Goal: Task Accomplishment & Management: Use online tool/utility

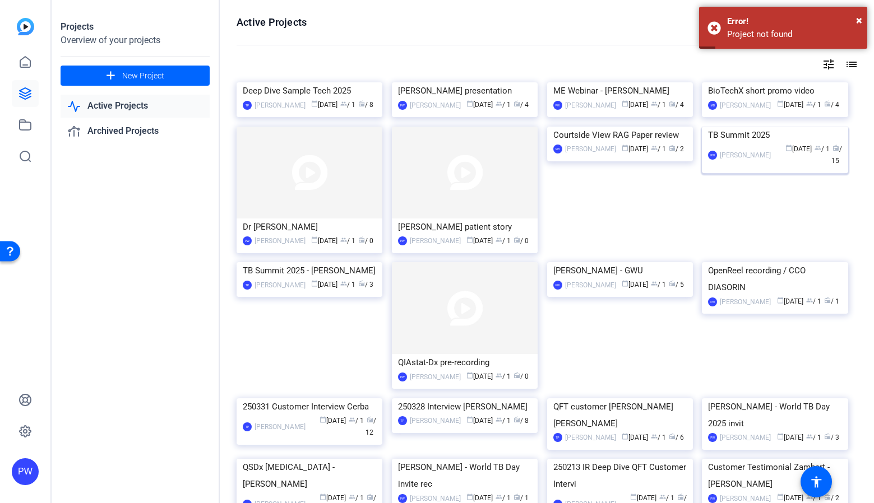
click at [796, 127] on img at bounding box center [775, 127] width 146 height 0
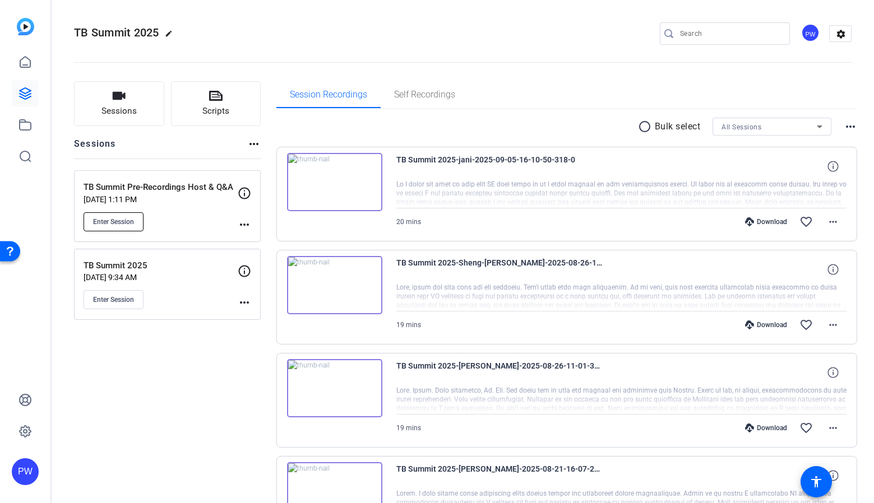
click at [125, 218] on span "Enter Session" at bounding box center [113, 221] width 41 height 9
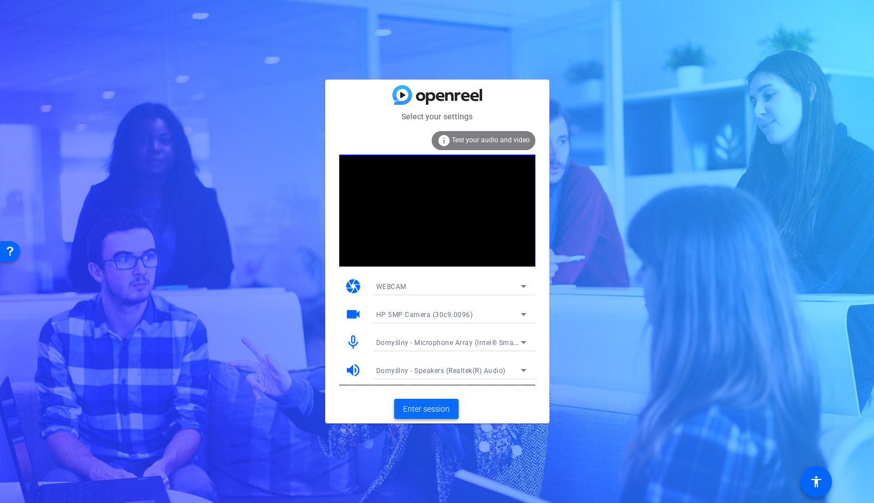
click at [430, 409] on span "Enter session" at bounding box center [426, 410] width 47 height 12
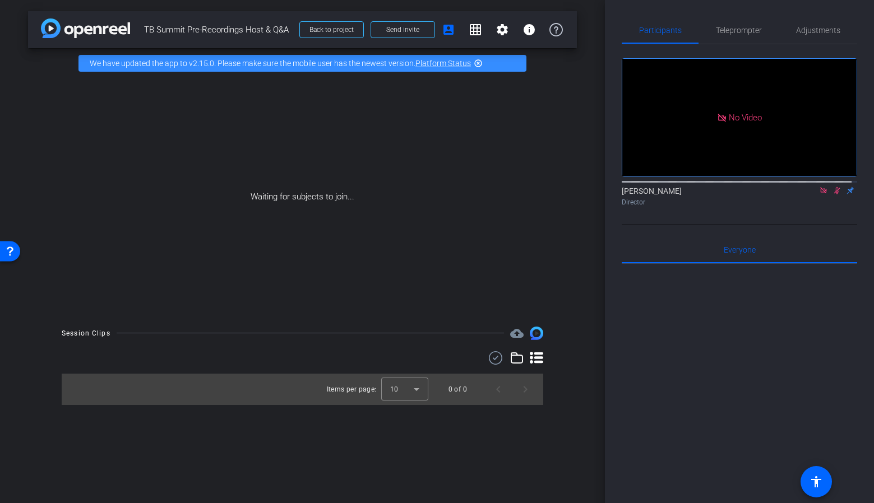
click at [820, 193] on icon at bounding box center [823, 190] width 6 height 6
click at [805, 195] on icon at bounding box center [809, 191] width 9 height 8
click at [401, 31] on span "Send invite" at bounding box center [402, 29] width 33 height 9
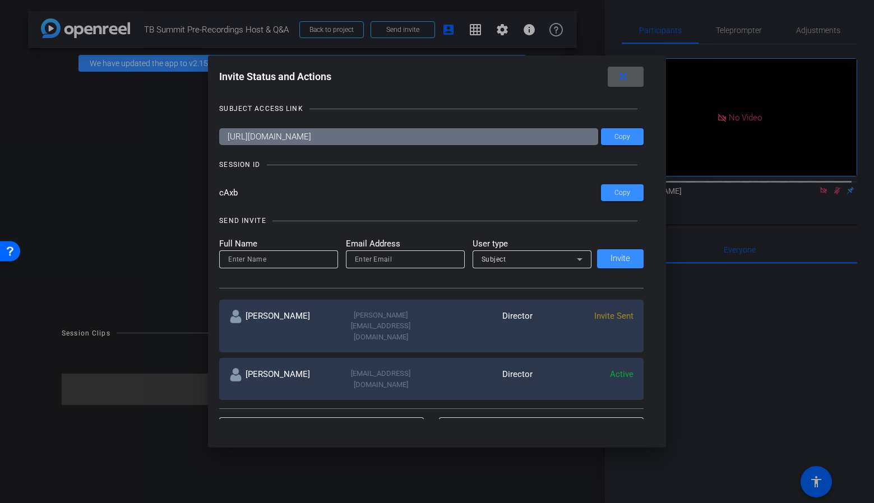
click at [632, 77] on button "close" at bounding box center [626, 77] width 36 height 20
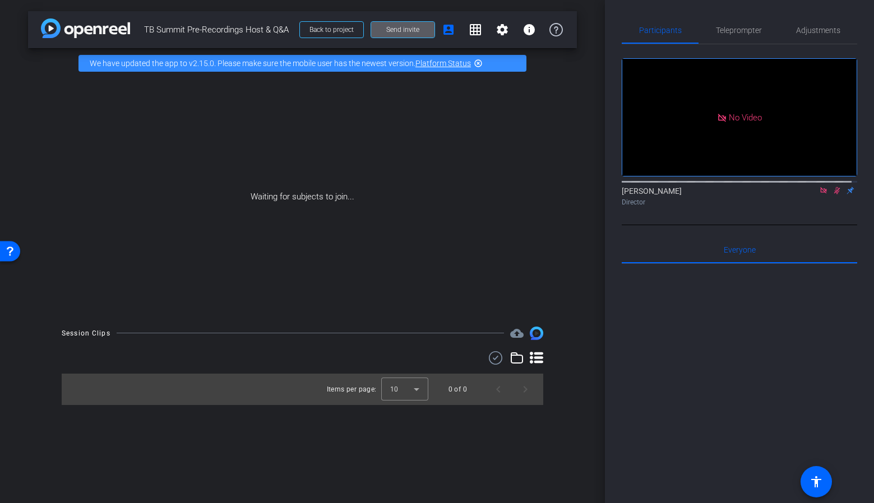
click at [260, 34] on span "TB Summit Pre-Recordings Host & Q&A" at bounding box center [218, 29] width 149 height 22
drag, startPoint x: 260, startPoint y: 34, endPoint x: 273, endPoint y: 33, distance: 13.5
click at [273, 33] on span "TB Summit Pre-Recordings Host & Q&A" at bounding box center [218, 29] width 149 height 22
drag, startPoint x: 256, startPoint y: 32, endPoint x: 283, endPoint y: 26, distance: 27.5
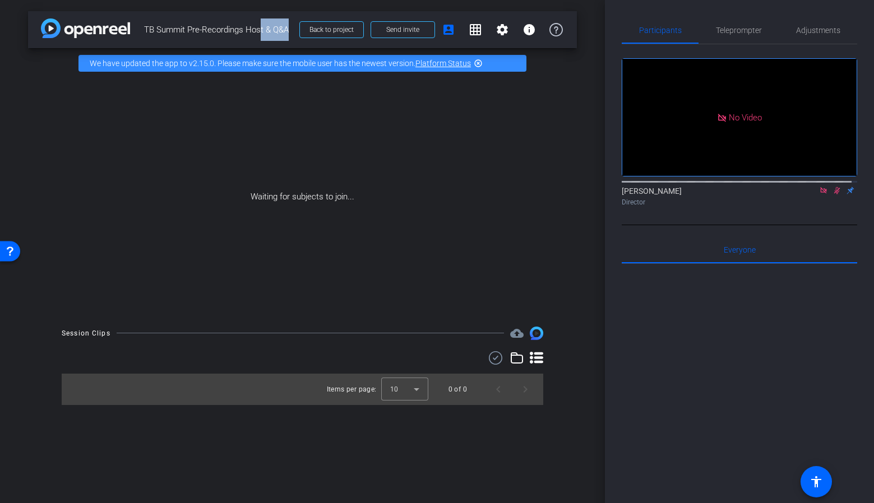
click at [284, 27] on span "TB Summit Pre-Recordings Host & Q&A" at bounding box center [218, 29] width 149 height 22
click at [283, 26] on span "TB Summit Pre-Recordings Host & Q&A" at bounding box center [218, 29] width 149 height 22
click at [819, 195] on icon at bounding box center [823, 191] width 9 height 8
click at [807, 195] on icon at bounding box center [809, 191] width 9 height 8
click at [405, 29] on span "Send invite" at bounding box center [402, 29] width 33 height 9
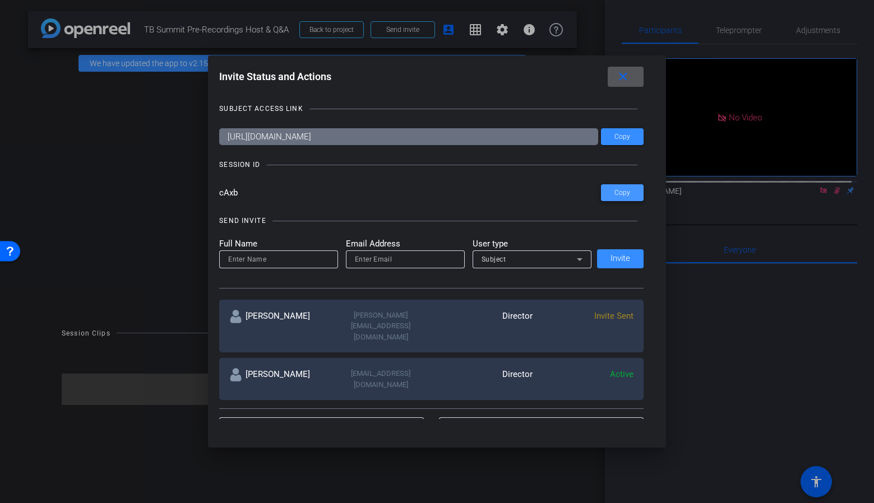
click at [614, 194] on span "Copy" at bounding box center [622, 193] width 16 height 8
click at [621, 78] on mat-icon "close" at bounding box center [623, 77] width 14 height 14
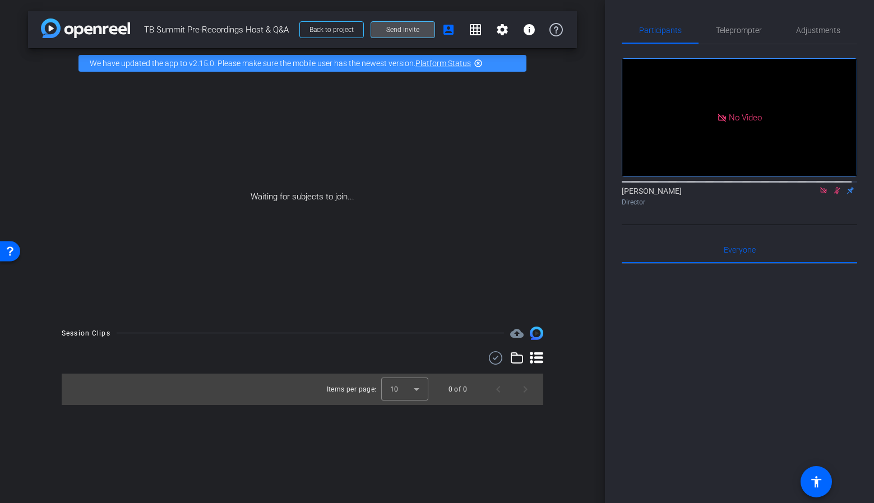
click at [412, 26] on span "Send invite" at bounding box center [402, 29] width 33 height 9
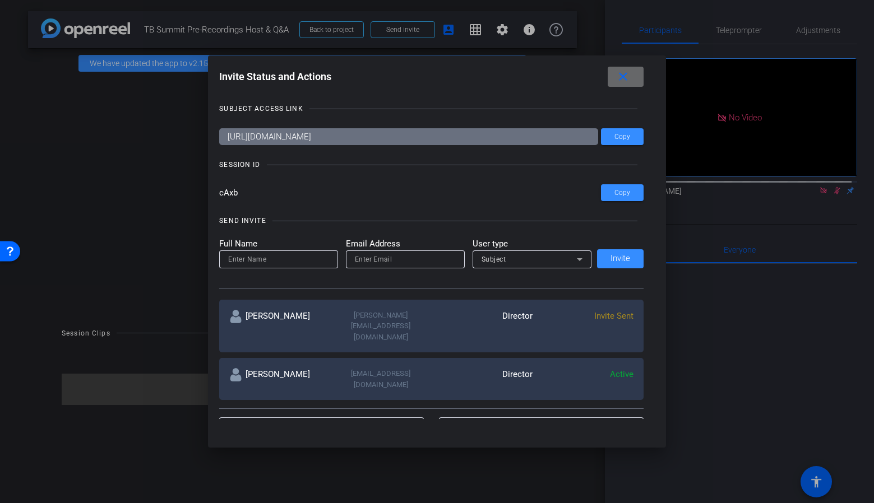
drag, startPoint x: 629, startPoint y: 78, endPoint x: 621, endPoint y: 78, distance: 8.4
click at [627, 78] on mat-icon "close" at bounding box center [623, 77] width 14 height 14
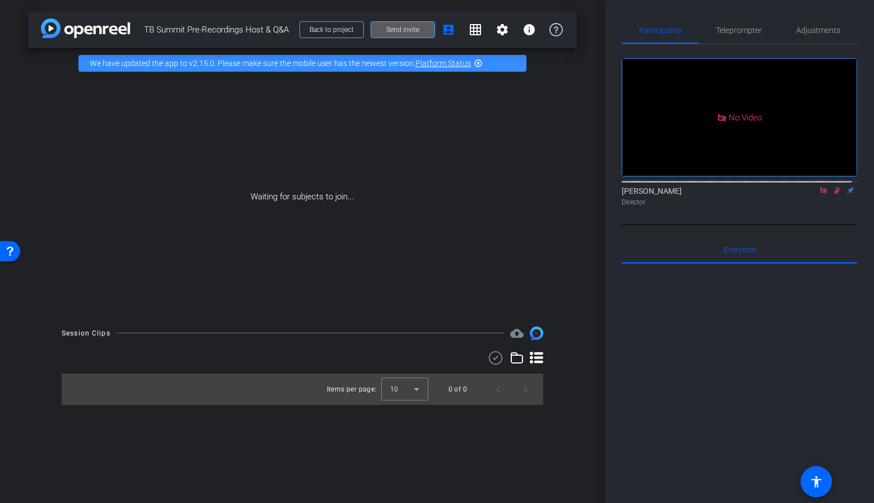
click at [819, 195] on icon at bounding box center [823, 191] width 9 height 8
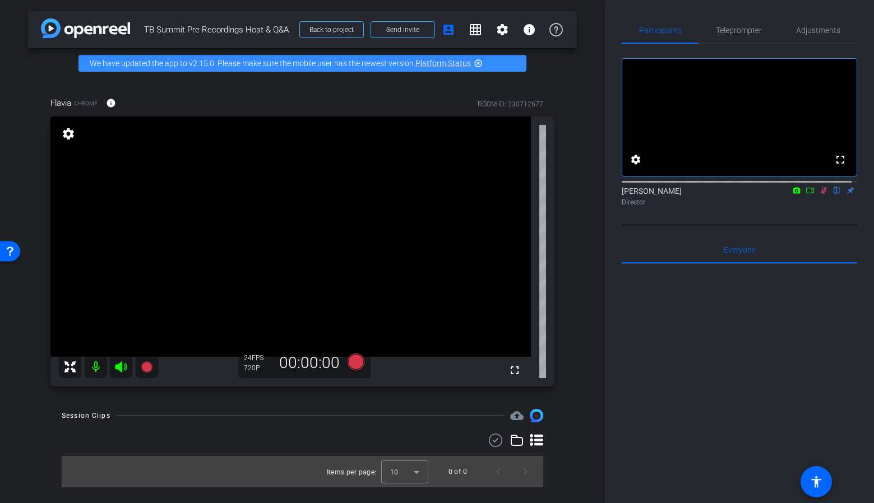
click at [819, 195] on icon at bounding box center [823, 191] width 9 height 8
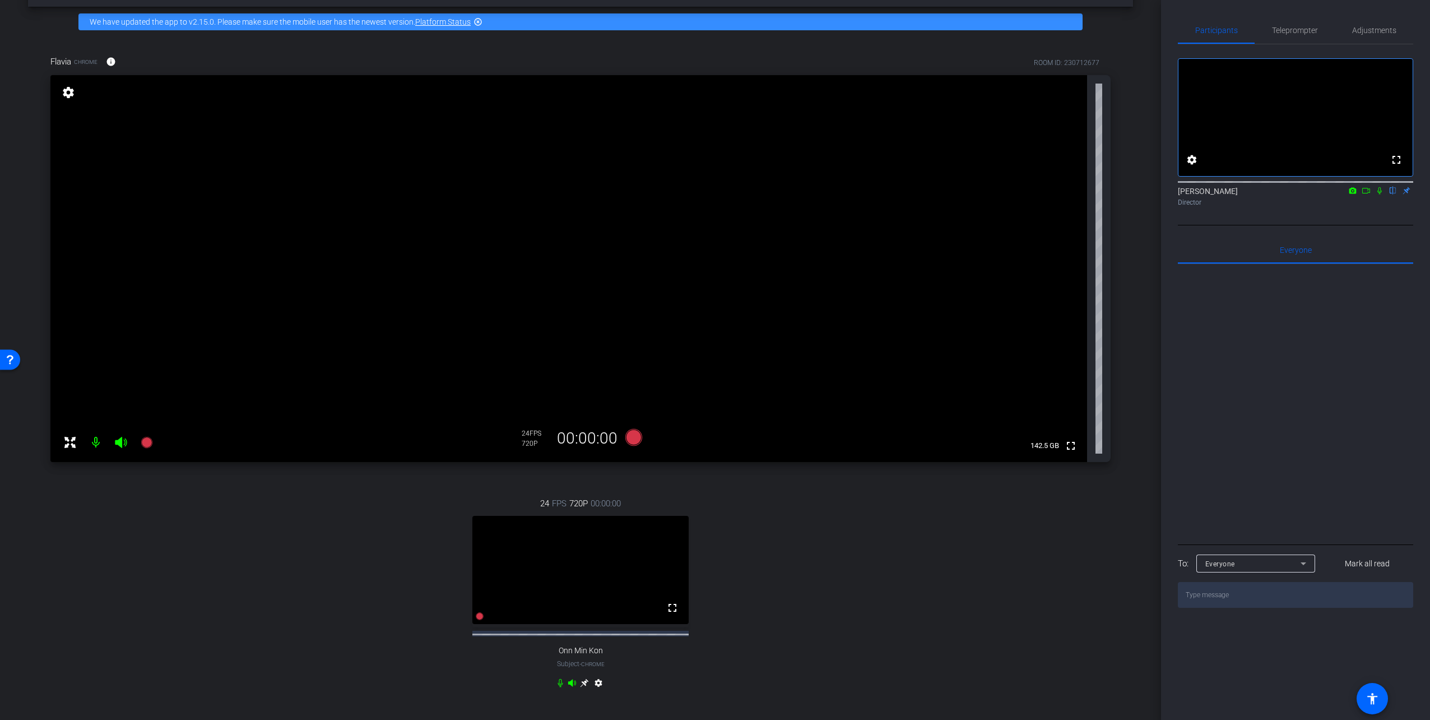
scroll to position [112, 0]
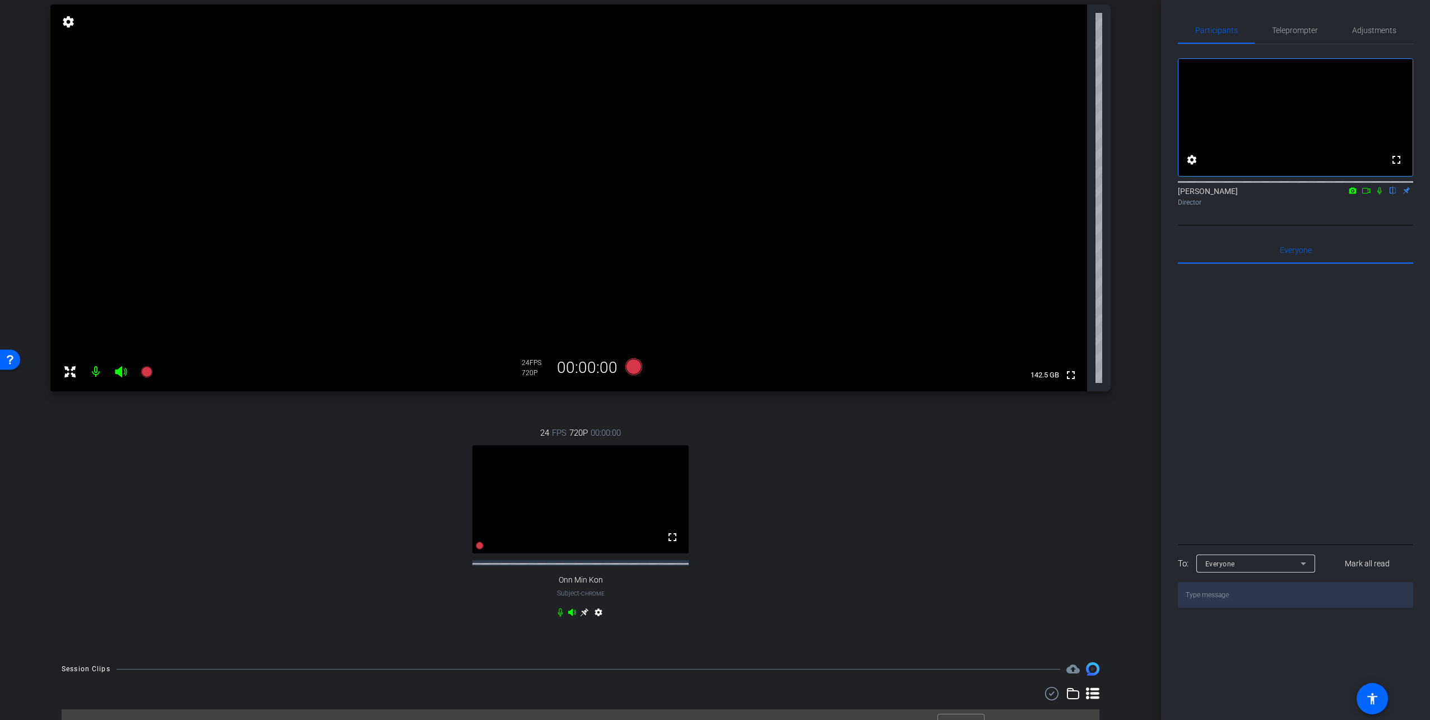
click at [873, 195] on icon at bounding box center [1380, 191] width 9 height 8
click at [476, 503] on icon at bounding box center [480, 545] width 8 height 8
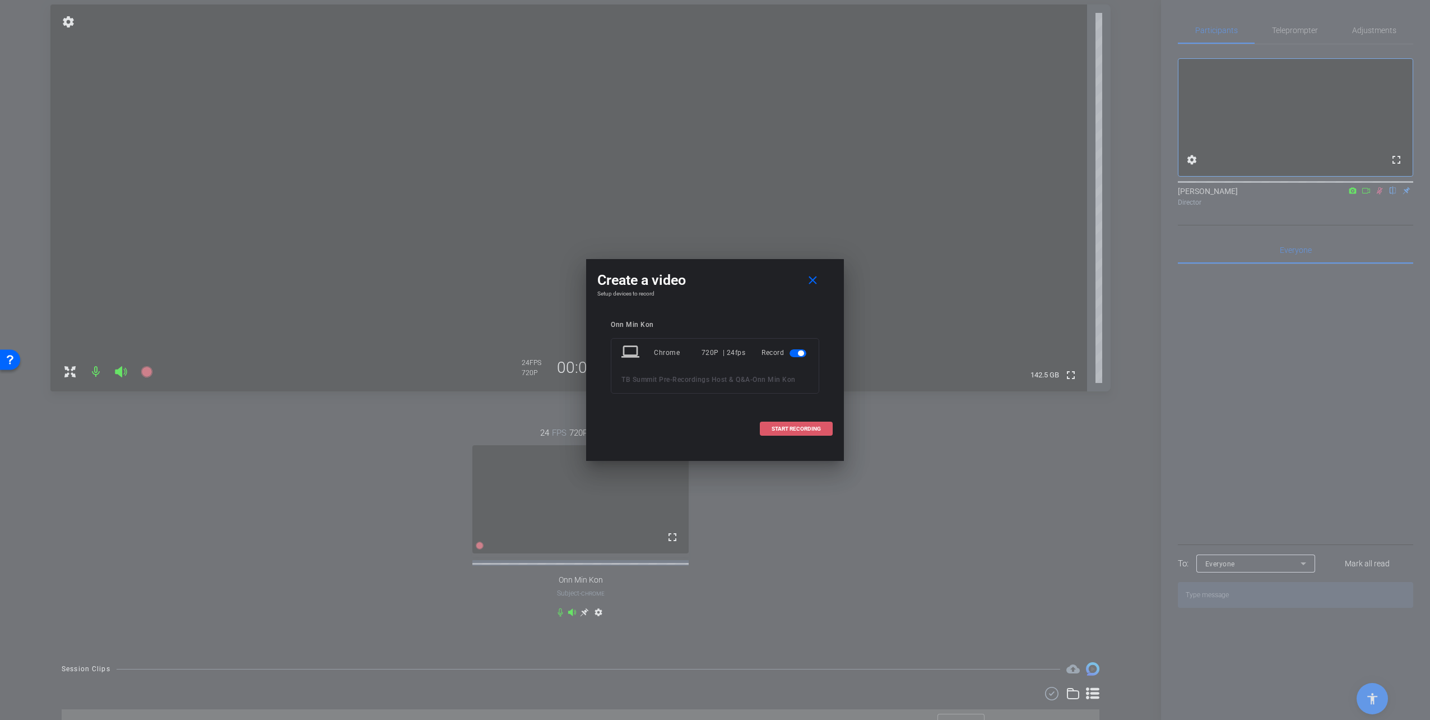
click at [811, 433] on span at bounding box center [797, 428] width 72 height 27
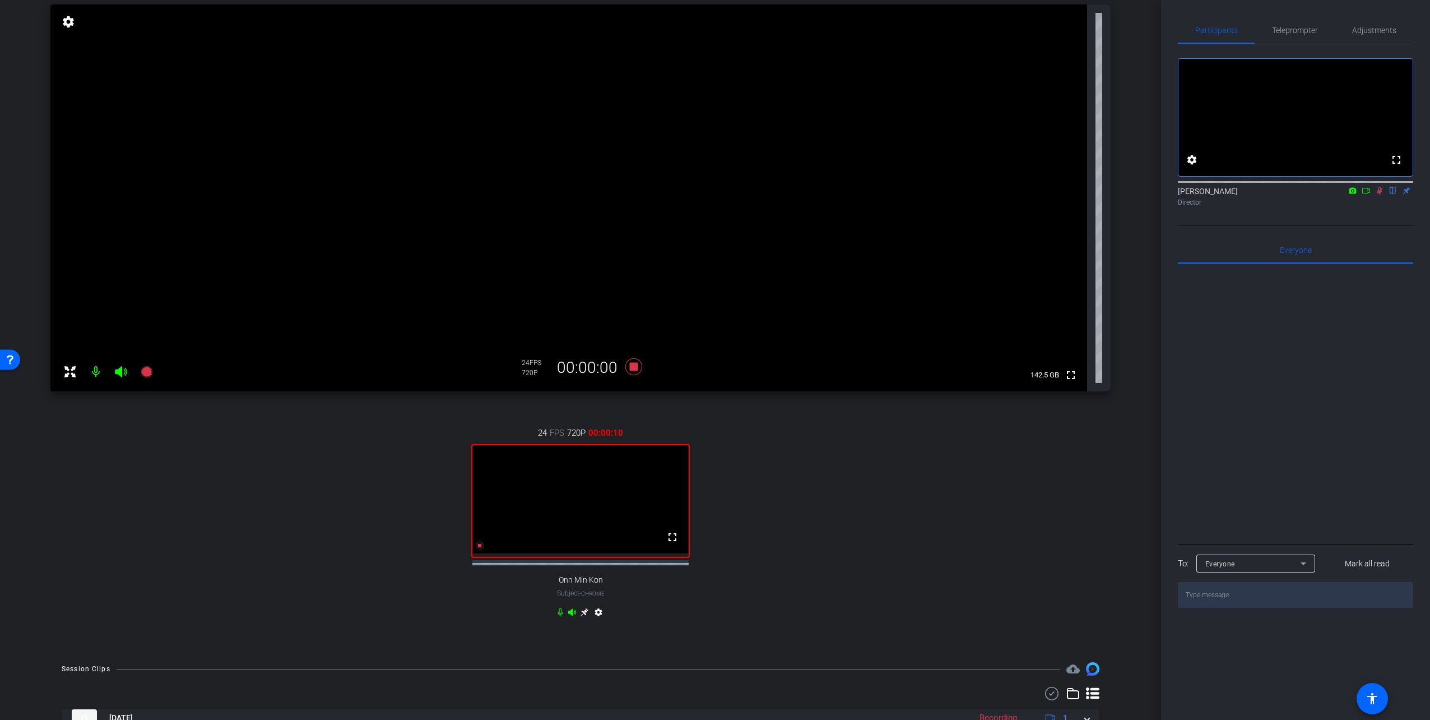
click at [873, 195] on icon at bounding box center [1380, 191] width 9 height 8
click at [478, 503] on icon at bounding box center [480, 545] width 8 height 8
click at [476, 503] on icon at bounding box center [480, 545] width 8 height 8
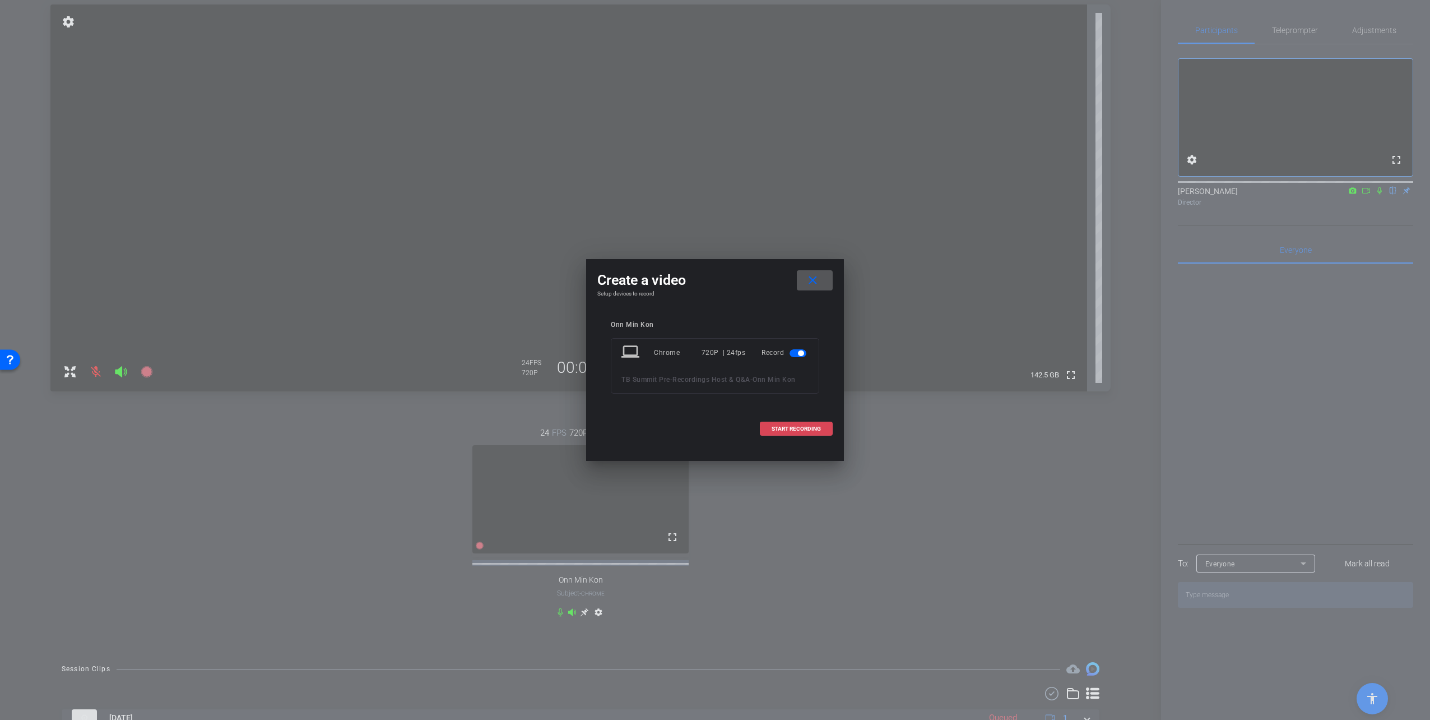
click at [812, 428] on span "START RECORDING" at bounding box center [796, 429] width 49 height 6
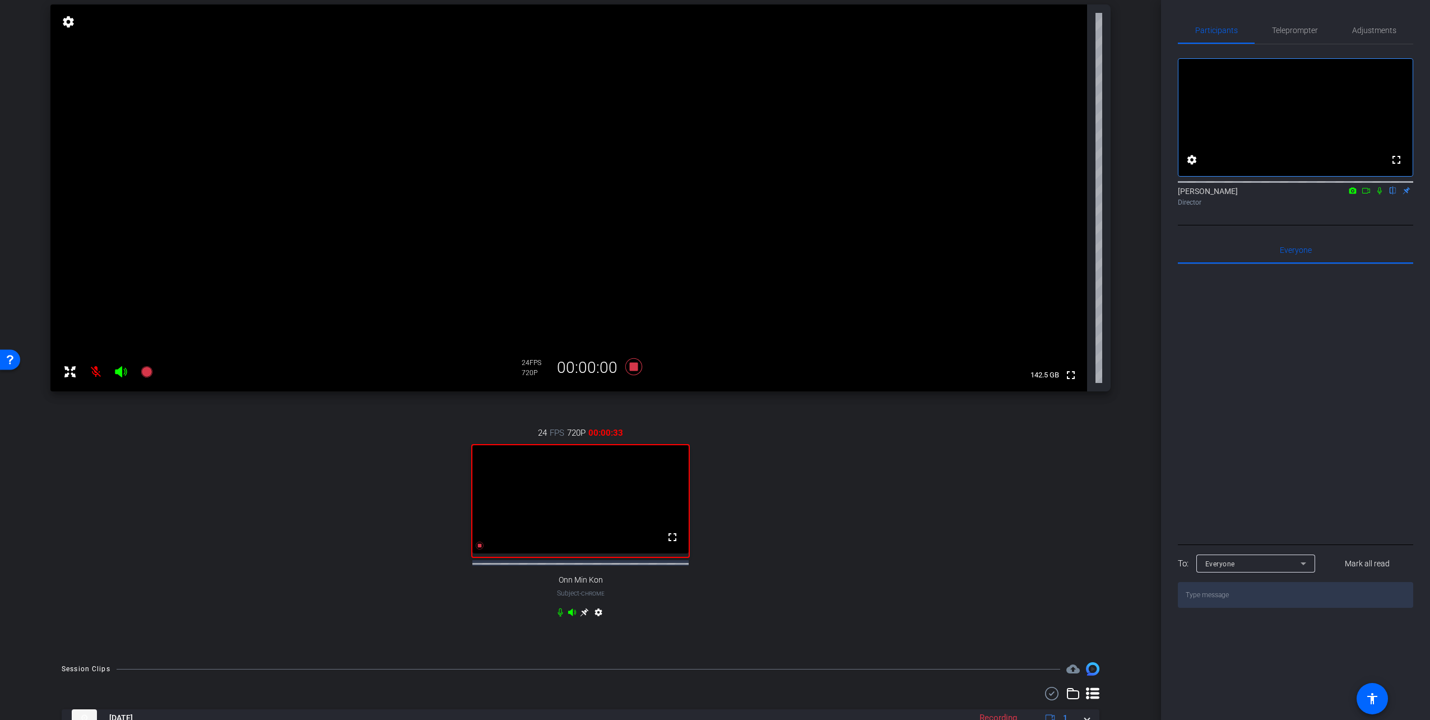
click at [873, 195] on icon at bounding box center [1380, 191] width 9 height 8
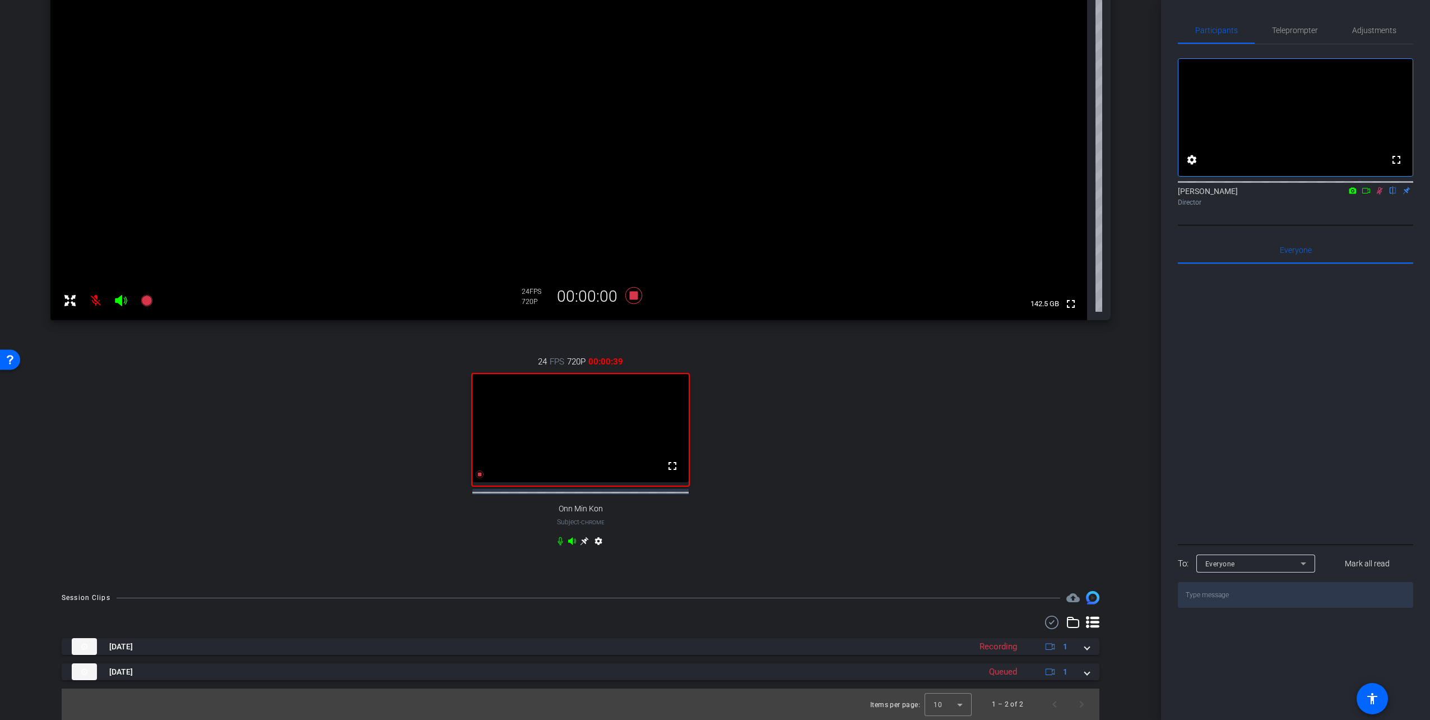
scroll to position [191, 0]
click at [477, 473] on icon at bounding box center [480, 474] width 8 height 8
click at [873, 195] on icon at bounding box center [1380, 190] width 6 height 7
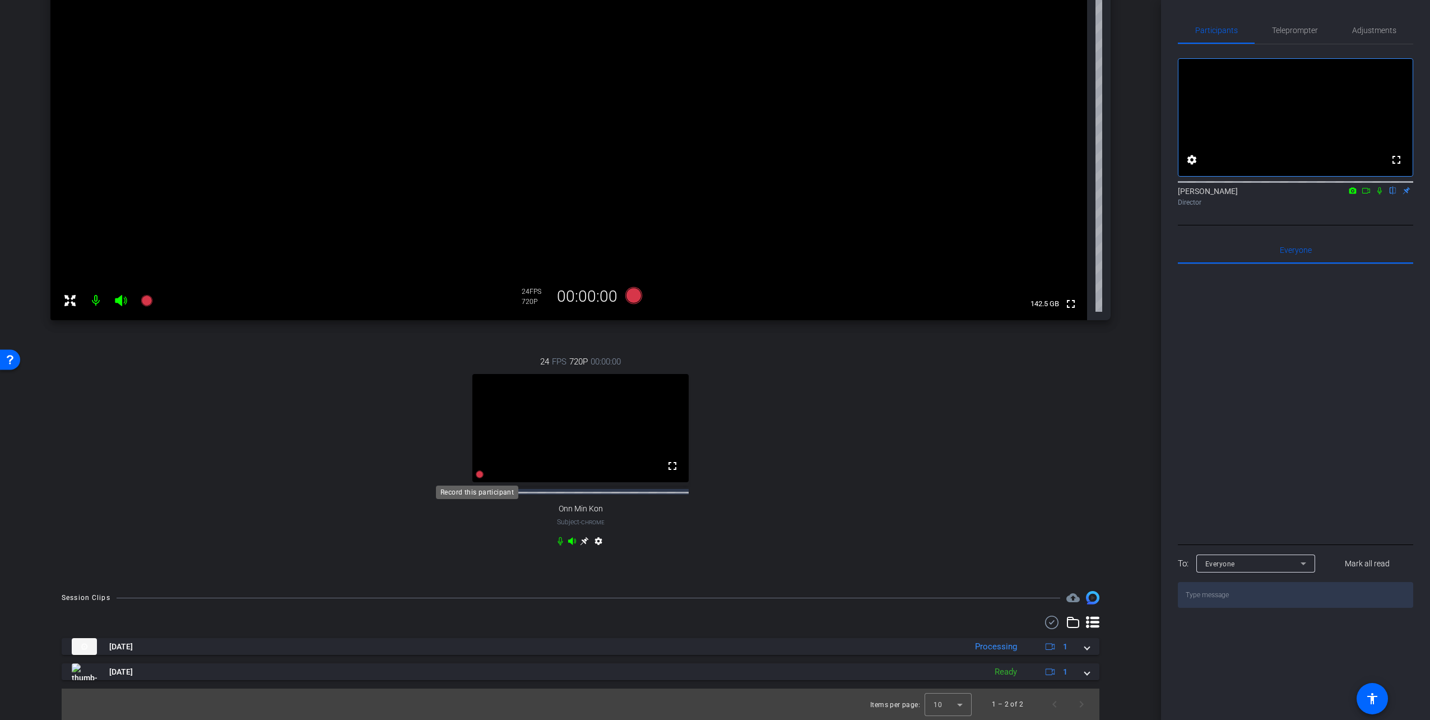
click at [478, 476] on icon at bounding box center [480, 474] width 8 height 8
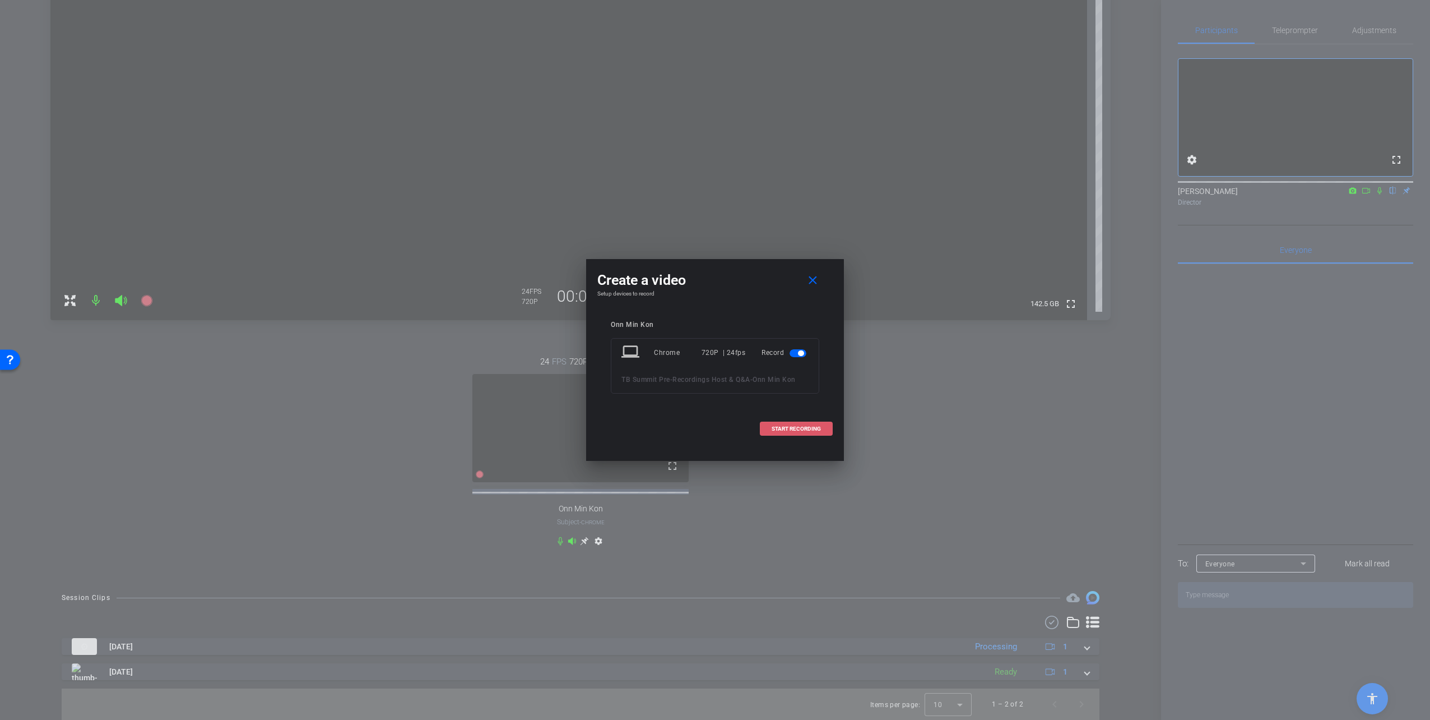
click at [788, 428] on span "START RECORDING" at bounding box center [796, 429] width 49 height 6
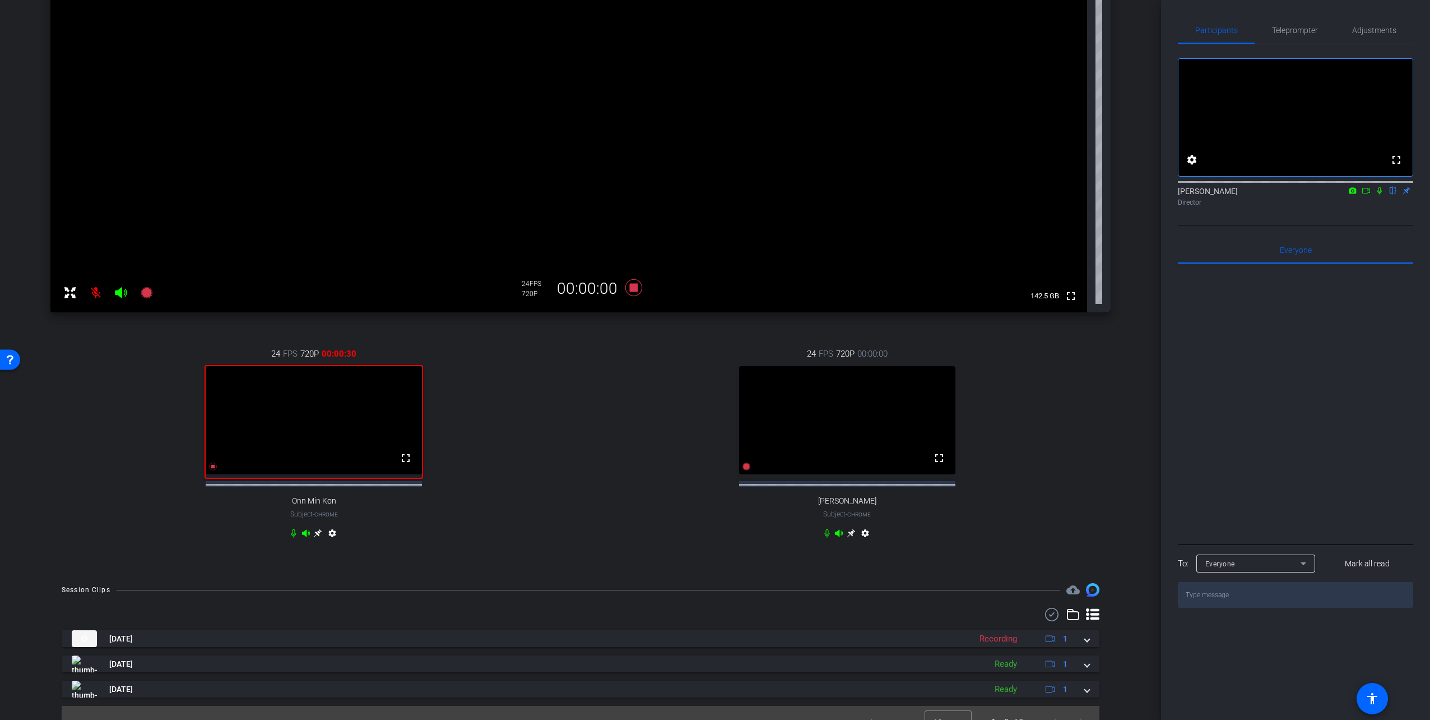
click at [825, 503] on icon at bounding box center [827, 533] width 5 height 8
click at [212, 470] on icon at bounding box center [214, 466] width 8 height 8
click at [824, 503] on icon at bounding box center [827, 533] width 7 height 8
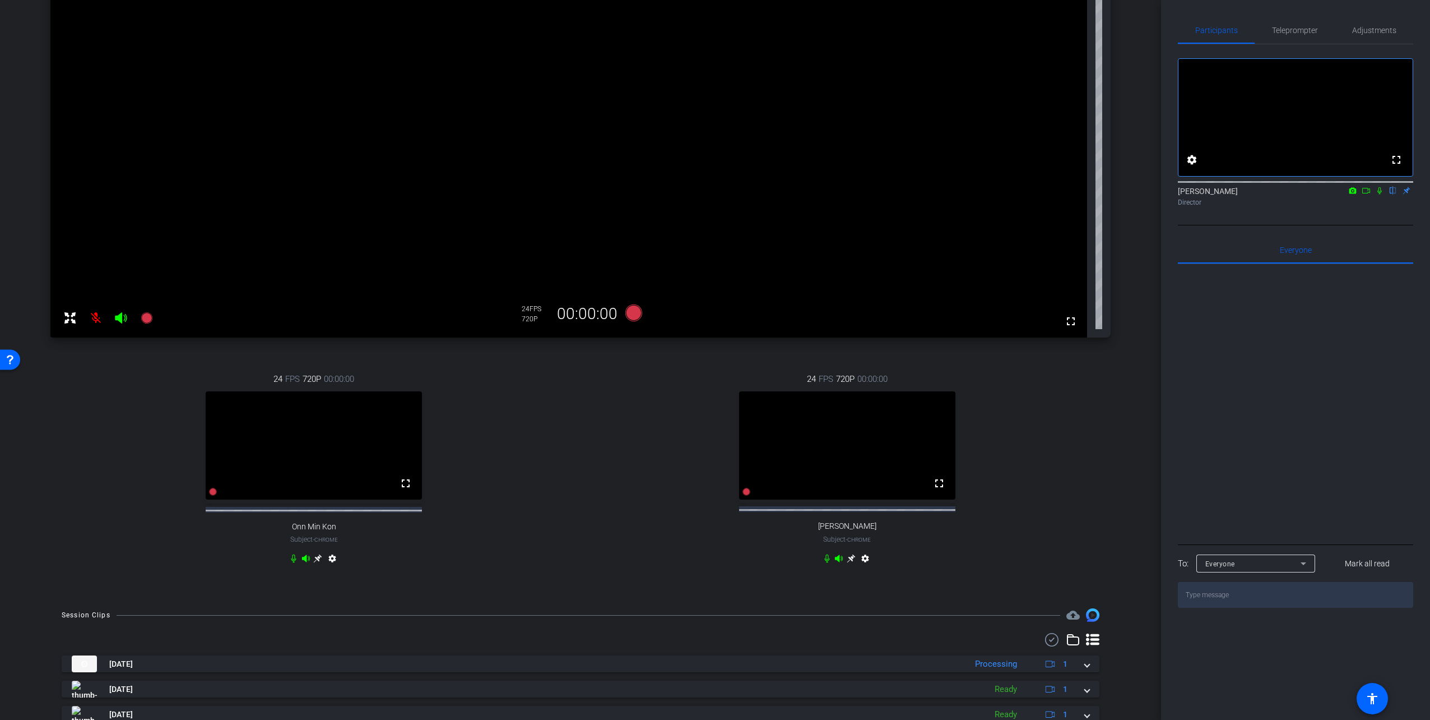
scroll to position [168, 0]
click at [865, 503] on mat-icon "settings" at bounding box center [865, 558] width 13 height 13
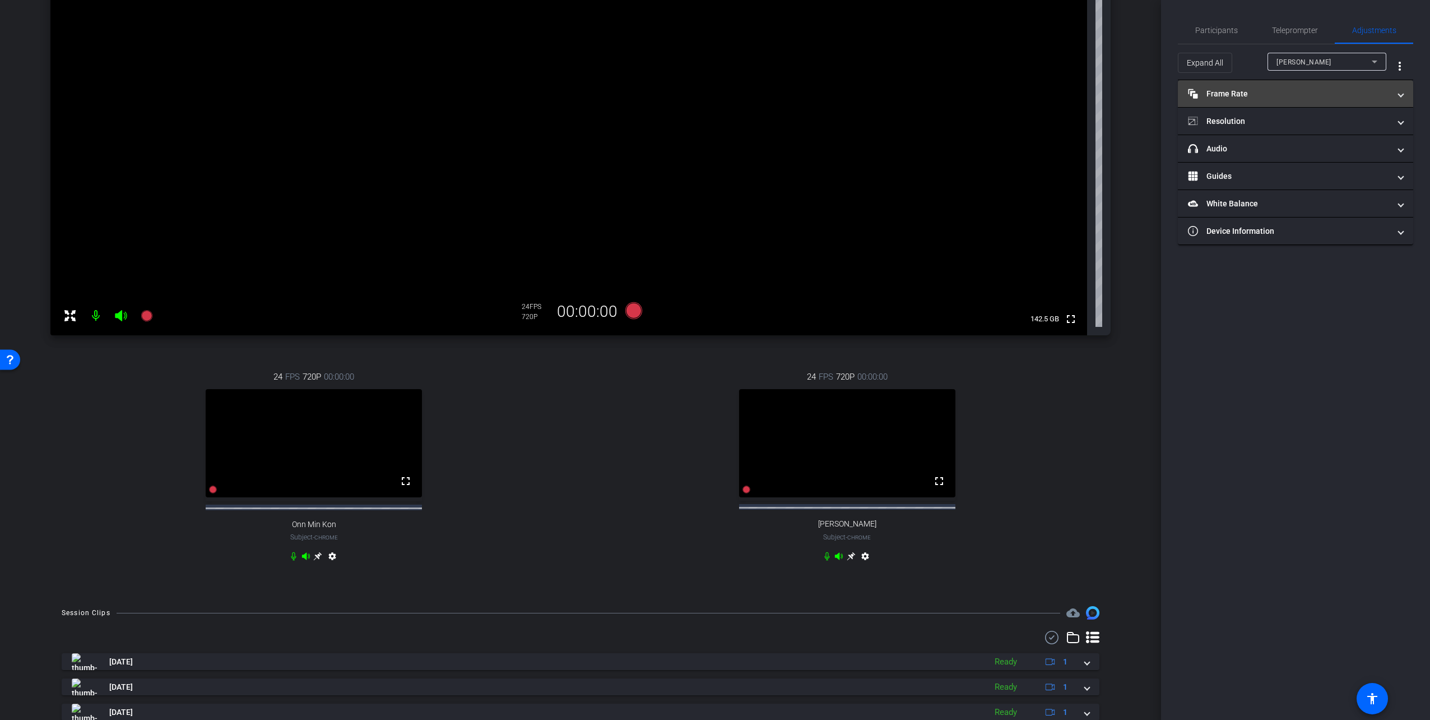
click at [873, 91] on mat-panel-title "Frame Rate Frame Rate" at bounding box center [1289, 94] width 202 height 12
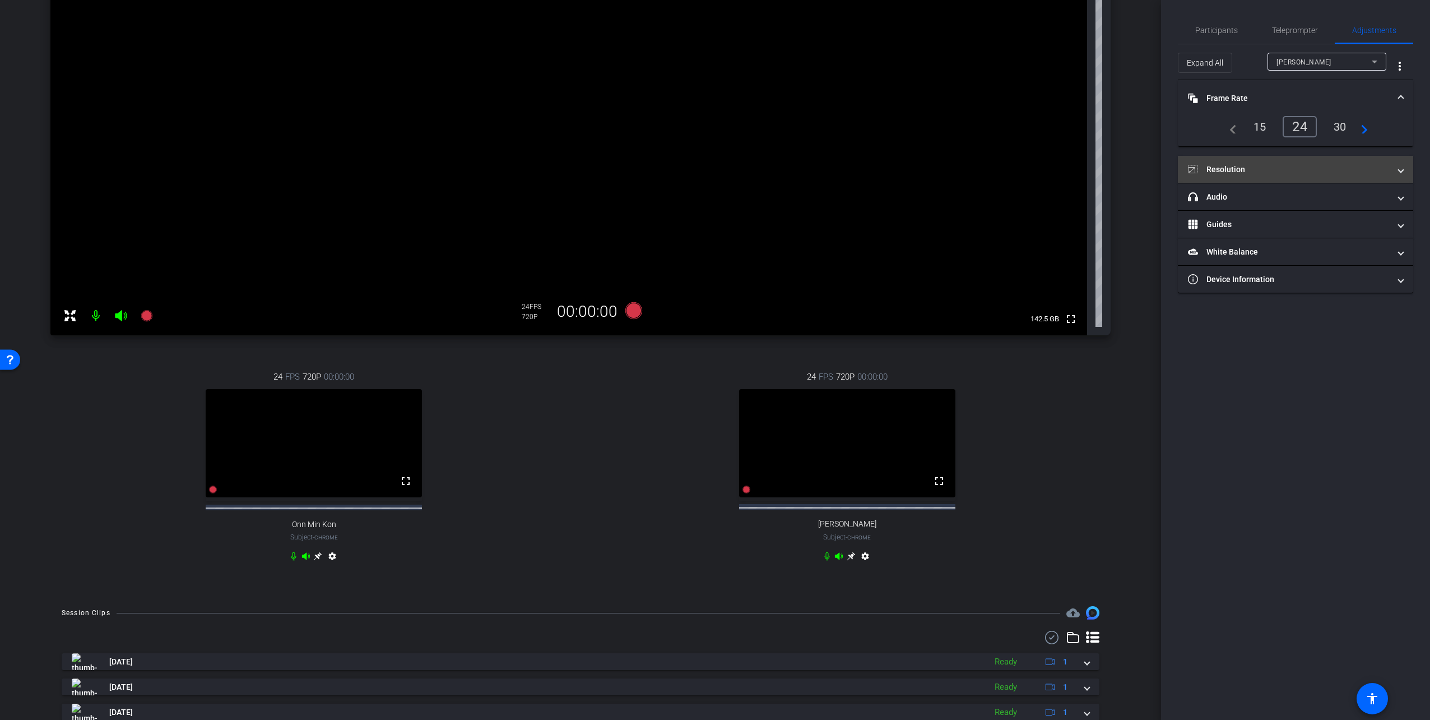
click at [873, 169] on mat-panel-title "Resolution" at bounding box center [1289, 170] width 202 height 12
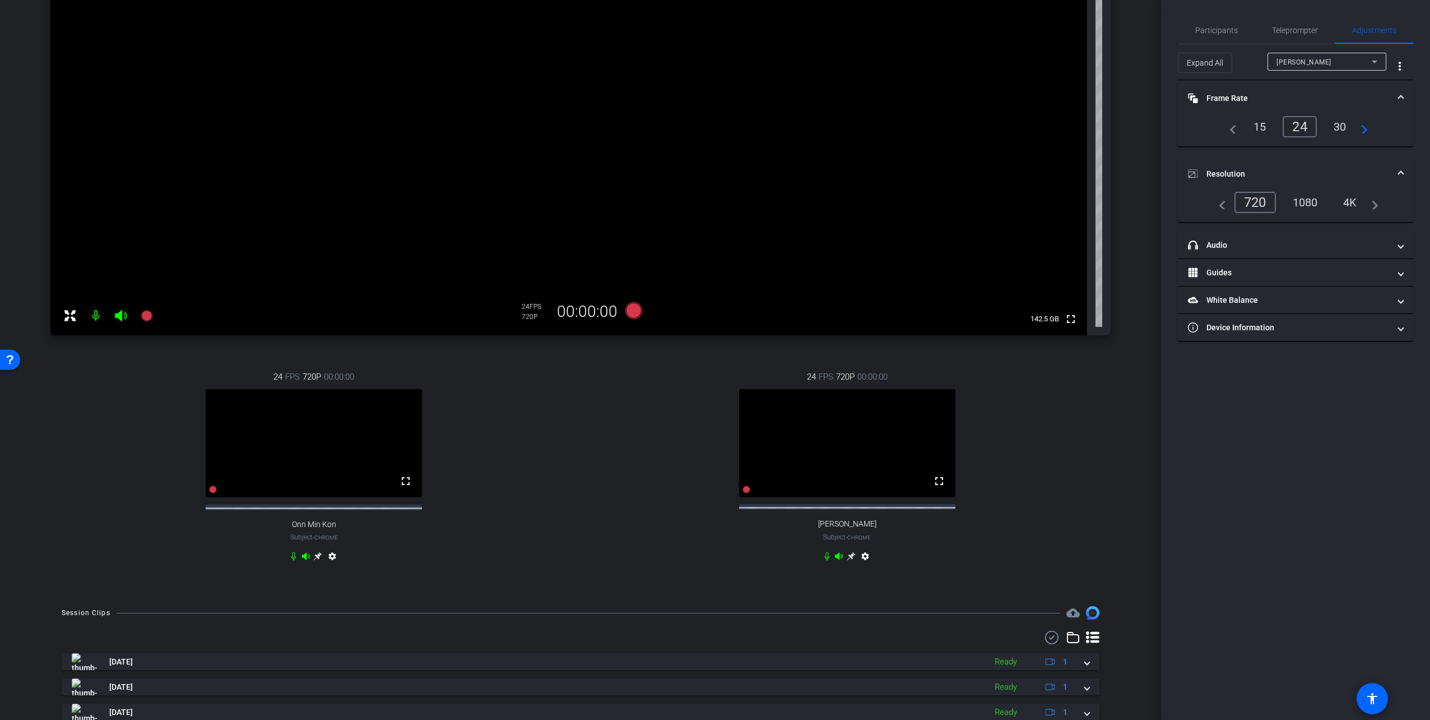
click at [873, 200] on div "1080" at bounding box center [1306, 202] width 42 height 19
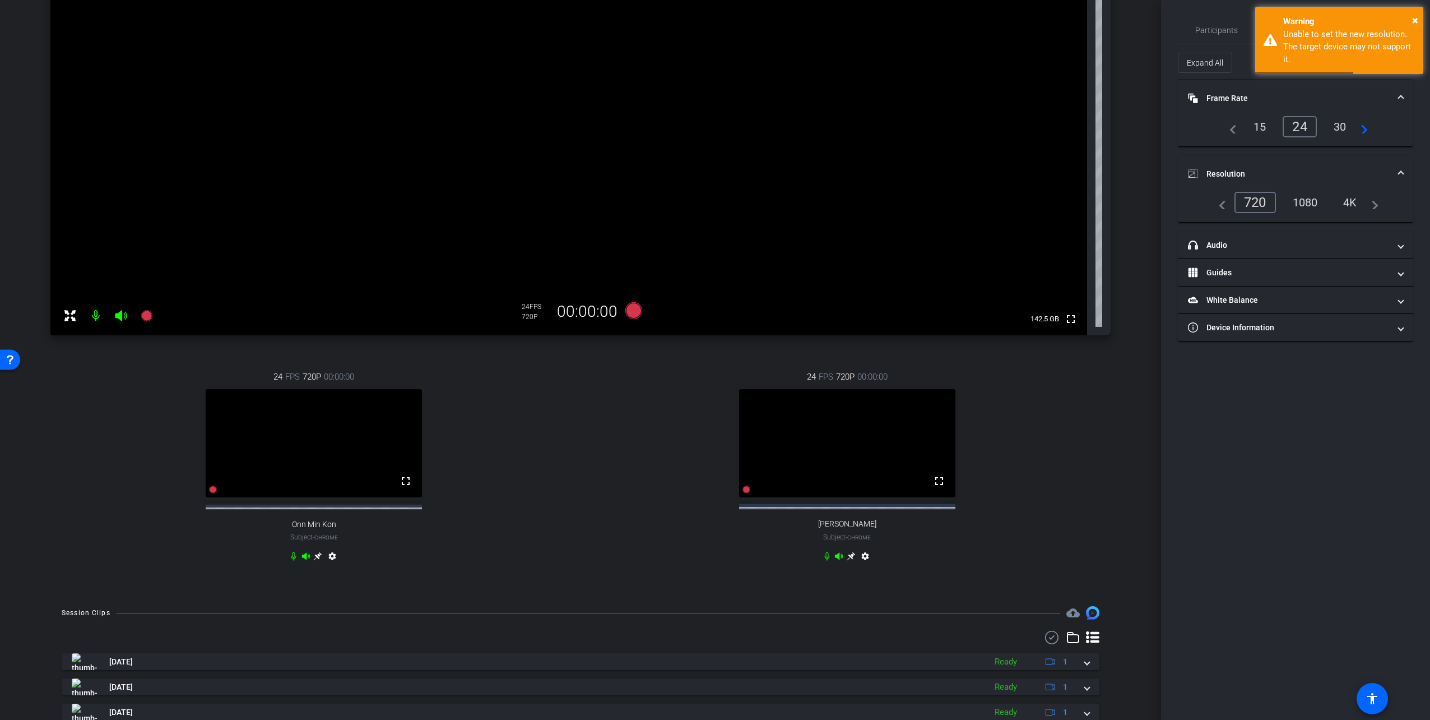
click at [331, 503] on mat-icon "settings" at bounding box center [332, 558] width 13 height 13
click at [329, 503] on mat-icon "settings" at bounding box center [332, 558] width 13 height 13
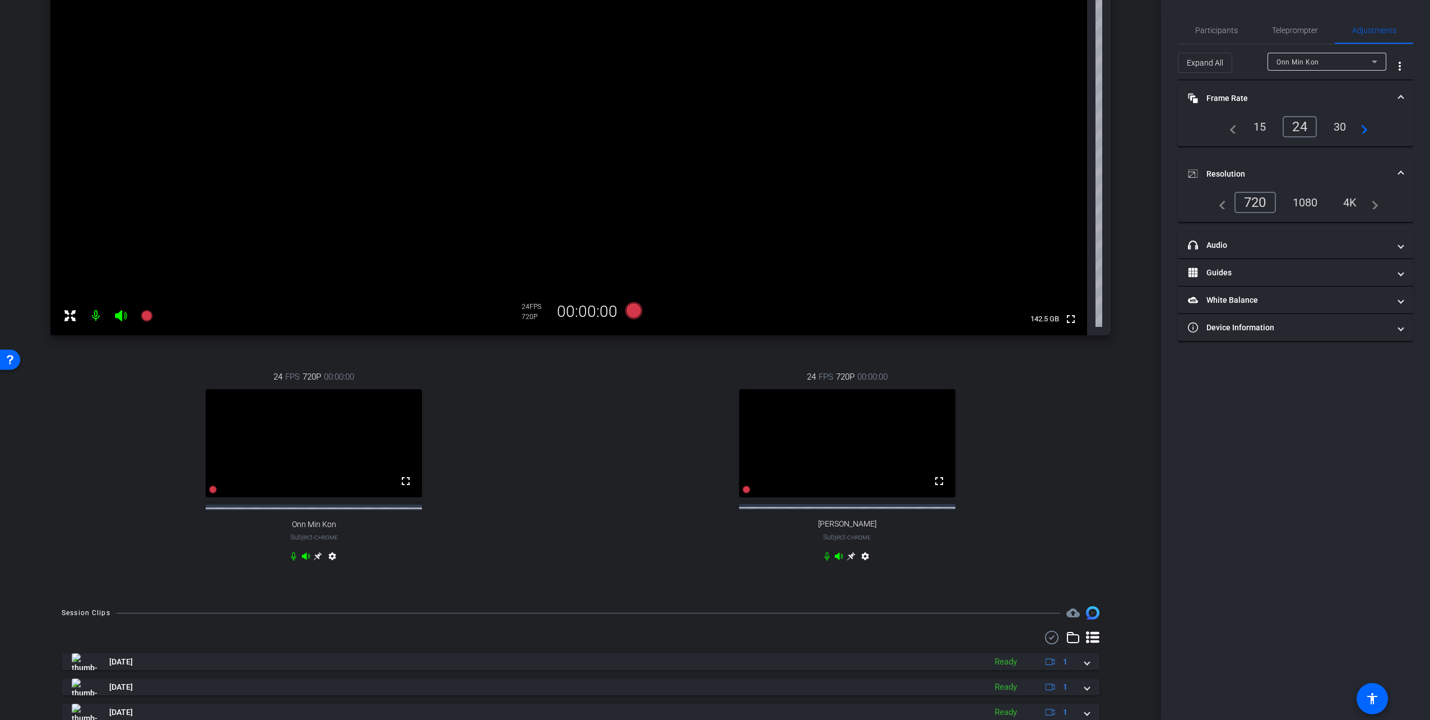
click at [326, 503] on mat-icon "settings" at bounding box center [332, 558] width 13 height 13
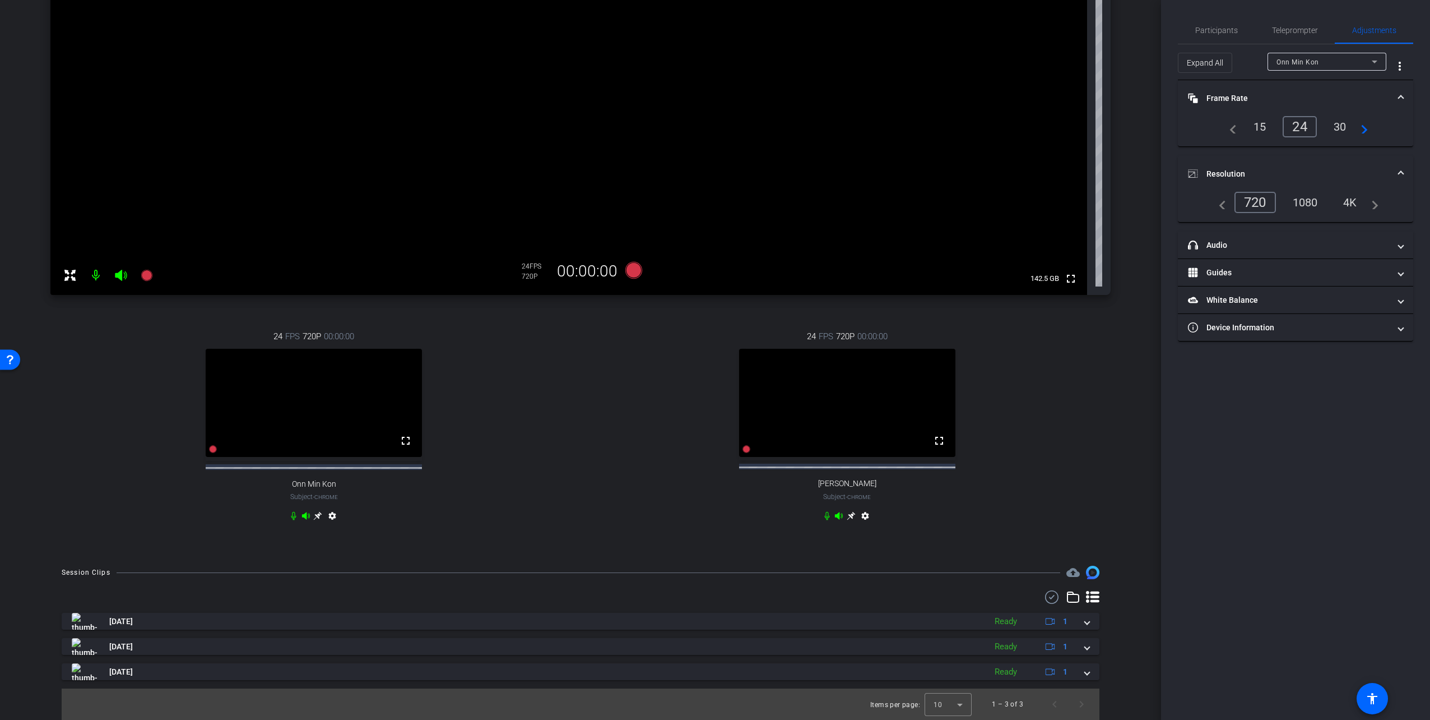
click at [873, 204] on div "1080" at bounding box center [1306, 202] width 42 height 19
click at [863, 503] on mat-icon "settings" at bounding box center [865, 517] width 13 height 13
click at [873, 197] on div "1080" at bounding box center [1306, 202] width 42 height 19
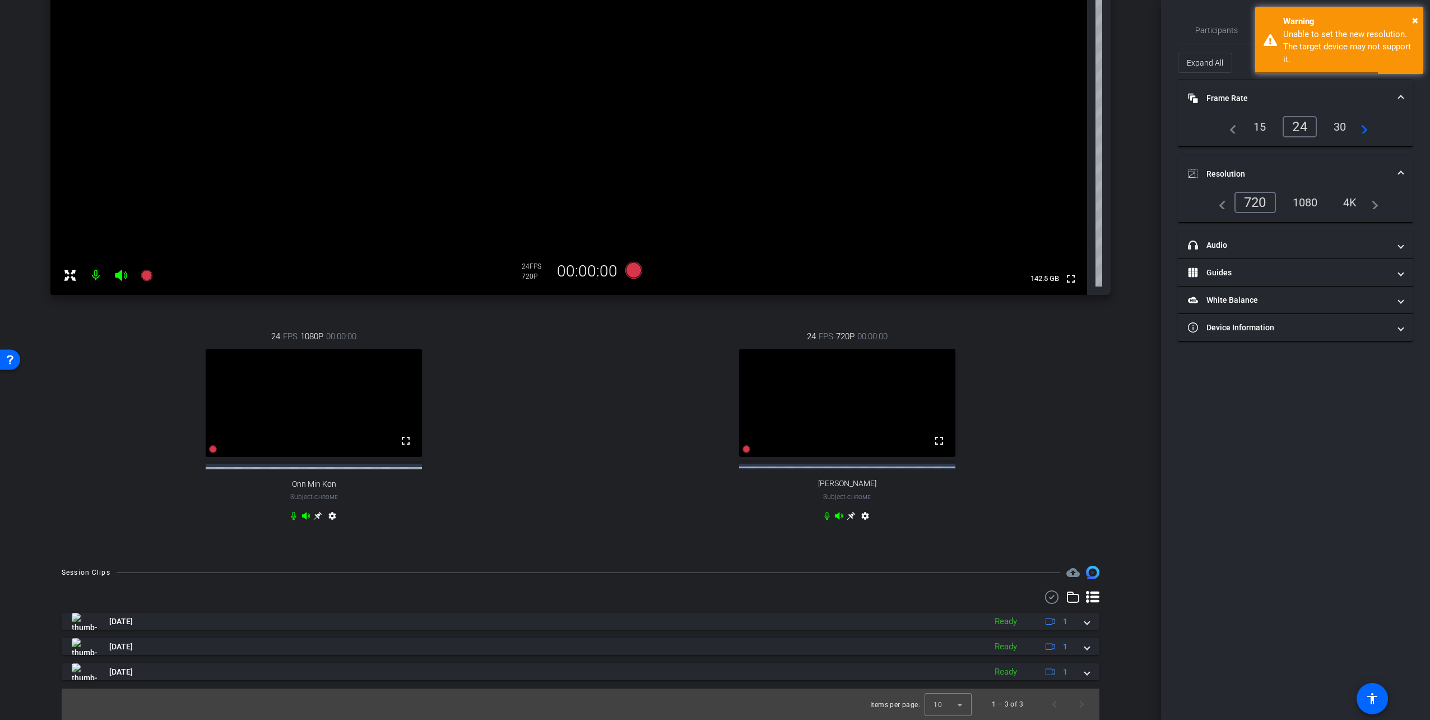
click at [873, 363] on div "24 FPS 720P 00:00:00 fullscreen Reinout van Crevel Subject - Chrome settings" at bounding box center [847, 428] width 527 height 232
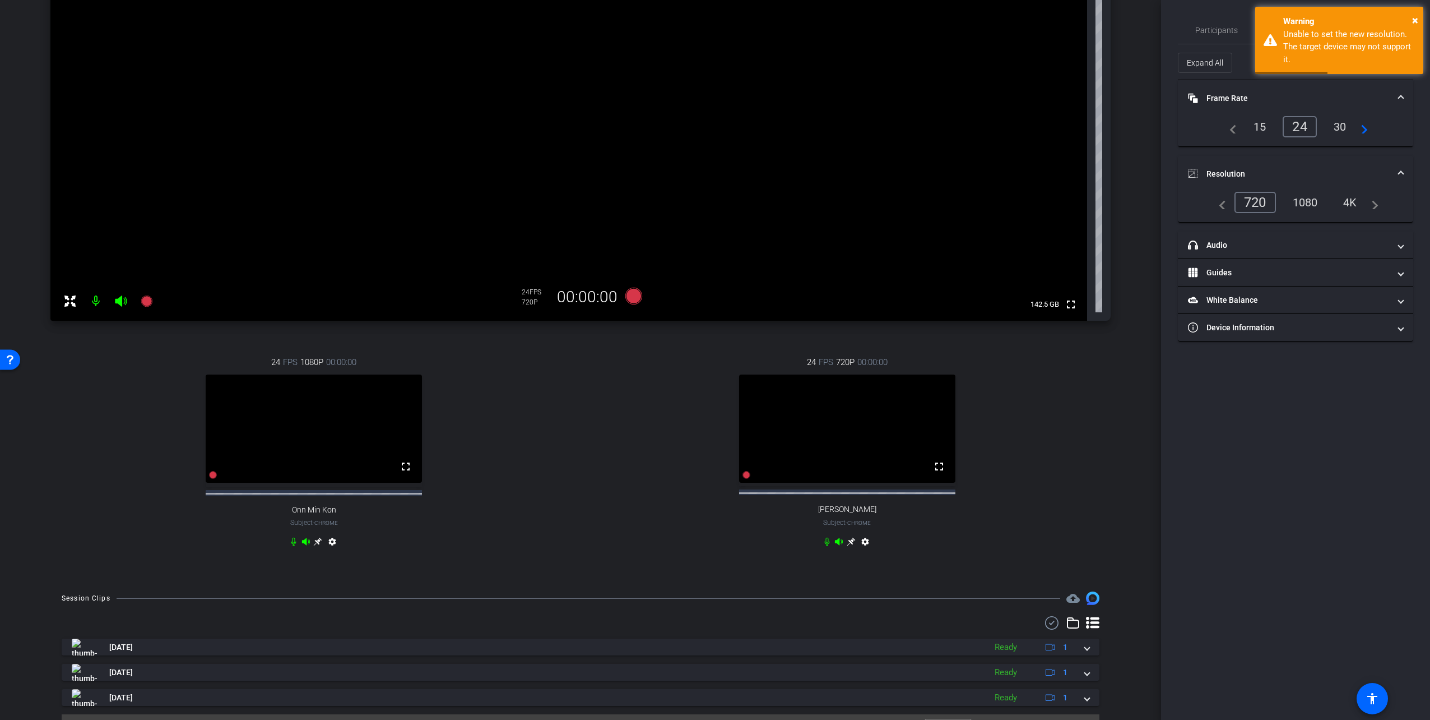
scroll to position [163, 0]
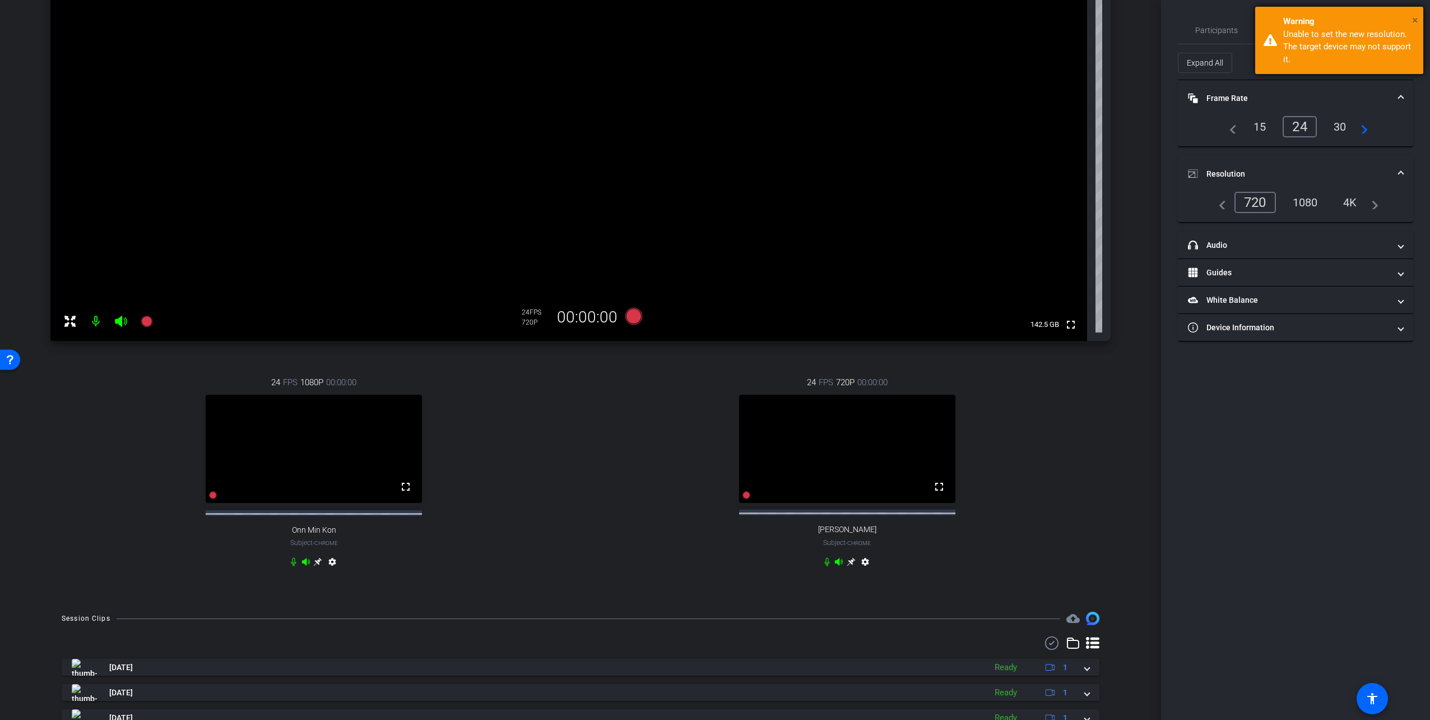
click at [873, 18] on span "×" at bounding box center [1416, 19] width 6 height 13
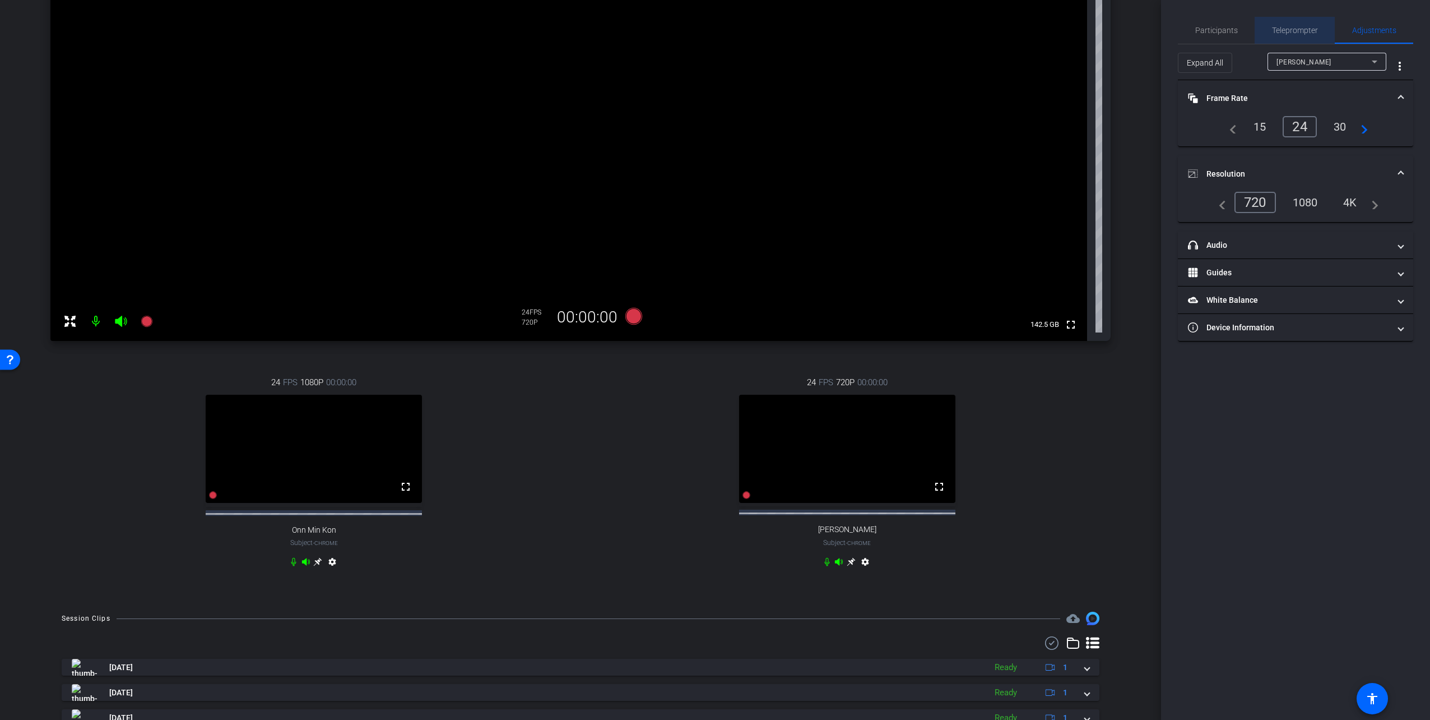
click at [873, 26] on span "Teleprompter" at bounding box center [1295, 30] width 46 height 8
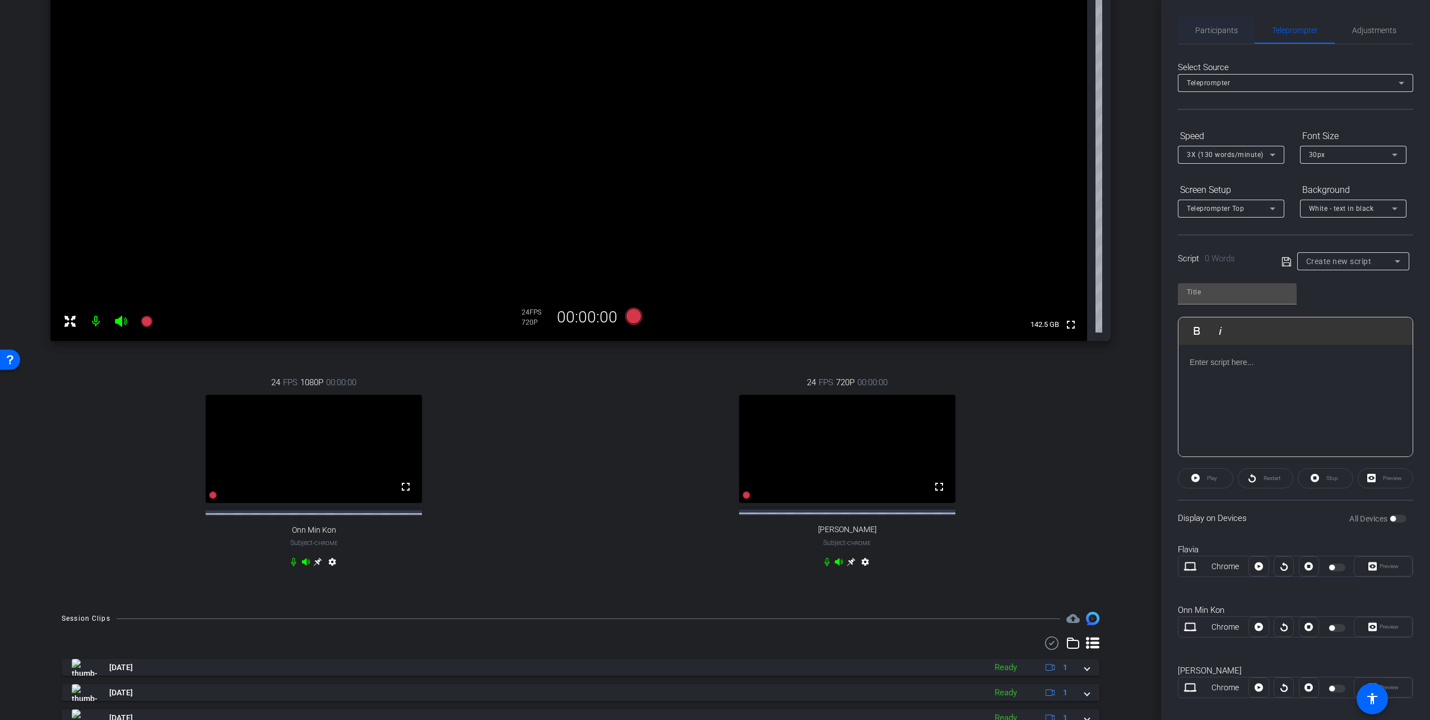
click at [873, 26] on span "Participants" at bounding box center [1217, 30] width 43 height 8
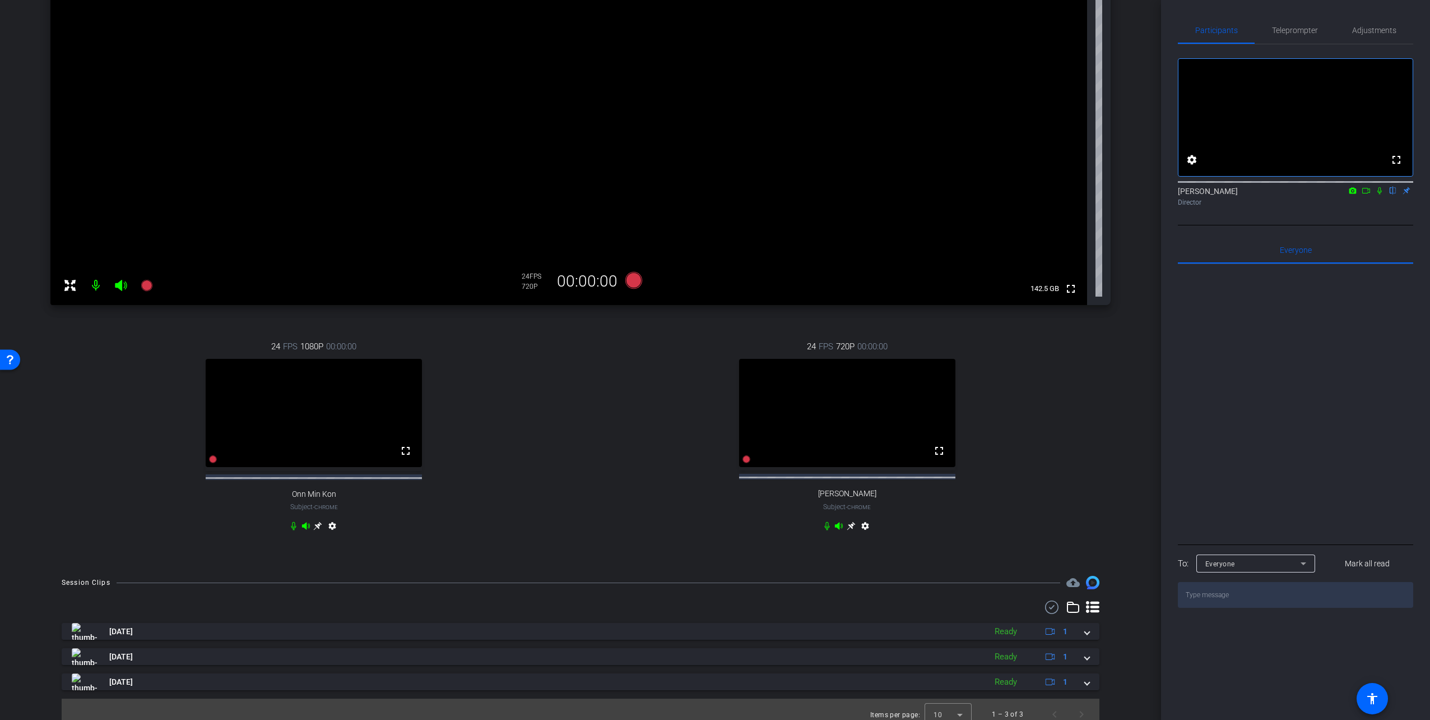
scroll to position [219, 0]
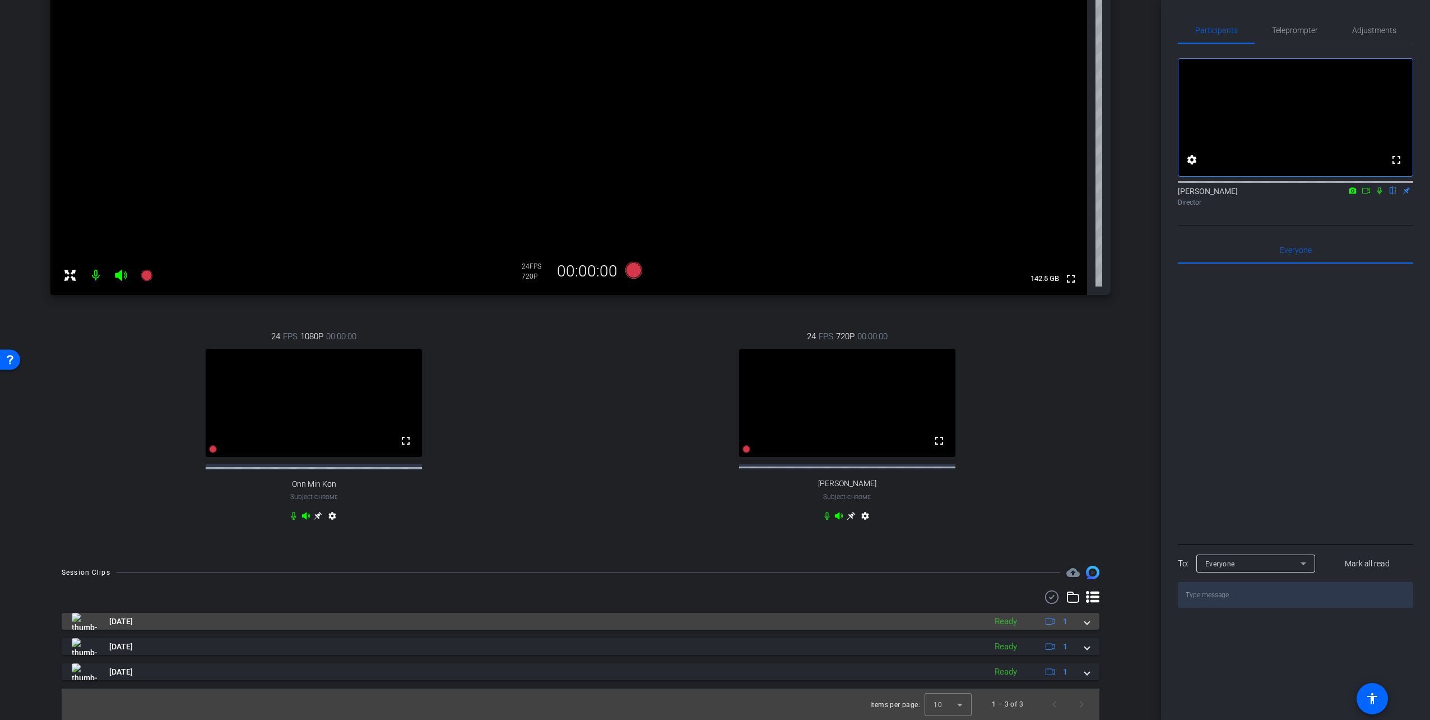
click at [873, 503] on span at bounding box center [1087, 621] width 4 height 12
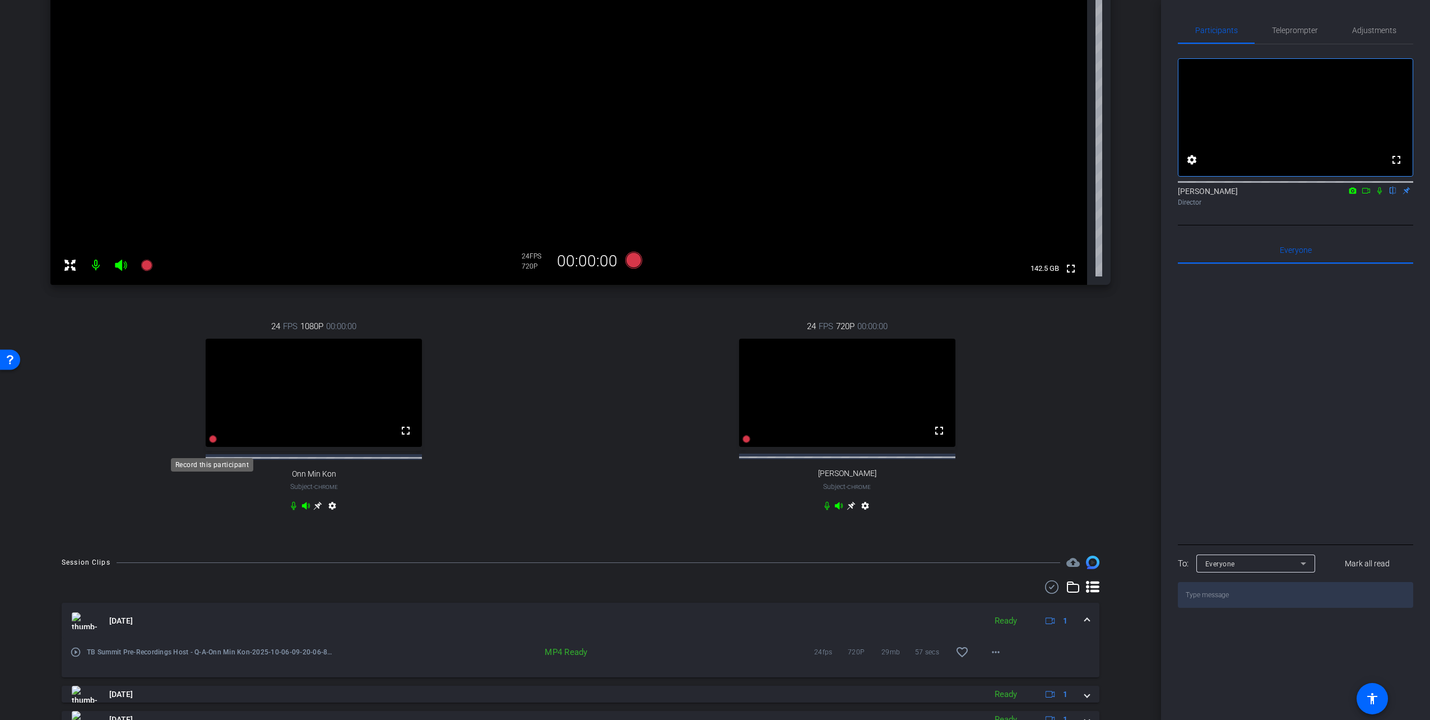
click at [212, 443] on icon at bounding box center [214, 439] width 8 height 8
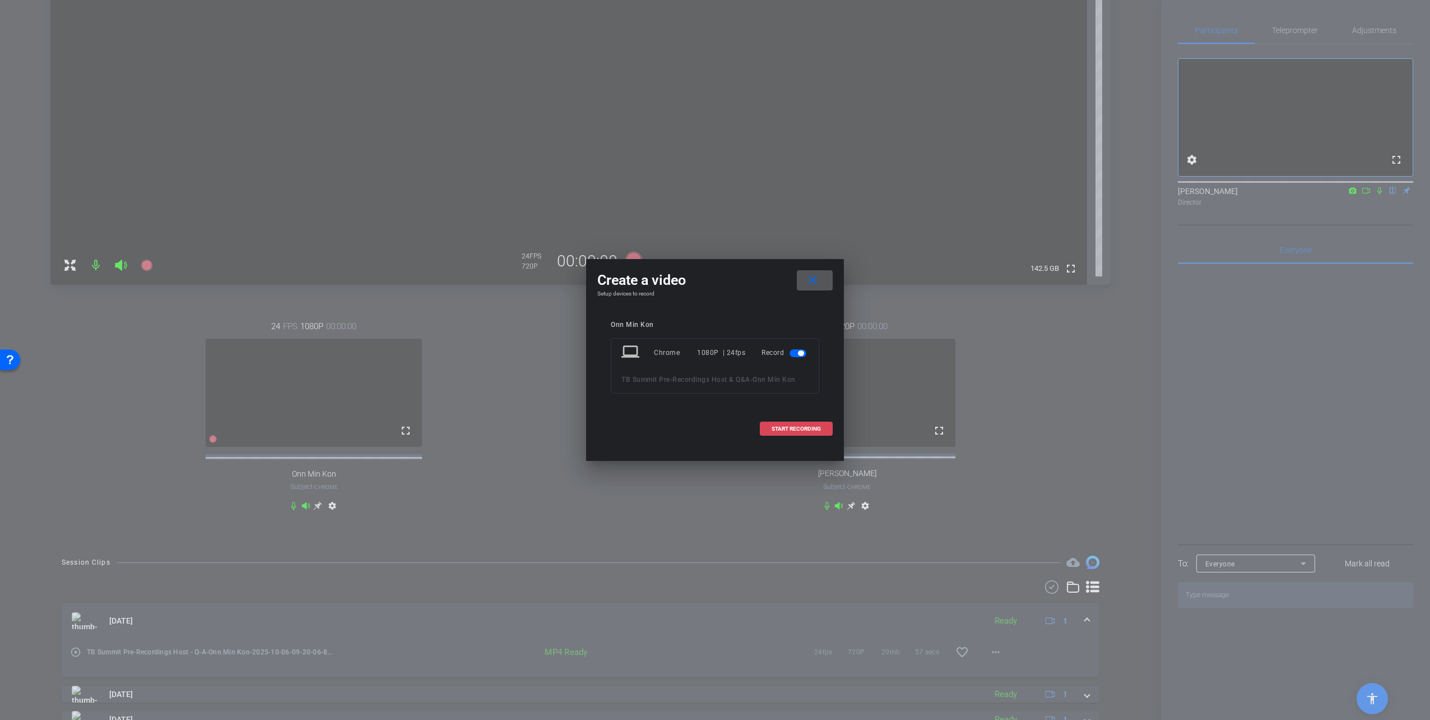
click at [772, 427] on span "START RECORDING" at bounding box center [796, 429] width 49 height 6
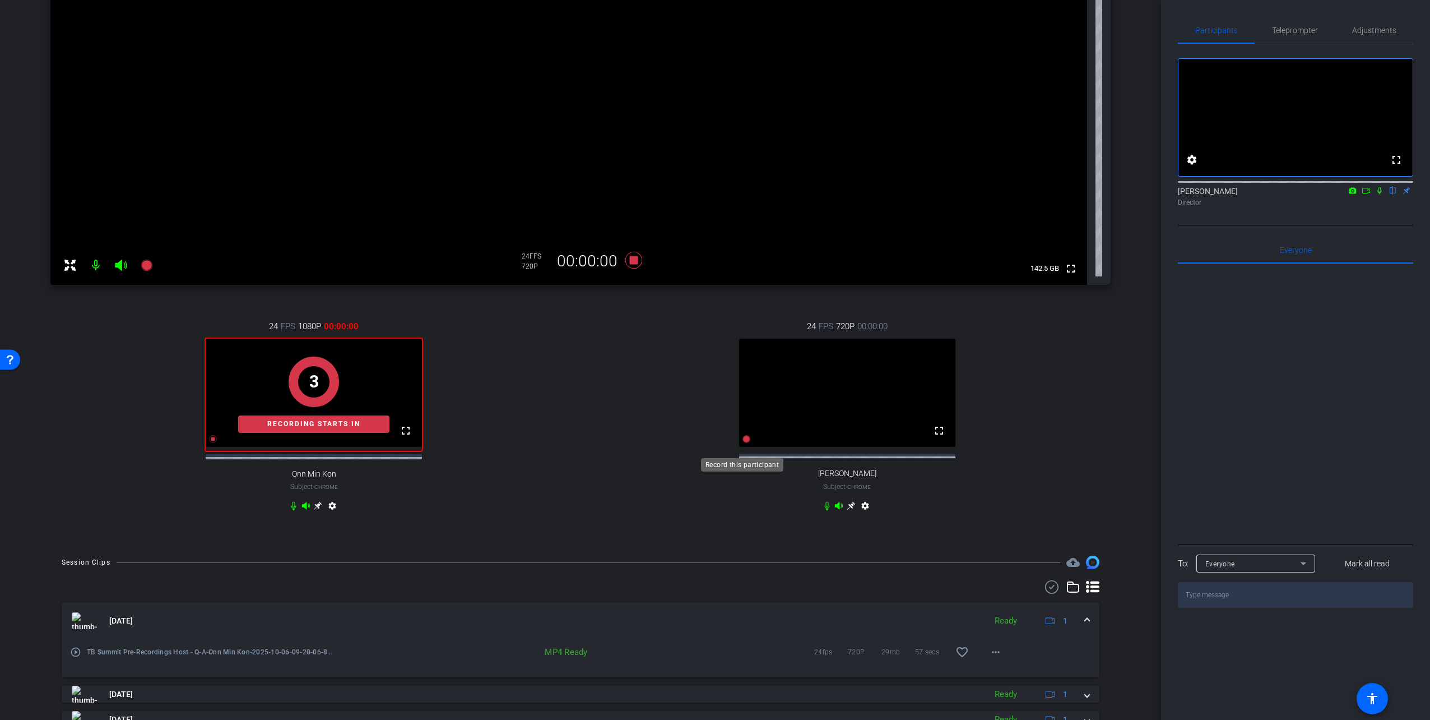
click at [744, 443] on icon at bounding box center [747, 439] width 8 height 8
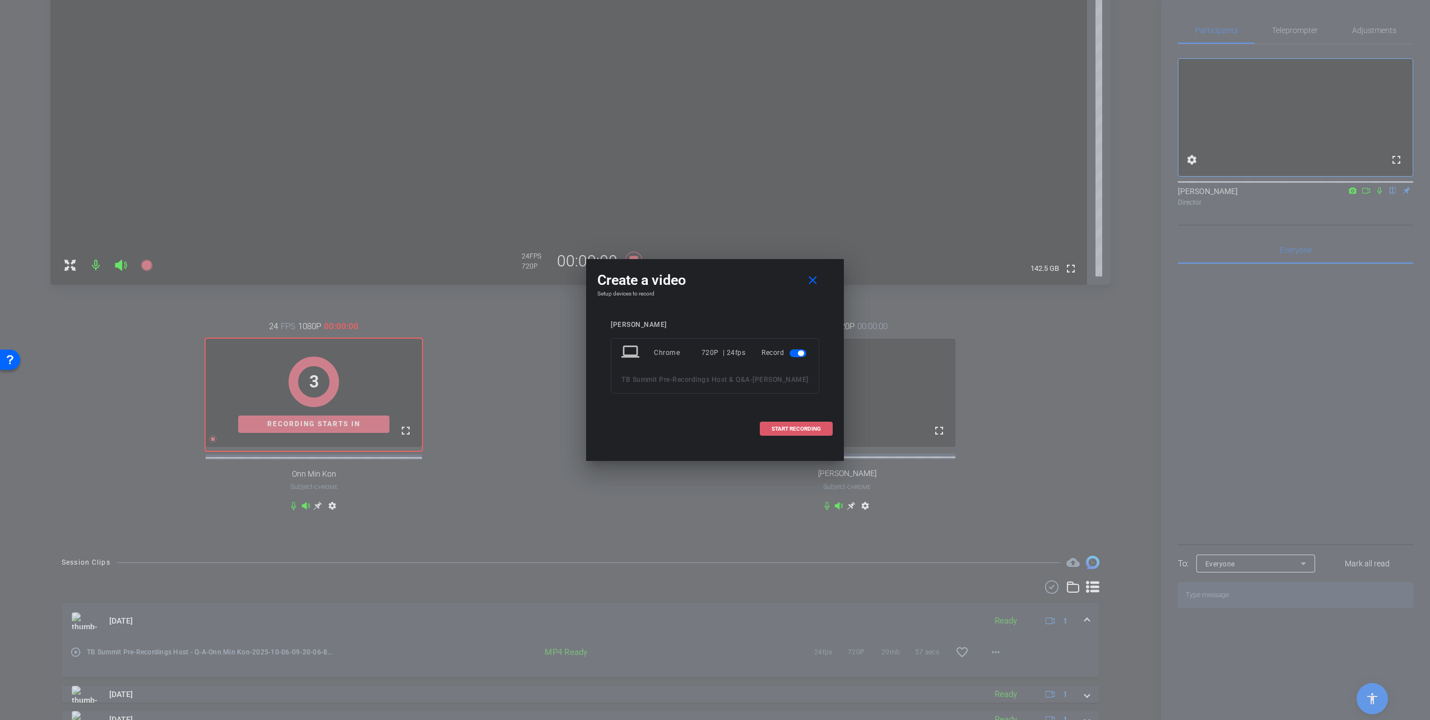
click at [766, 437] on span at bounding box center [797, 428] width 72 height 27
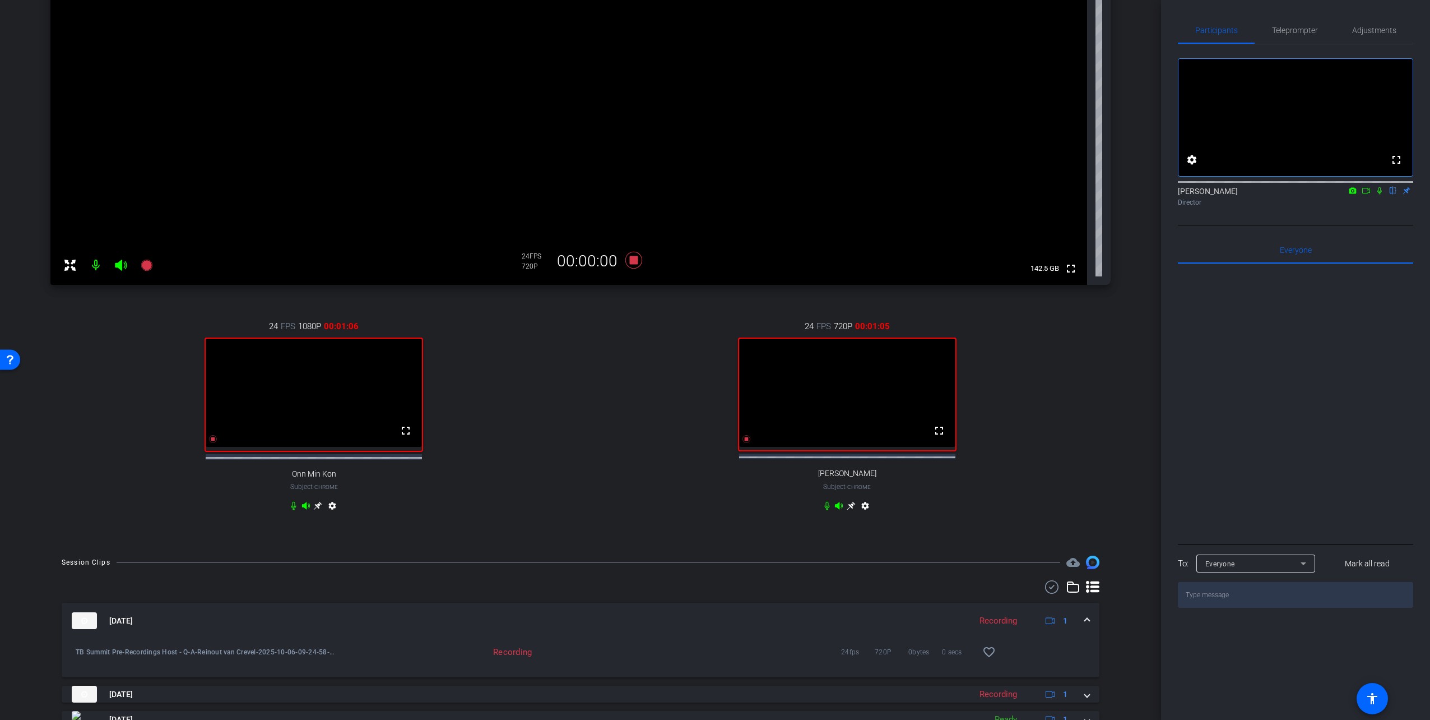
click at [873, 195] on icon at bounding box center [1380, 190] width 4 height 7
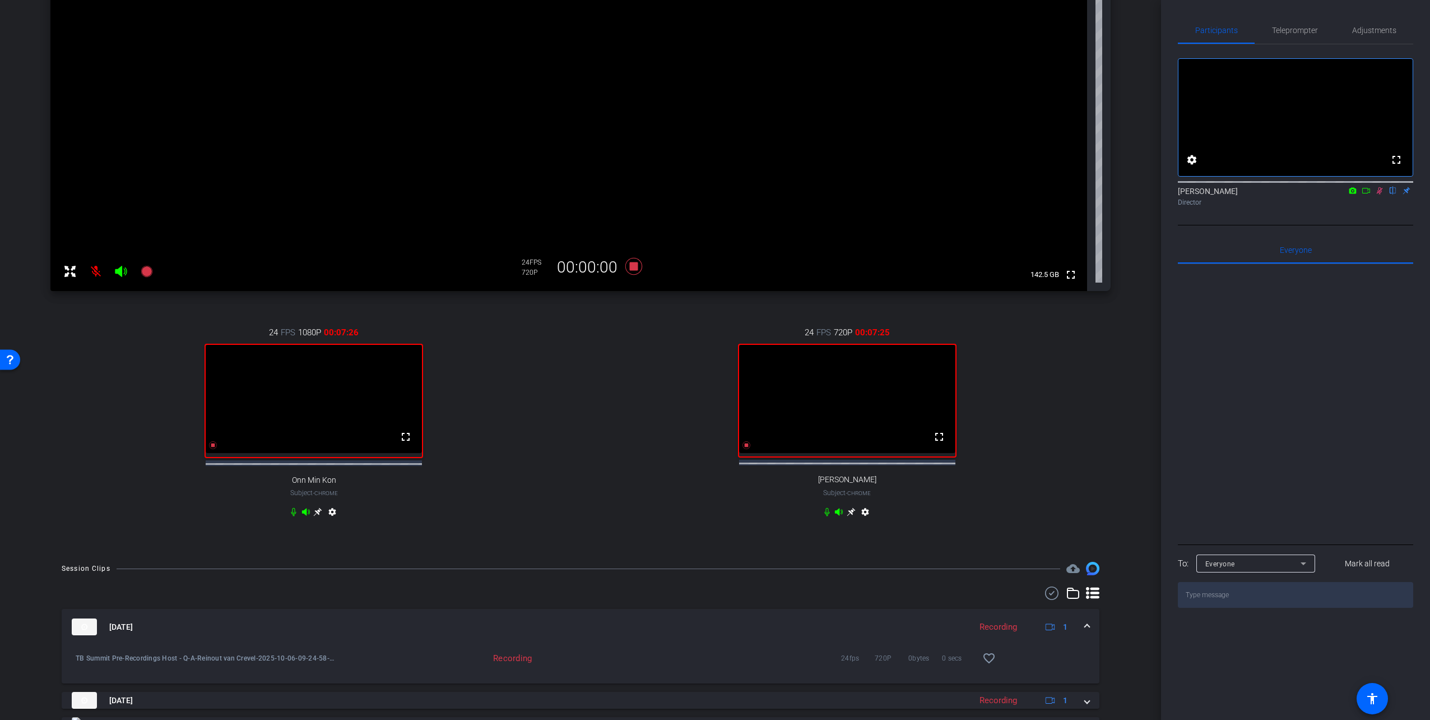
scroll to position [156, 0]
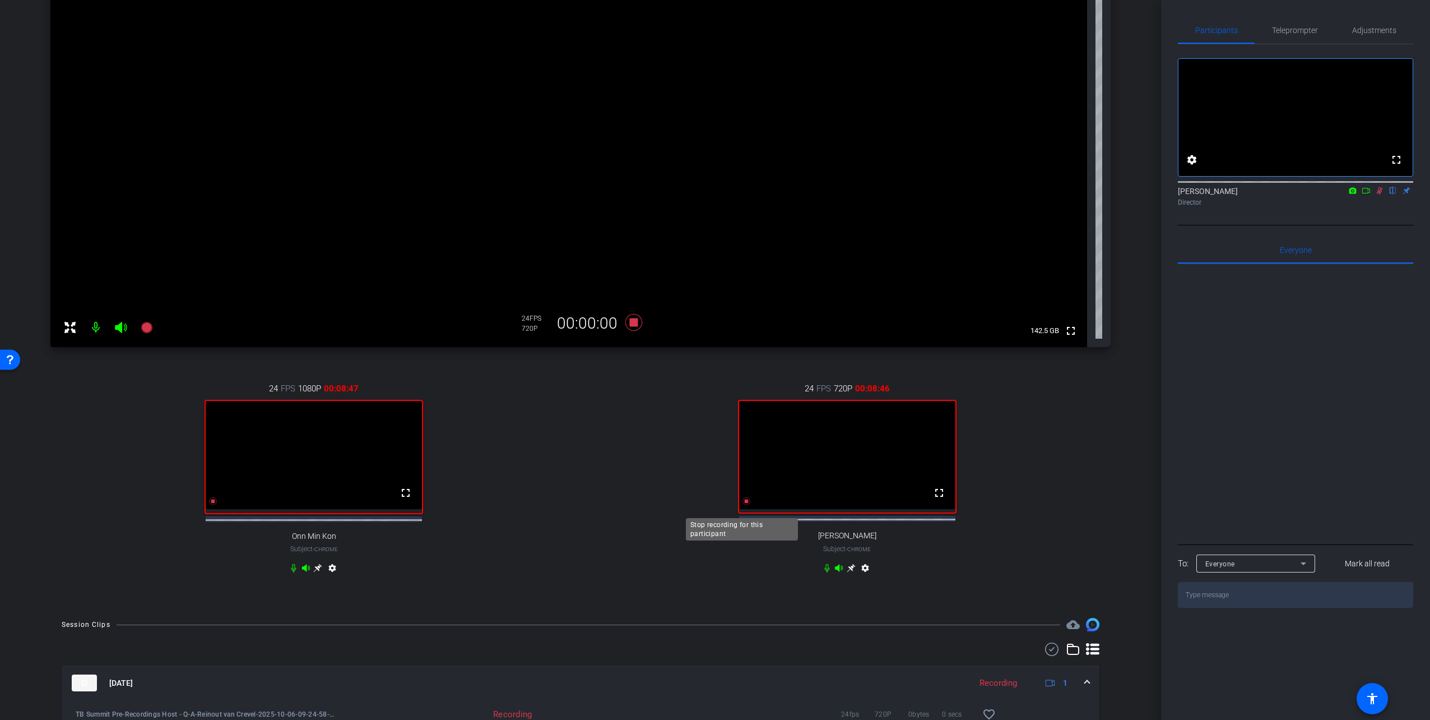
click at [742, 503] on icon at bounding box center [746, 501] width 9 height 9
click at [209, 503] on icon at bounding box center [213, 501] width 9 height 9
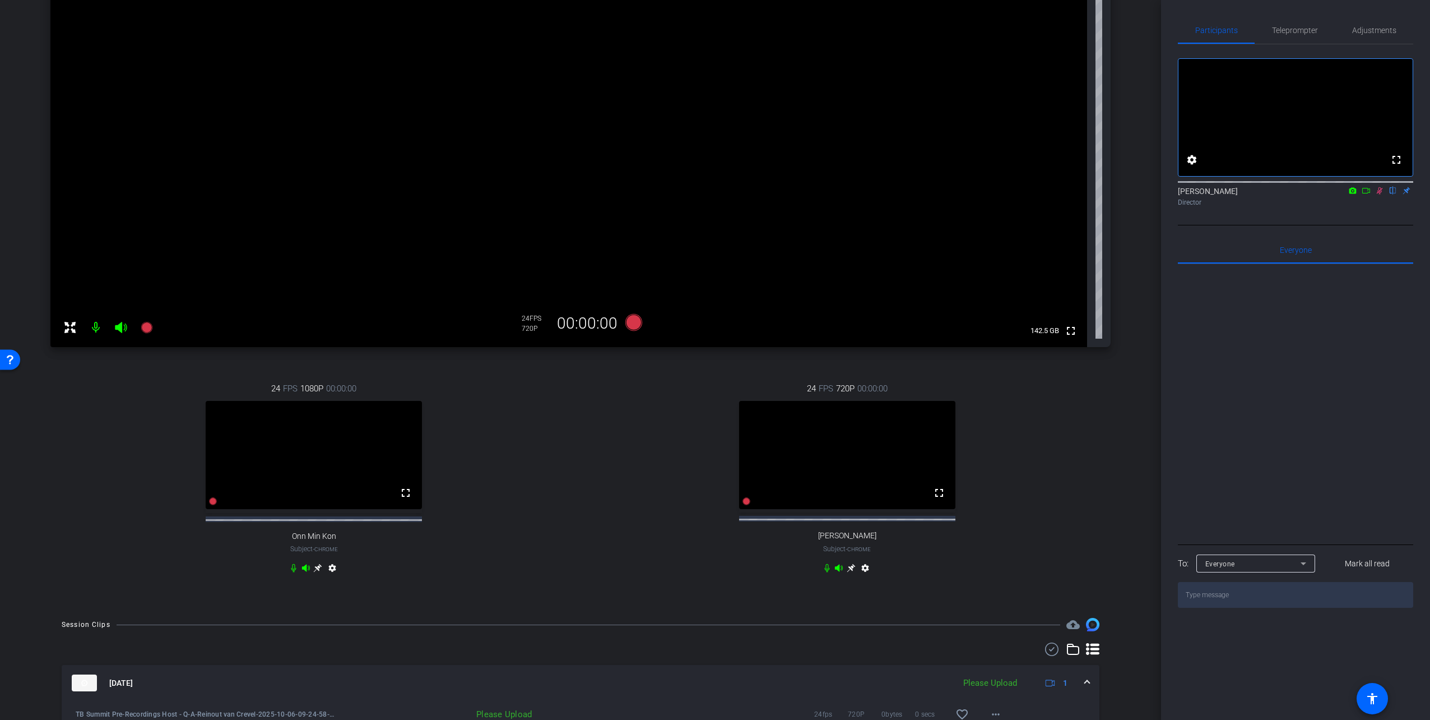
click at [873, 195] on icon at bounding box center [1380, 191] width 9 height 8
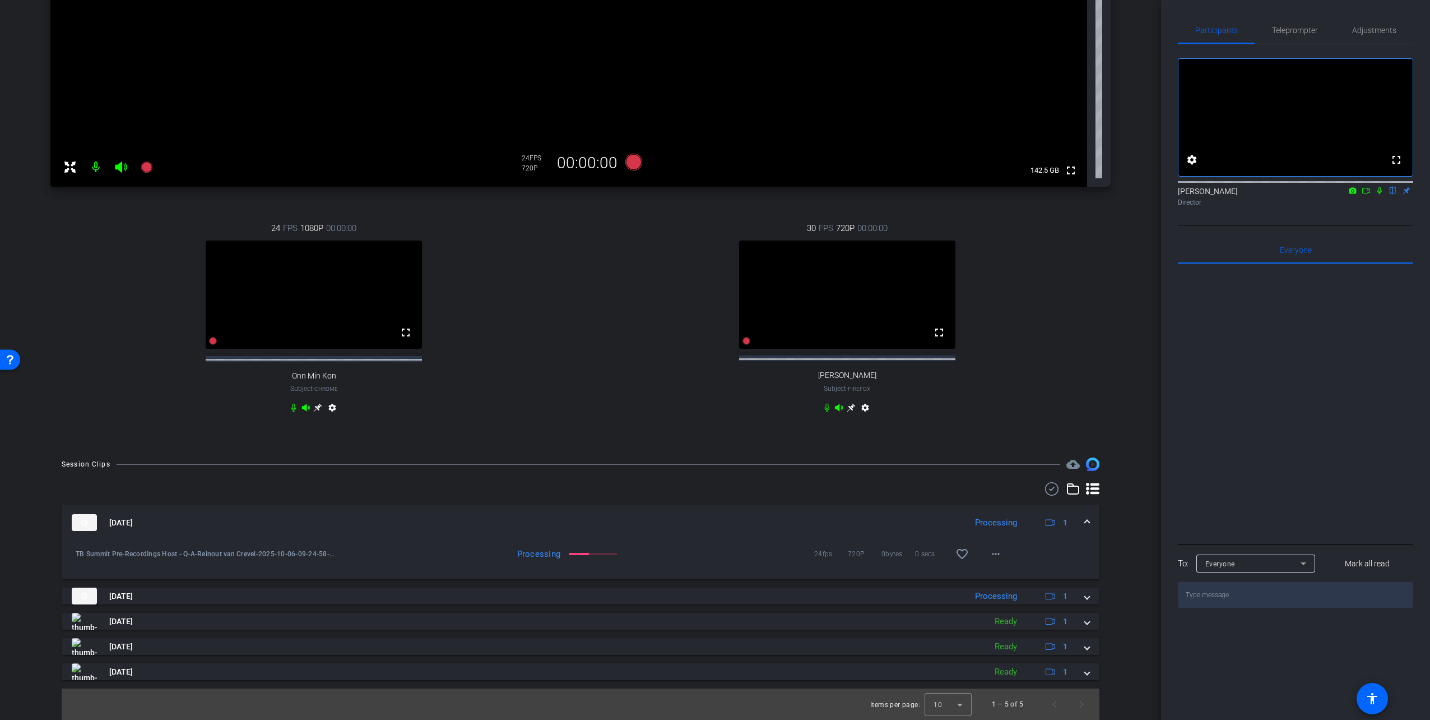
scroll to position [271, 0]
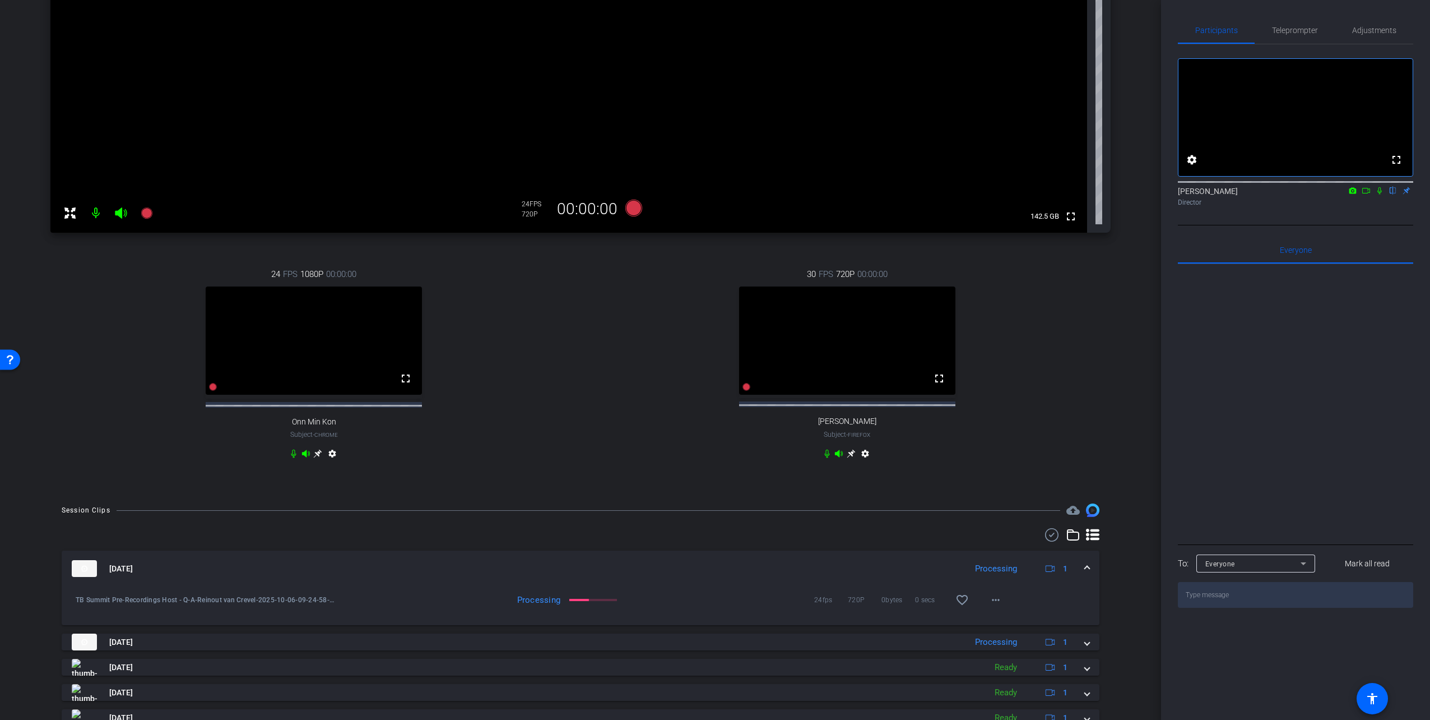
click at [859, 462] on mat-icon "settings" at bounding box center [865, 455] width 13 height 13
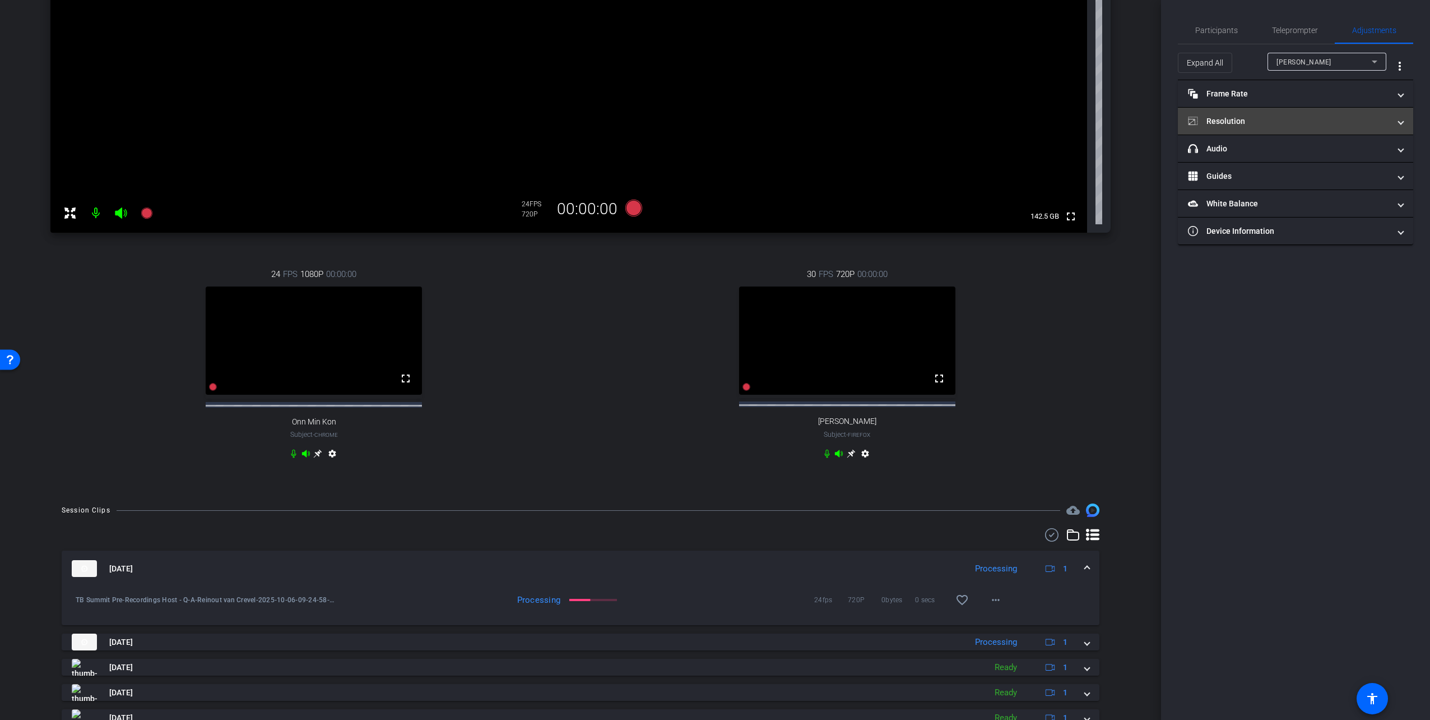
click at [873, 123] on mat-panel-title "Resolution" at bounding box center [1289, 121] width 202 height 12
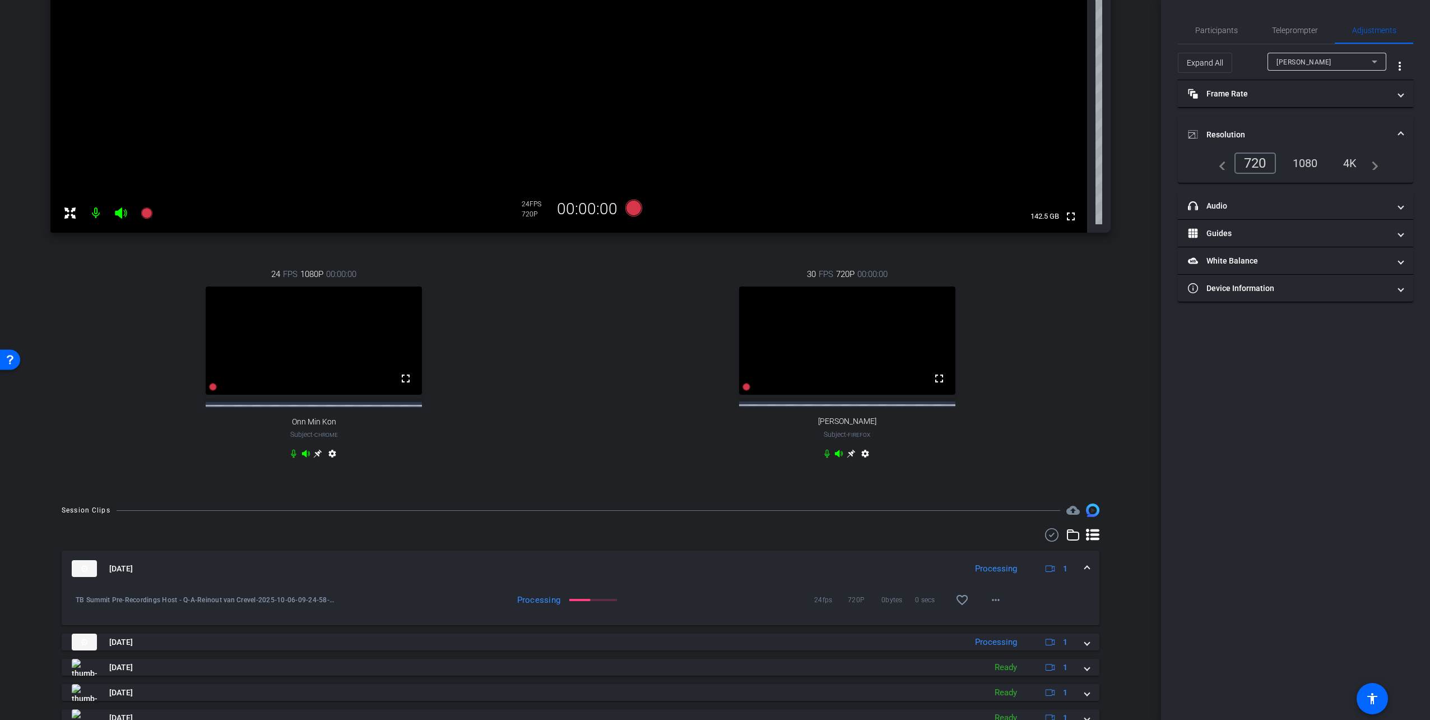
click at [873, 164] on div "1080" at bounding box center [1306, 163] width 42 height 19
click at [873, 94] on mat-panel-title "Frame Rate Frame Rate" at bounding box center [1289, 94] width 202 height 12
click at [873, 128] on div "24" at bounding box center [1298, 126] width 30 height 19
click at [873, 30] on span "Participants" at bounding box center [1217, 30] width 43 height 8
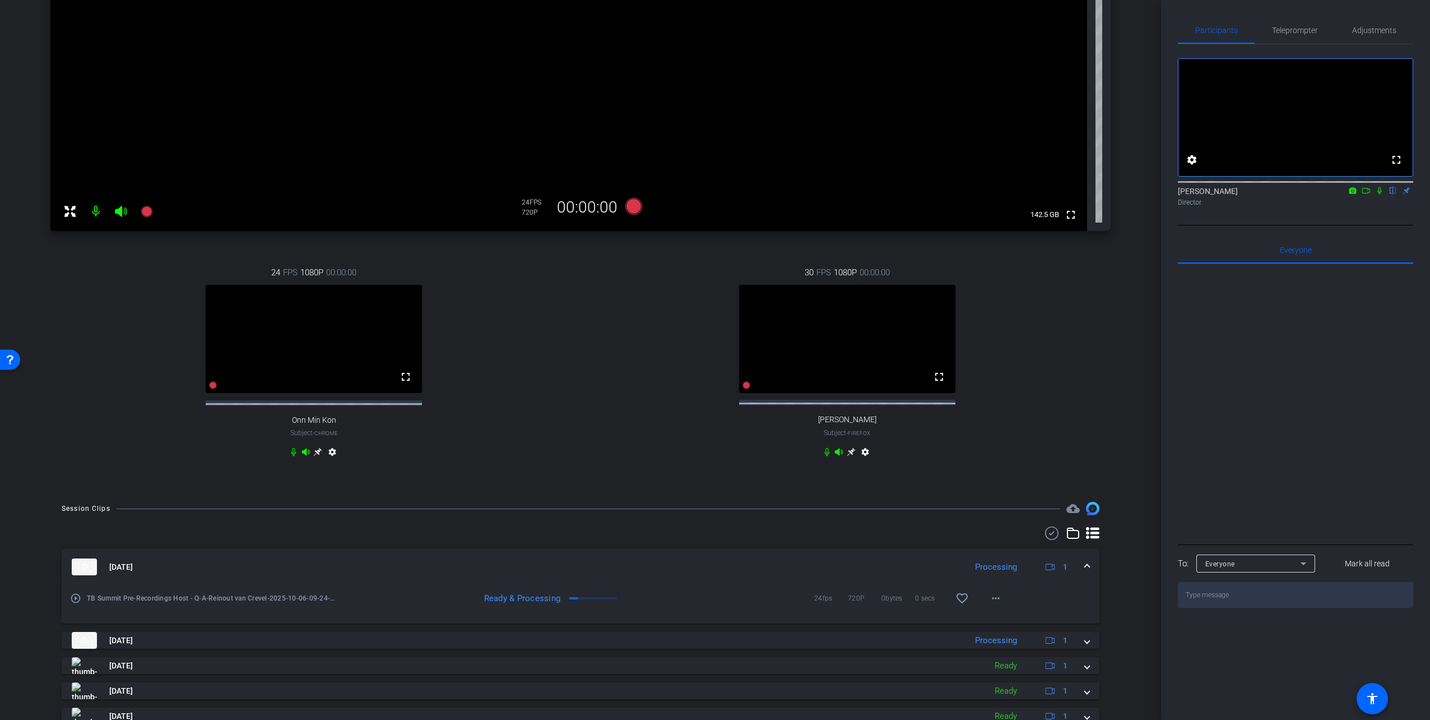
scroll to position [327, 0]
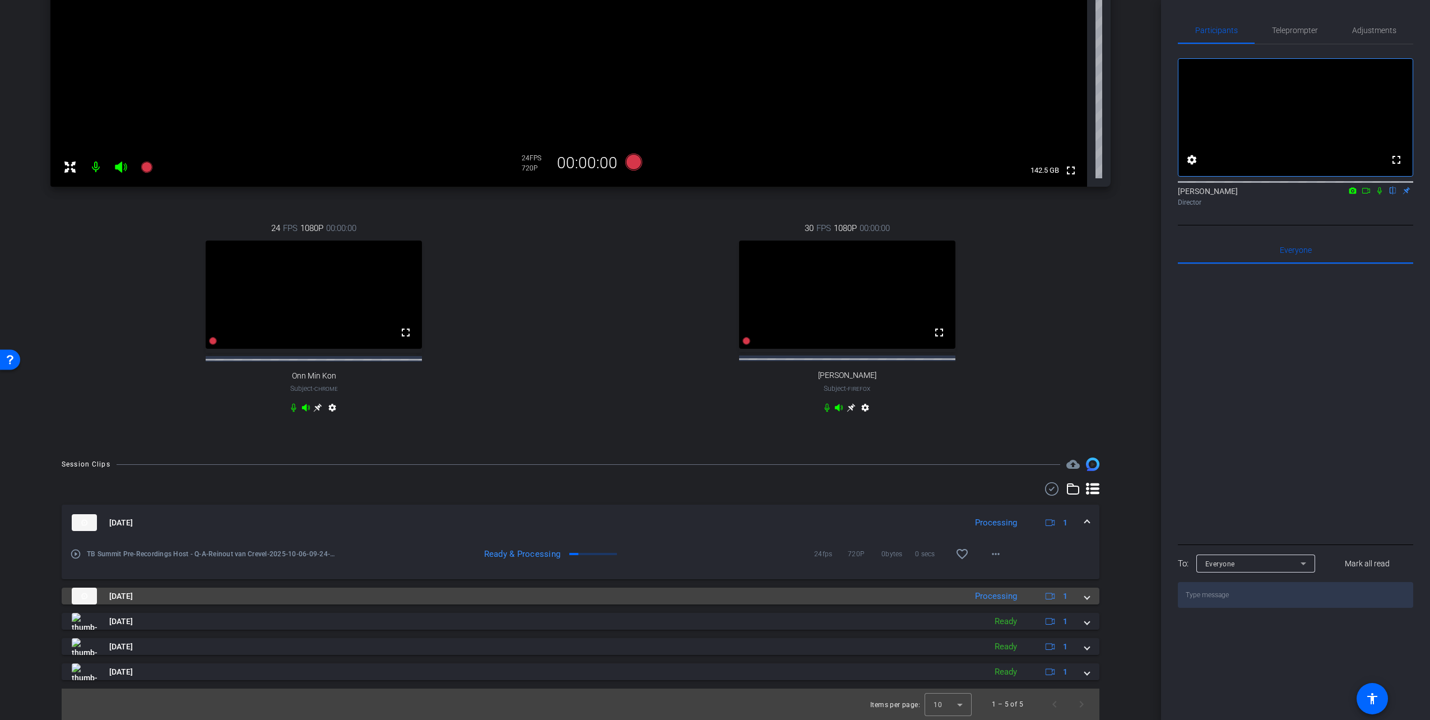
click at [533, 503] on mat-panel-title "Oct 6, 2025" at bounding box center [516, 595] width 889 height 17
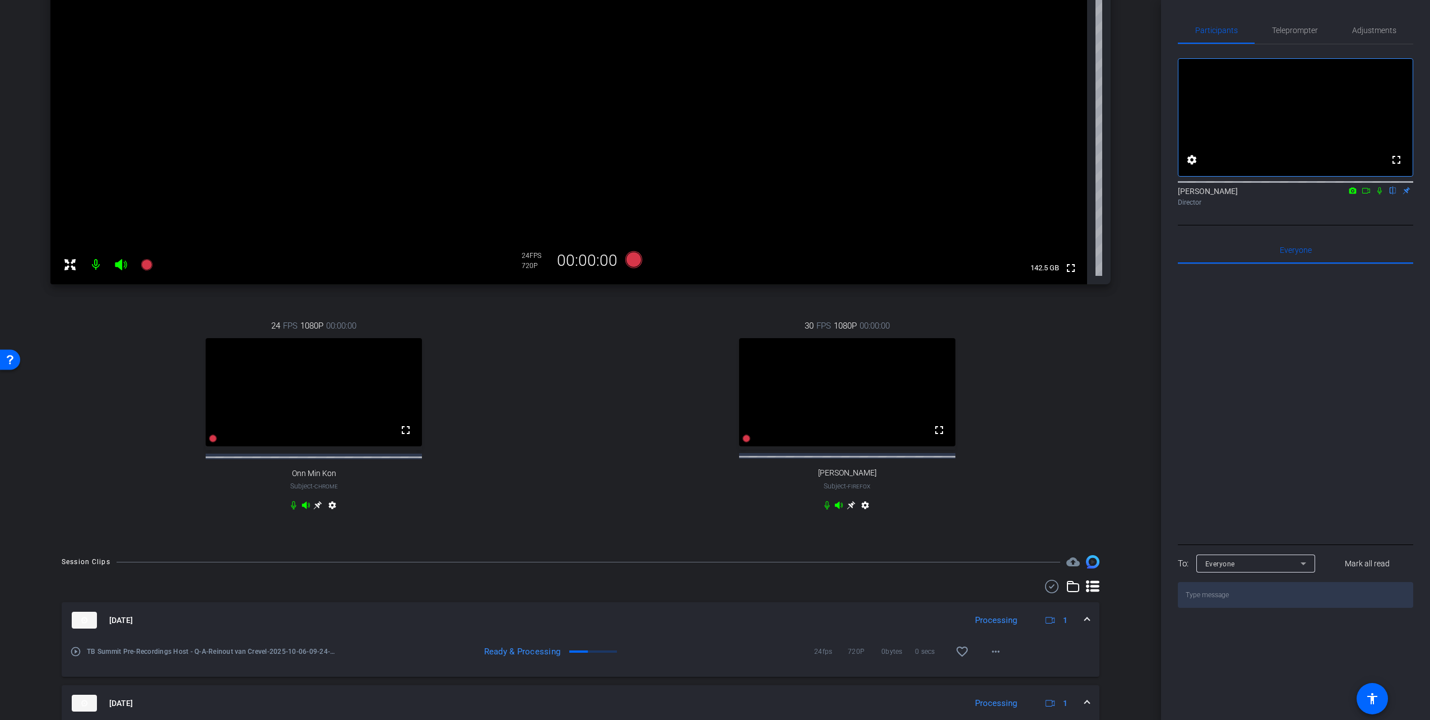
scroll to position [216, 0]
click at [873, 439] on mat-icon "fullscreen" at bounding box center [939, 432] width 13 height 13
click at [743, 445] on icon at bounding box center [747, 441] width 8 height 8
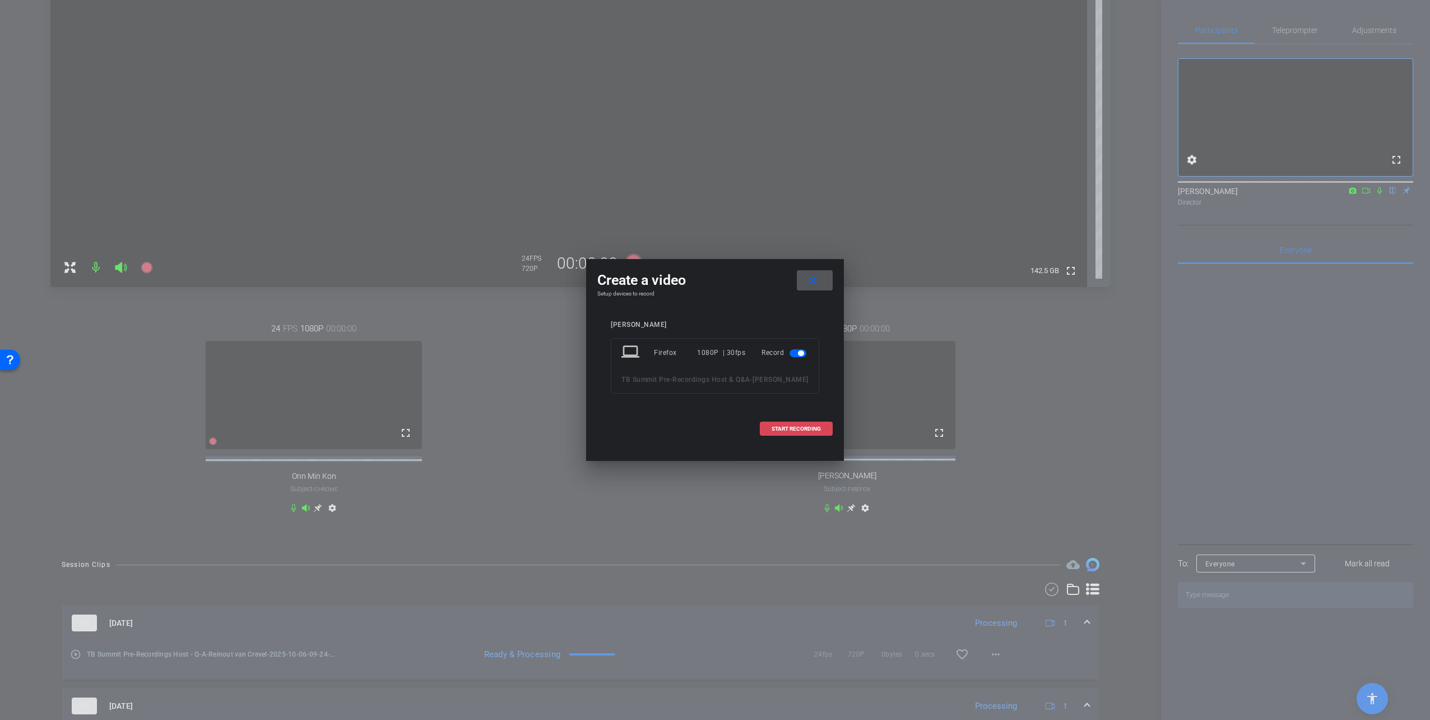
click at [781, 426] on span "START RECORDING" at bounding box center [796, 429] width 49 height 6
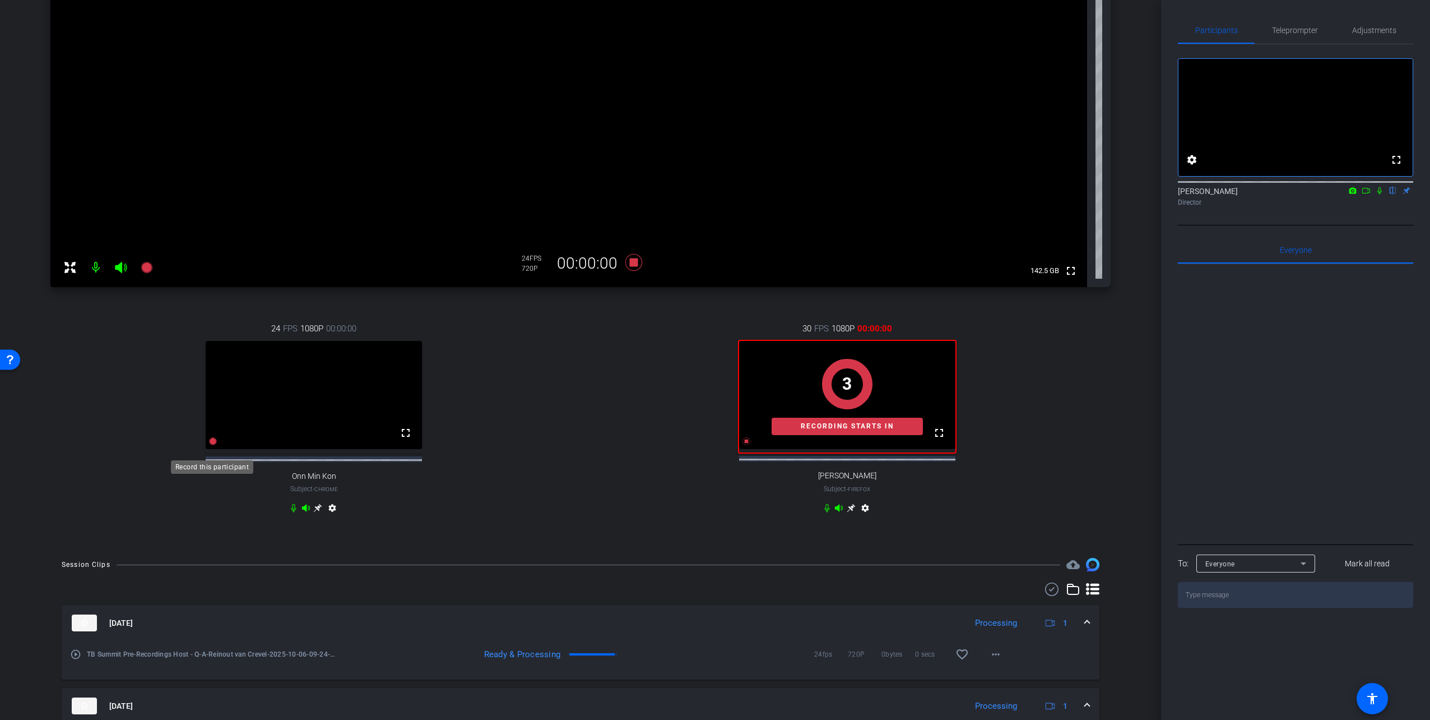
click at [210, 445] on icon at bounding box center [214, 441] width 8 height 8
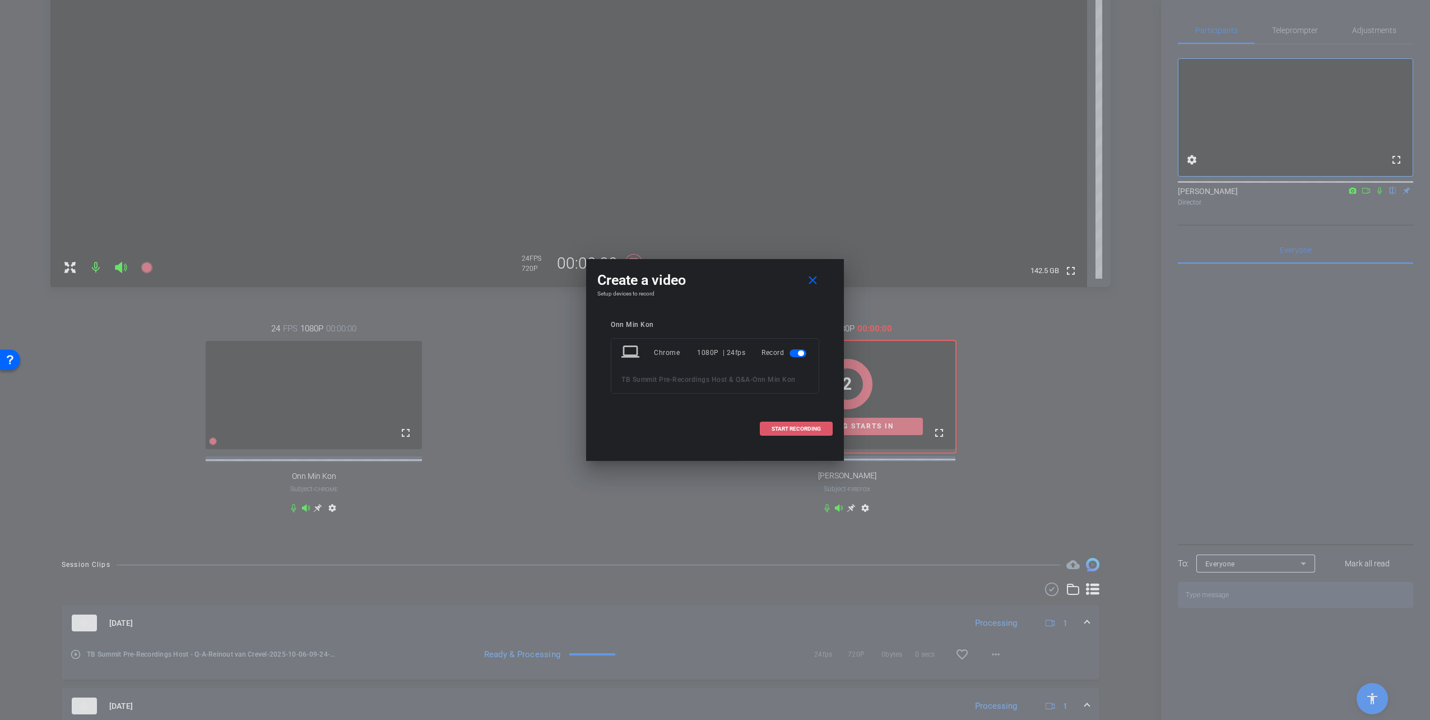
click at [770, 424] on span at bounding box center [797, 428] width 72 height 27
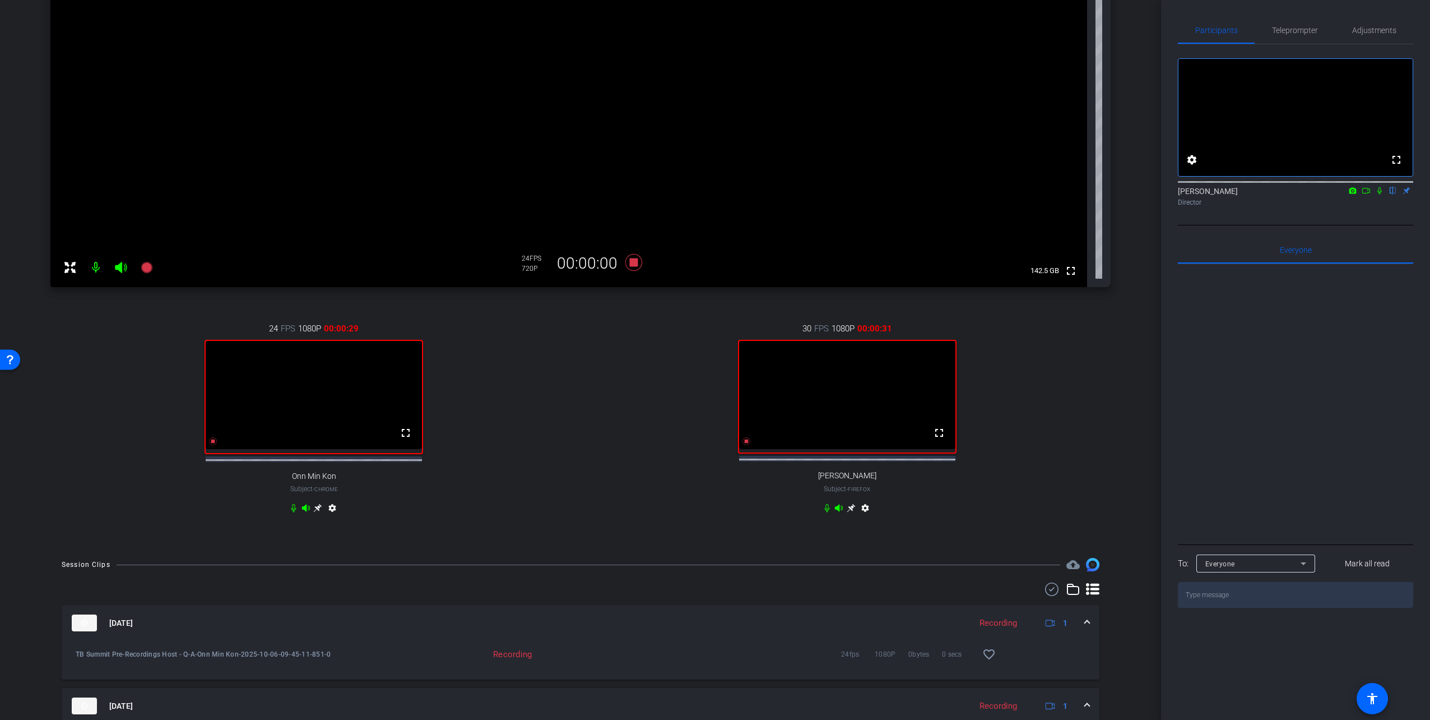
click at [873, 195] on icon at bounding box center [1380, 191] width 9 height 8
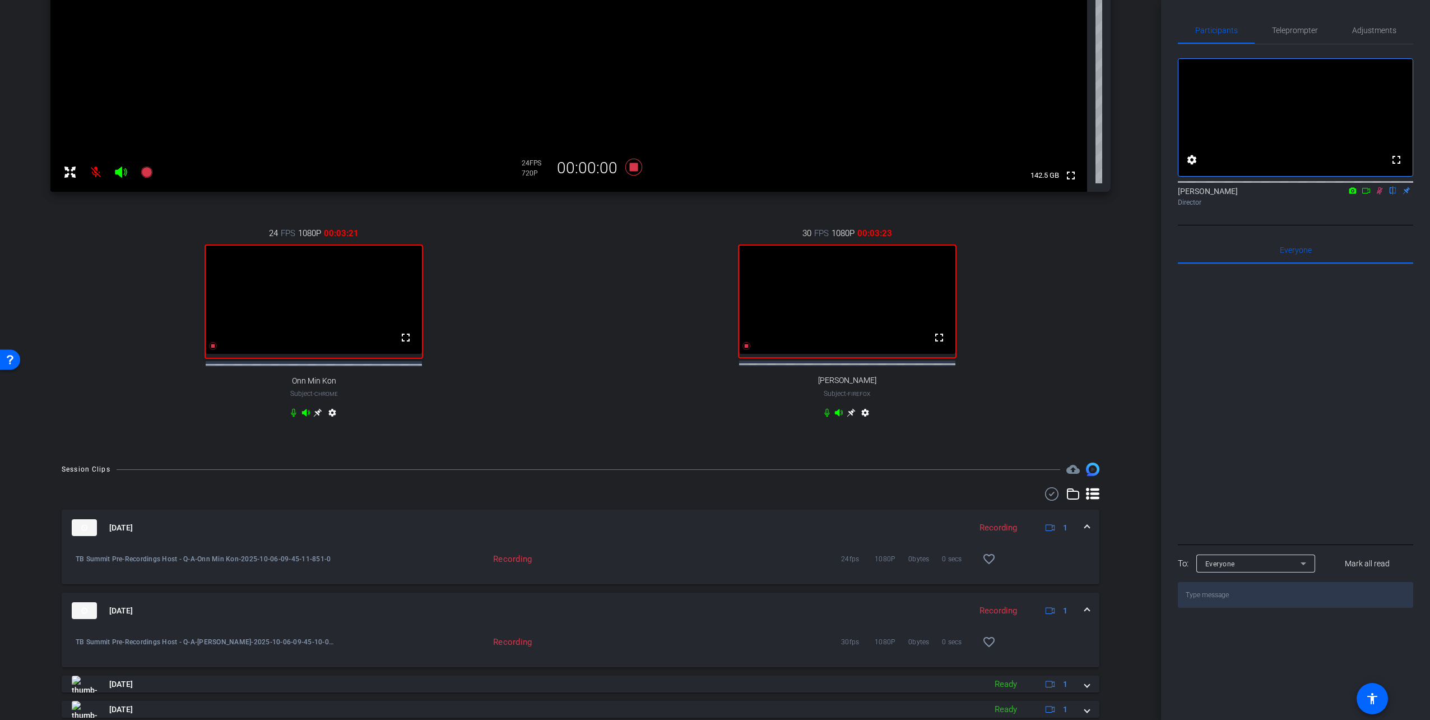
scroll to position [433, 0]
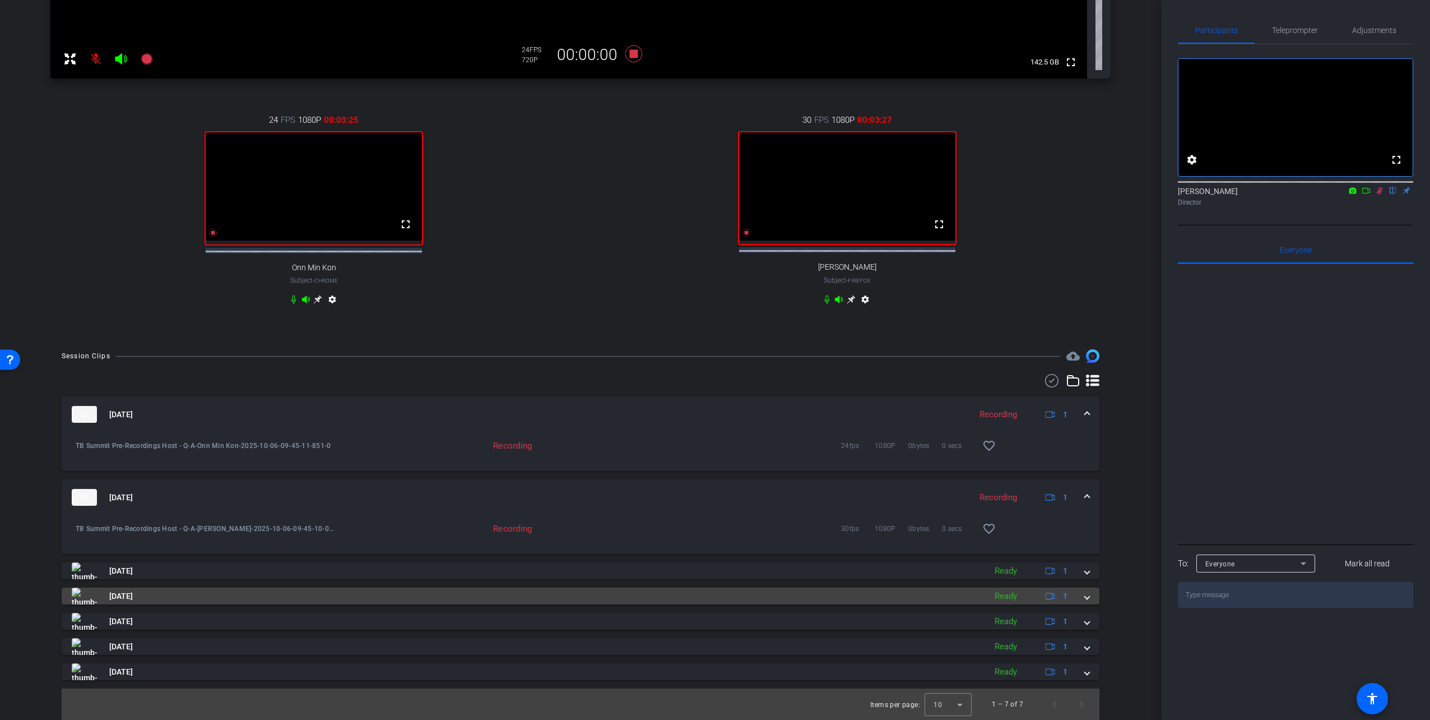
click at [605, 503] on mat-panel-title "Oct 6, 2025" at bounding box center [526, 595] width 909 height 17
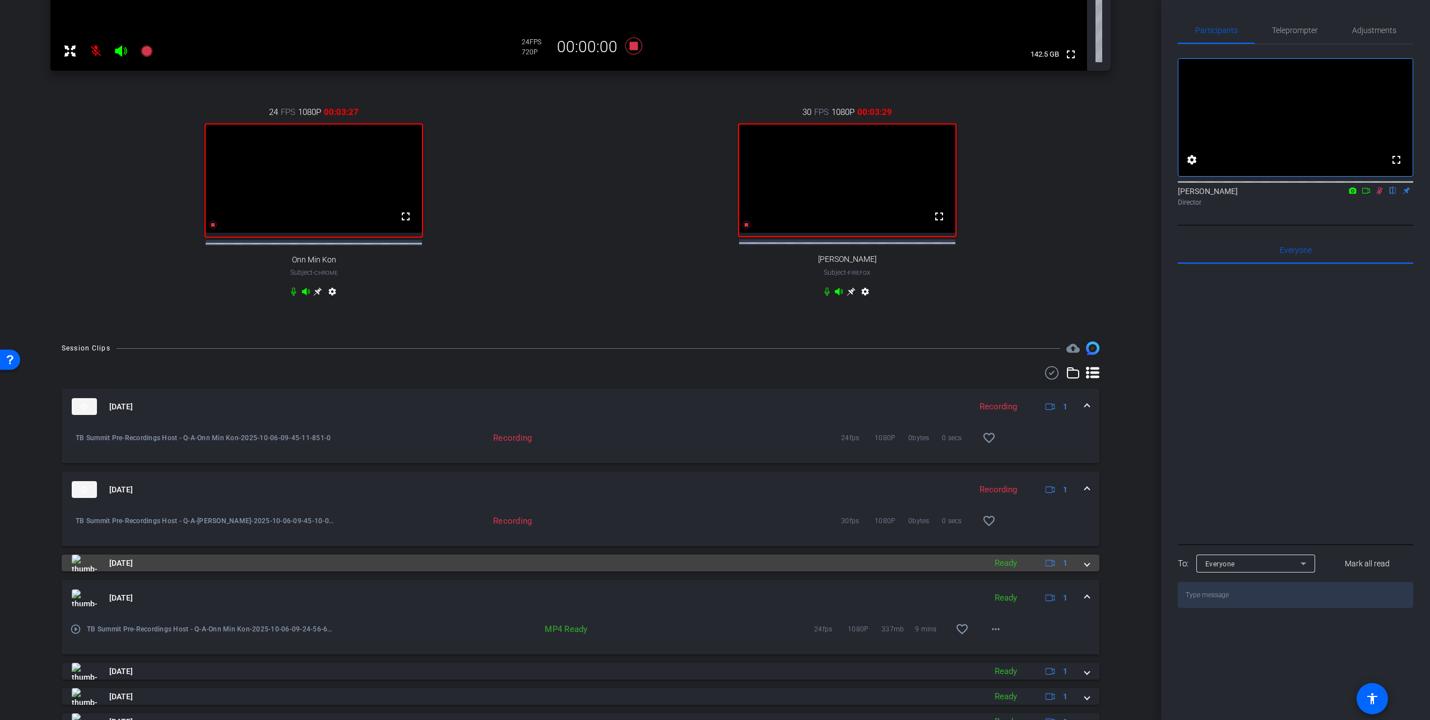
click at [624, 503] on mat-panel-title "Oct 6, 2025" at bounding box center [526, 562] width 909 height 17
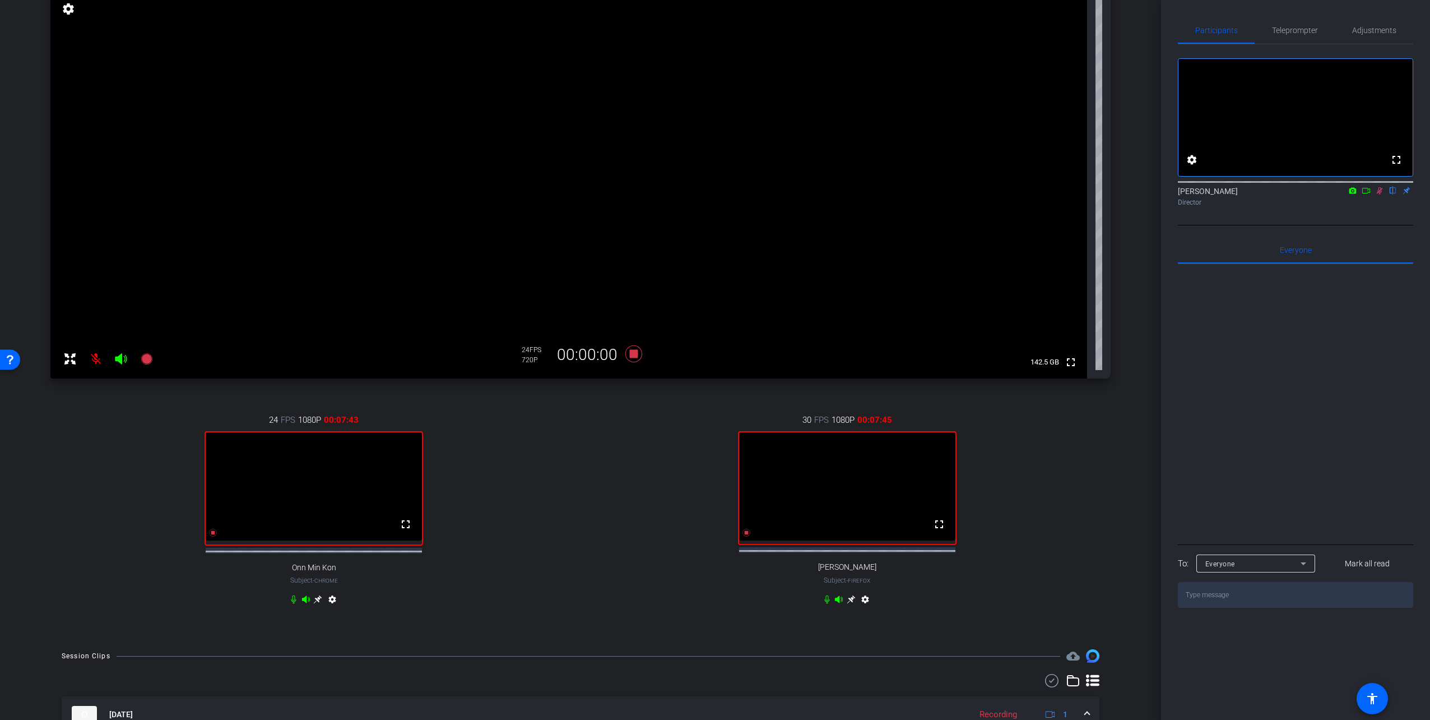
scroll to position [100, 0]
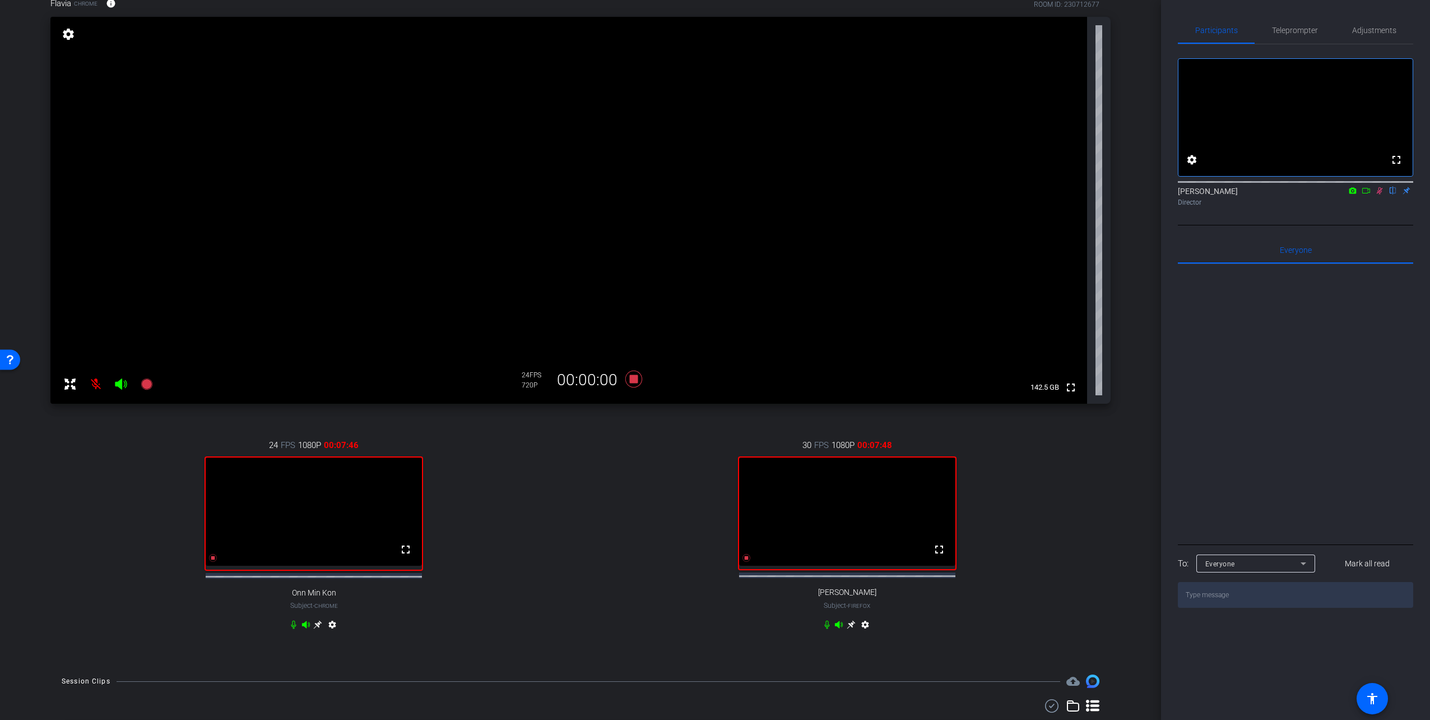
drag, startPoint x: 1025, startPoint y: 422, endPoint x: 1129, endPoint y: 379, distance: 112.1
click at [873, 379] on div "arrow_back TB Summit Pre-Recordings Host & Q&A Back to project Send invite acco…" at bounding box center [580, 260] width 1161 height 720
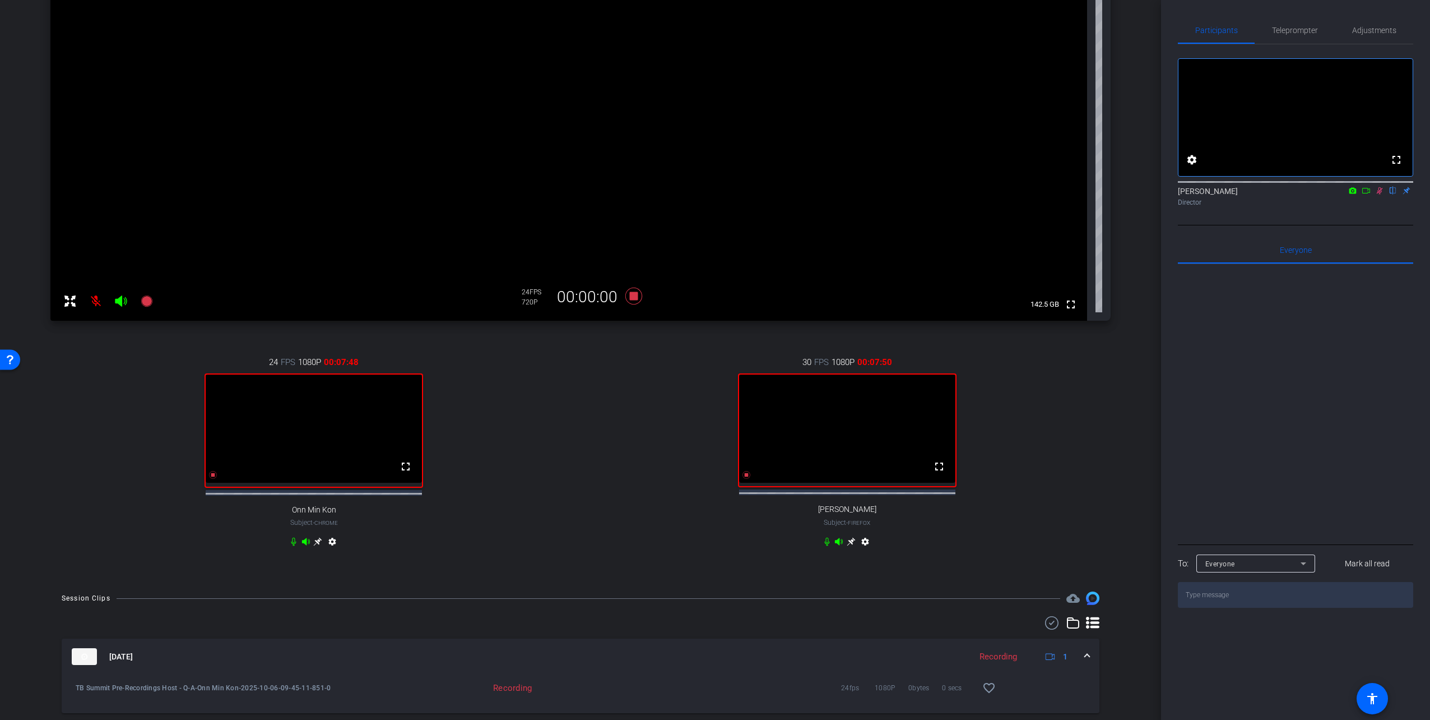
scroll to position [156, 0]
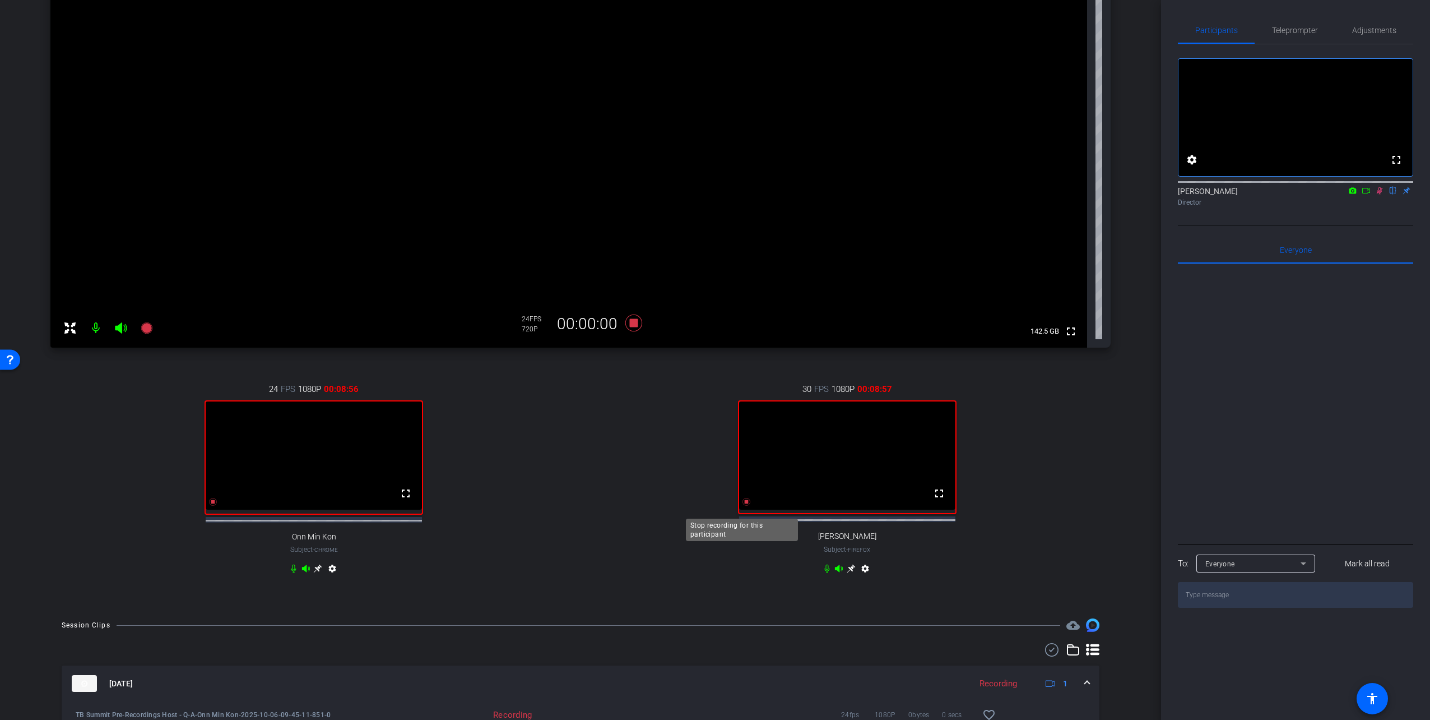
click at [743, 503] on icon at bounding box center [747, 502] width 8 height 8
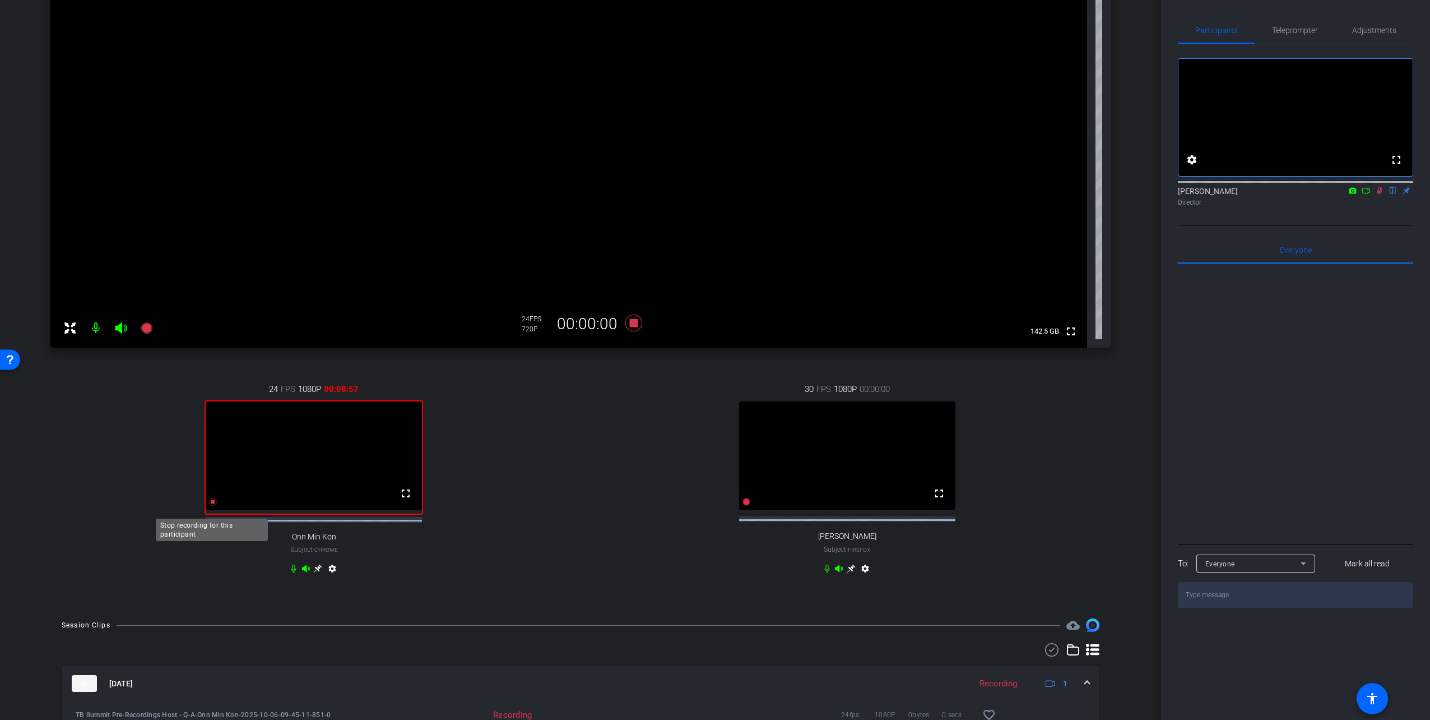
click at [214, 503] on icon at bounding box center [213, 501] width 9 height 9
click at [873, 195] on icon at bounding box center [1380, 191] width 9 height 8
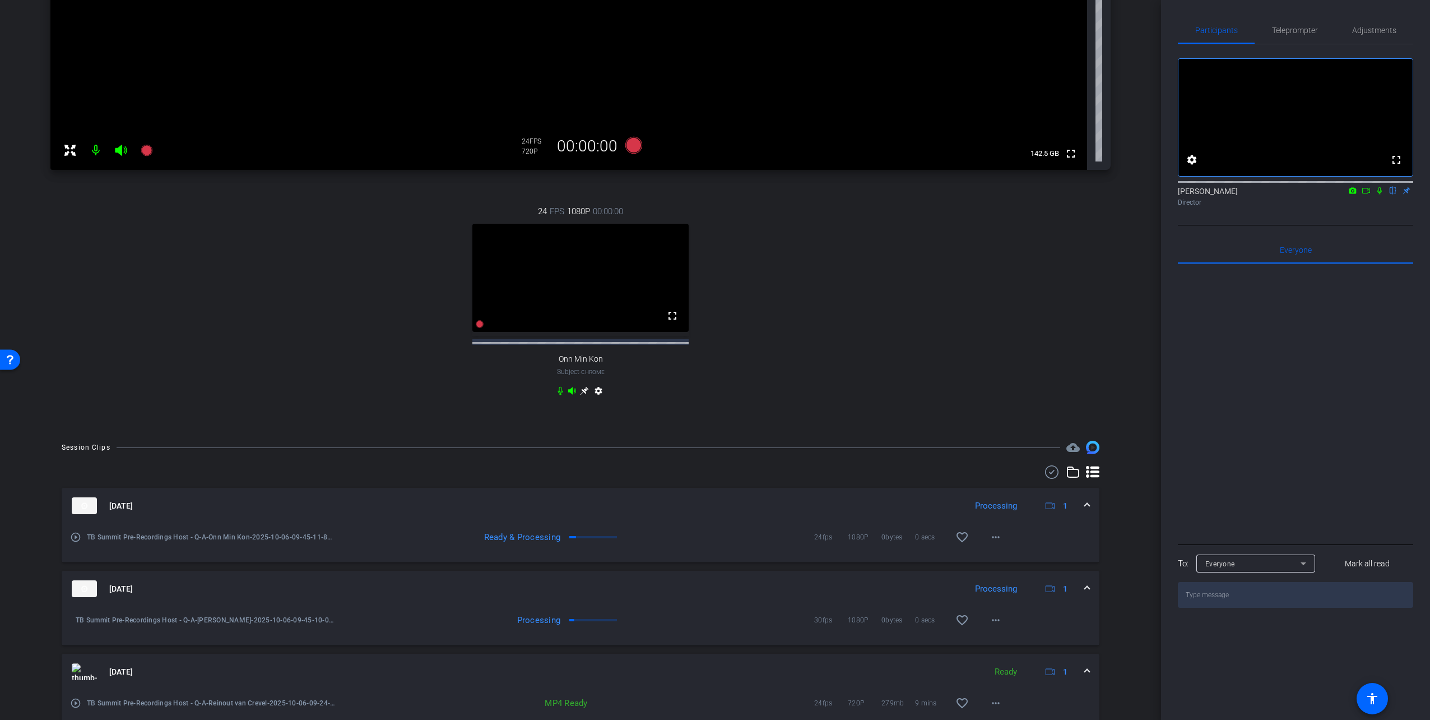
scroll to position [268, 0]
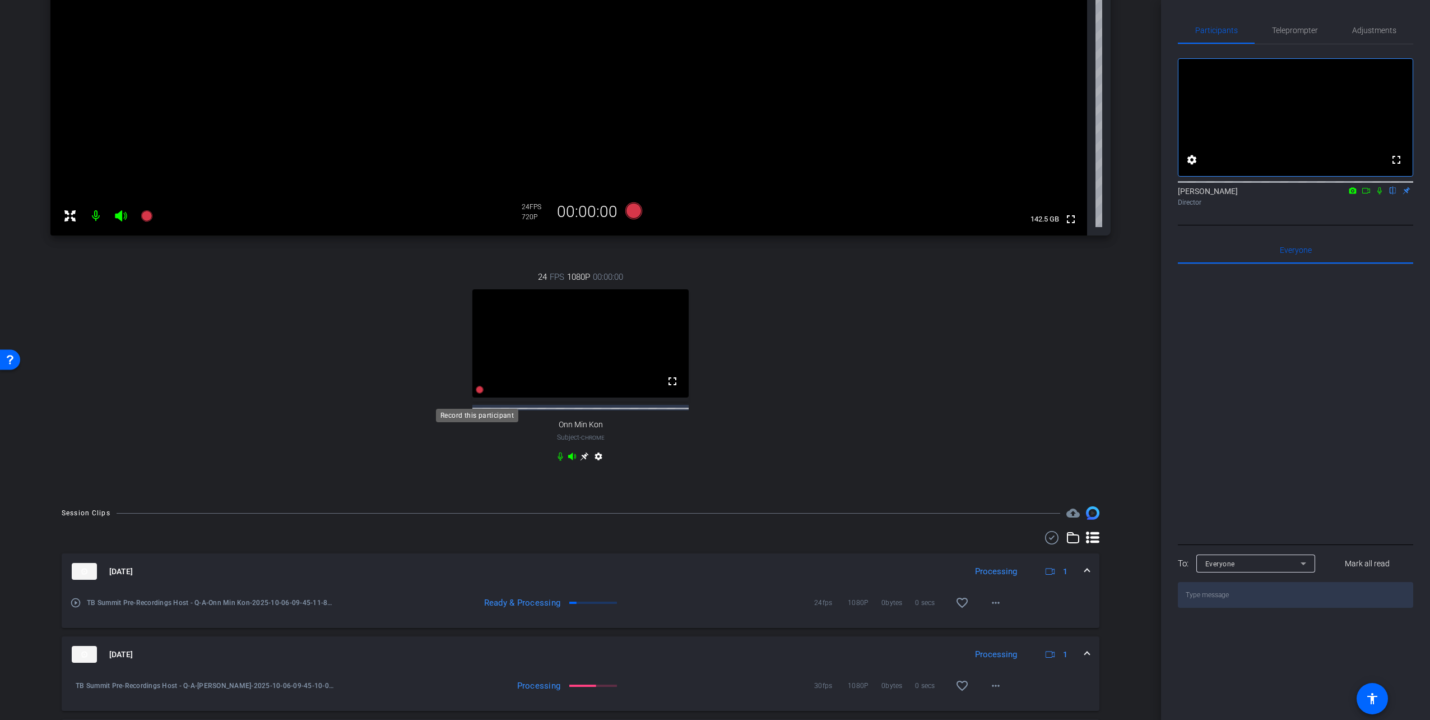
click at [477, 393] on icon at bounding box center [480, 390] width 8 height 8
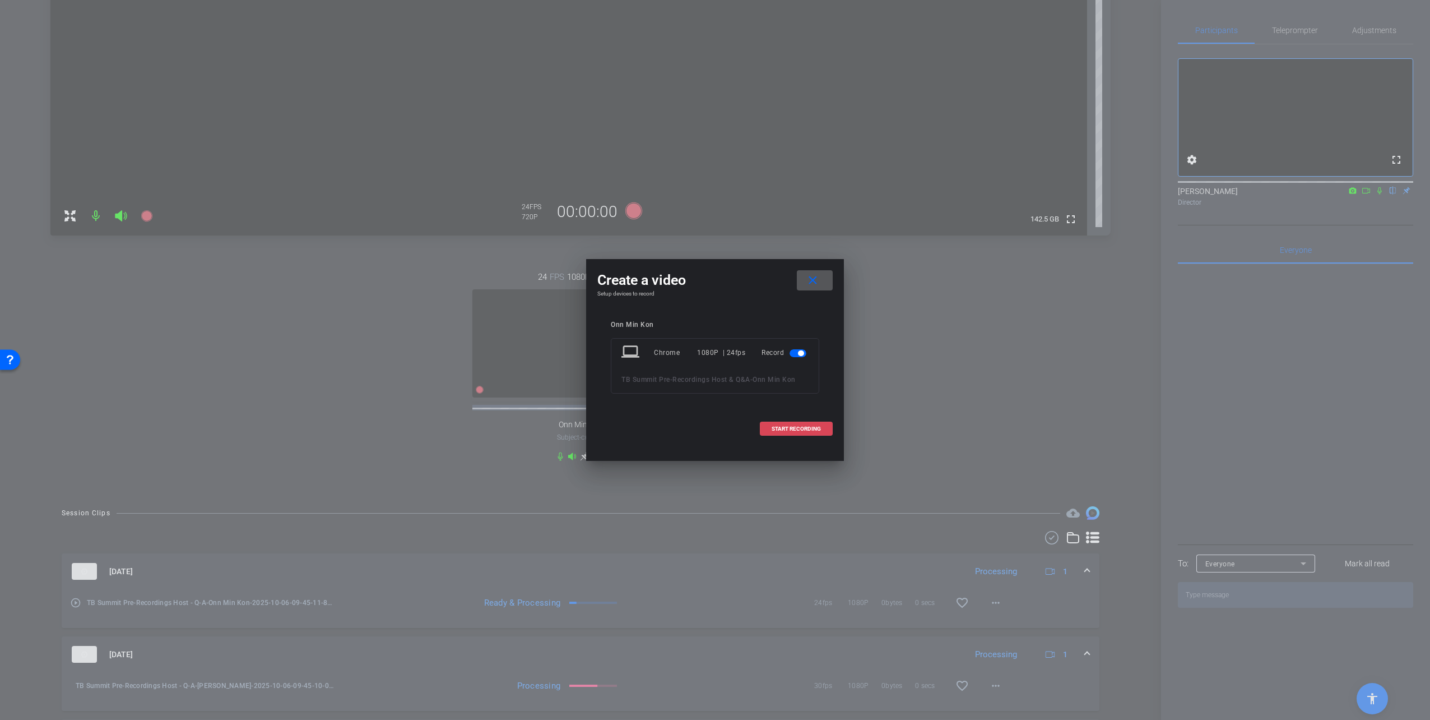
click at [779, 430] on span "START RECORDING" at bounding box center [796, 429] width 49 height 6
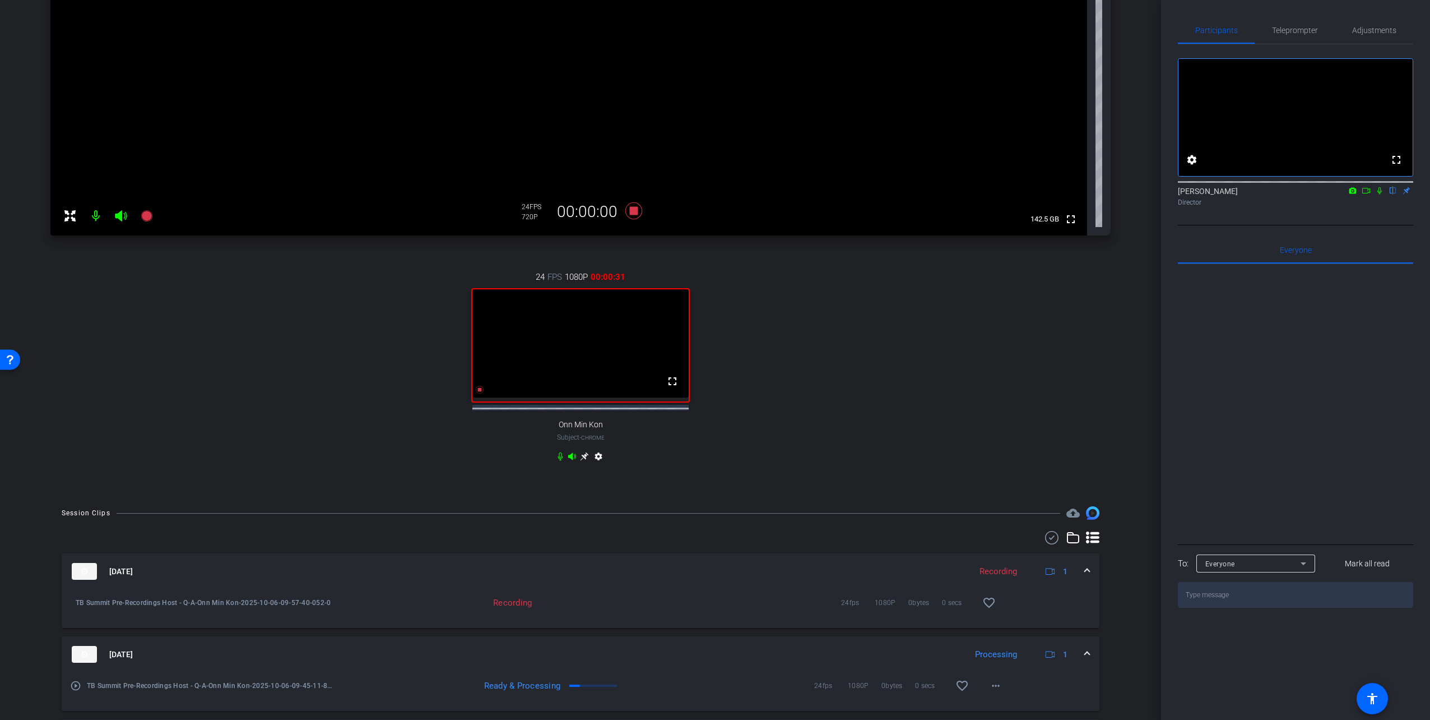
click at [873, 195] on icon at bounding box center [1380, 191] width 9 height 8
click at [476, 393] on icon at bounding box center [480, 390] width 8 height 8
click at [479, 393] on icon at bounding box center [480, 390] width 8 height 8
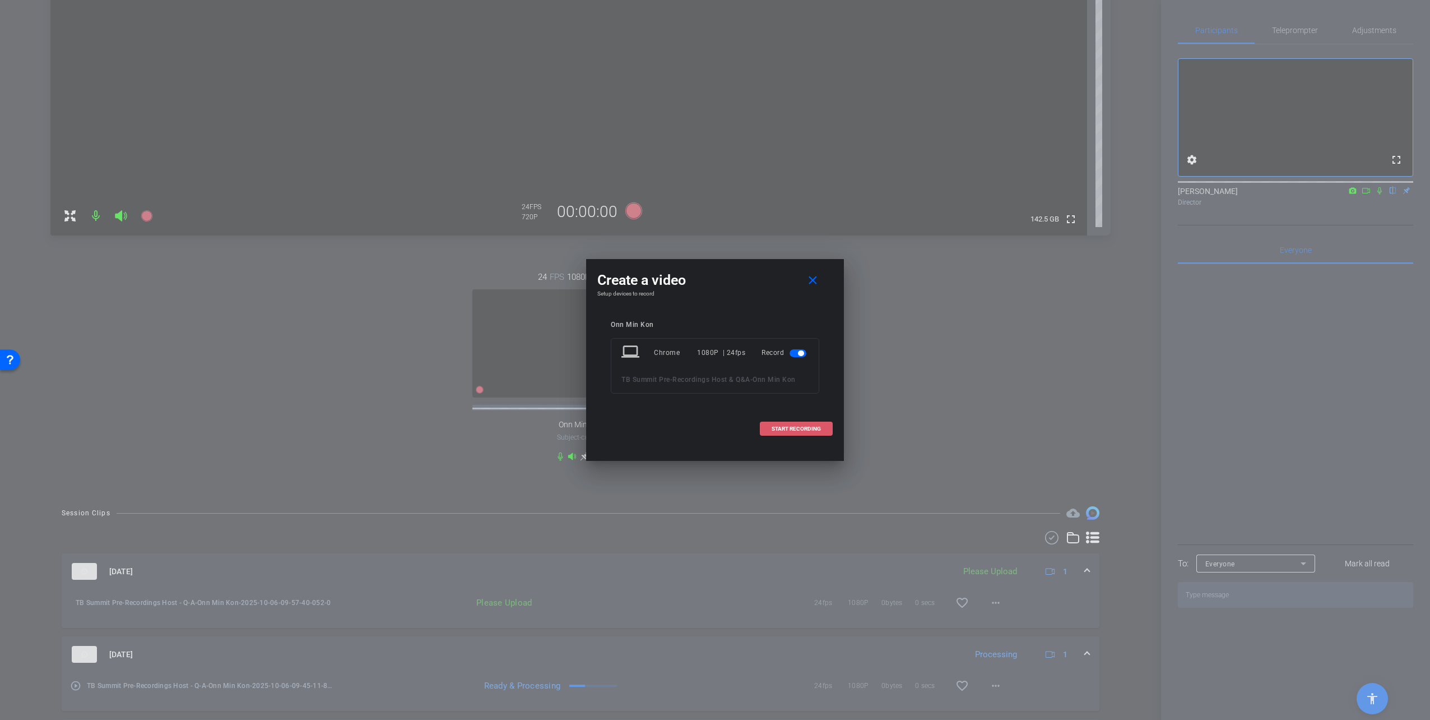
click at [805, 428] on span "START RECORDING" at bounding box center [796, 429] width 49 height 6
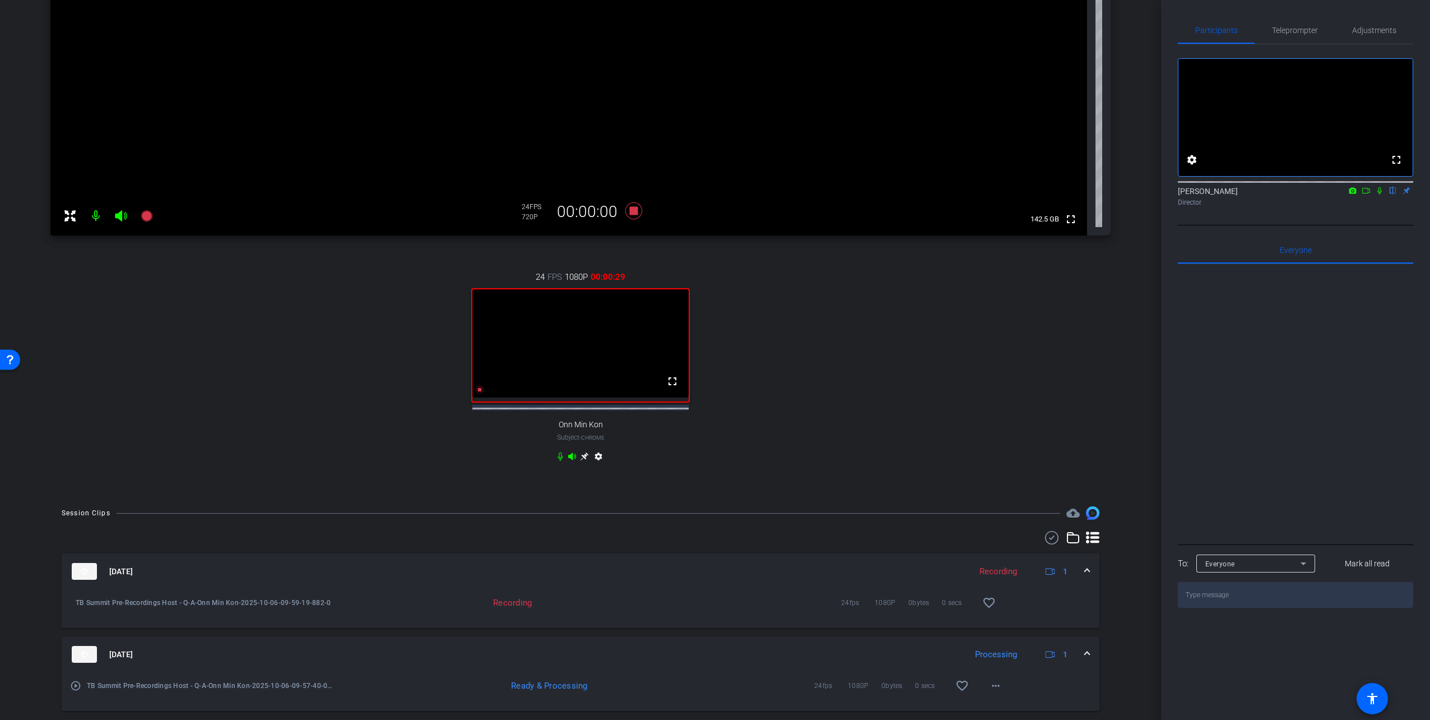
click at [873, 195] on icon at bounding box center [1380, 190] width 4 height 7
click at [478, 393] on icon at bounding box center [480, 390] width 8 height 8
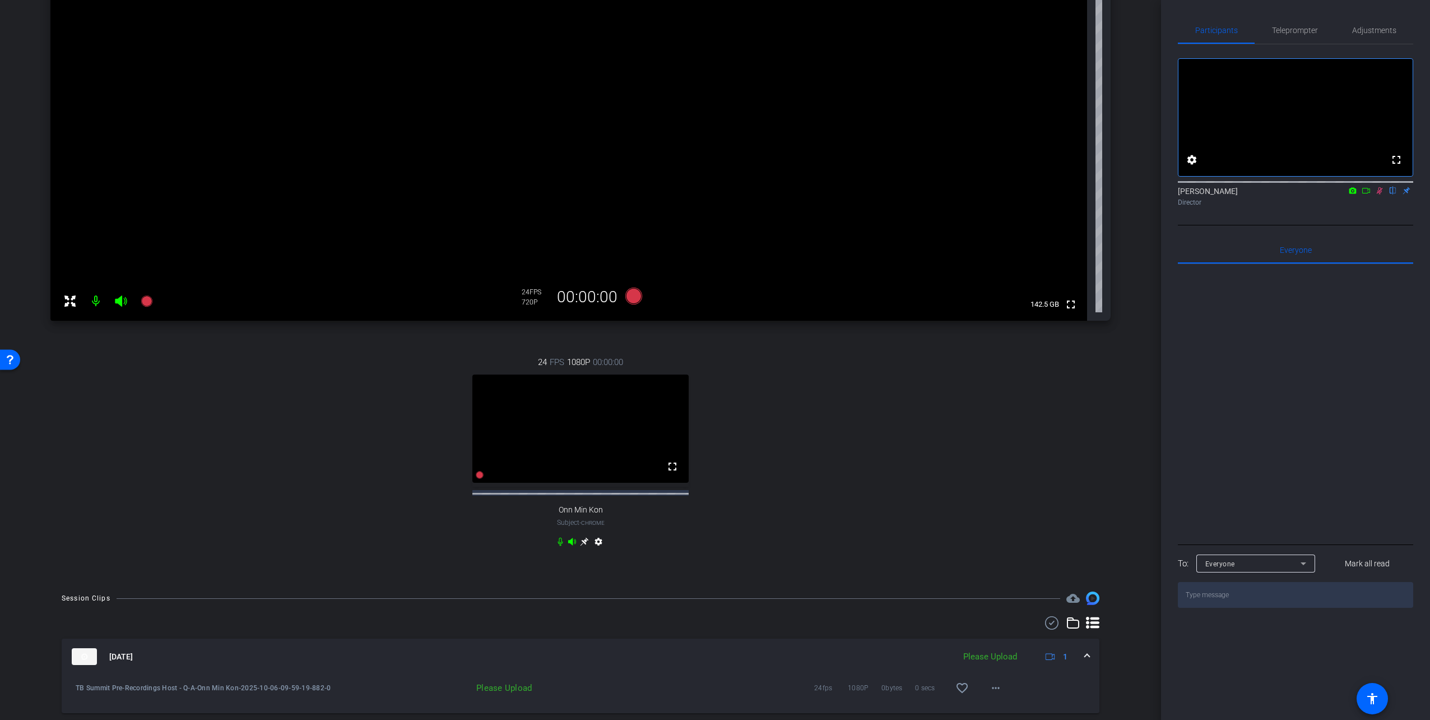
scroll to position [156, 0]
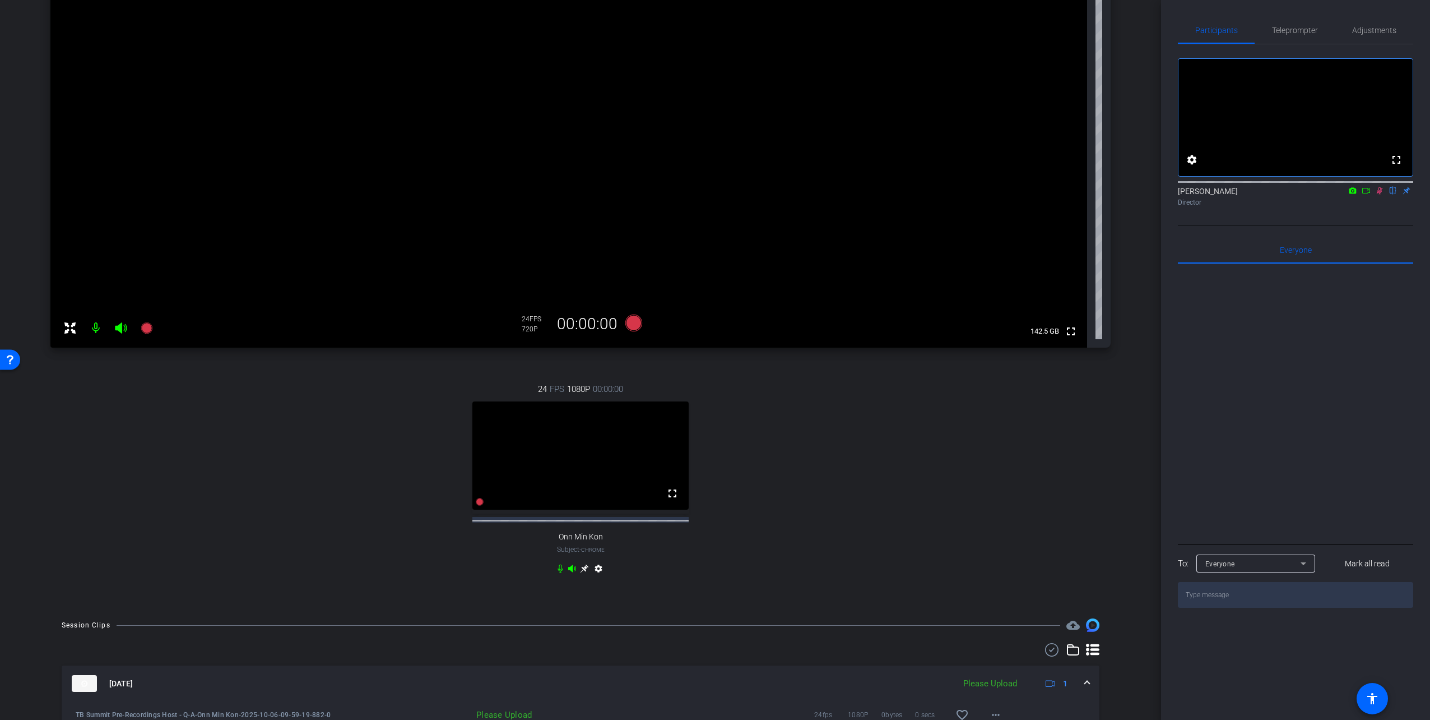
click at [873, 195] on icon at bounding box center [1380, 191] width 9 height 8
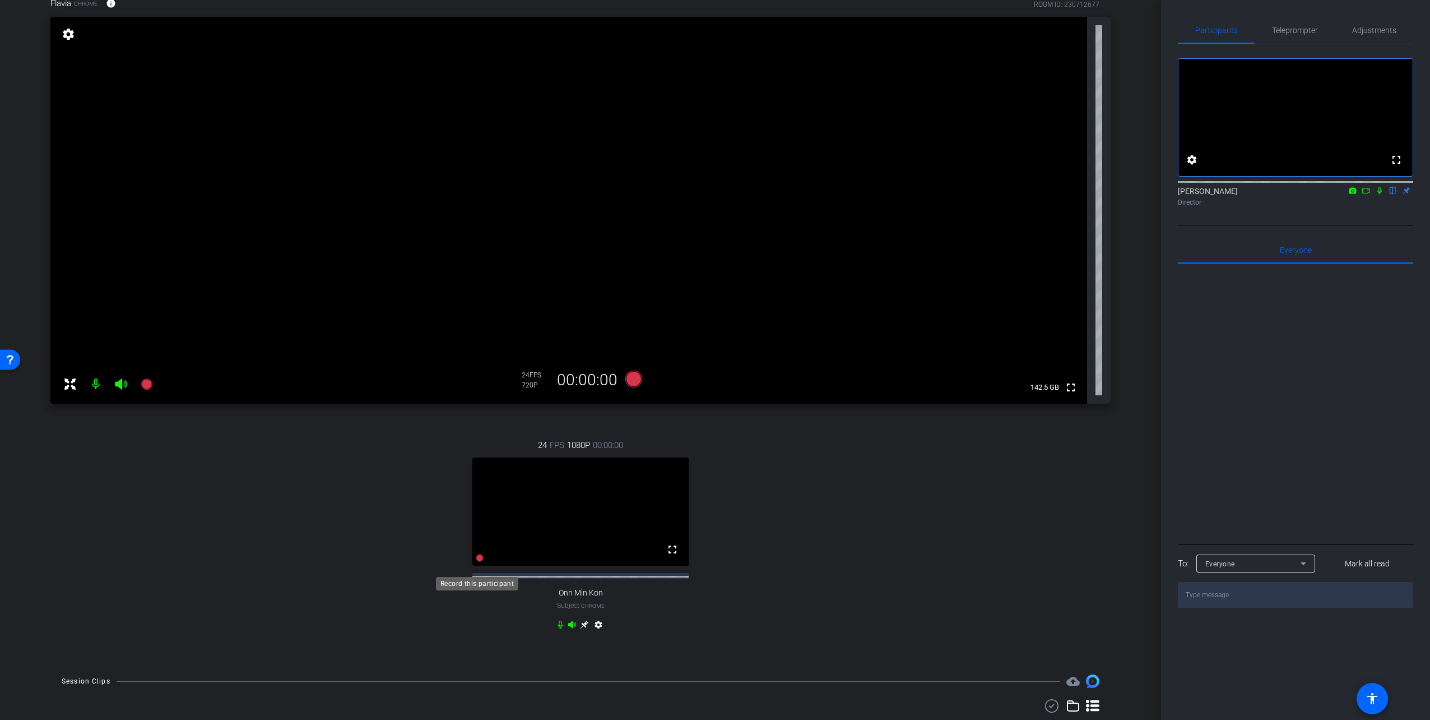
click at [477, 503] on icon at bounding box center [480, 558] width 8 height 8
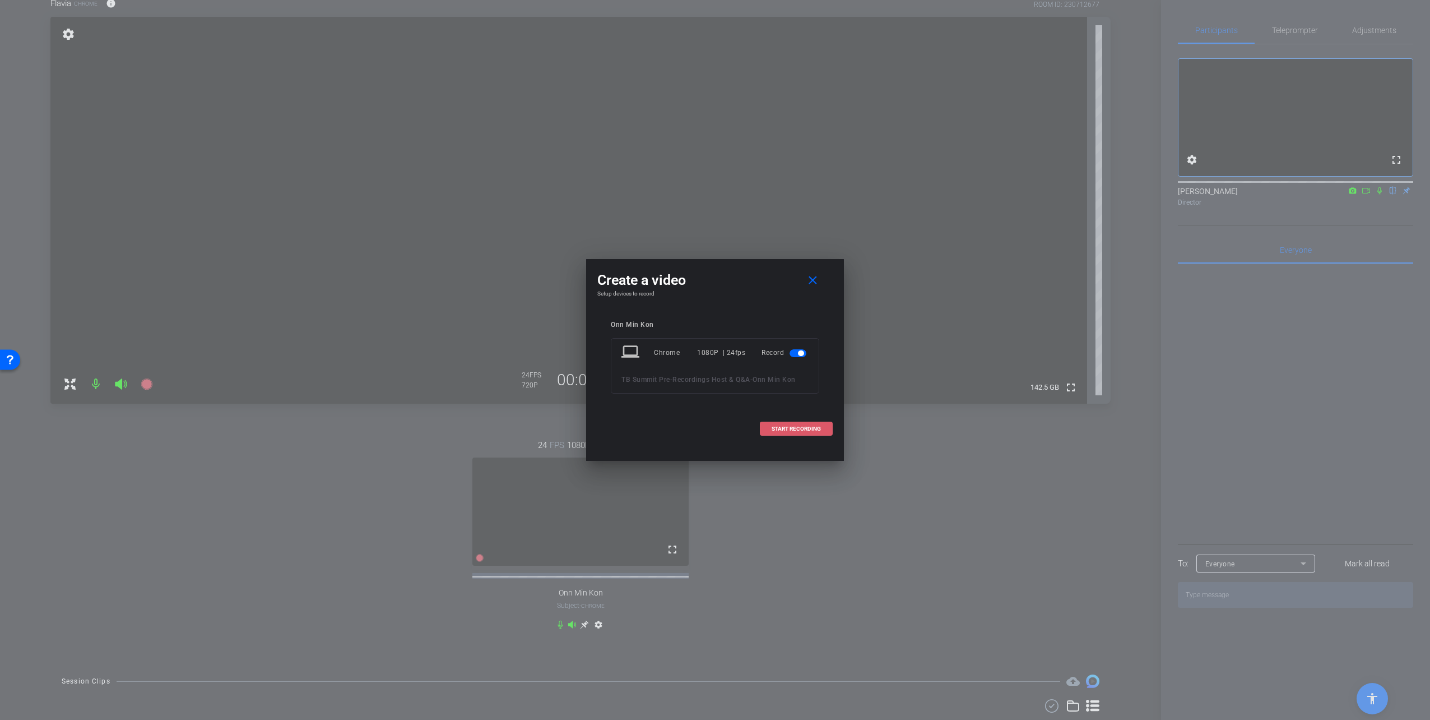
click at [810, 422] on span at bounding box center [797, 428] width 72 height 27
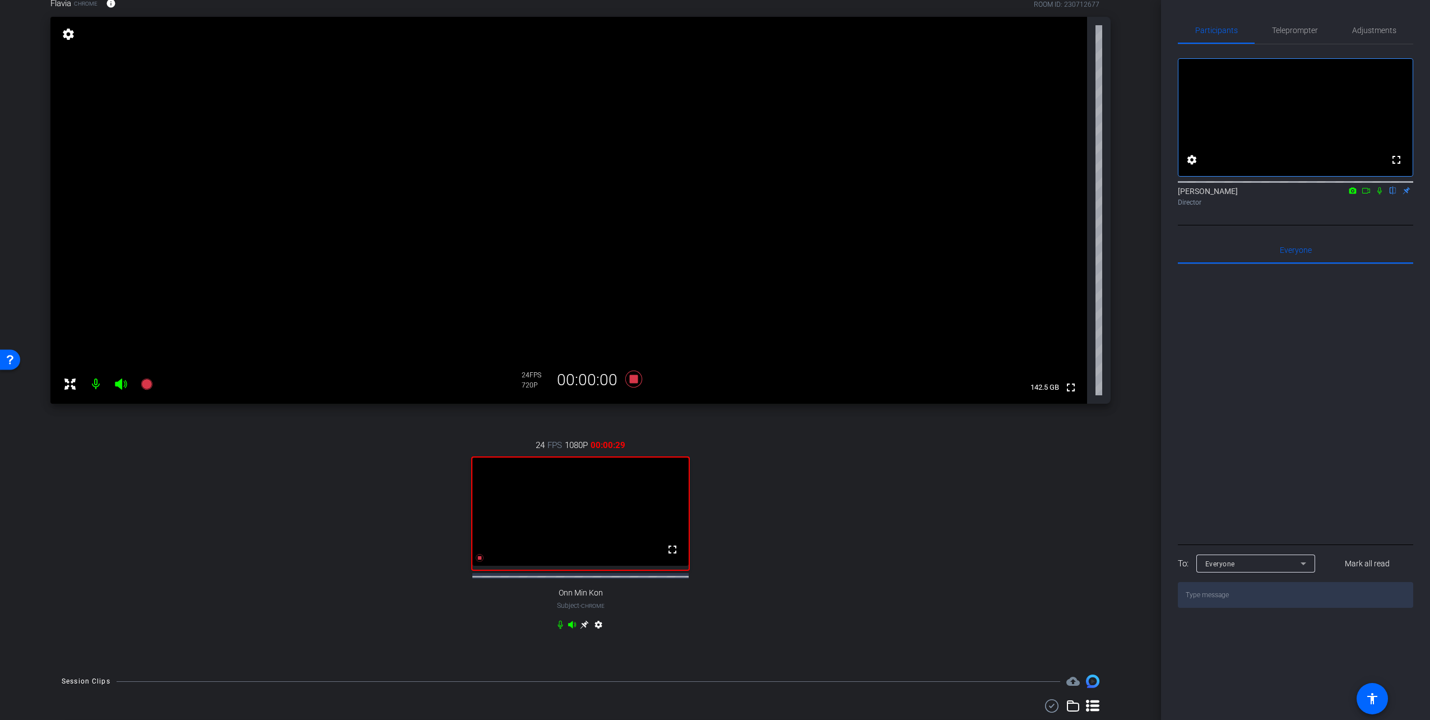
click at [873, 195] on icon at bounding box center [1380, 191] width 9 height 8
click at [477, 503] on icon at bounding box center [480, 558] width 8 height 8
click at [873, 195] on icon at bounding box center [1380, 191] width 9 height 8
click at [476, 503] on icon at bounding box center [480, 558] width 8 height 8
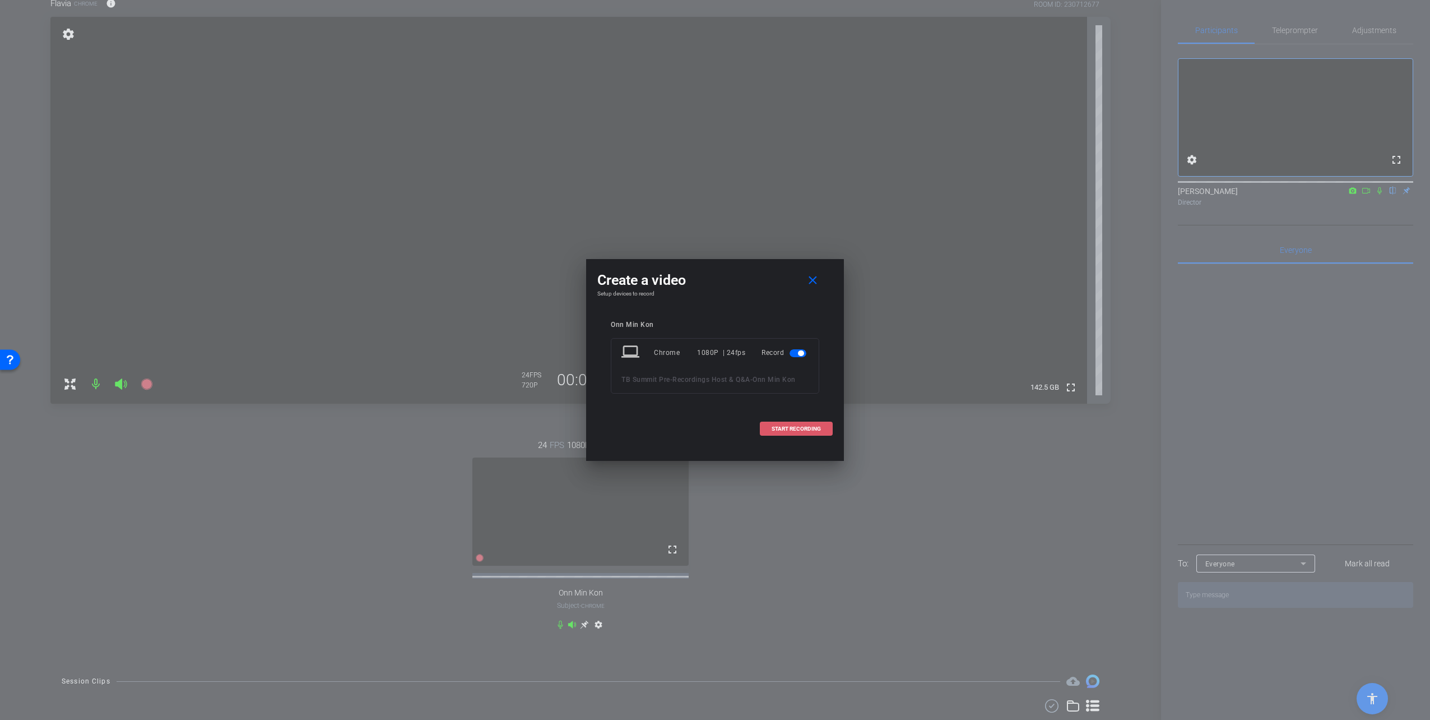
click at [787, 429] on span "START RECORDING" at bounding box center [796, 429] width 49 height 6
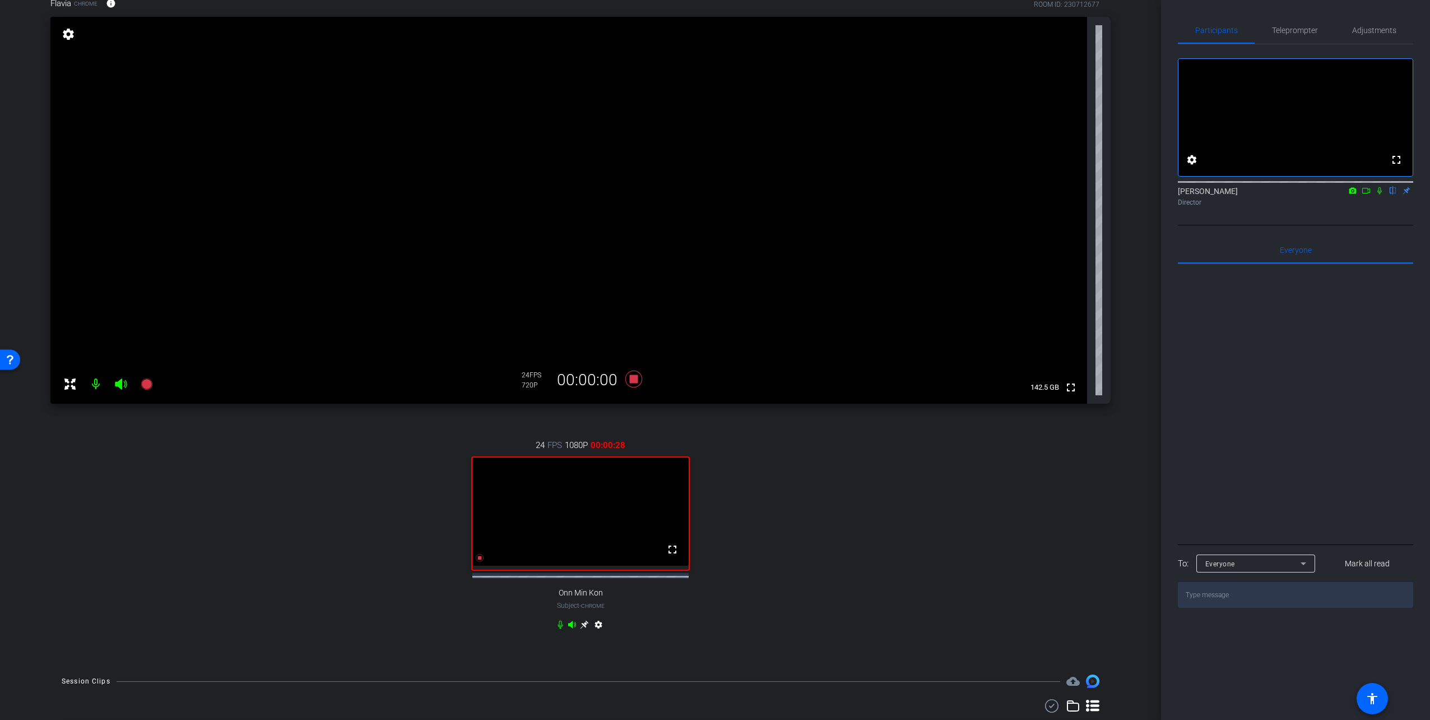
click at [873, 195] on icon at bounding box center [1380, 190] width 4 height 7
click at [477, 503] on icon at bounding box center [479, 557] width 9 height 9
click at [873, 195] on icon at bounding box center [1380, 191] width 9 height 8
click at [852, 503] on div "24 FPS 1080P 00:00:00 fullscreen Onn Min Kon Subject - Chrome settings" at bounding box center [580, 536] width 1061 height 232
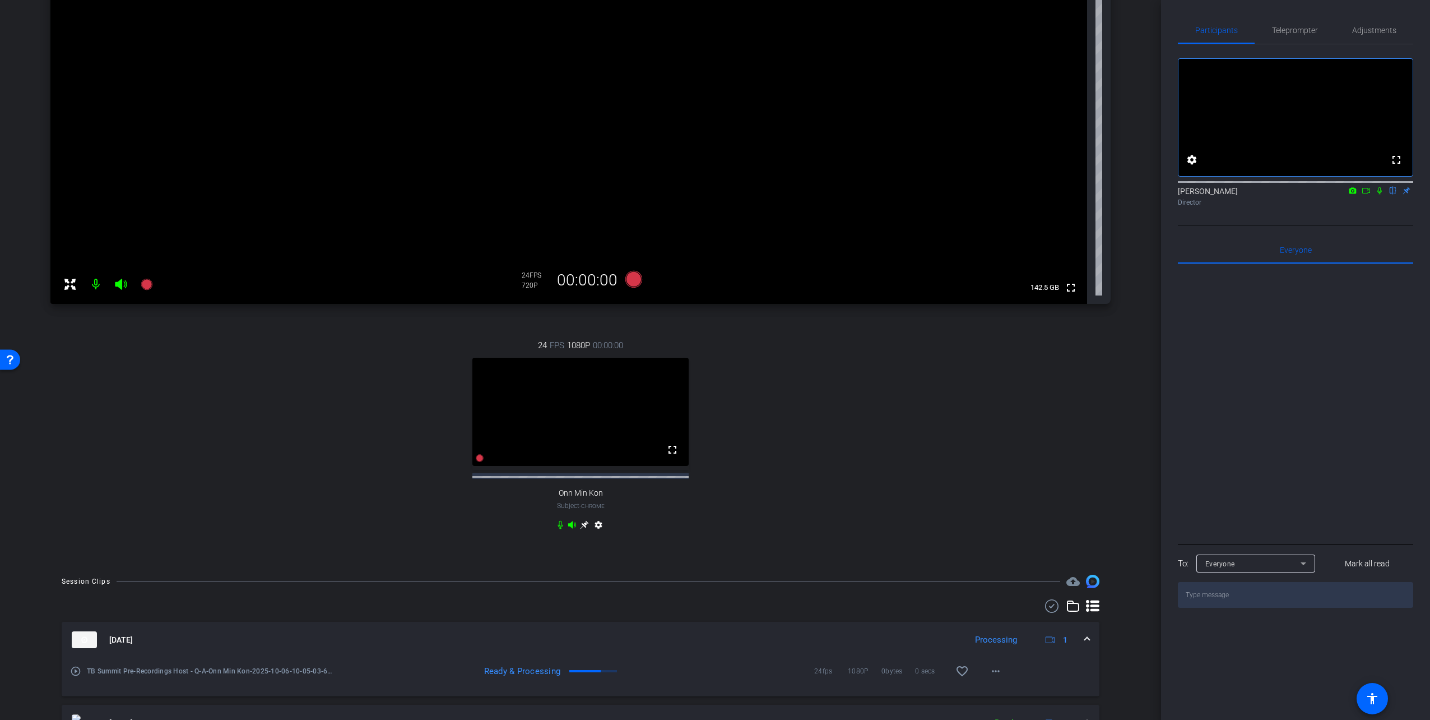
scroll to position [212, 0]
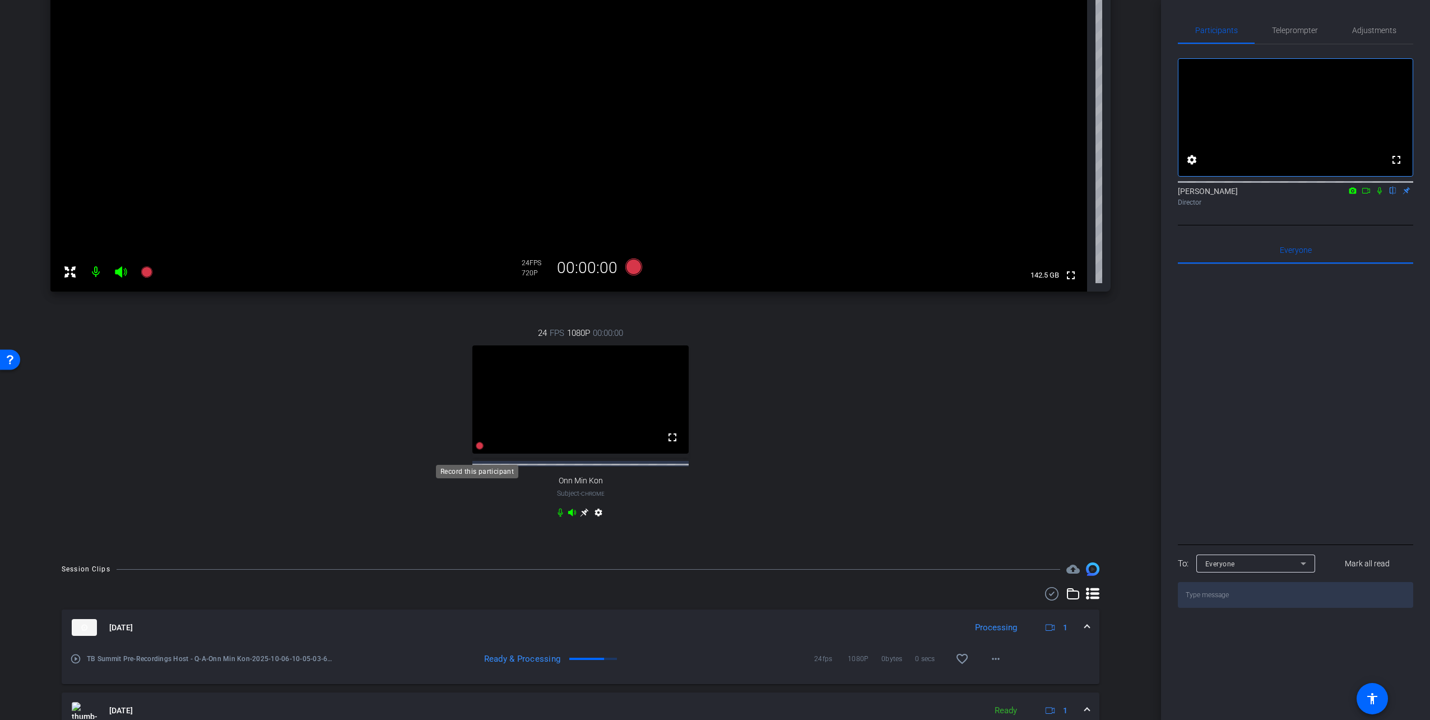
click at [478, 450] on icon at bounding box center [480, 446] width 8 height 8
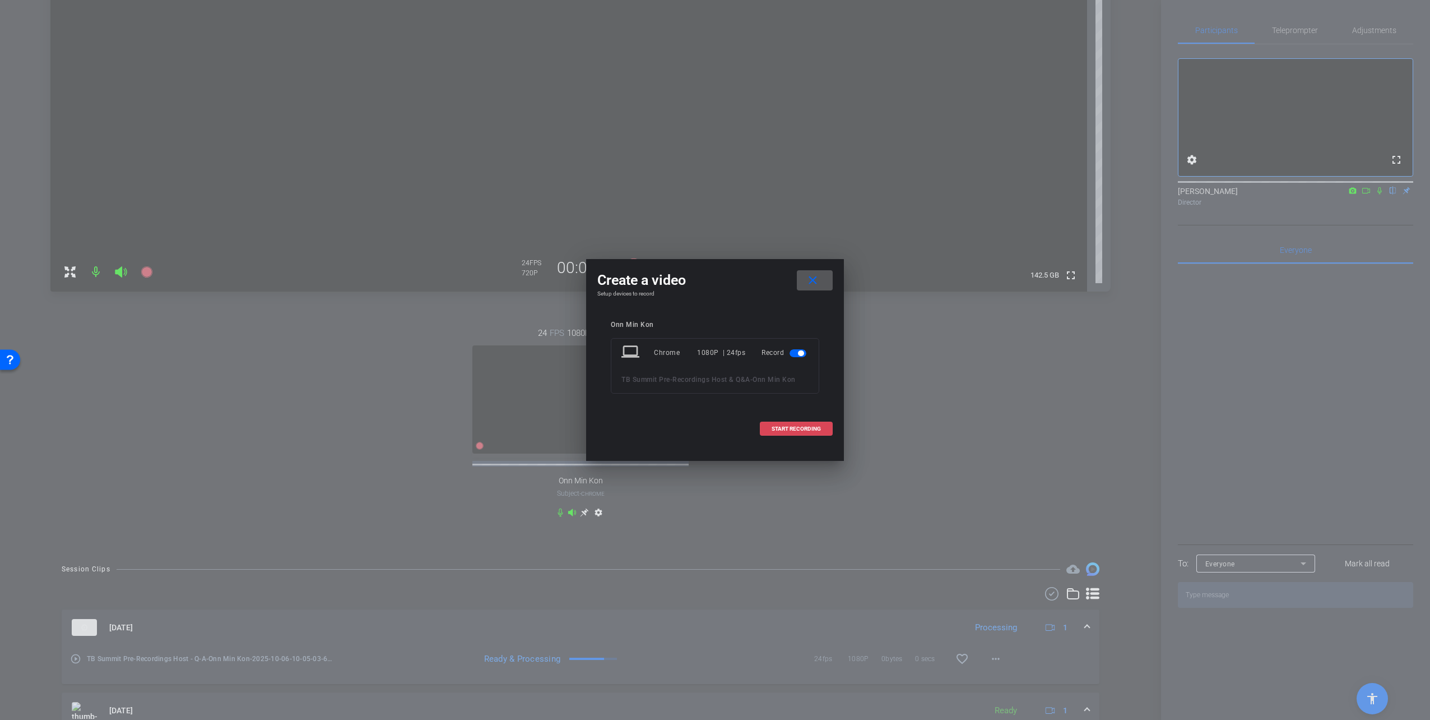
click at [774, 429] on span "START RECORDING" at bounding box center [796, 429] width 49 height 6
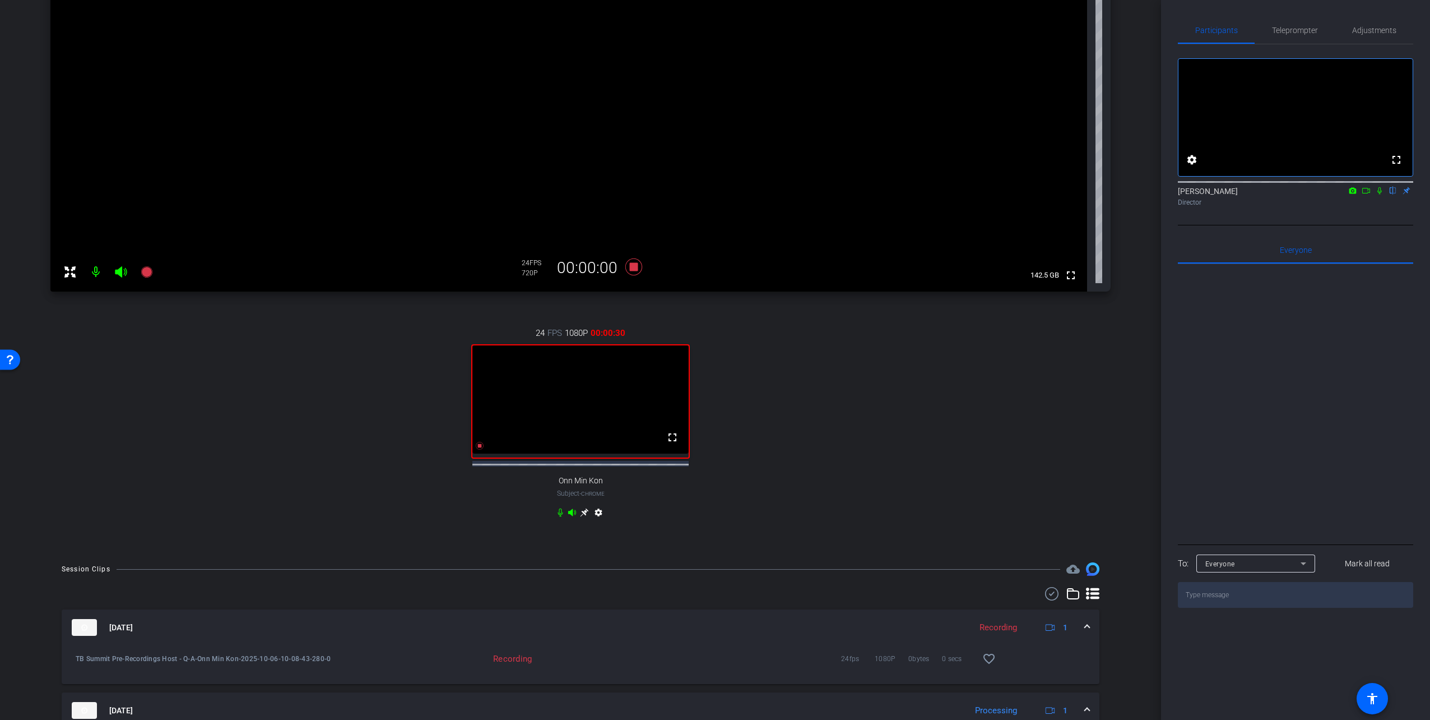
click at [873, 195] on icon at bounding box center [1380, 191] width 9 height 8
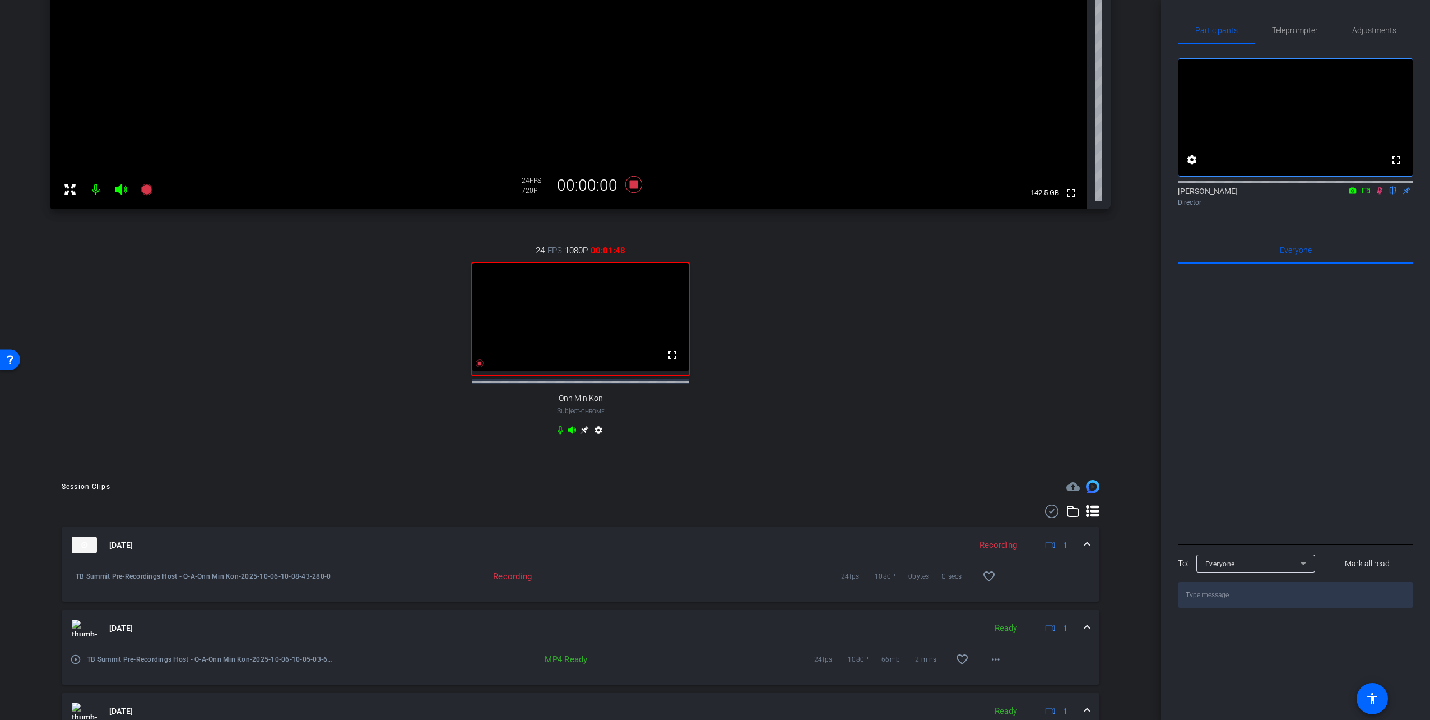
scroll to position [268, 0]
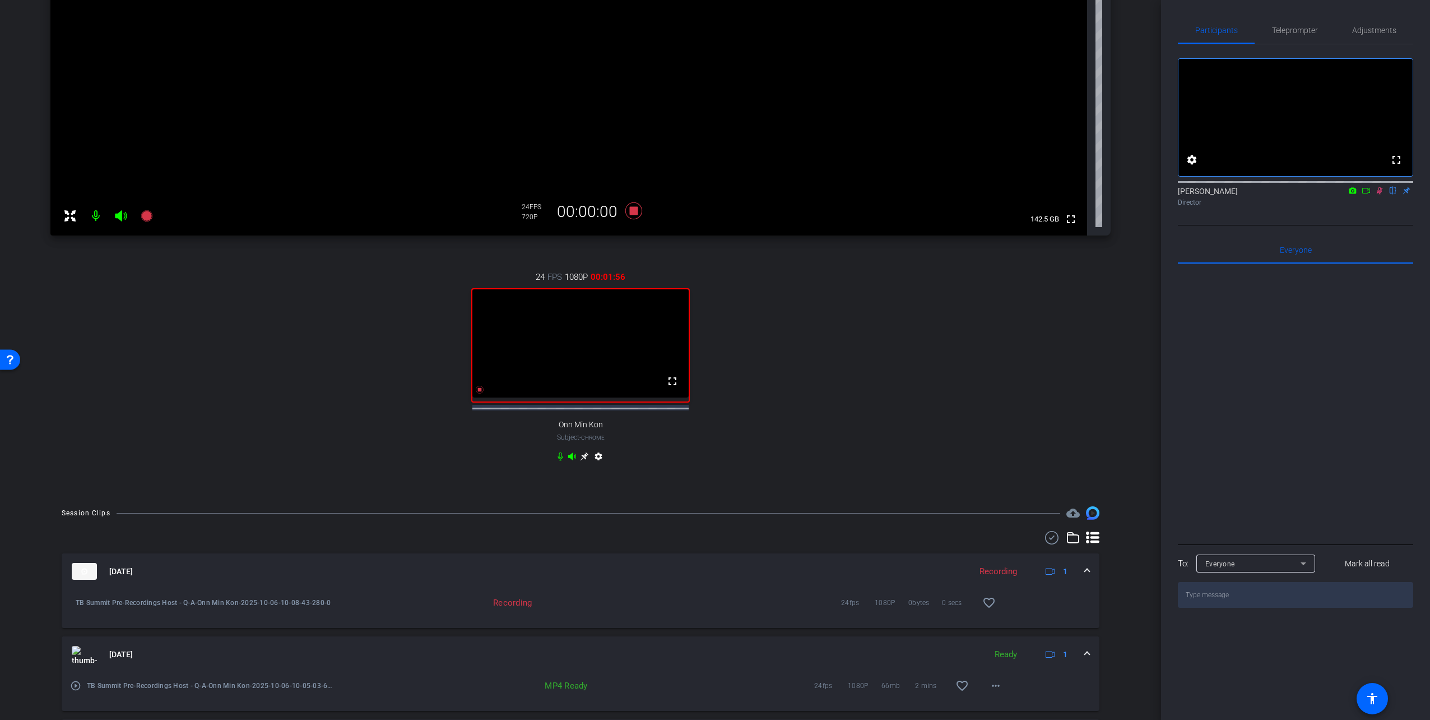
click at [873, 196] on mat-icon at bounding box center [1379, 191] width 13 height 10
click at [475, 394] on icon at bounding box center [479, 389] width 9 height 9
click at [478, 393] on icon at bounding box center [480, 390] width 8 height 8
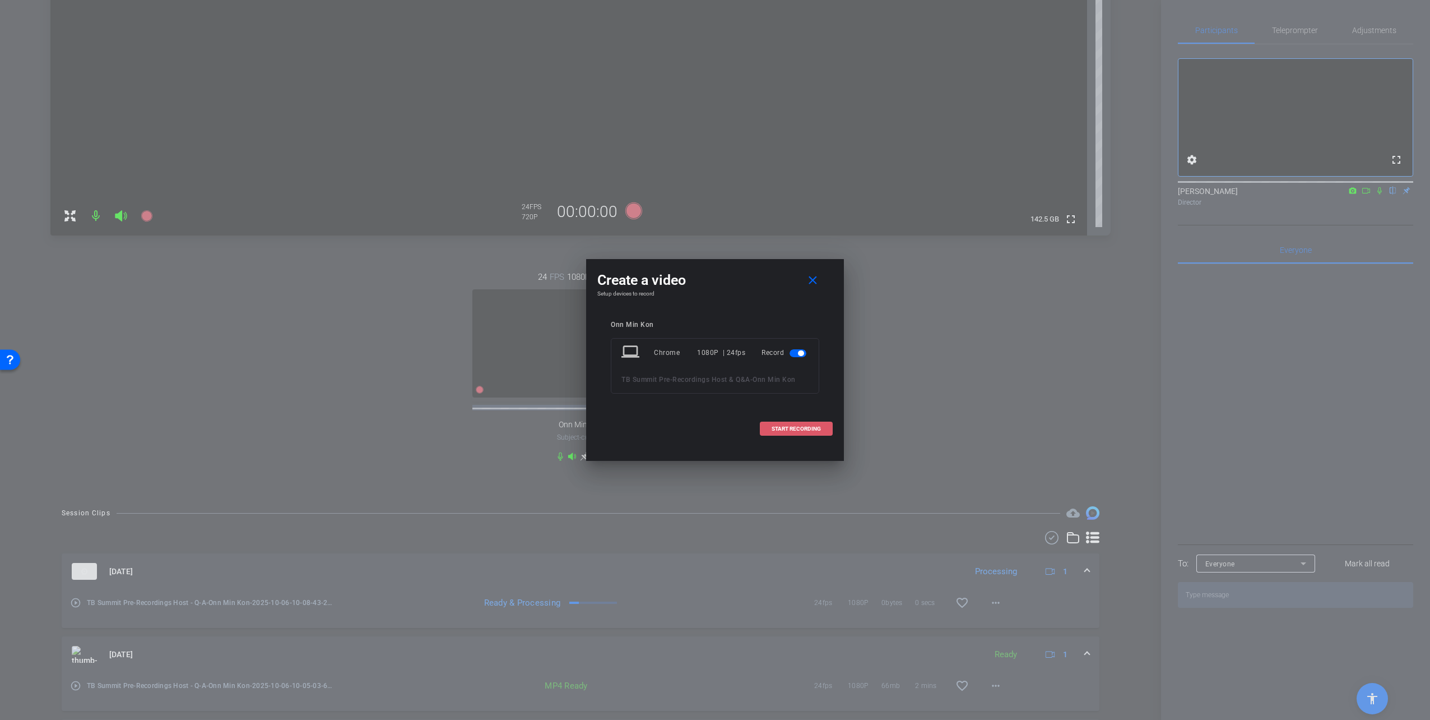
click at [783, 428] on span "START RECORDING" at bounding box center [796, 429] width 49 height 6
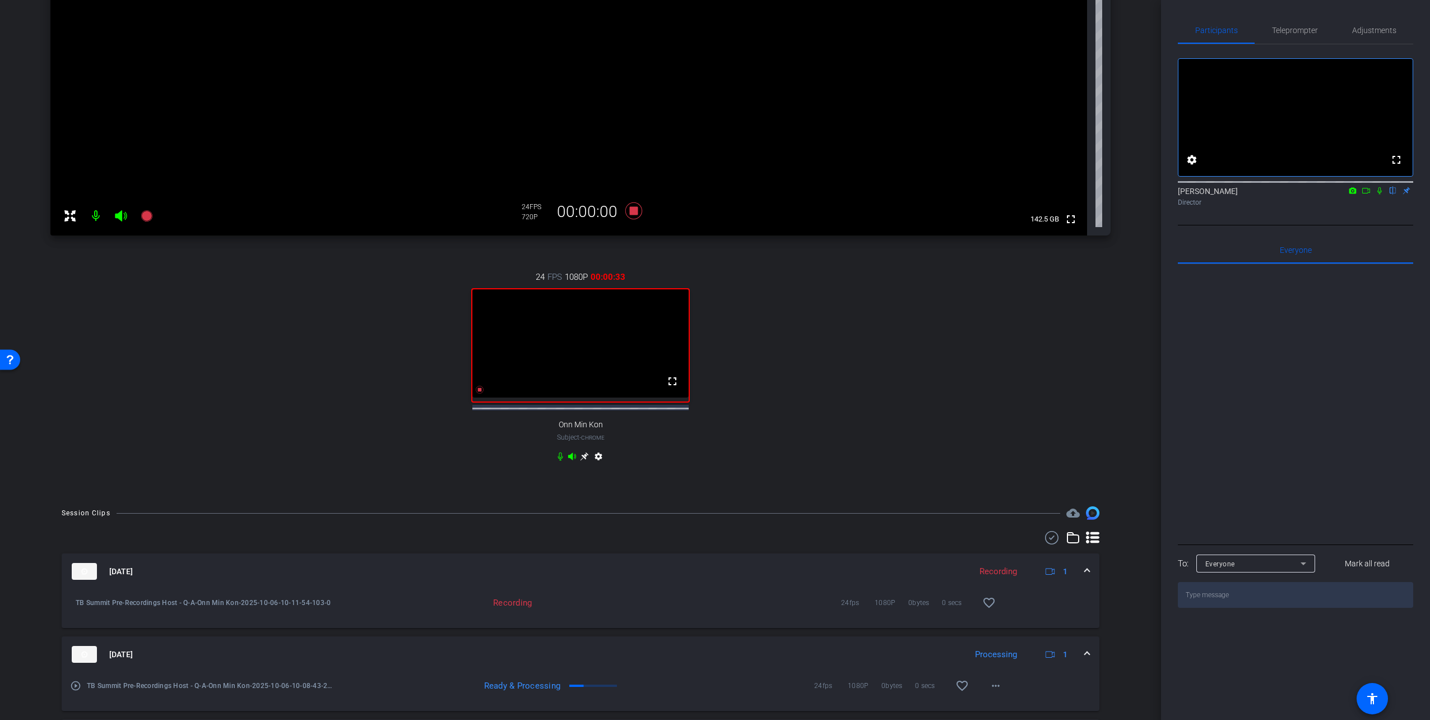
click at [873, 195] on icon at bounding box center [1380, 191] width 9 height 8
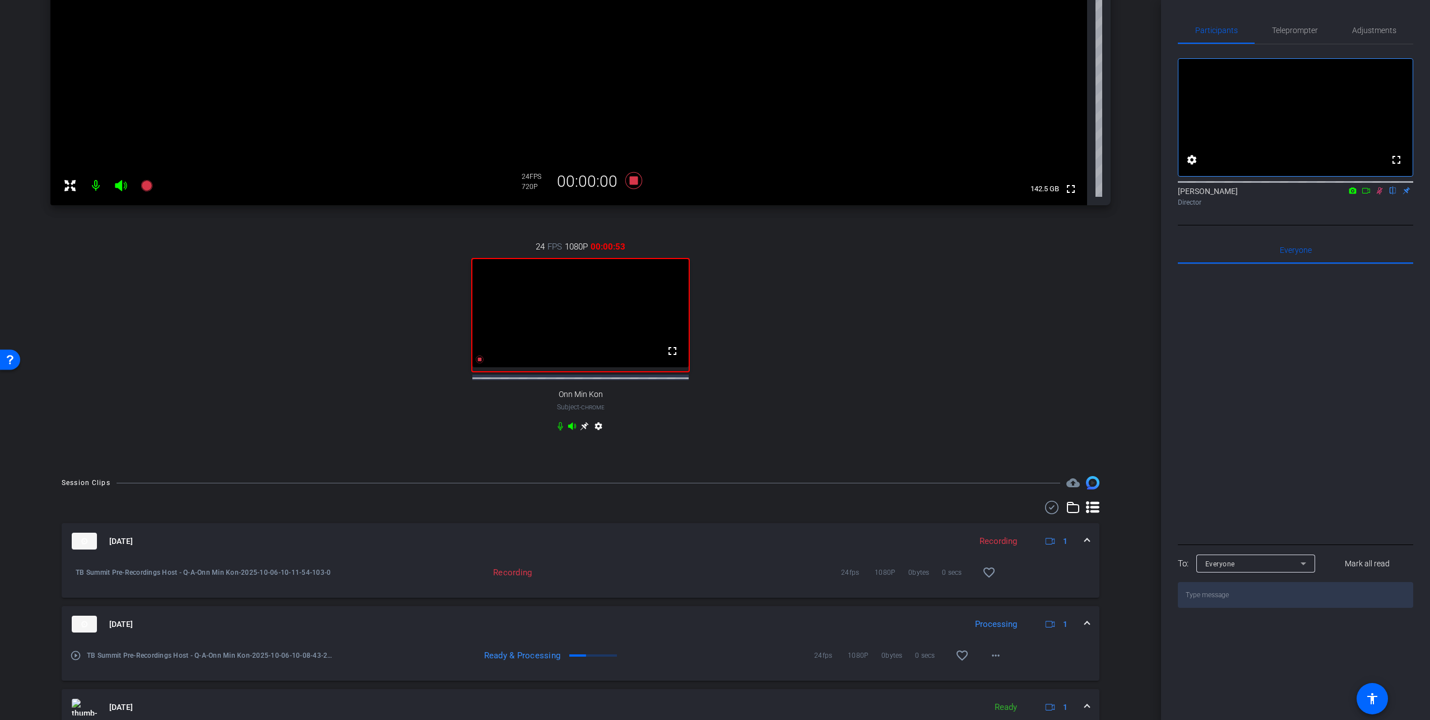
scroll to position [324, 0]
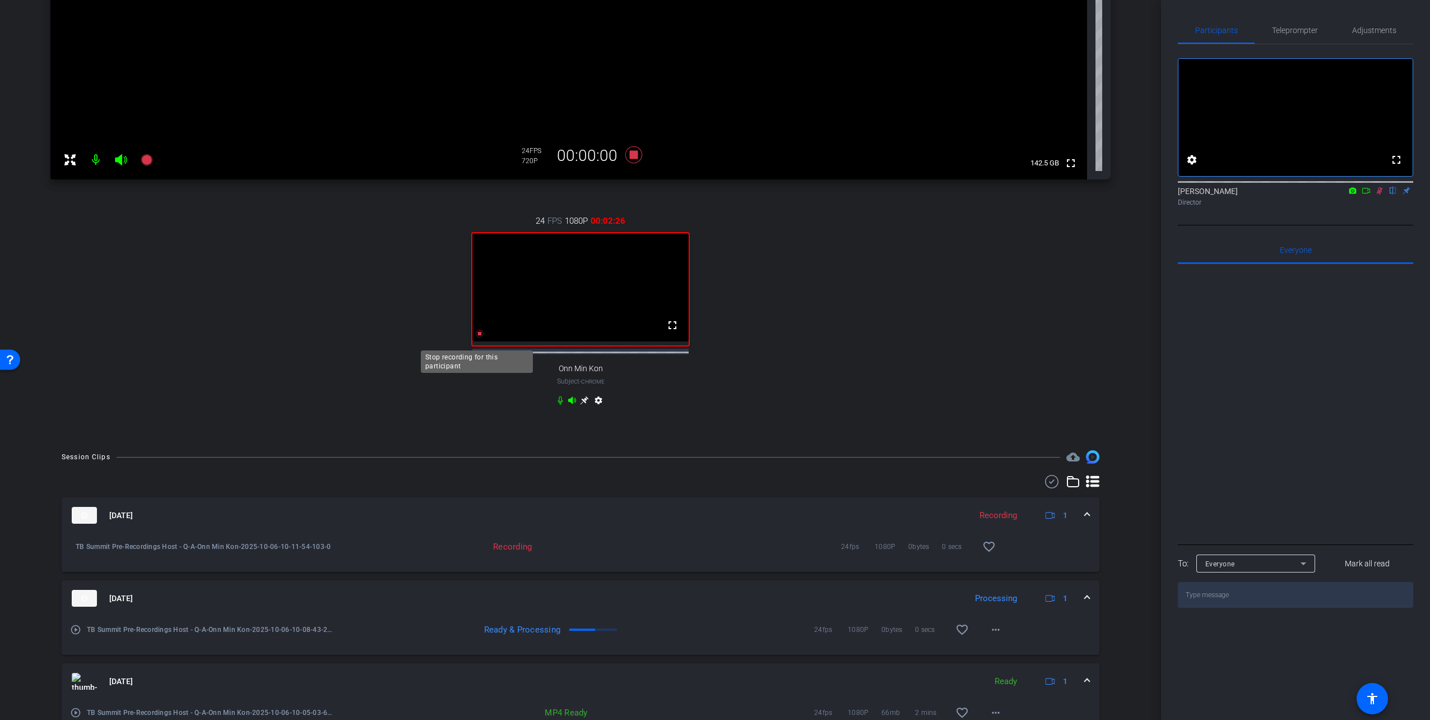
click at [476, 337] on icon at bounding box center [480, 334] width 8 height 8
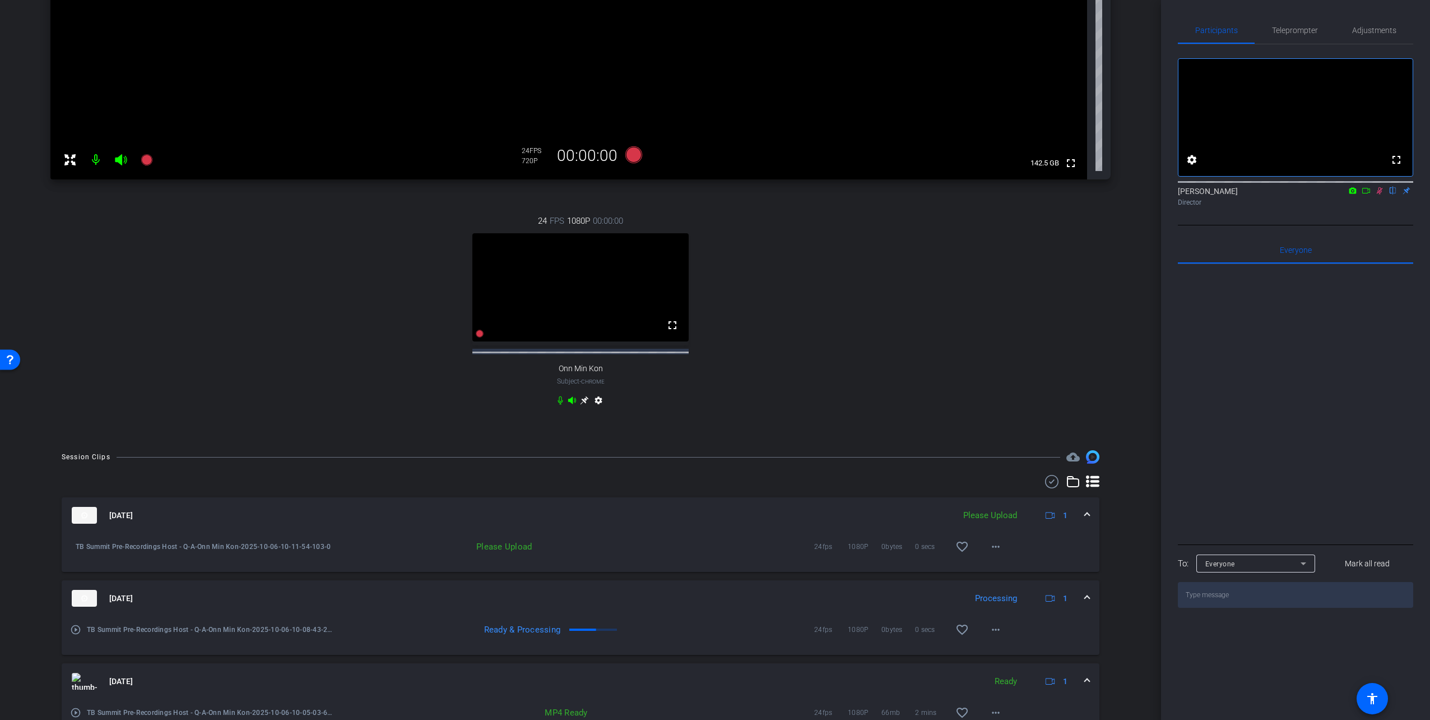
click at [873, 195] on icon at bounding box center [1380, 191] width 9 height 8
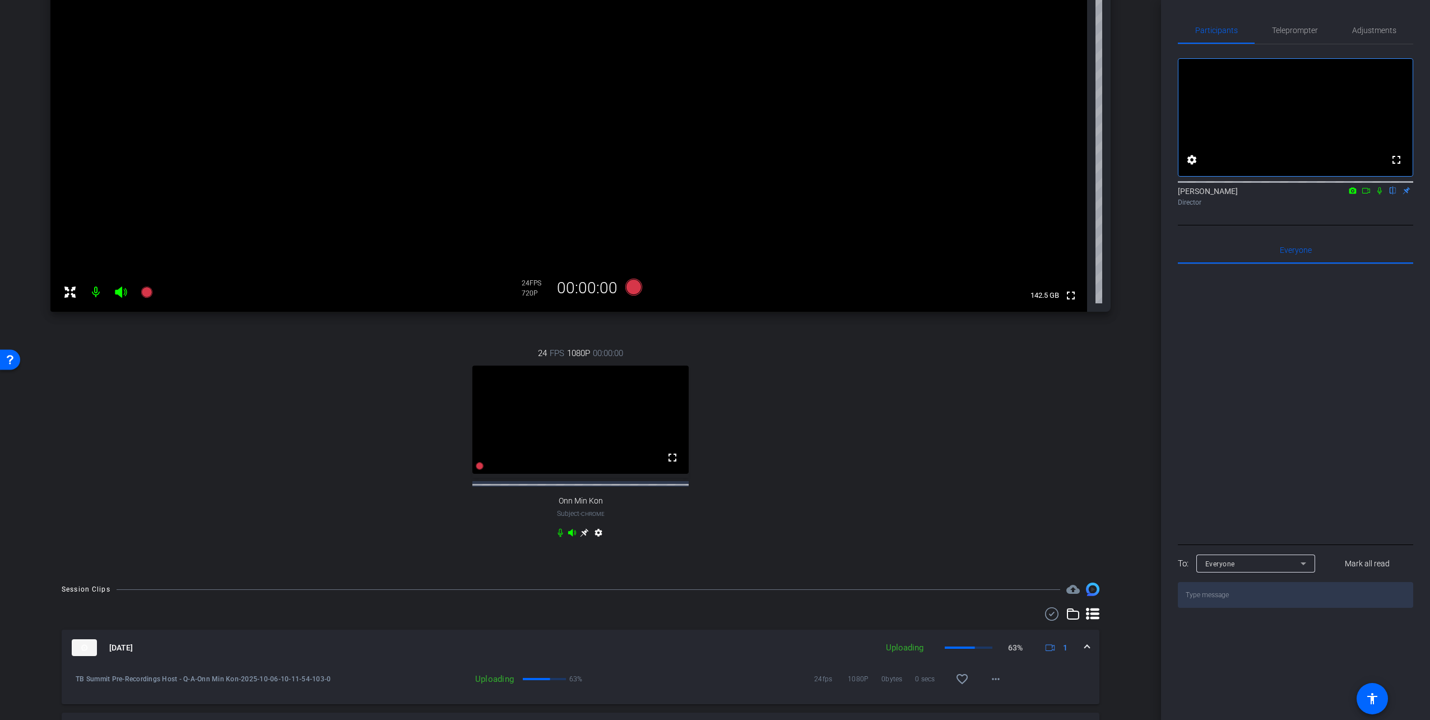
scroll to position [156, 0]
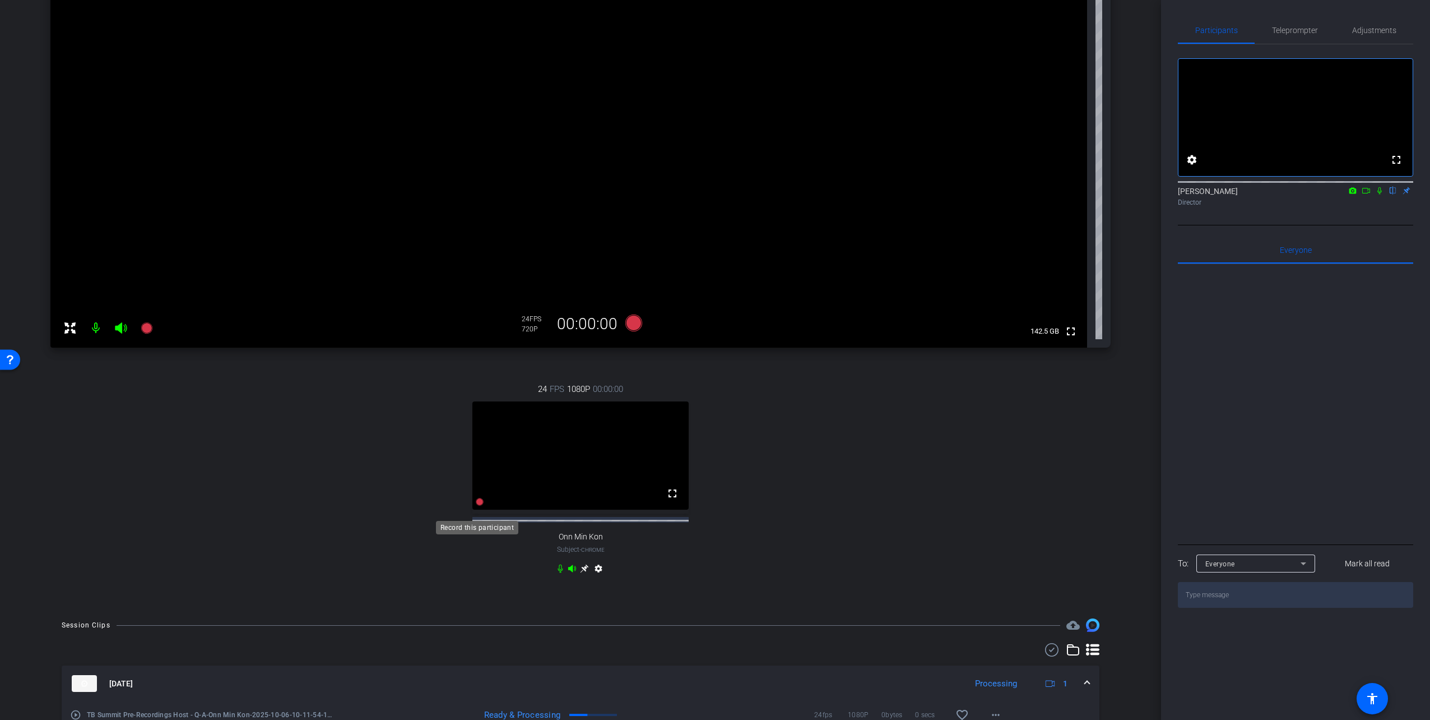
click at [476, 503] on icon at bounding box center [480, 502] width 8 height 8
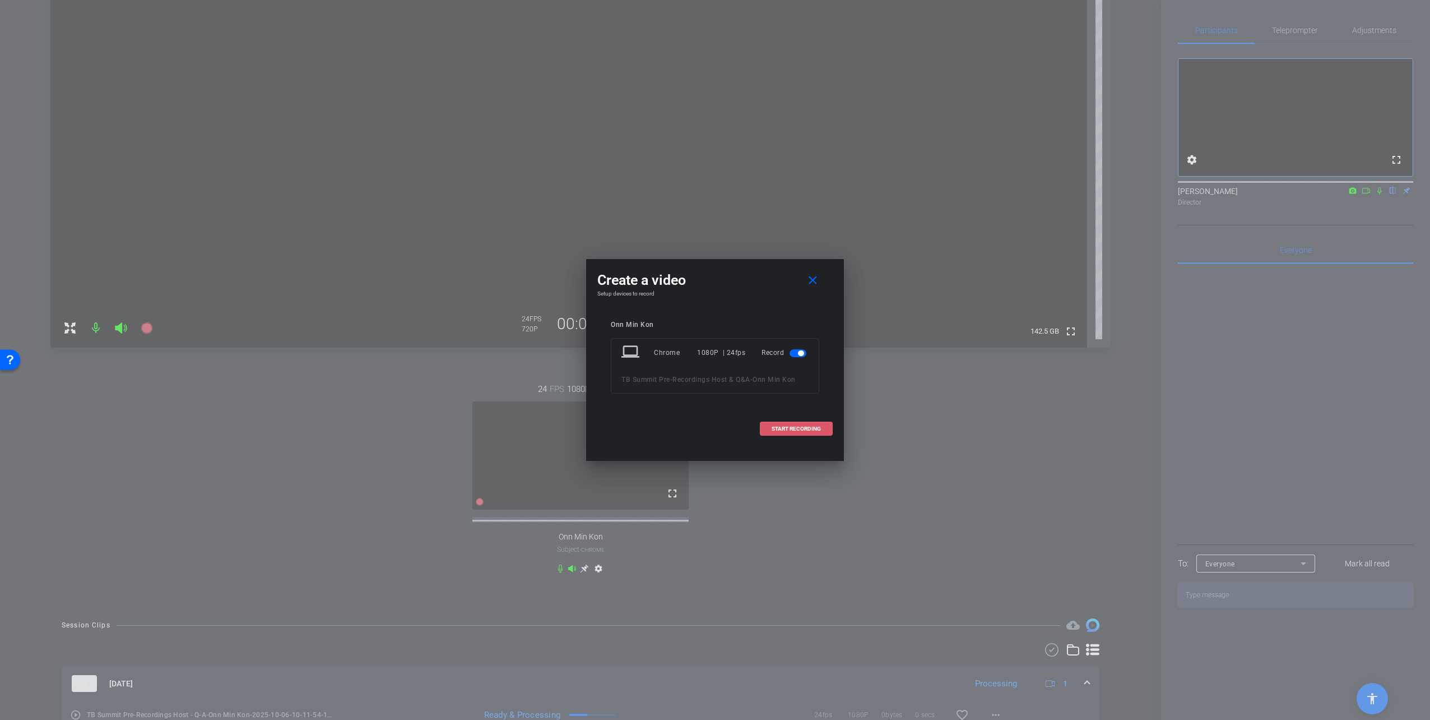
click at [778, 427] on span "START RECORDING" at bounding box center [796, 429] width 49 height 6
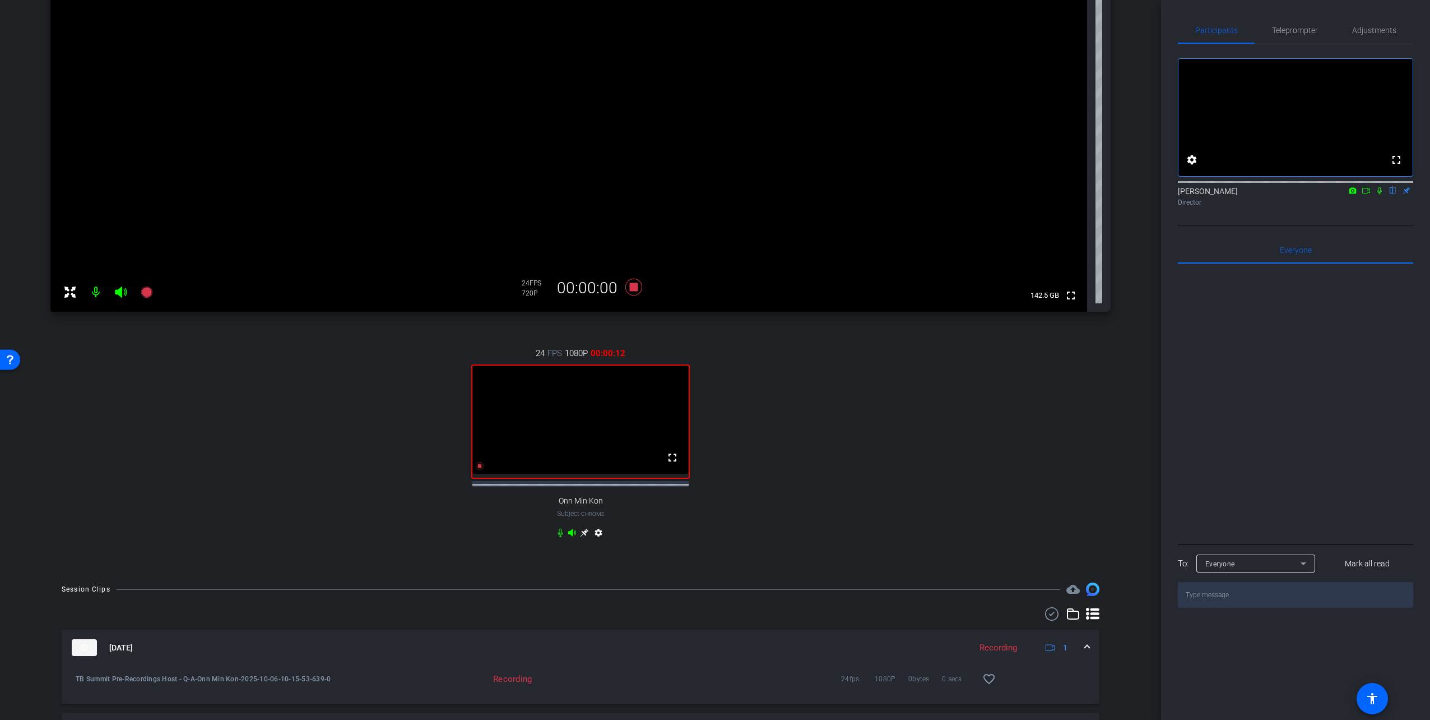
scroll to position [212, 0]
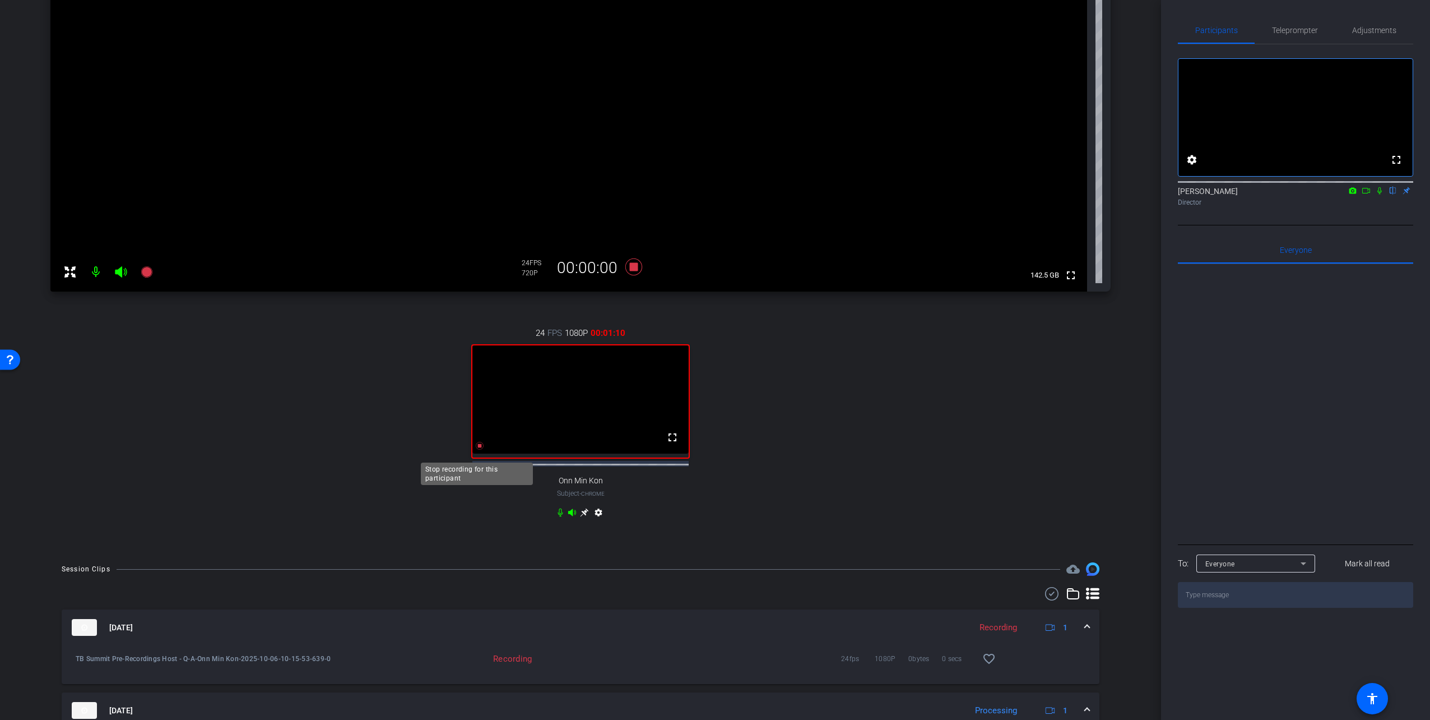
click at [479, 450] on icon at bounding box center [479, 445] width 9 height 9
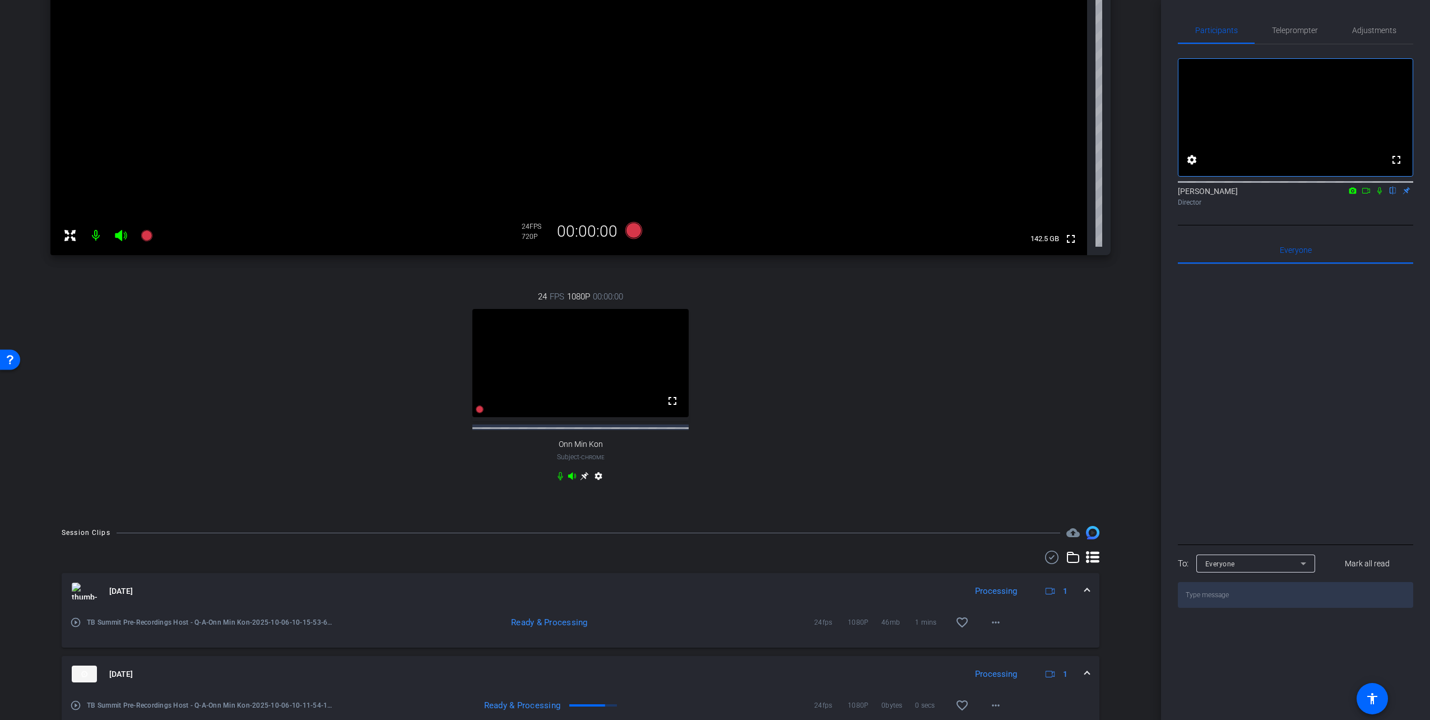
scroll to position [268, 0]
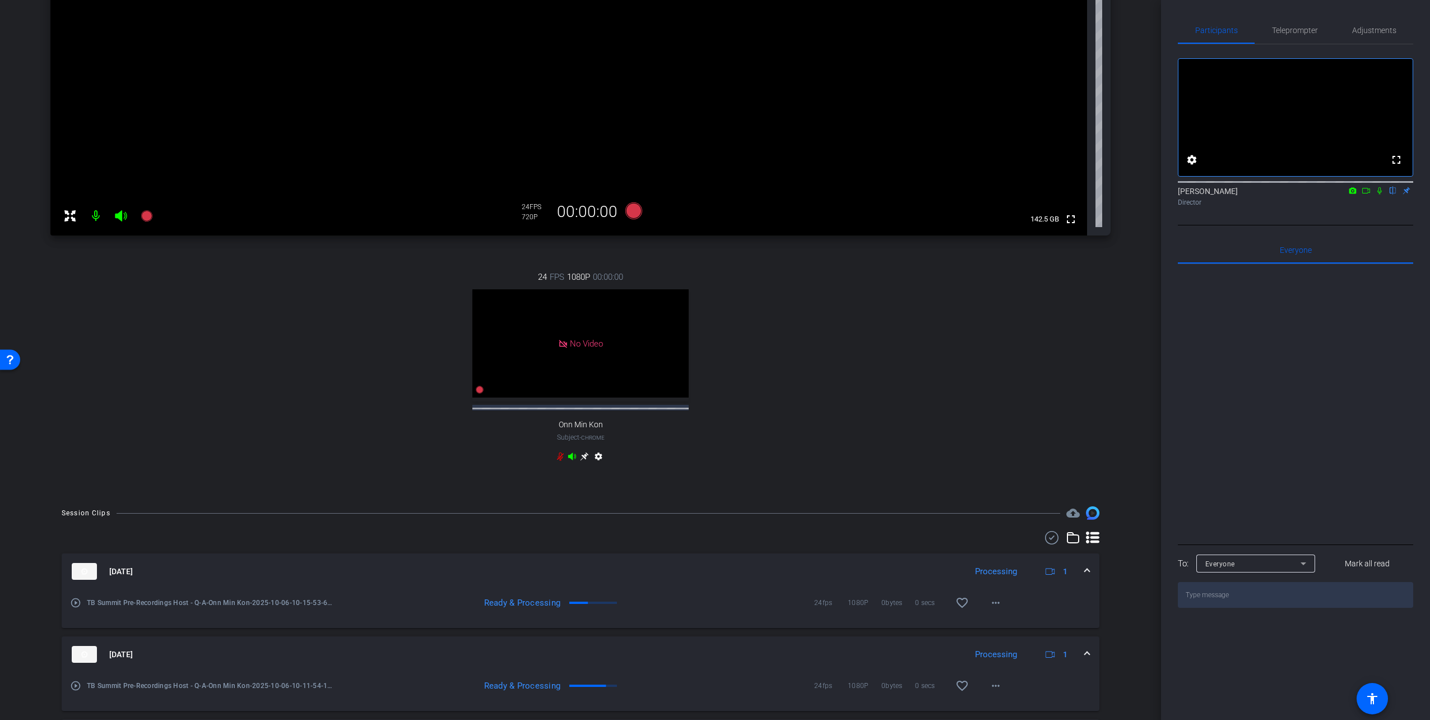
click at [873, 193] on icon at bounding box center [1353, 190] width 7 height 6
click at [873, 206] on div at bounding box center [715, 360] width 1430 height 720
click at [873, 193] on icon at bounding box center [1353, 190] width 7 height 6
click at [873, 206] on div at bounding box center [715, 360] width 1430 height 720
click at [873, 195] on icon at bounding box center [1366, 191] width 9 height 8
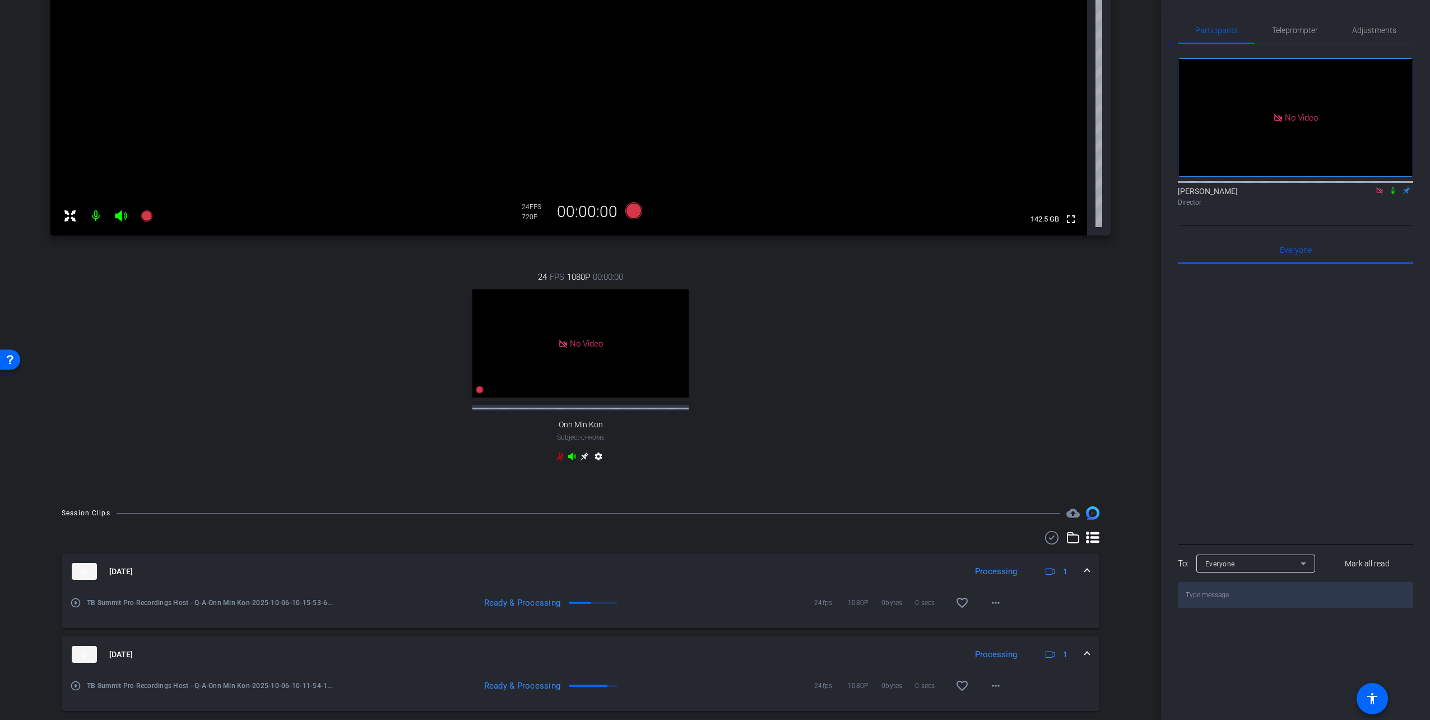
click at [873, 195] on icon at bounding box center [1393, 190] width 4 height 7
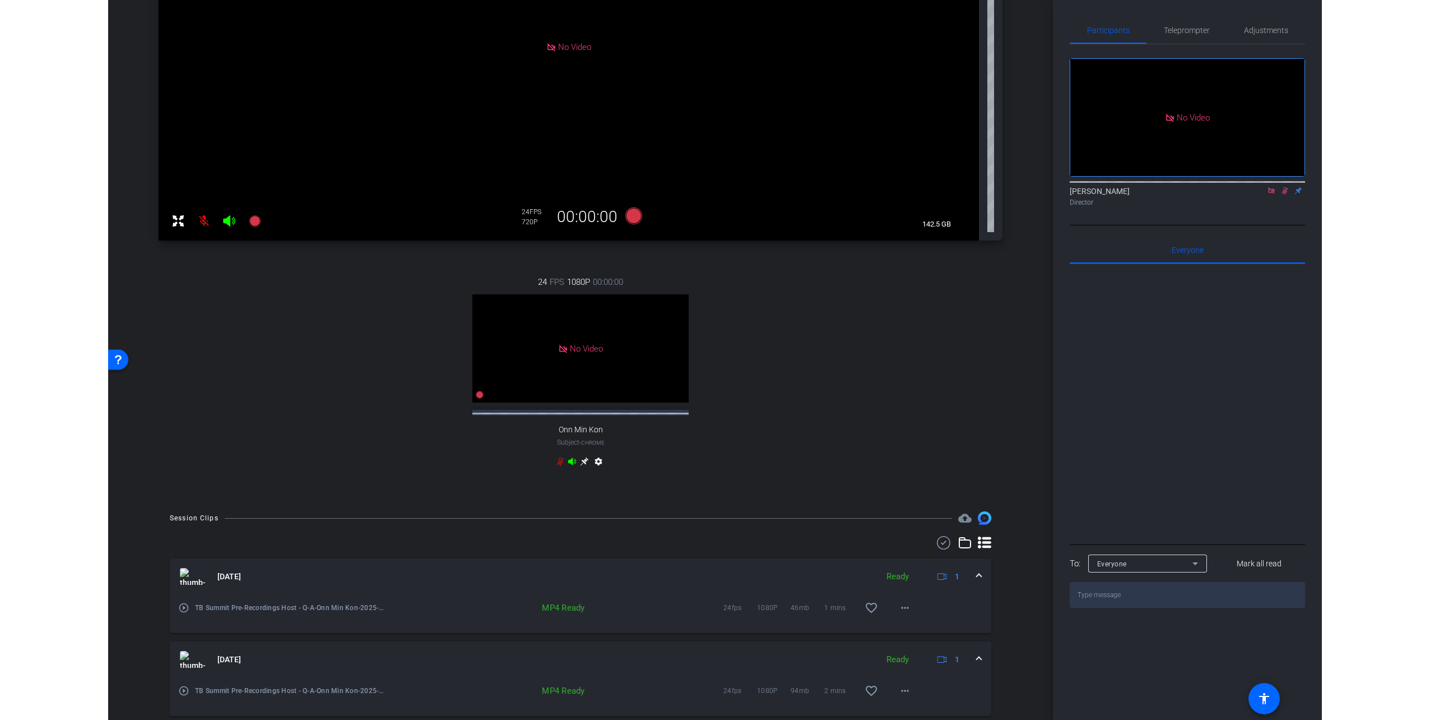
scroll to position [178, 0]
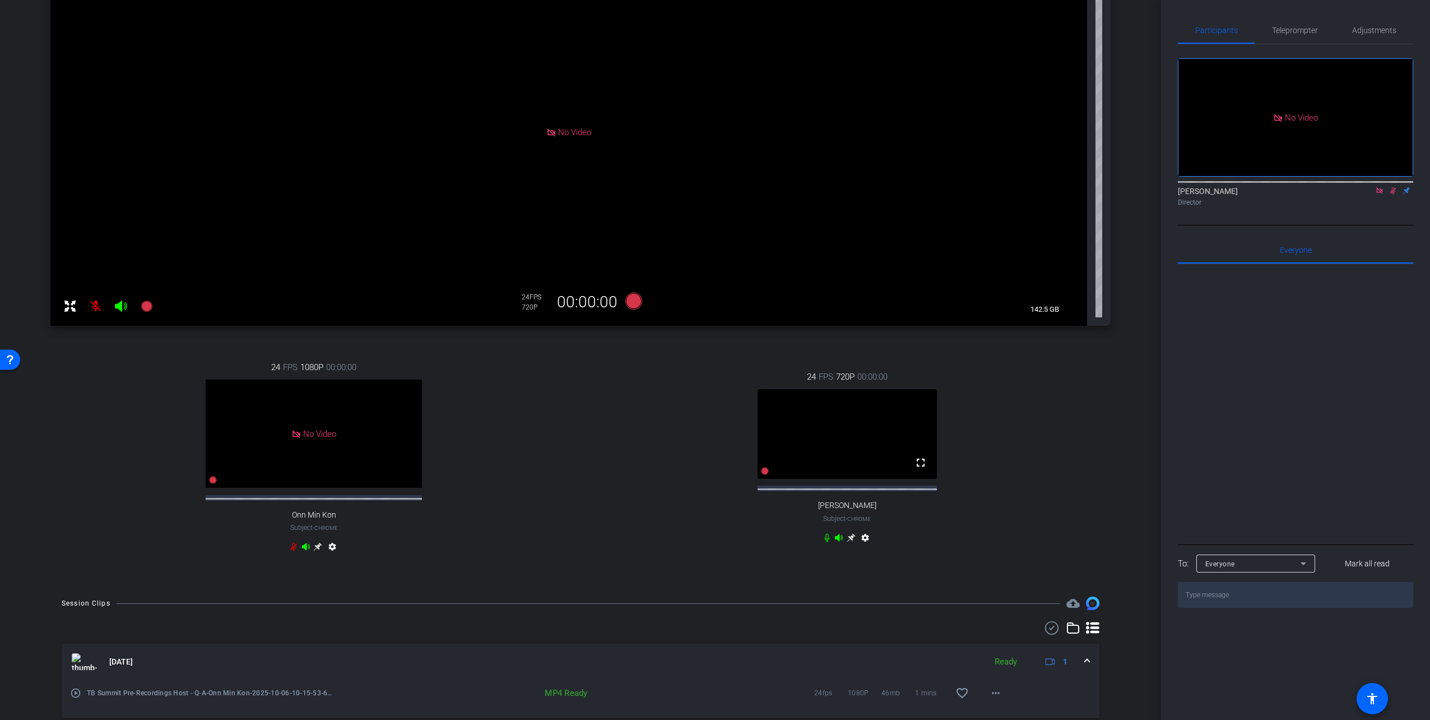
click at [873, 195] on icon at bounding box center [1380, 191] width 9 height 8
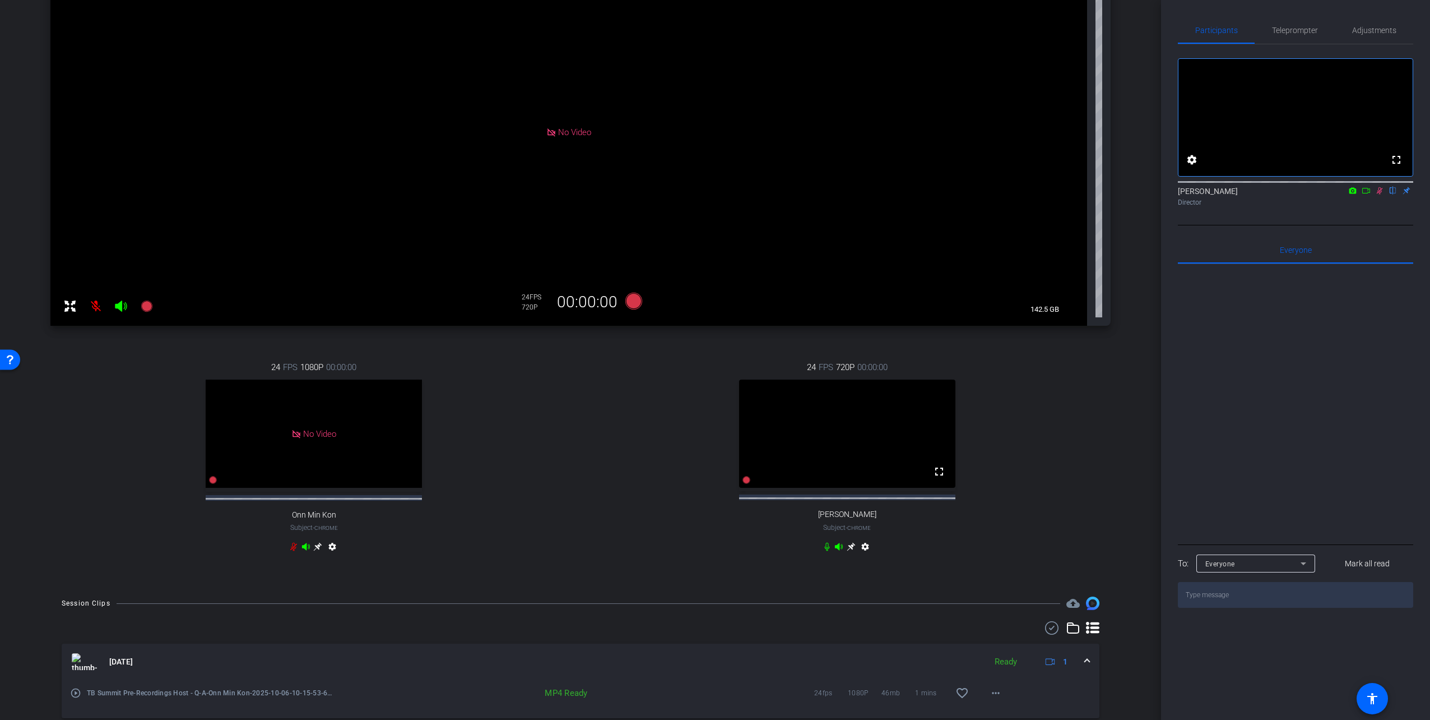
click at [873, 195] on icon at bounding box center [1380, 191] width 9 height 8
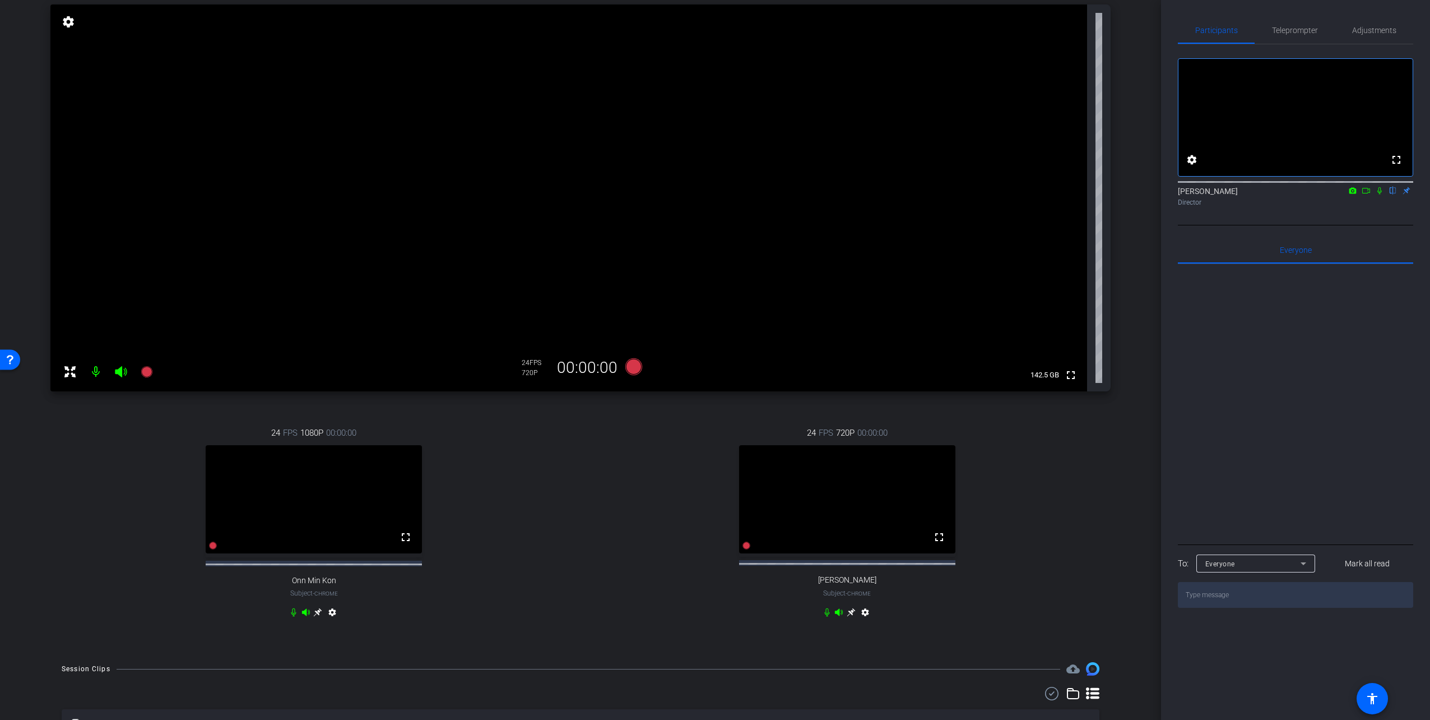
scroll to position [168, 0]
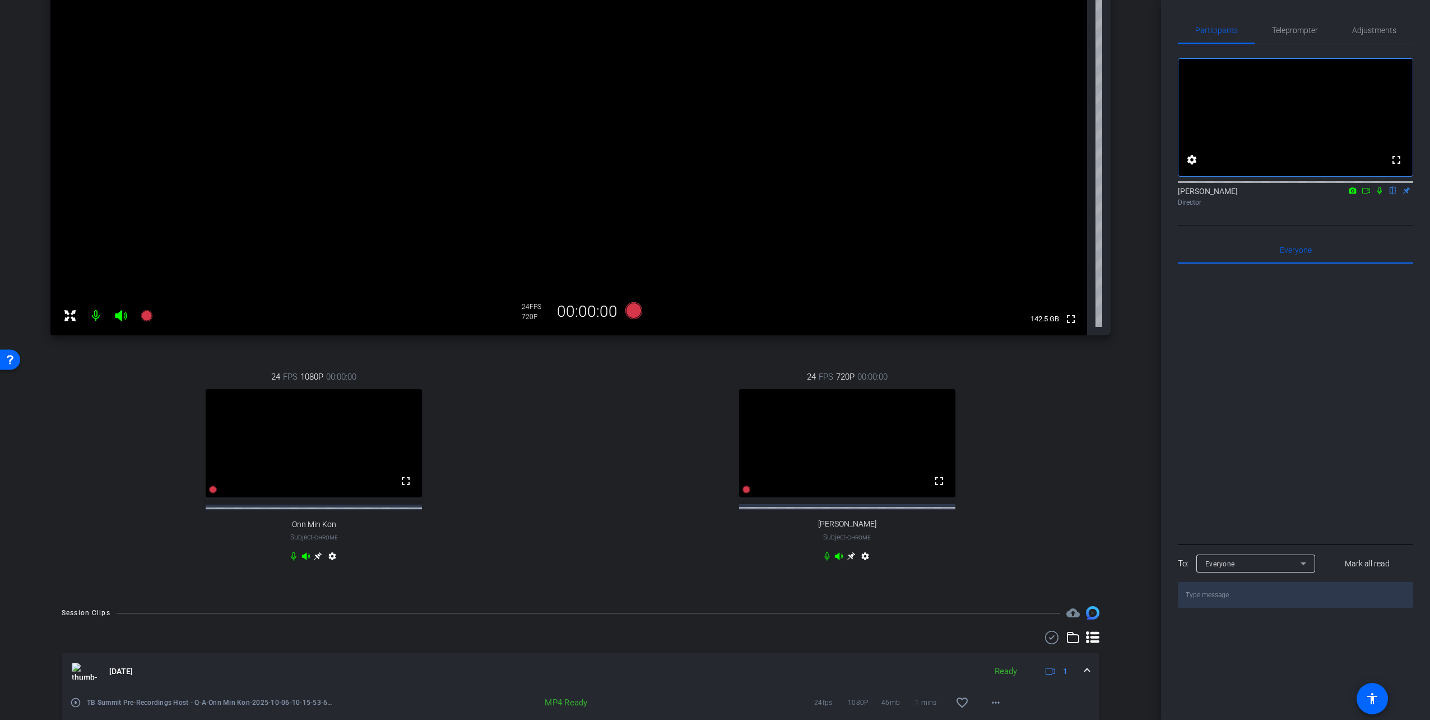
click at [865, 503] on mat-icon "settings" at bounding box center [865, 558] width 13 height 13
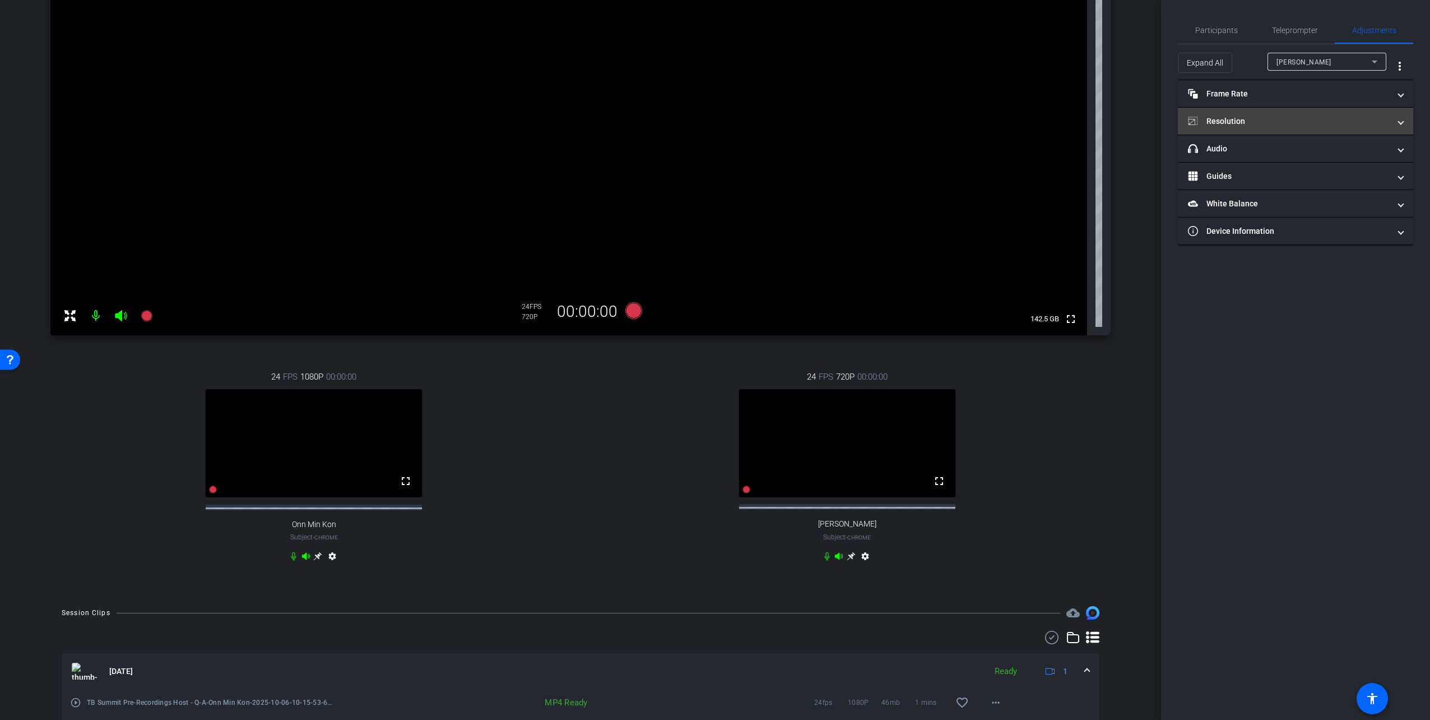
click at [873, 124] on mat-panel-title "Resolution" at bounding box center [1289, 121] width 202 height 12
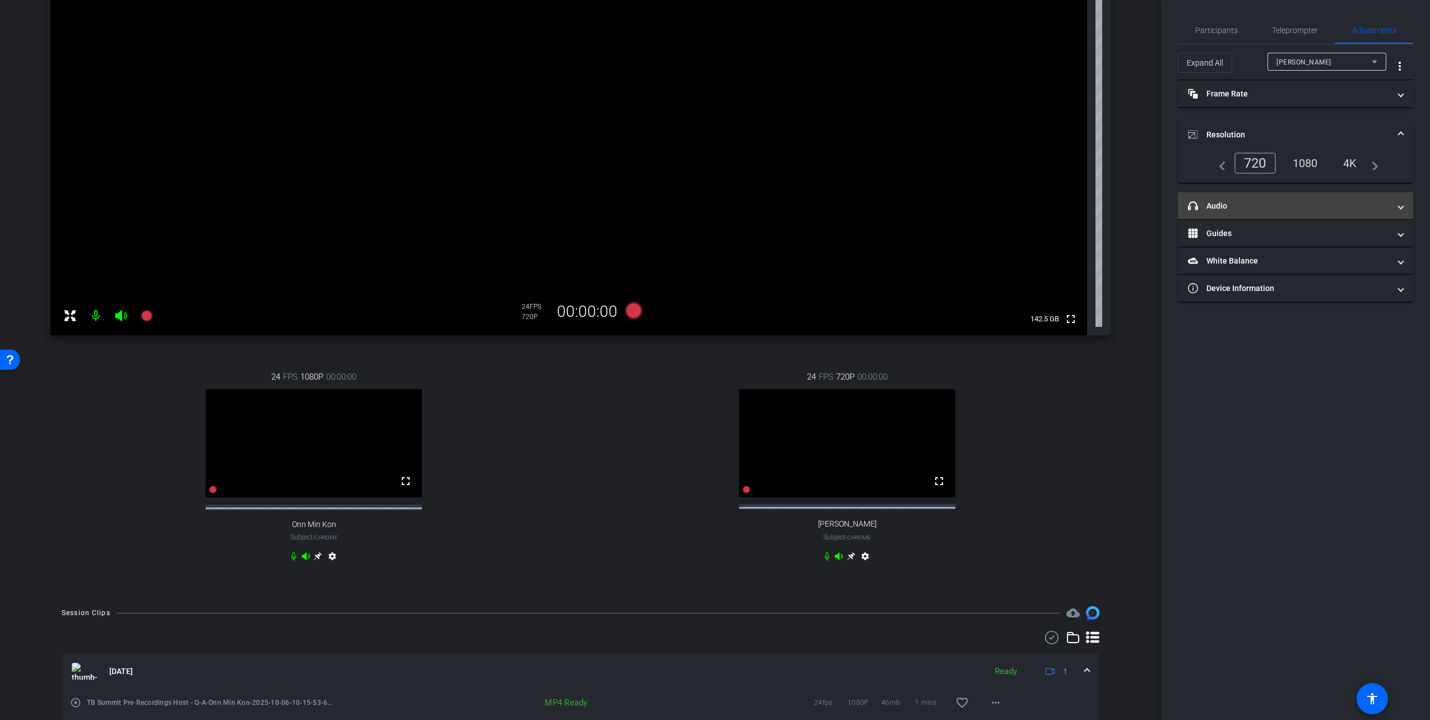
click at [873, 197] on mat-expansion-panel-header "headphone icon Audio" at bounding box center [1295, 205] width 235 height 27
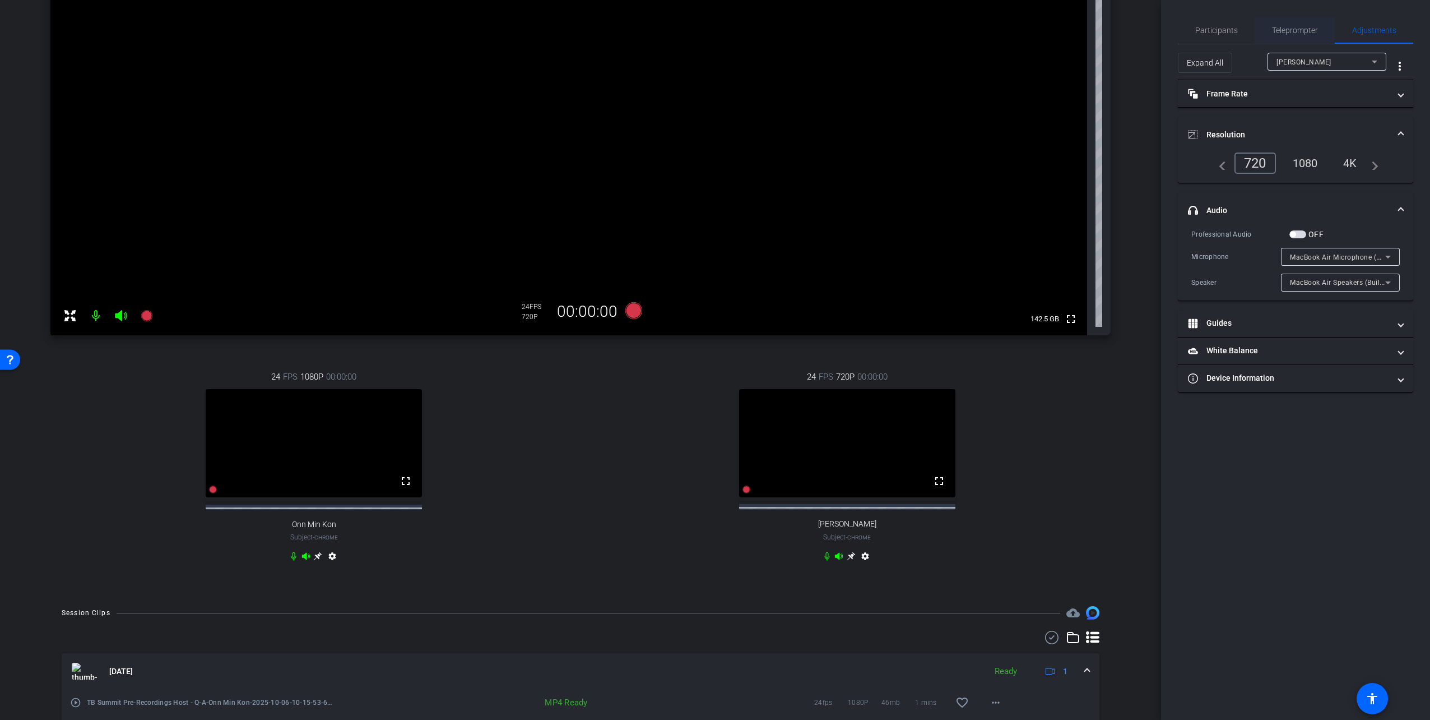
click at [873, 24] on span "Teleprompter" at bounding box center [1295, 30] width 46 height 27
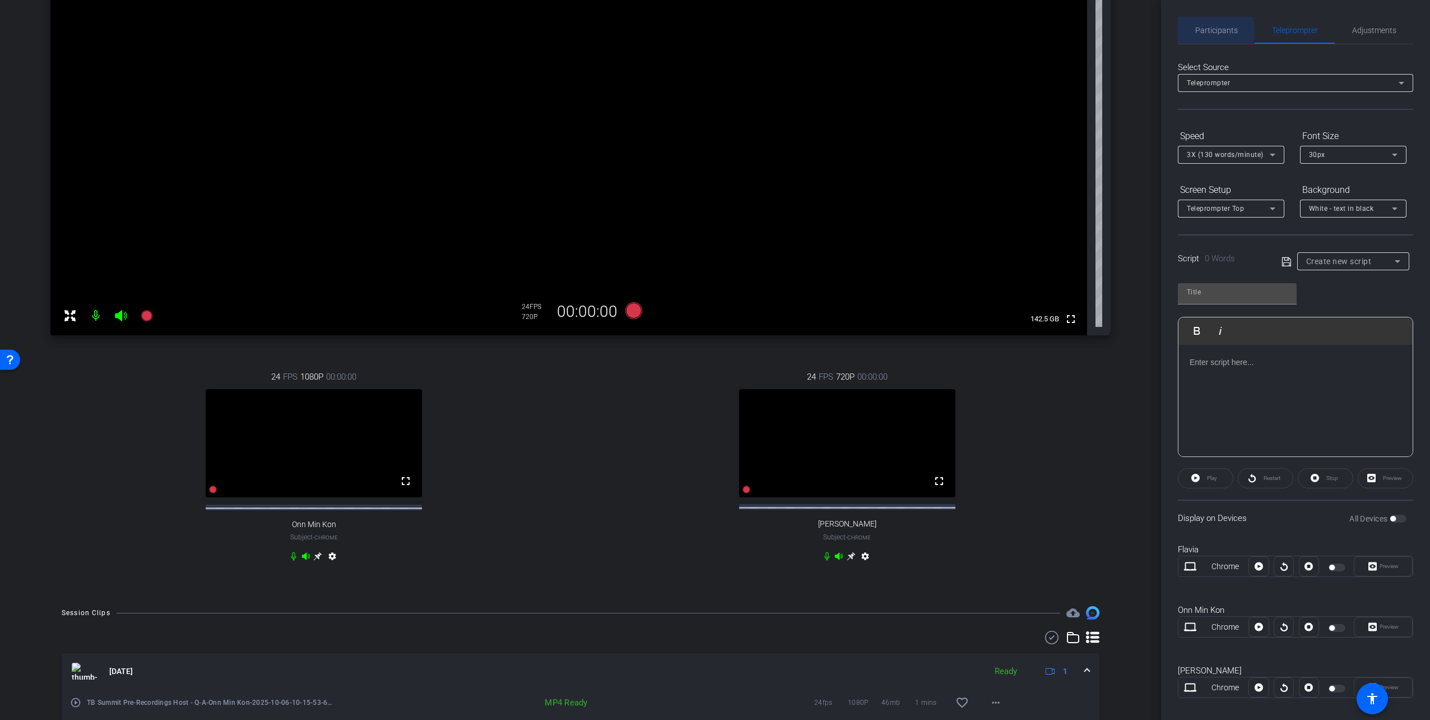
click at [873, 31] on span "Participants" at bounding box center [1217, 30] width 43 height 8
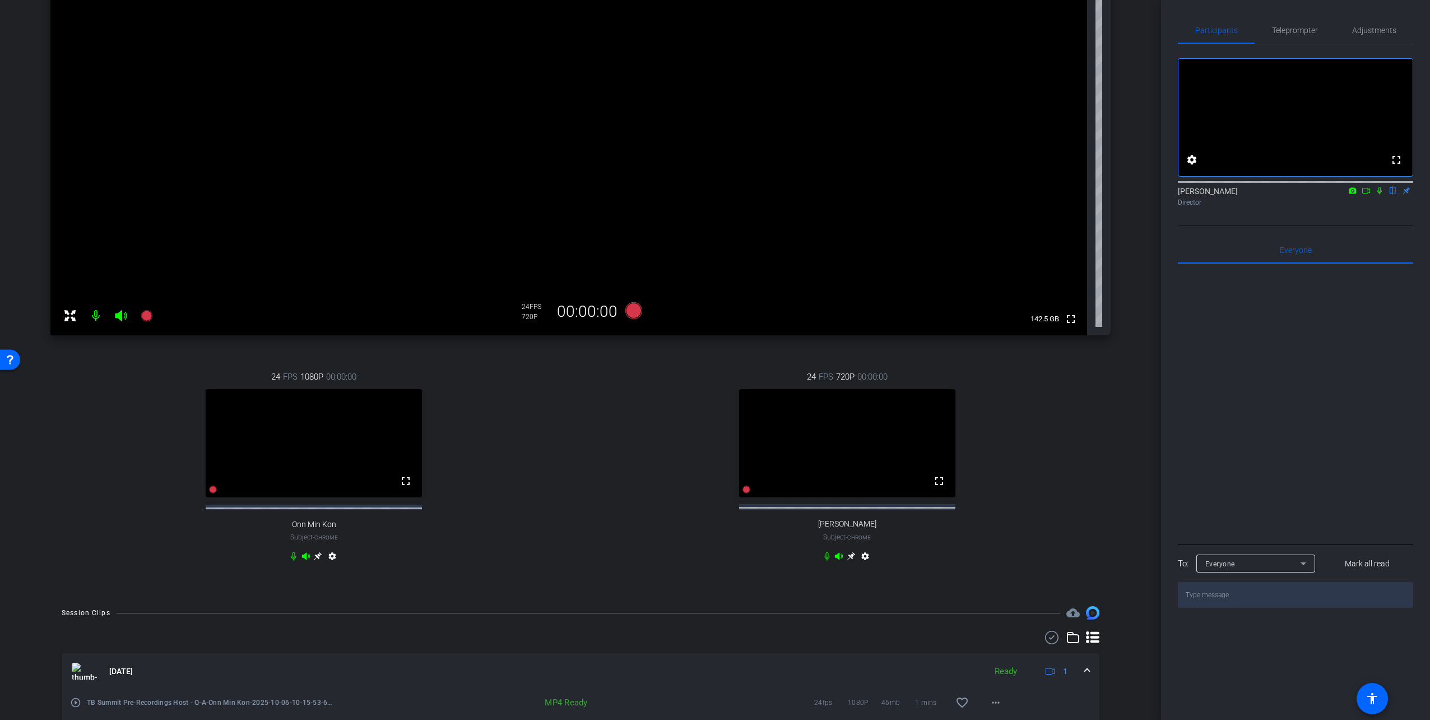
click at [863, 503] on mat-icon "settings" at bounding box center [865, 558] width 13 height 13
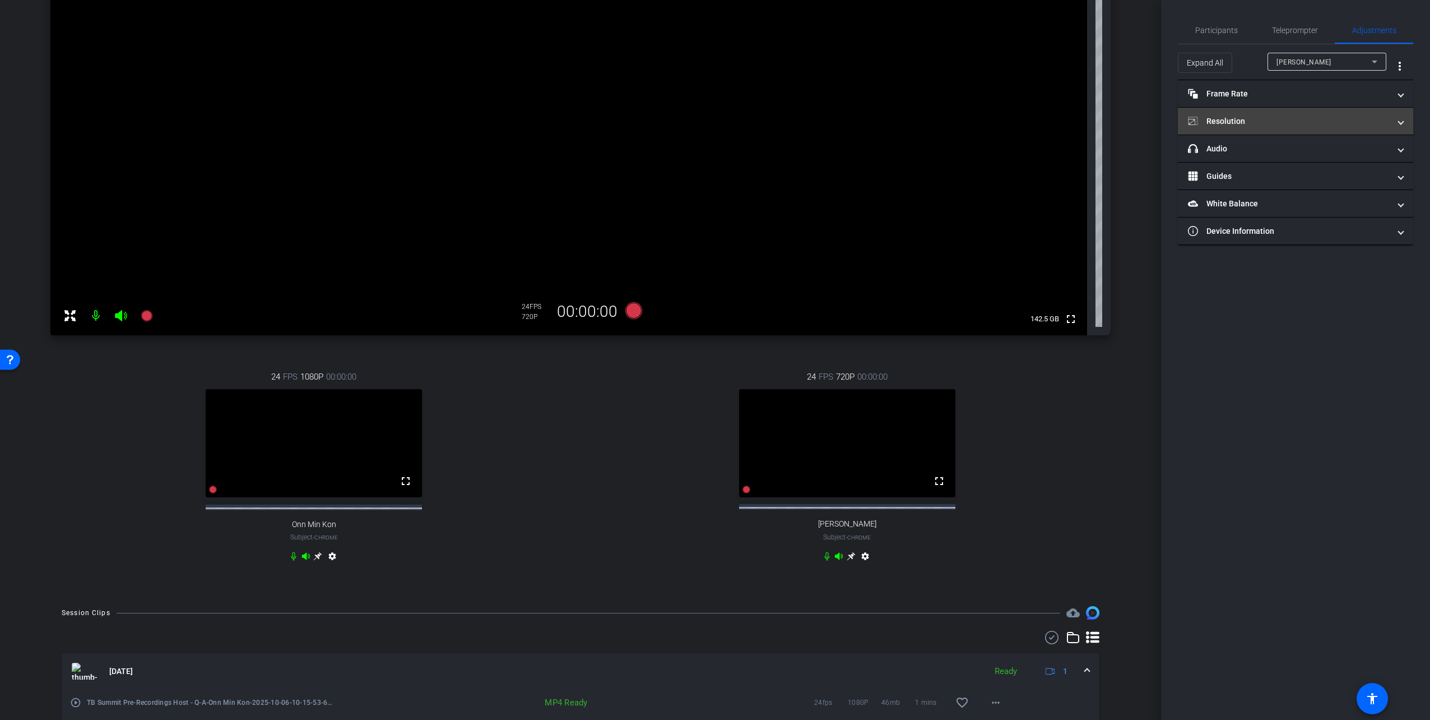
click at [873, 123] on mat-panel-title "Resolution" at bounding box center [1289, 121] width 202 height 12
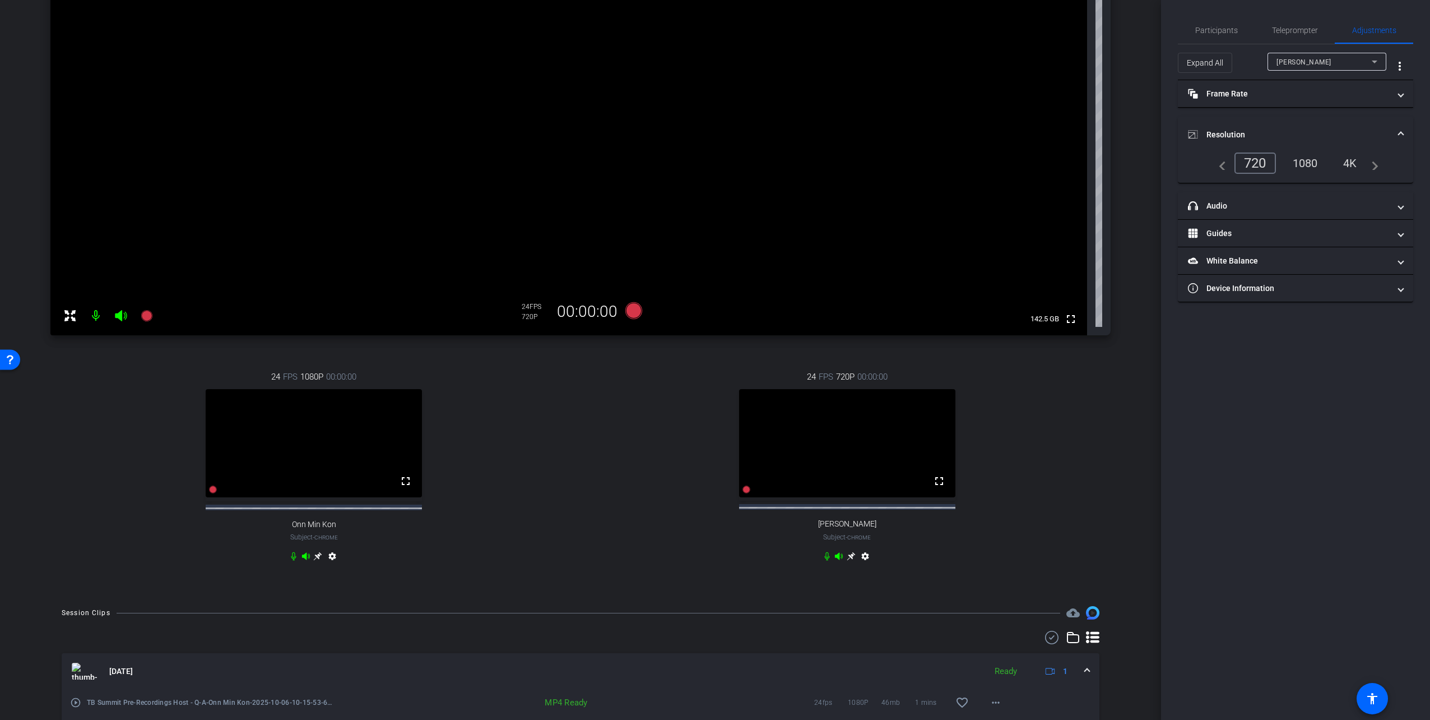
click at [873, 166] on div "1080" at bounding box center [1306, 163] width 42 height 19
click at [873, 451] on div "24 FPS 720P 00:00:00 fullscreen Professor Toyin Togun Subject - Chrome settings" at bounding box center [847, 468] width 527 height 232
click at [873, 481] on div "24 FPS 720P 00:00:00 fullscreen Professor Toyin Togun Subject - Chrome settings" at bounding box center [847, 468] width 527 height 232
click at [328, 503] on mat-icon "settings" at bounding box center [332, 558] width 13 height 13
click at [873, 497] on div "24 FPS 720P 00:00:00 fullscreen Professor Toyin Togun Subject - Chrome settings" at bounding box center [847, 468] width 527 height 232
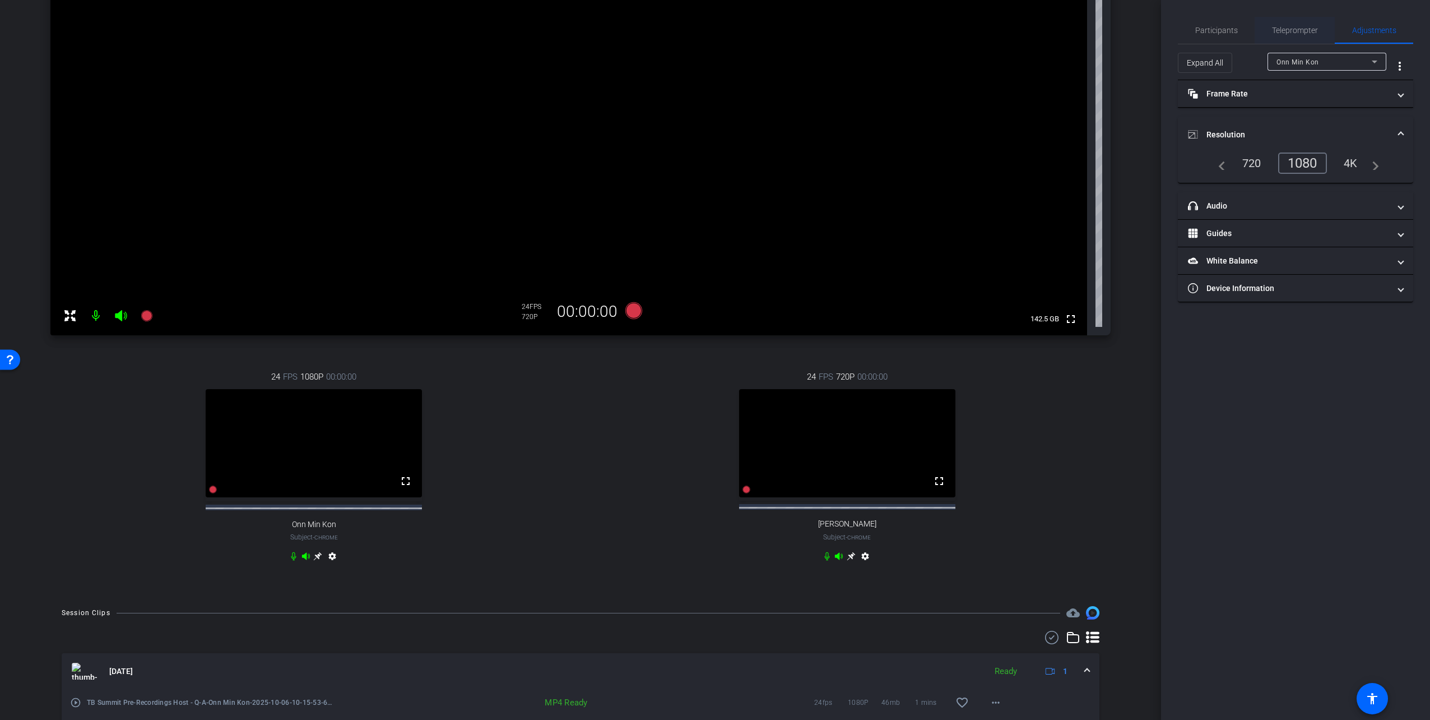
click at [873, 29] on span "Teleprompter" at bounding box center [1295, 30] width 46 height 8
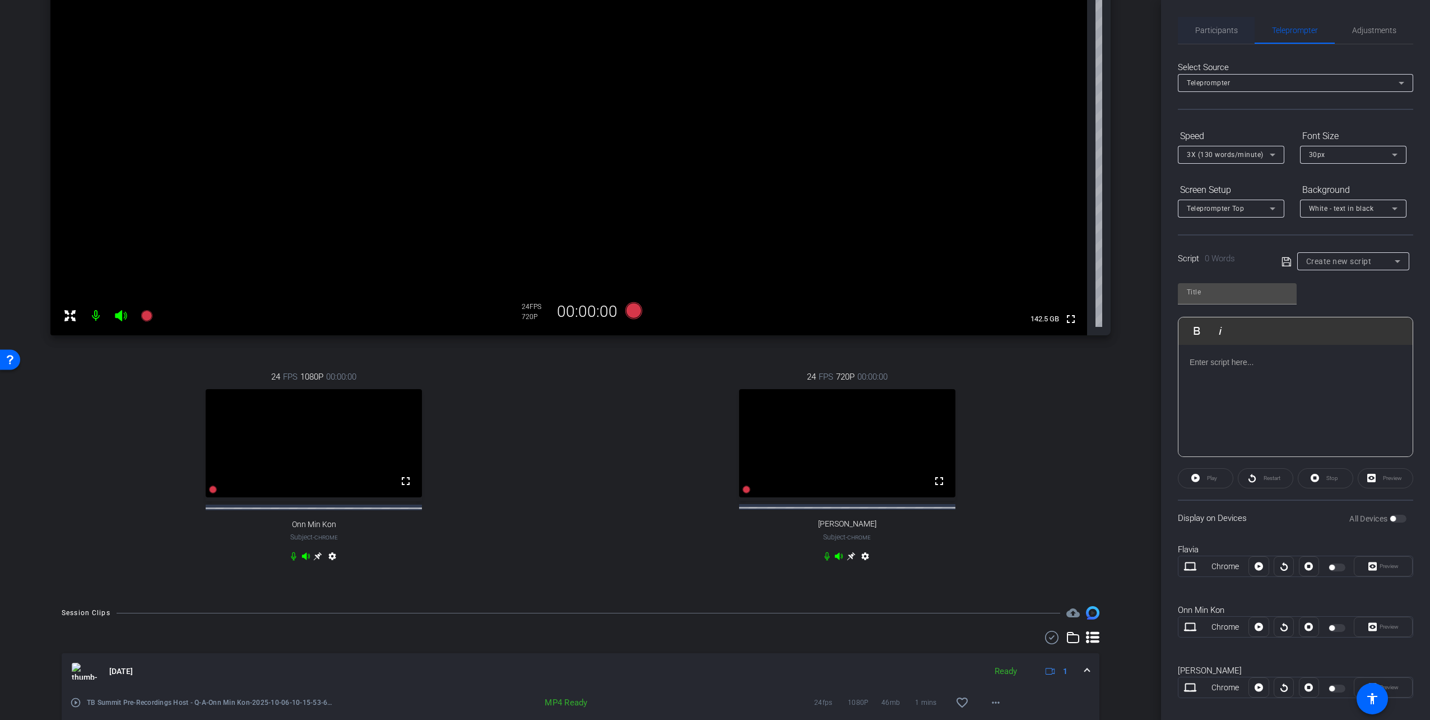
click at [873, 25] on span "Participants" at bounding box center [1217, 30] width 43 height 27
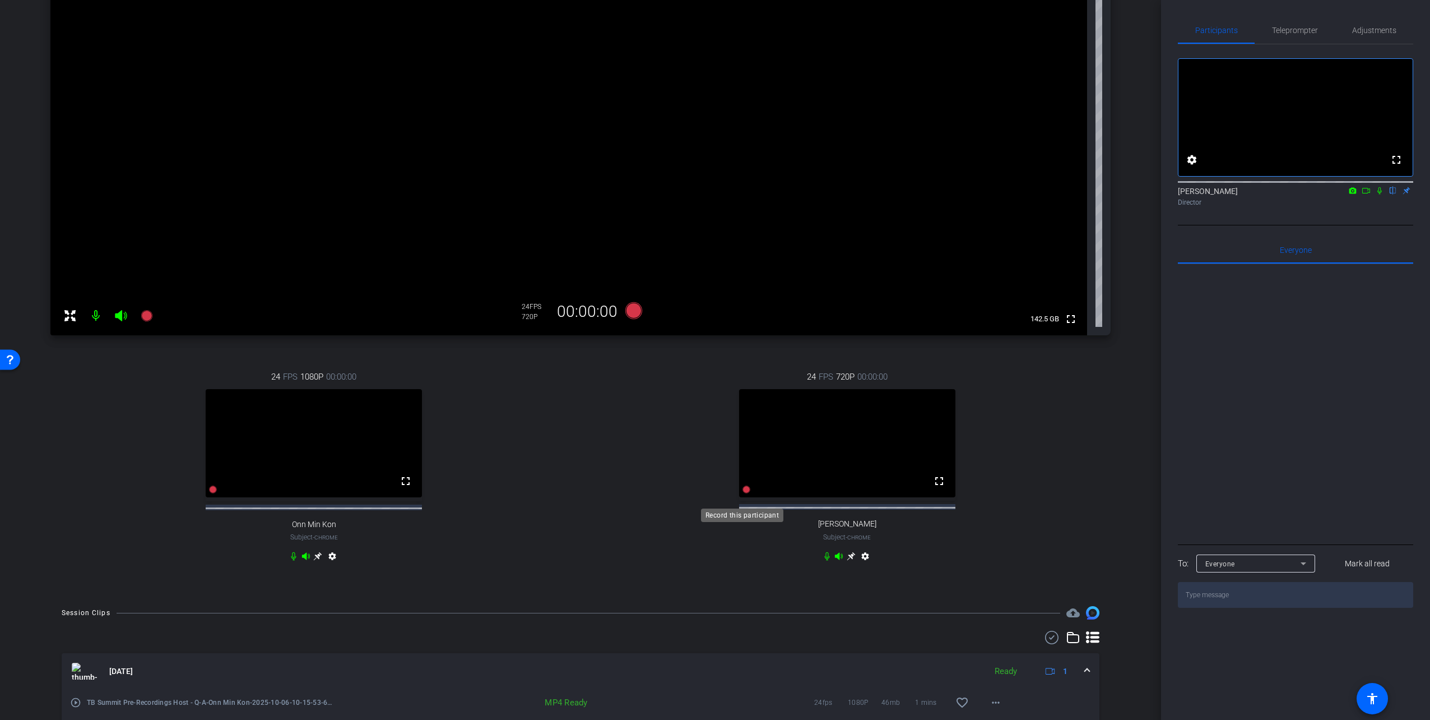
click at [743, 493] on icon at bounding box center [747, 489] width 8 height 8
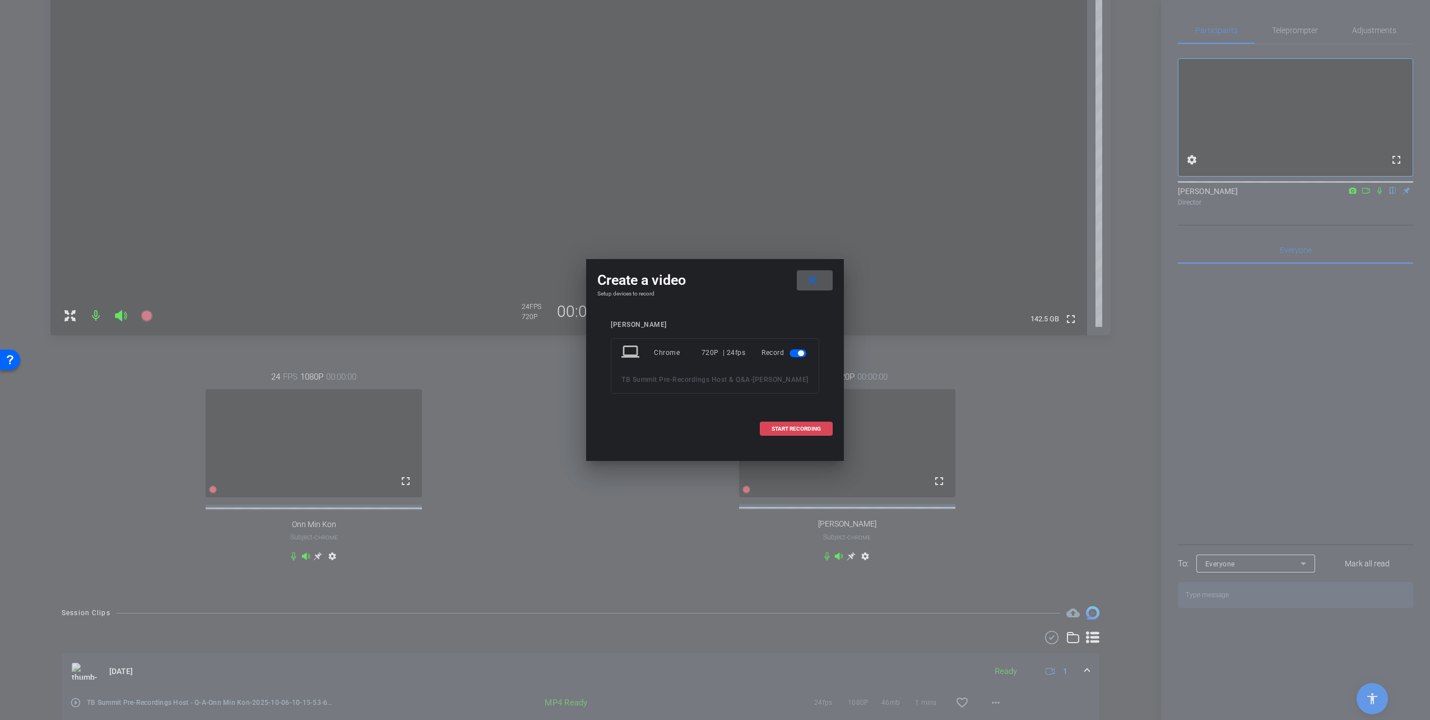
click at [780, 432] on span "START RECORDING" at bounding box center [796, 429] width 49 height 6
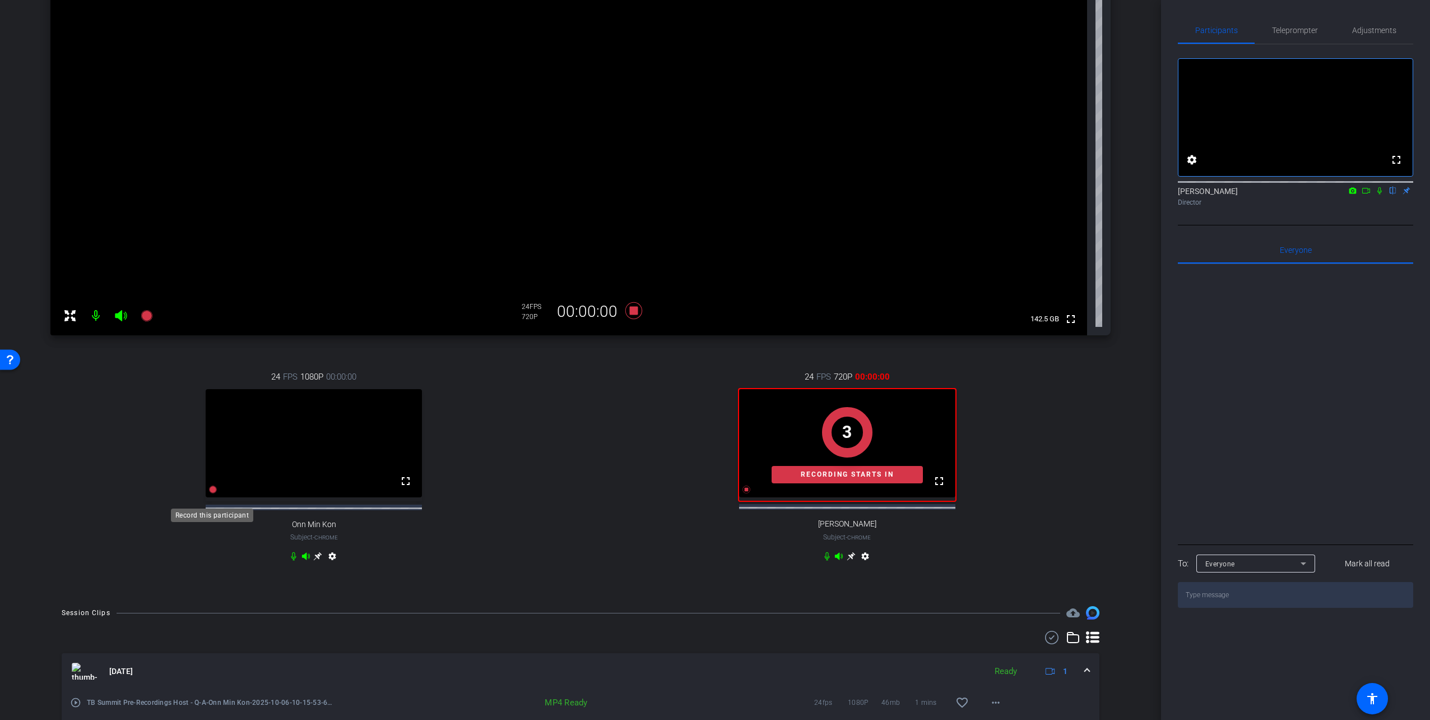
click at [212, 493] on icon at bounding box center [214, 489] width 8 height 8
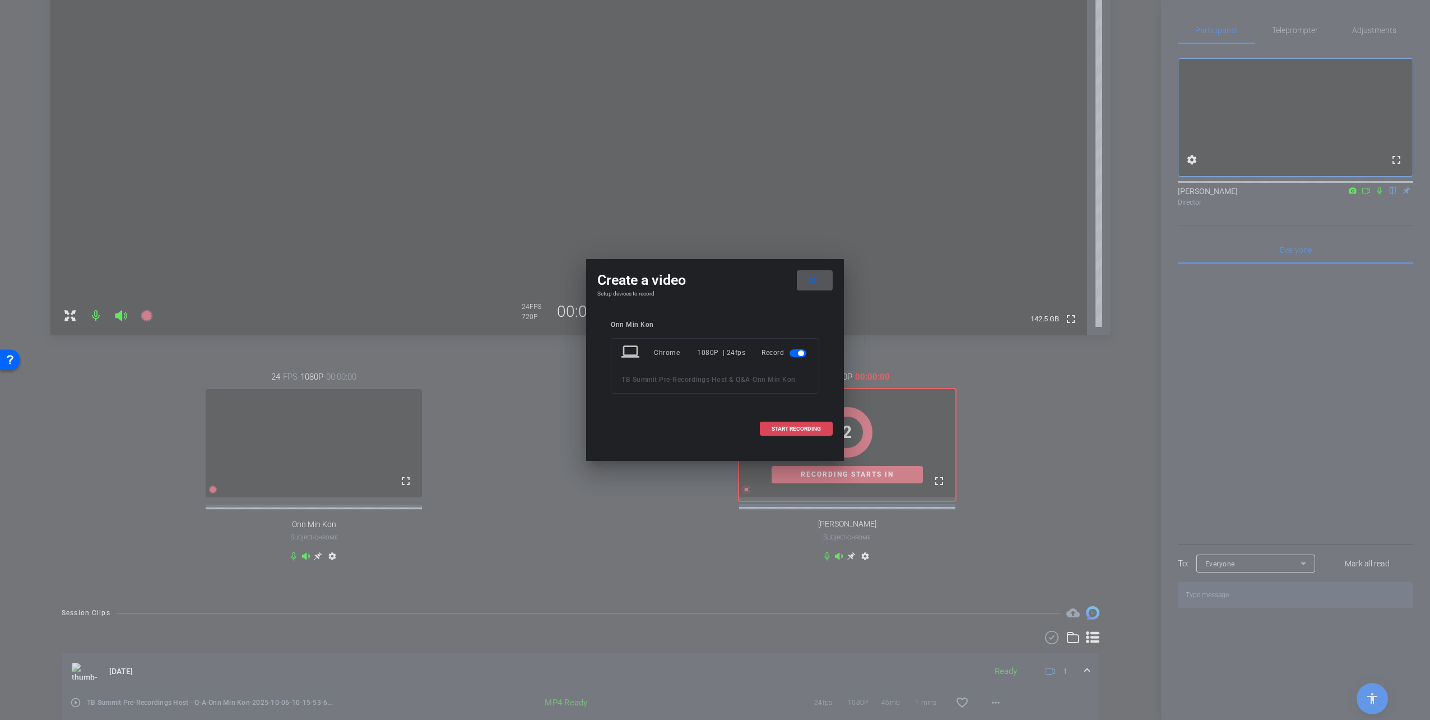
click at [780, 426] on span "START RECORDING" at bounding box center [796, 429] width 49 height 6
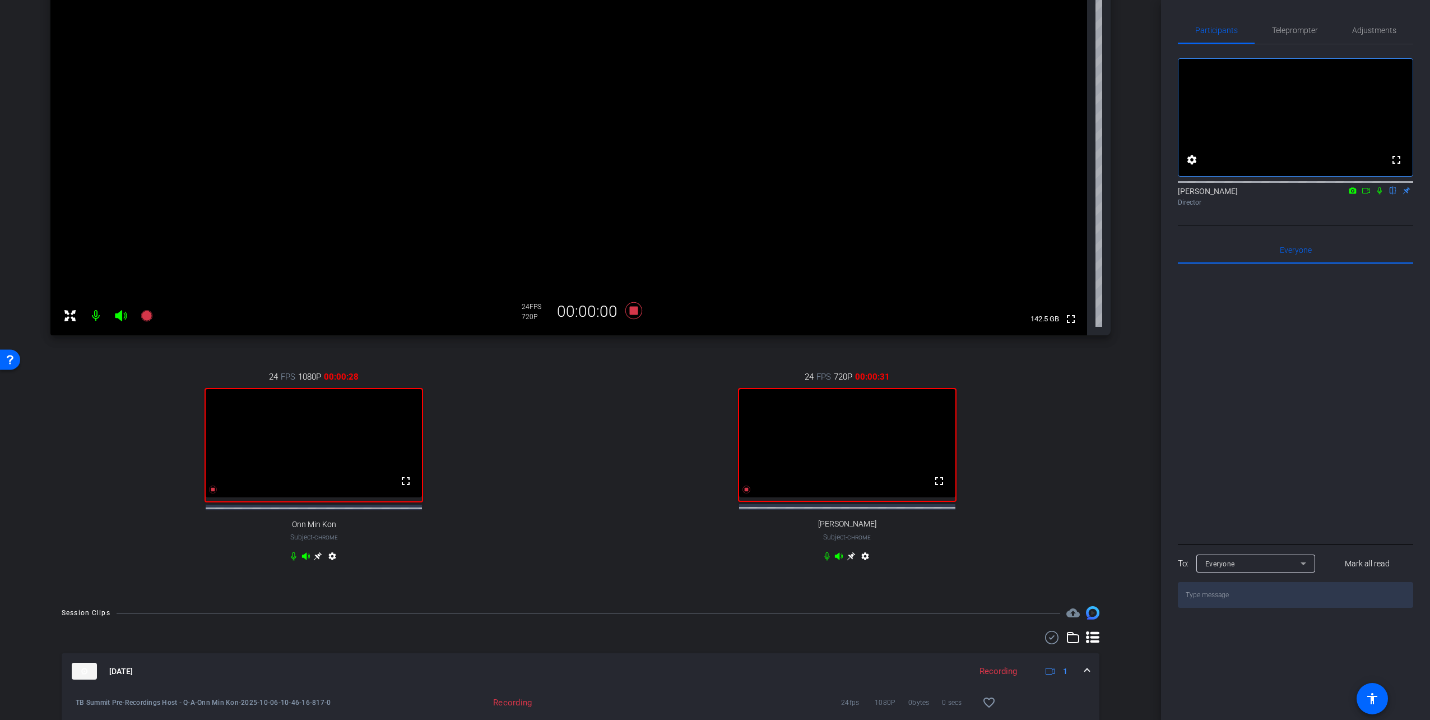
click at [873, 195] on icon at bounding box center [1380, 190] width 4 height 7
click at [743, 493] on icon at bounding box center [747, 489] width 8 height 8
click at [214, 493] on icon at bounding box center [214, 489] width 8 height 8
click at [873, 195] on icon at bounding box center [1380, 190] width 6 height 7
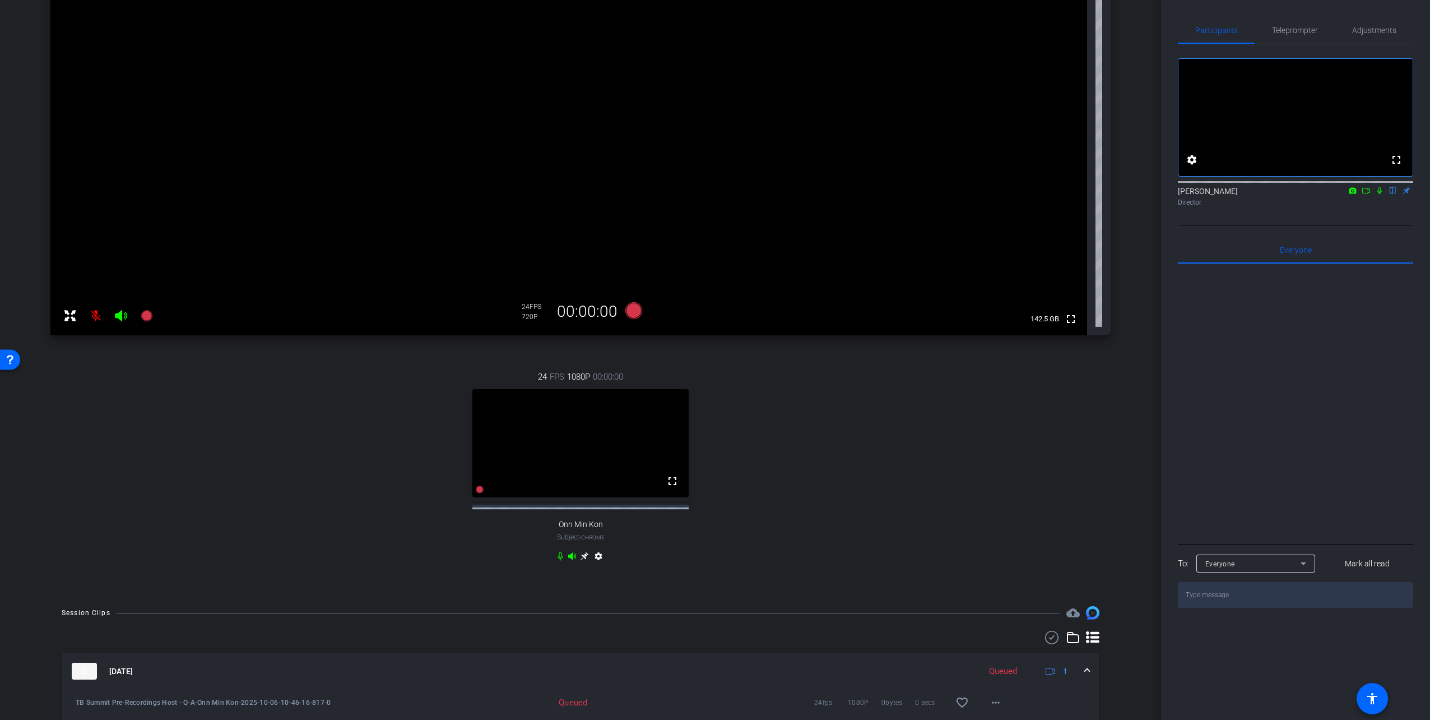
click at [97, 316] on mat-icon at bounding box center [96, 315] width 22 height 22
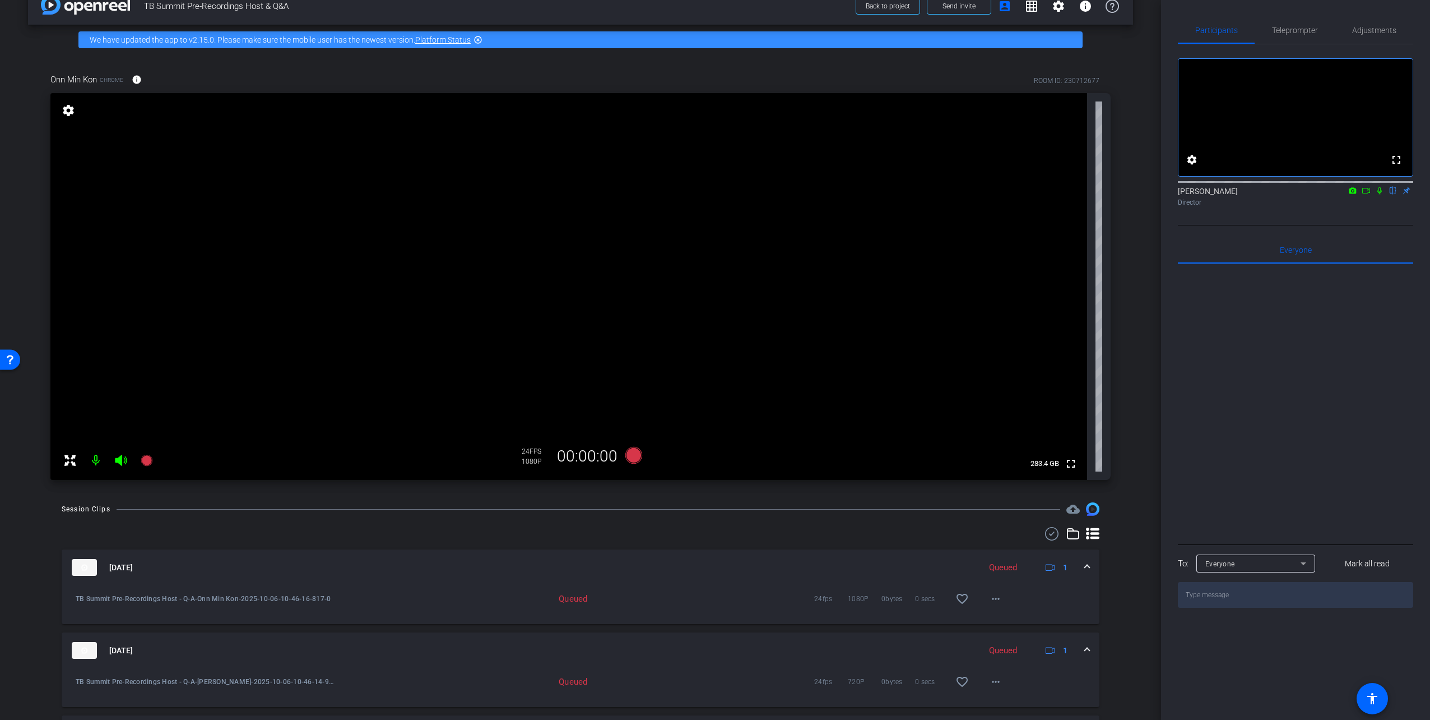
scroll to position [0, 0]
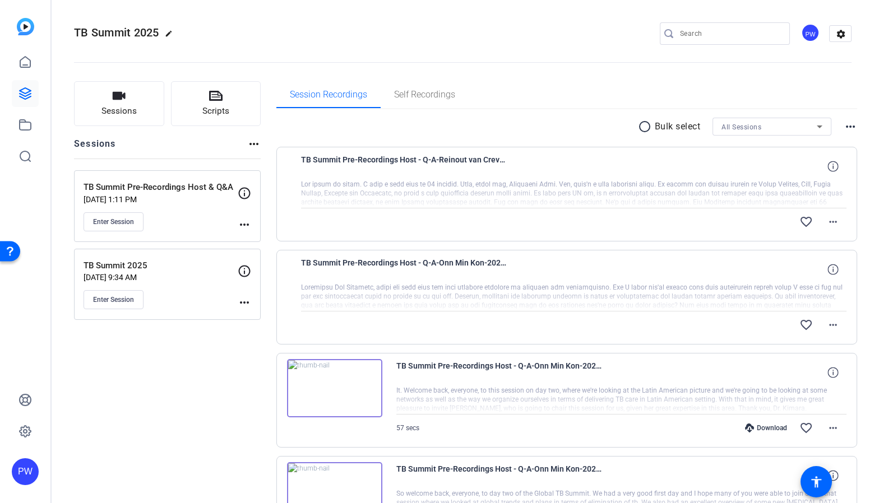
click at [164, 202] on p "[DATE] 1:11 PM" at bounding box center [161, 199] width 154 height 9
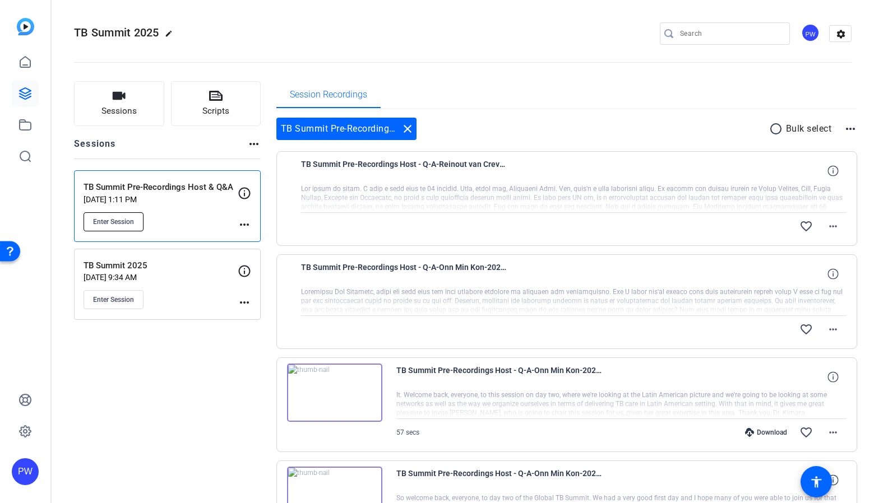
click at [105, 224] on span "Enter Session" at bounding box center [113, 221] width 41 height 9
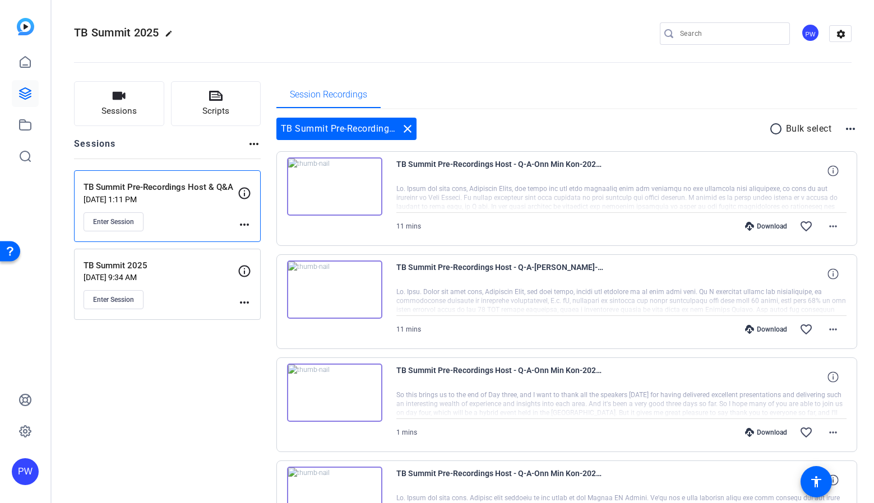
click at [480, 76] on openreel-divider-bar at bounding box center [462, 59] width 777 height 34
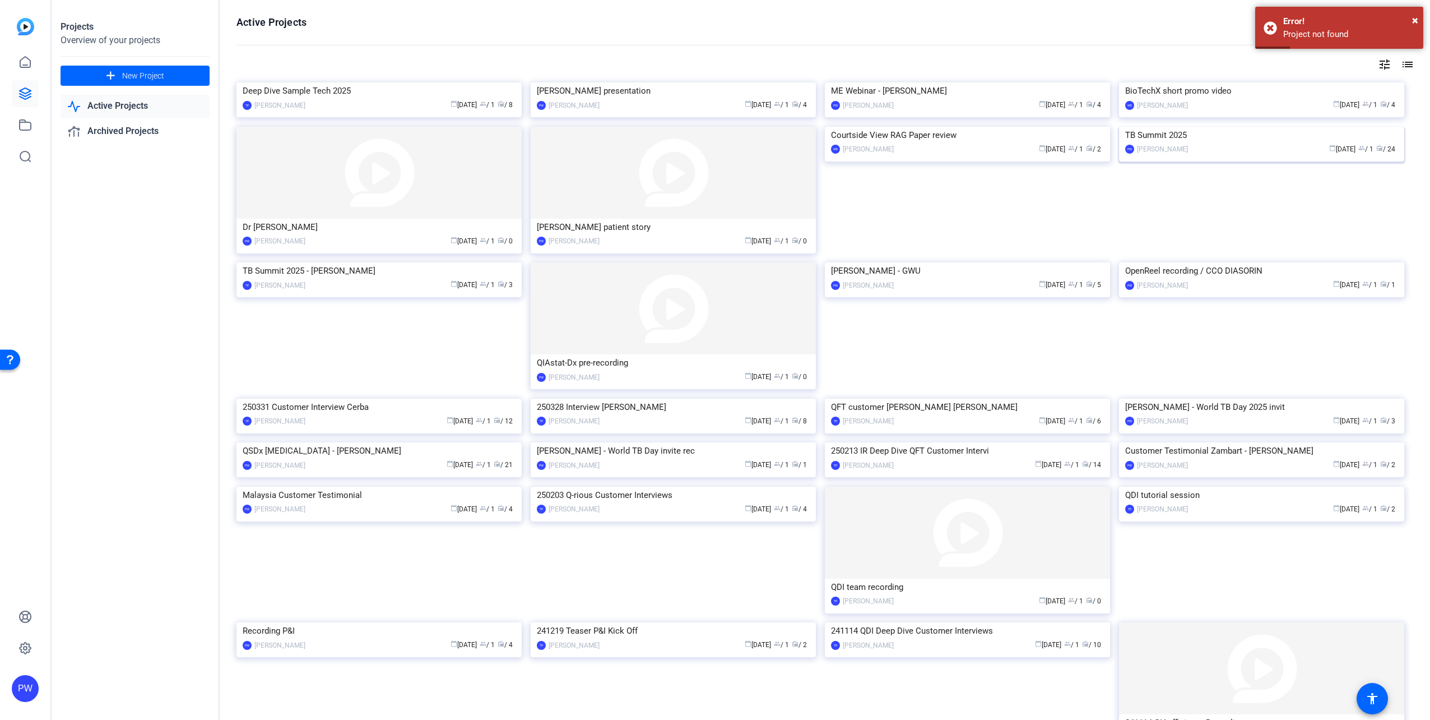
click at [1202, 127] on img at bounding box center [1261, 127] width 285 height 0
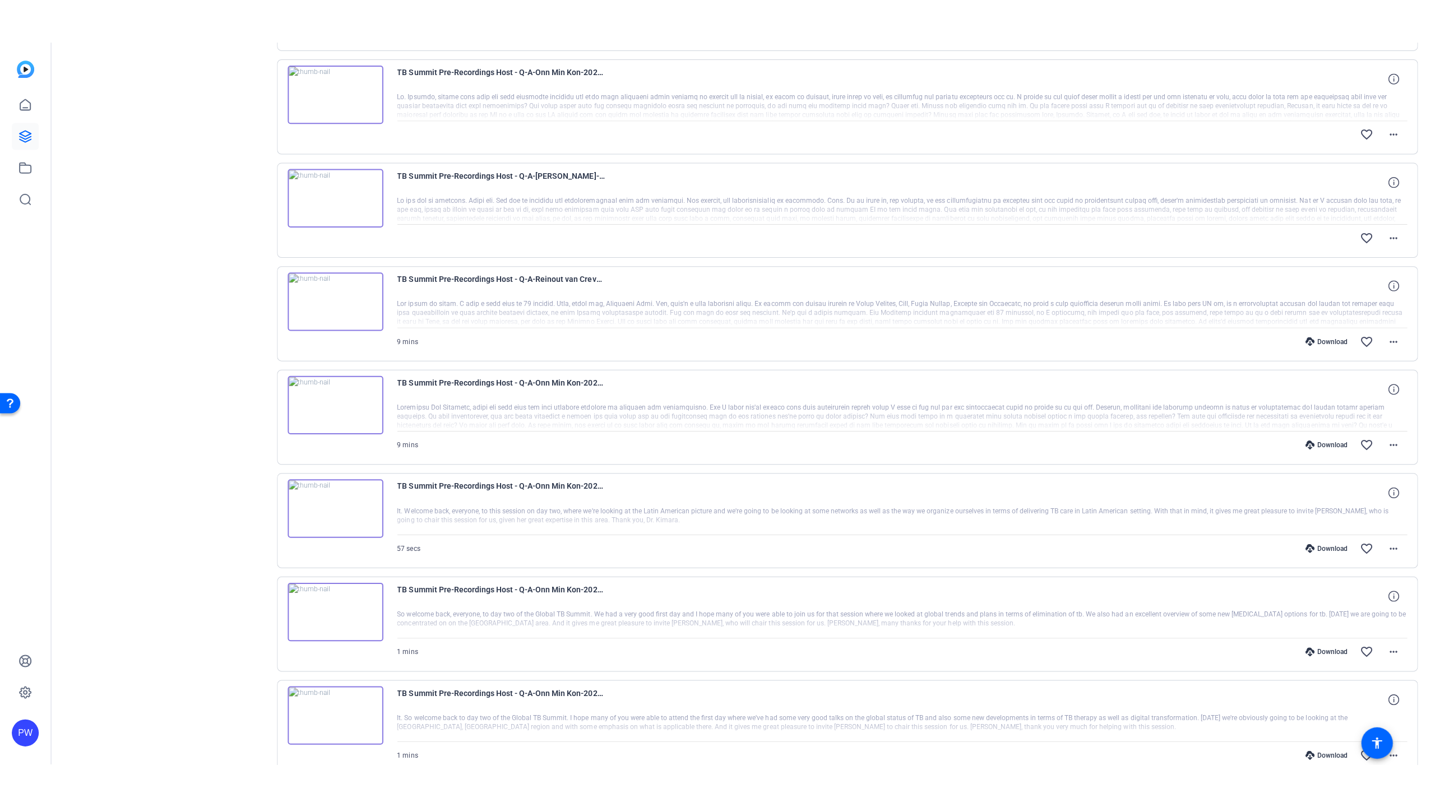
scroll to position [520, 0]
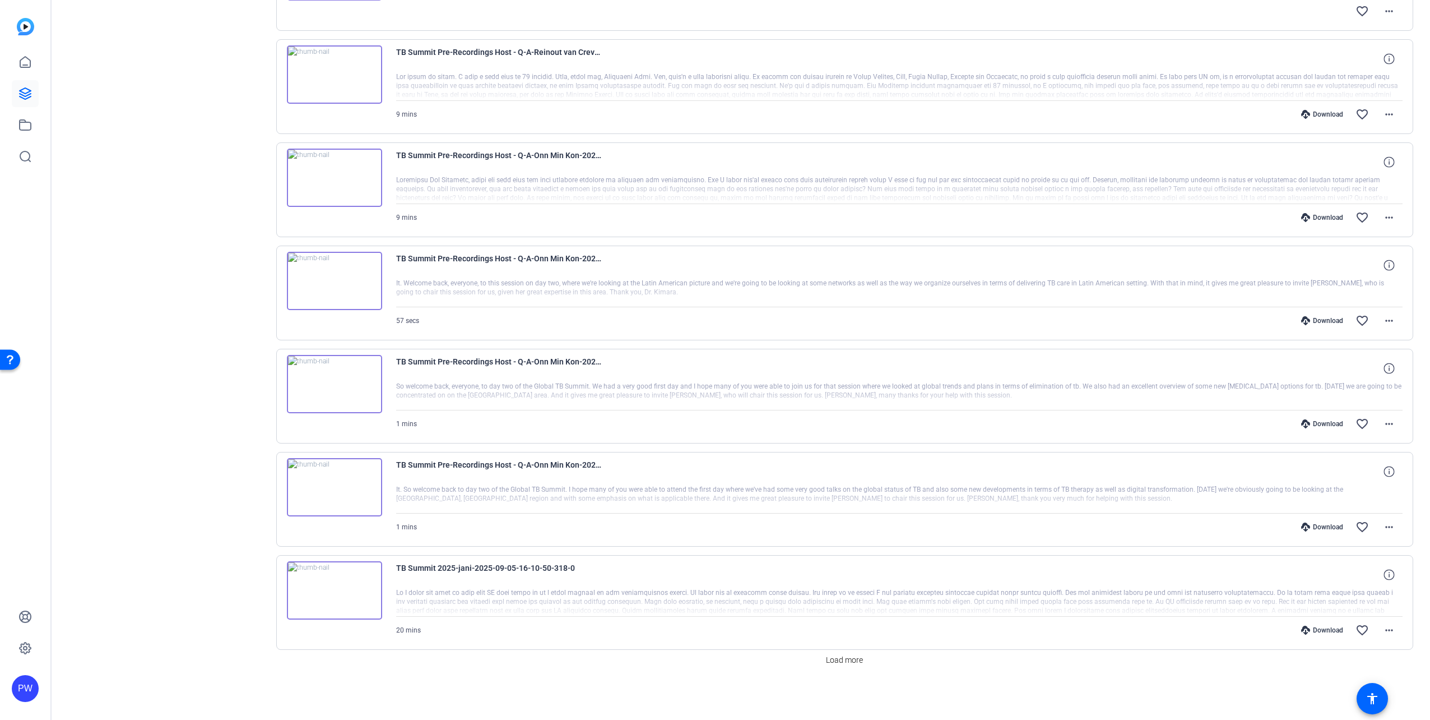
click at [334, 376] on img at bounding box center [334, 384] width 95 height 58
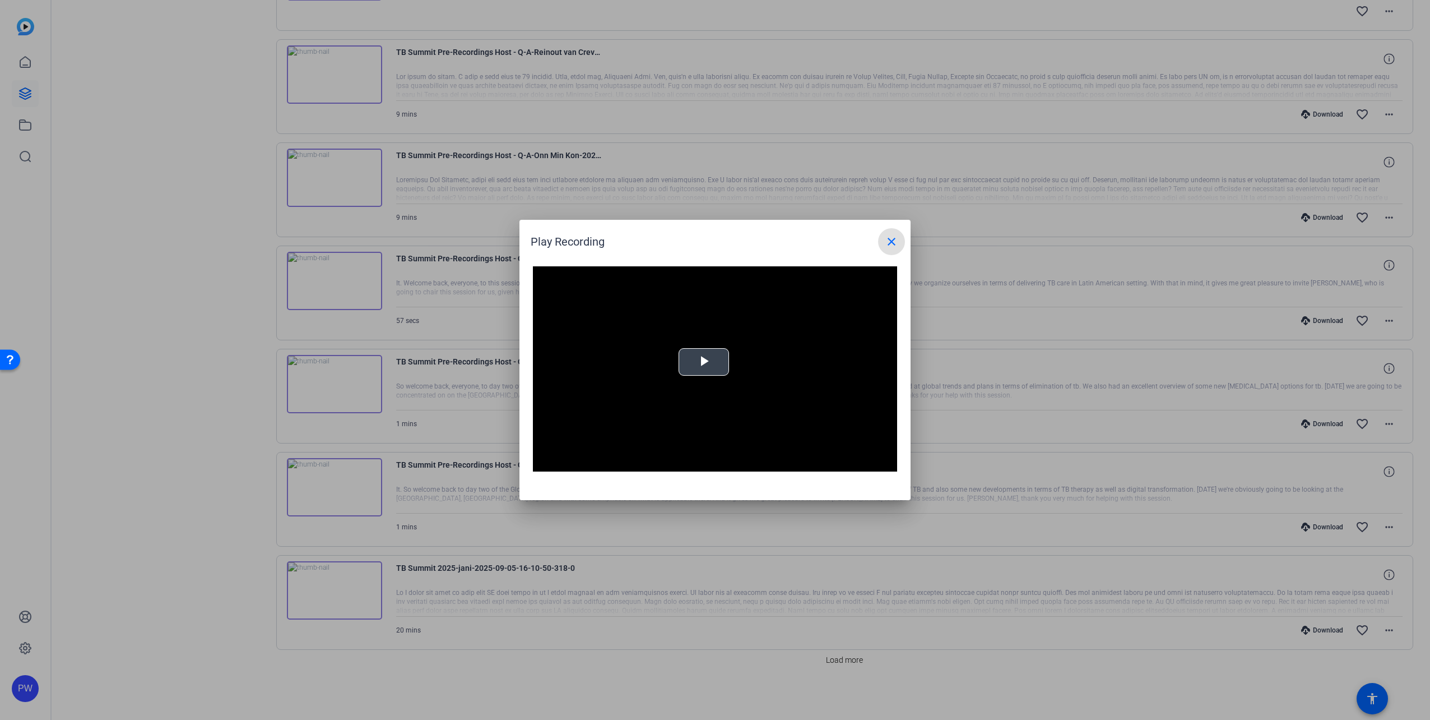
click at [704, 362] on span "Video Player" at bounding box center [704, 362] width 0 height 0
click at [619, 466] on div "Loaded : 100.00% 0:10 0:01" at bounding box center [702, 463] width 249 height 17
click at [661, 465] on div "Loaded : 100.00% 0:22 0:11" at bounding box center [702, 463] width 249 height 17
click at [695, 464] on div "Progress Bar" at bounding box center [703, 462] width 238 height 3
click at [883, 463] on span "Video Player" at bounding box center [886, 463] width 22 height 0
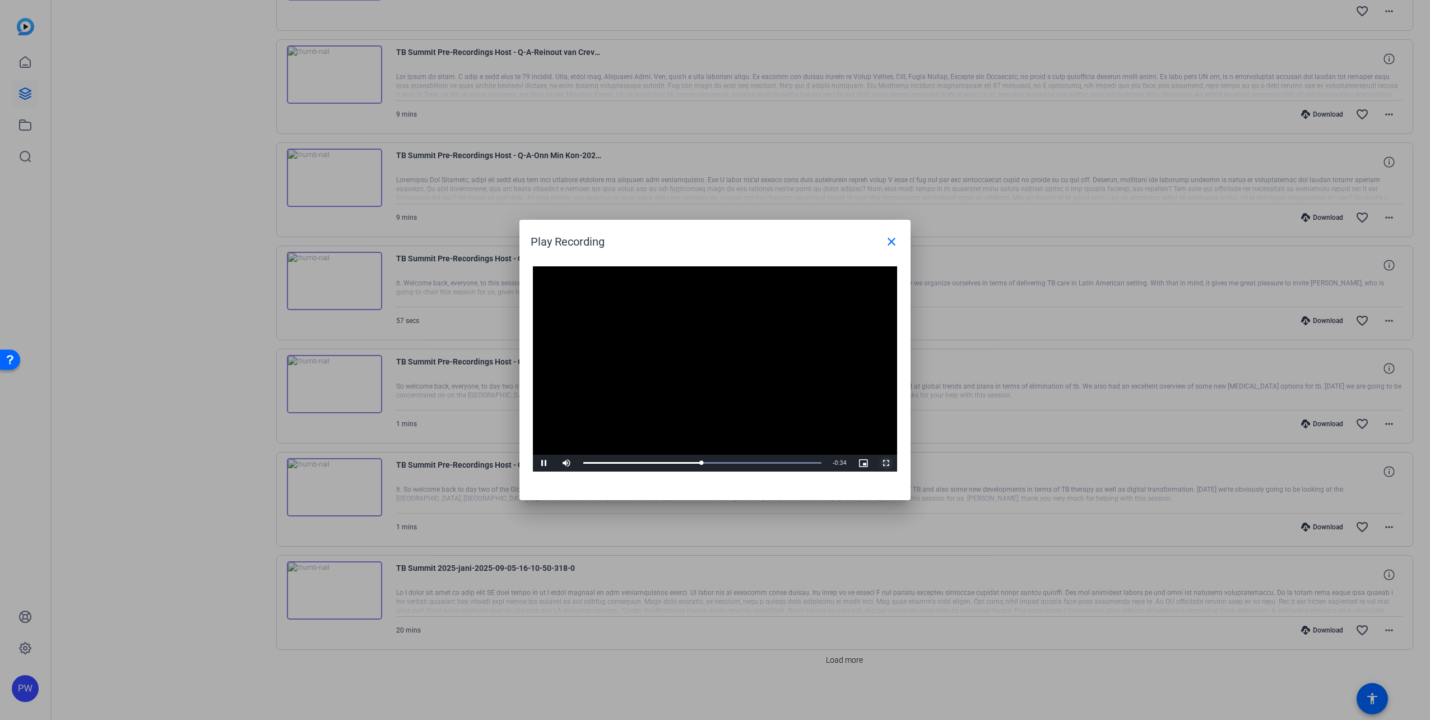
scroll to position [433, 0]
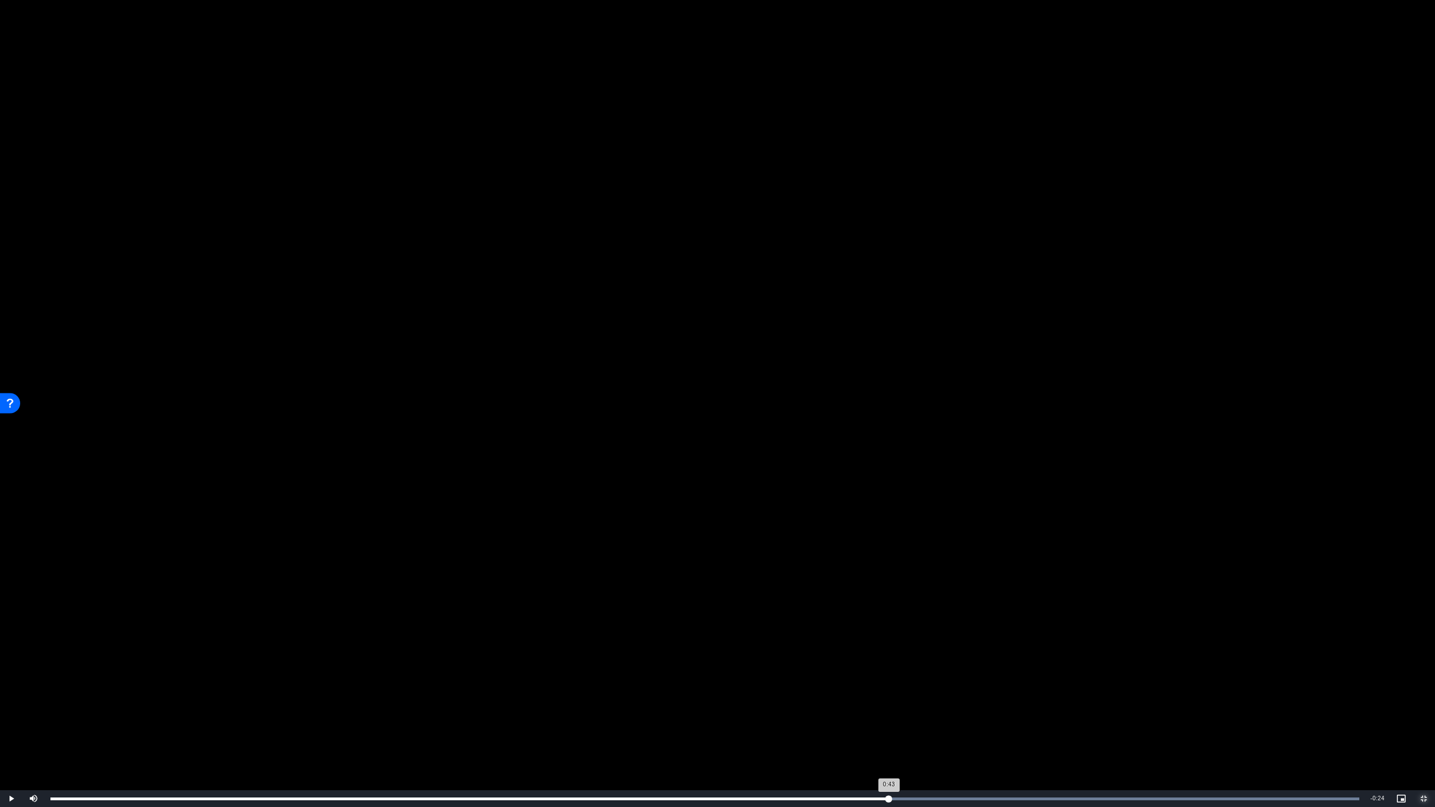
click at [889, 719] on div "Loaded : 100.00% 0:43 0:43" at bounding box center [705, 798] width 1320 height 17
click at [968, 719] on div "Loaded : 100.00% 0:47 0:44" at bounding box center [704, 799] width 1309 height 3
click at [1061, 719] on div "Loaded : 100.00% 0:52 0:52" at bounding box center [705, 798] width 1320 height 17
click at [1186, 719] on div "Loaded : 100.00% 0:58 0:52" at bounding box center [705, 798] width 1320 height 17
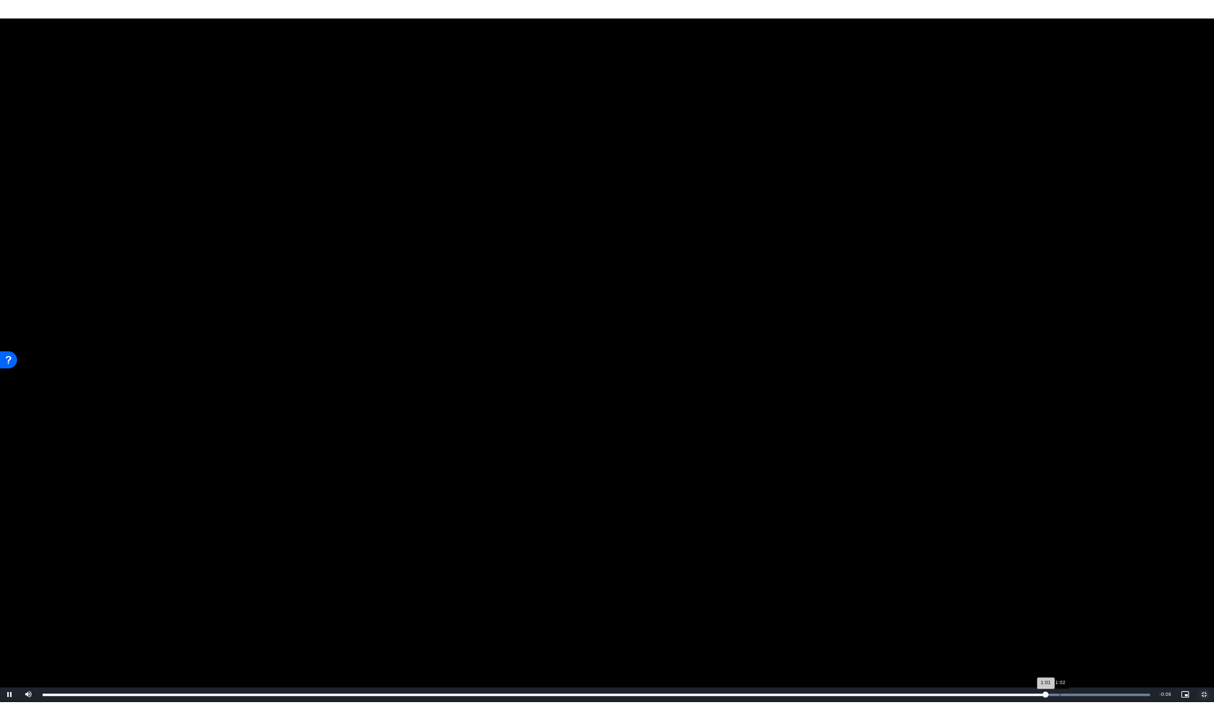
scroll to position [520, 0]
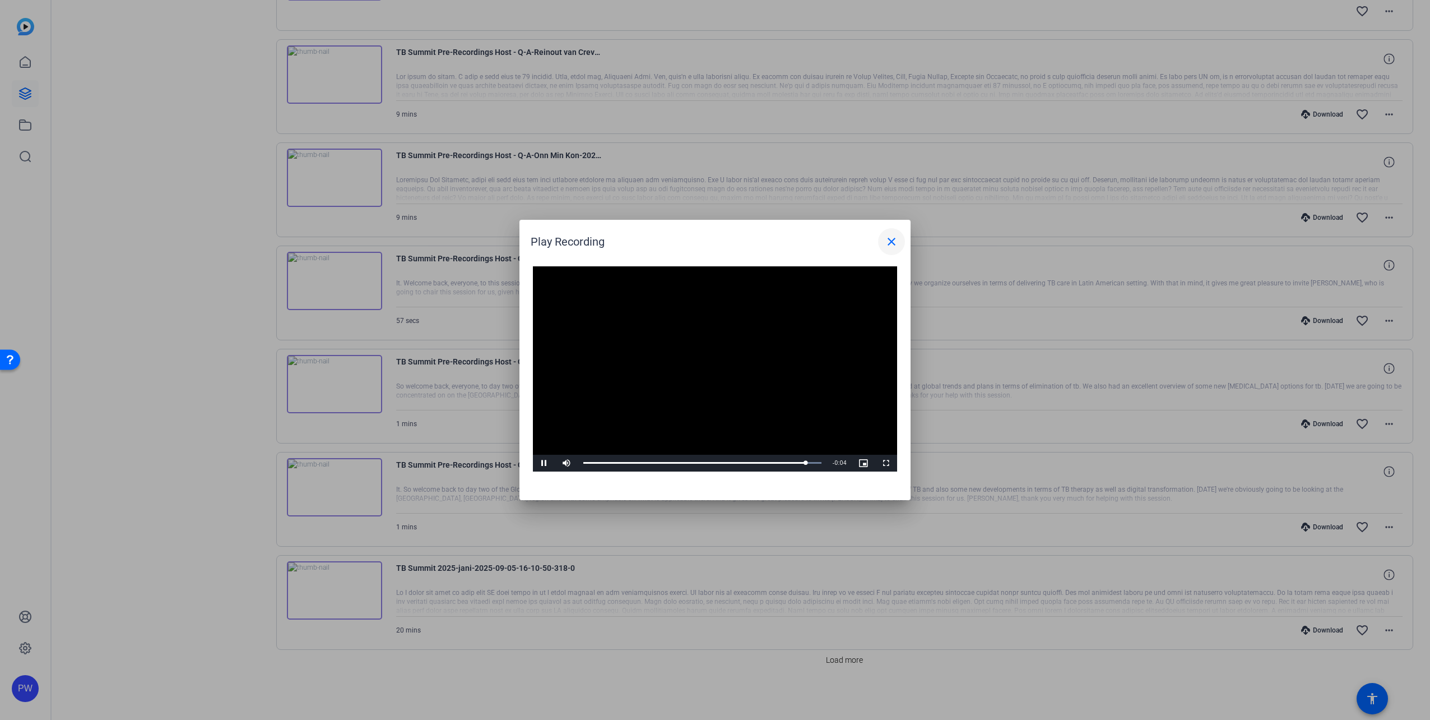
click at [893, 241] on mat-icon "close" at bounding box center [891, 241] width 13 height 13
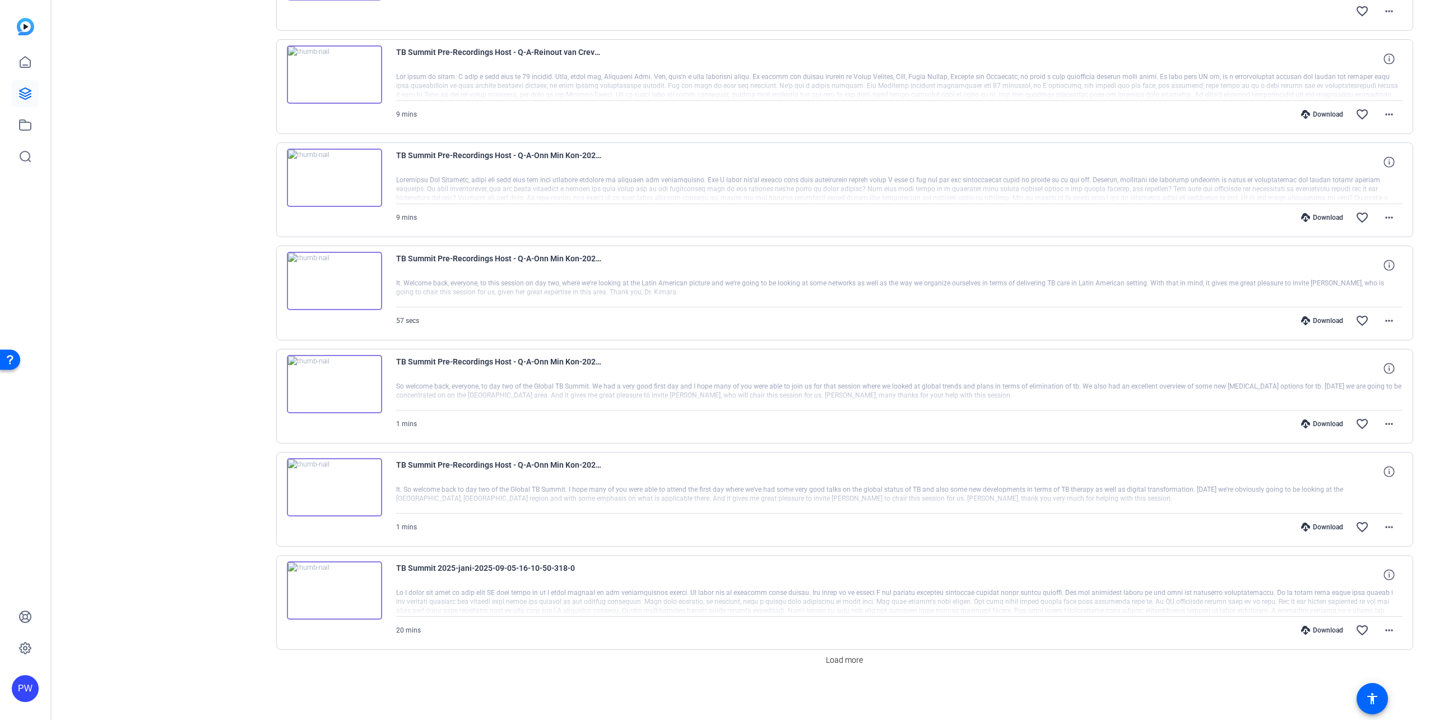
click at [328, 496] on img at bounding box center [334, 487] width 95 height 58
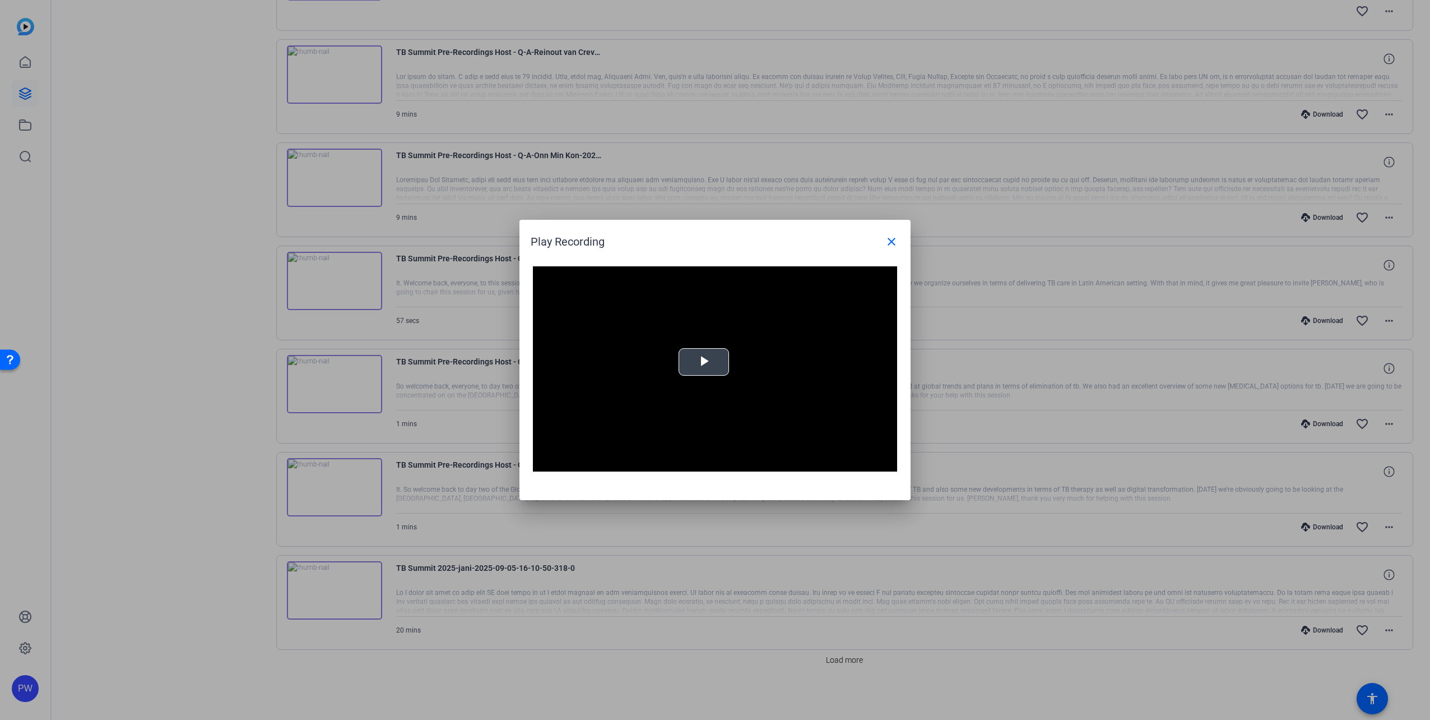
click at [728, 325] on video "Video Player" at bounding box center [715, 368] width 364 height 205
click at [614, 460] on div "Loaded : 100.00% 0:02 0:02" at bounding box center [702, 463] width 249 height 17
click at [644, 460] on div "Loaded : 100.00% 0:13 0:09" at bounding box center [702, 463] width 249 height 17
drag, startPoint x: 683, startPoint y: 461, endPoint x: 712, endPoint y: 461, distance: 29.7
click at [683, 461] on div "Loaded : 100.00% 0:30 0:19" at bounding box center [702, 463] width 249 height 17
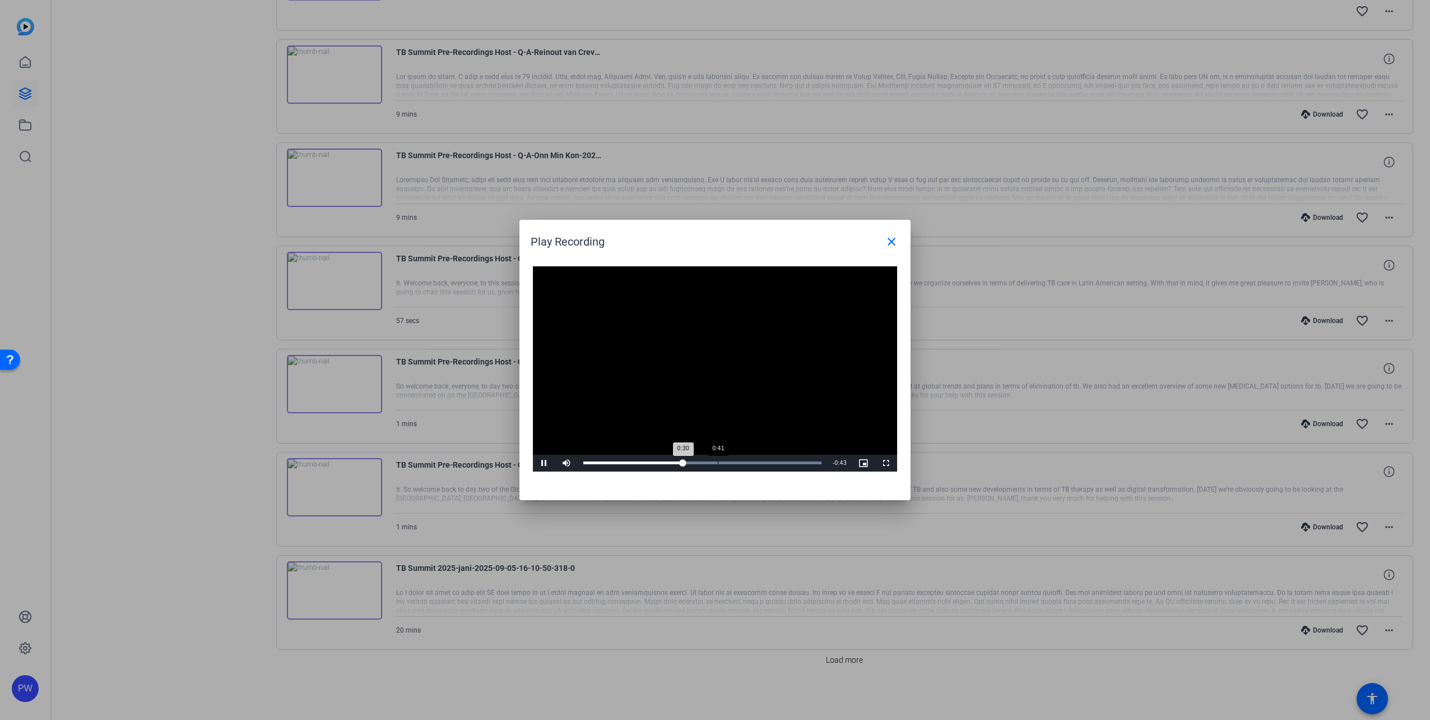
click at [734, 460] on div "Loaded : 100.00% 0:41 0:30" at bounding box center [702, 463] width 249 height 17
click at [768, 456] on div "Loaded : 100.00% 0:57 0:57" at bounding box center [702, 463] width 249 height 17
click at [891, 239] on mat-icon "close" at bounding box center [891, 241] width 13 height 13
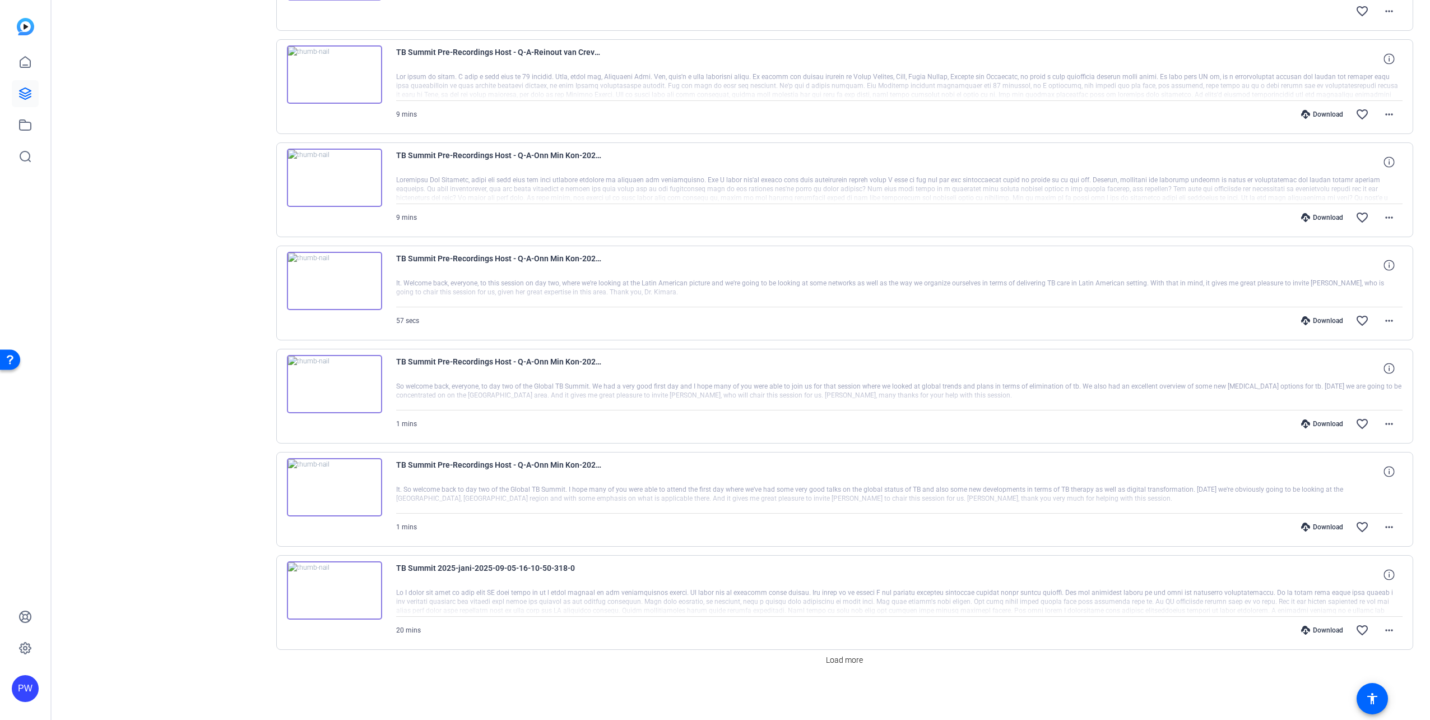
click at [330, 280] on img at bounding box center [334, 281] width 95 height 58
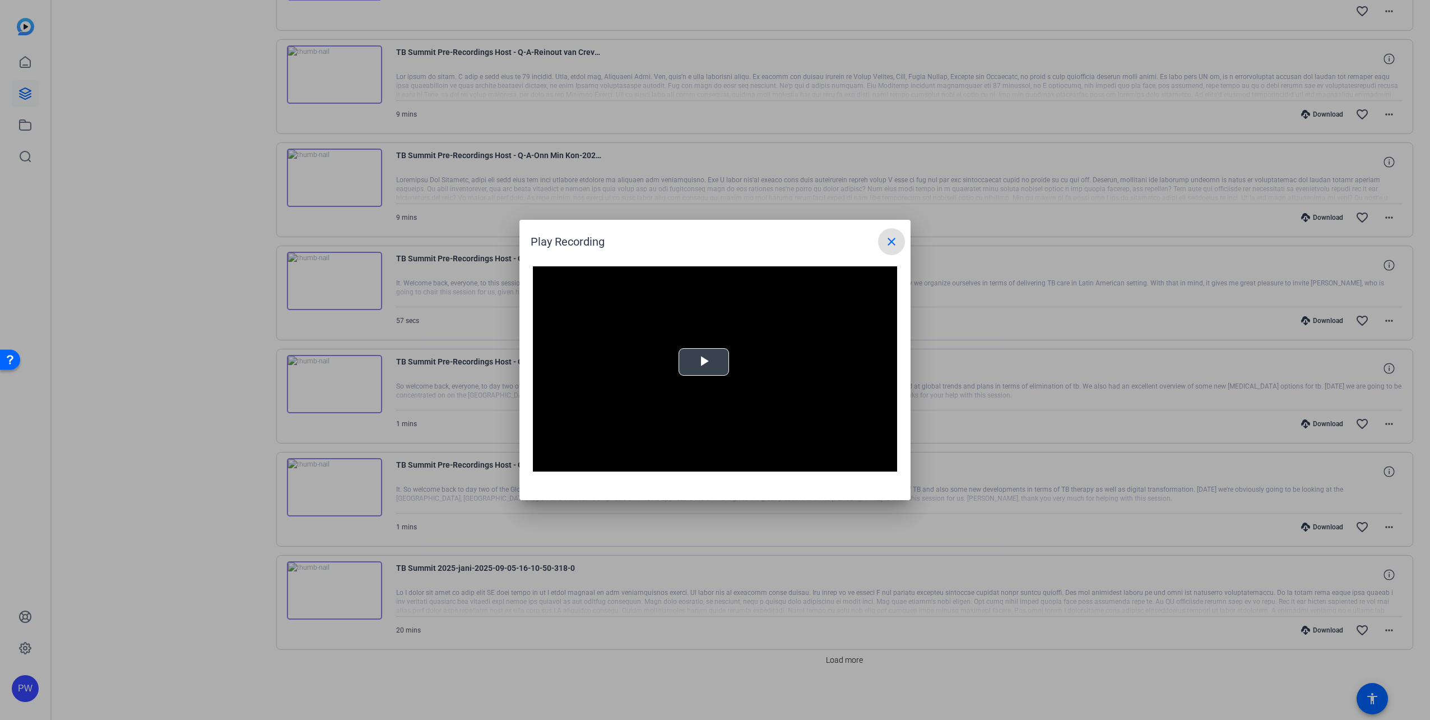
click at [704, 362] on span "Video Player" at bounding box center [704, 362] width 0 height 0
click at [891, 244] on mat-icon "close" at bounding box center [891, 241] width 13 height 13
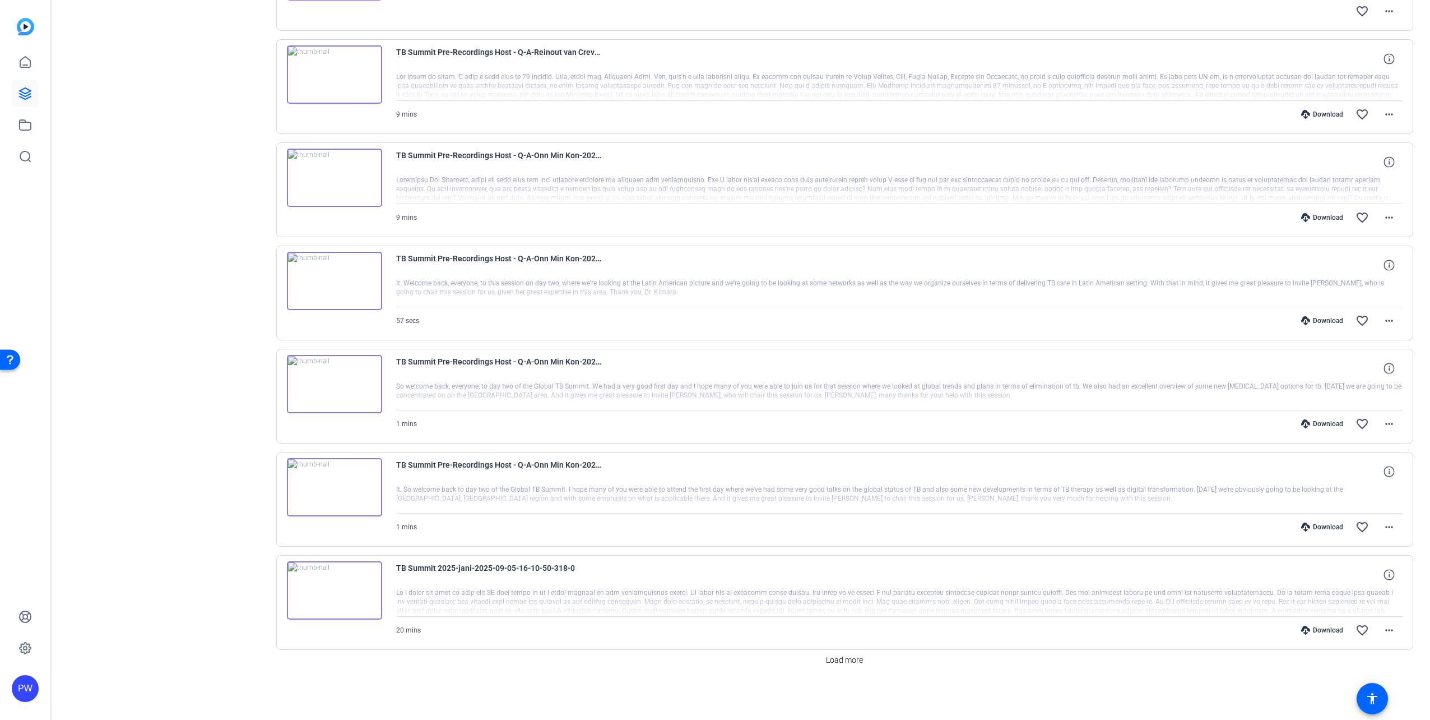
click at [337, 272] on img at bounding box center [334, 281] width 95 height 58
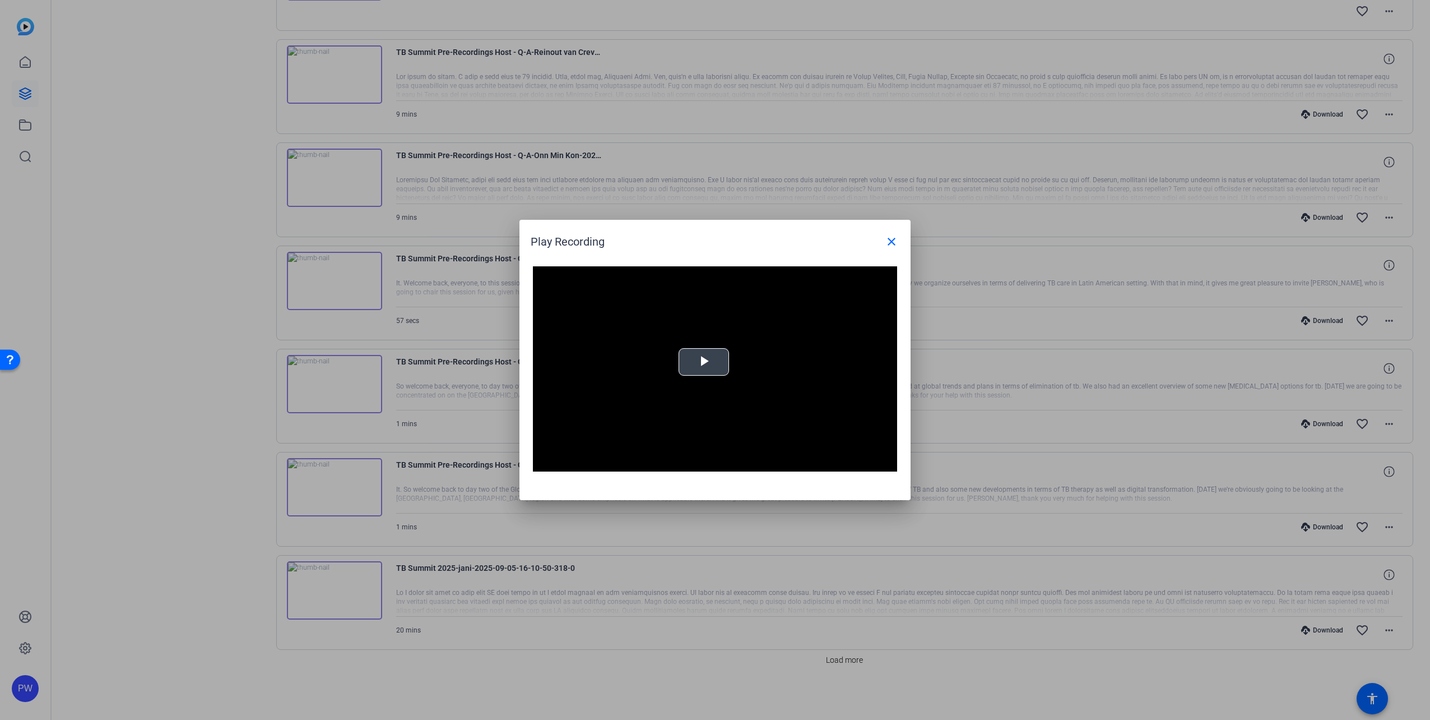
click at [713, 378] on video "Video Player" at bounding box center [715, 368] width 364 height 205
click at [807, 463] on div "Loaded : 0% 0:56 0:00" at bounding box center [703, 462] width 238 height 3
click at [893, 240] on mat-icon "close" at bounding box center [891, 241] width 13 height 13
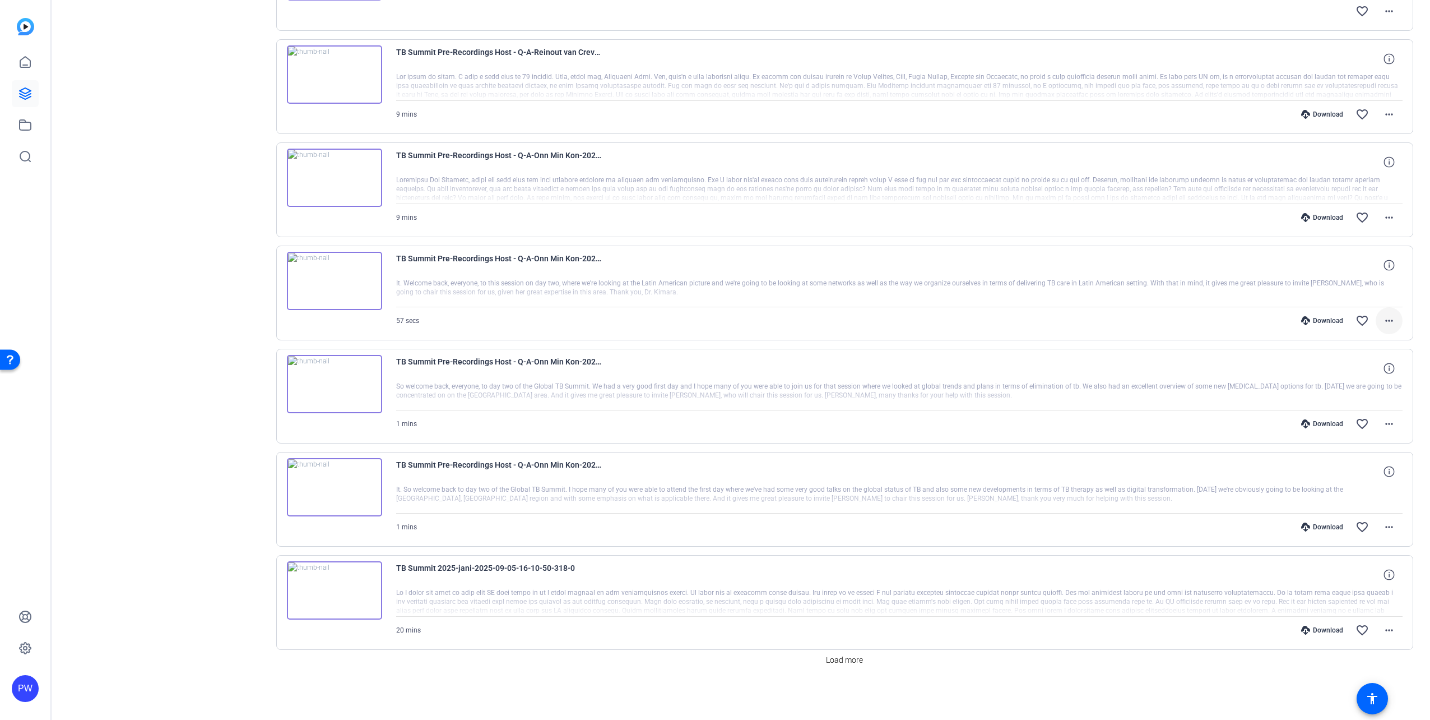
click at [1389, 317] on mat-icon "more_horiz" at bounding box center [1389, 320] width 13 height 13
click at [1361, 374] on span "Download MP4" at bounding box center [1354, 371] width 67 height 13
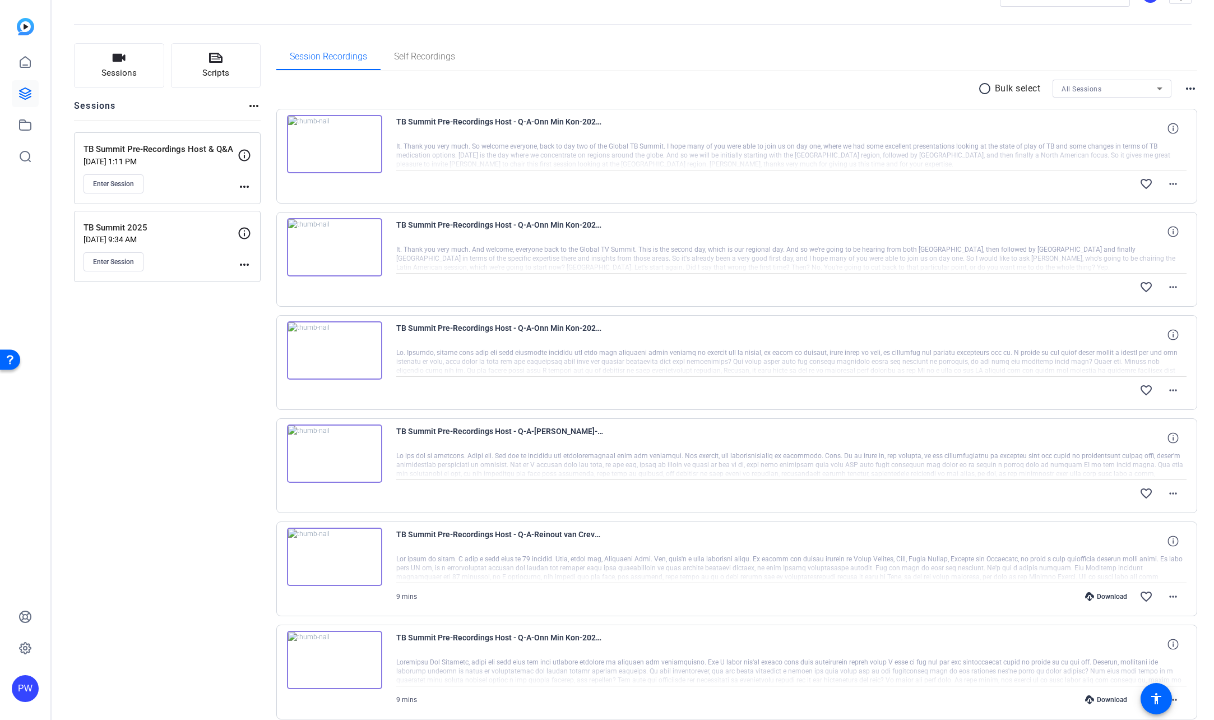
scroll to position [0, 0]
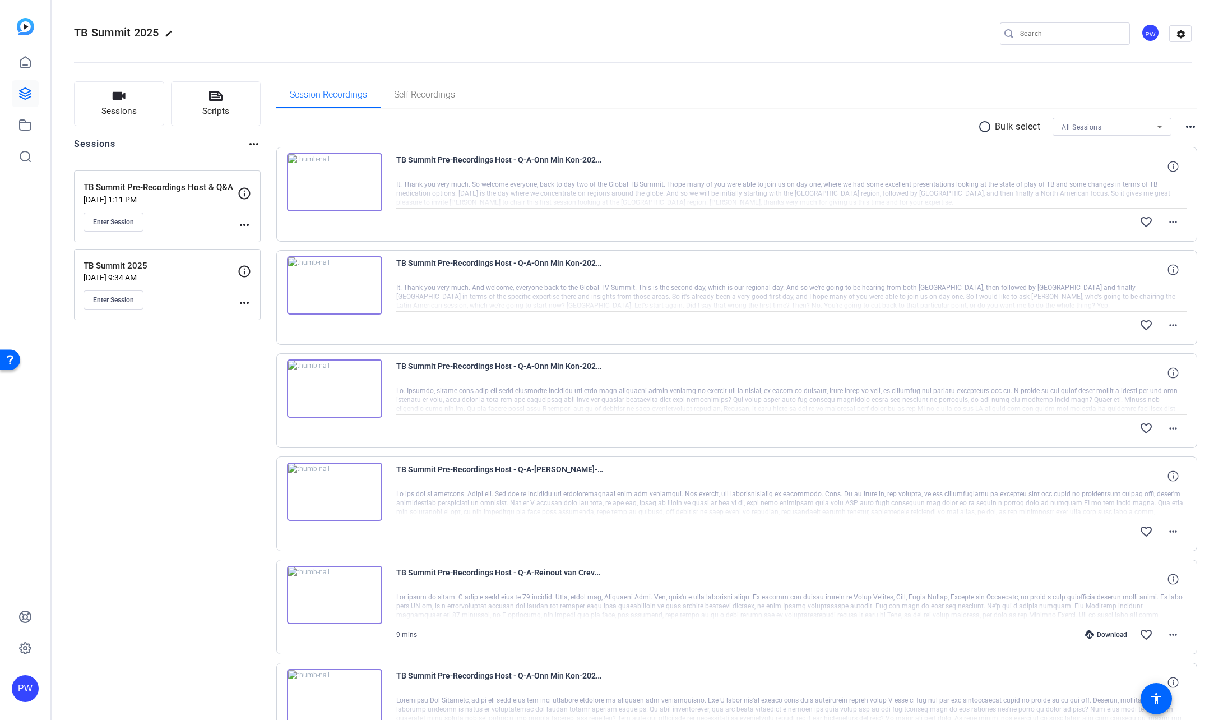
click at [341, 284] on img at bounding box center [334, 285] width 95 height 58
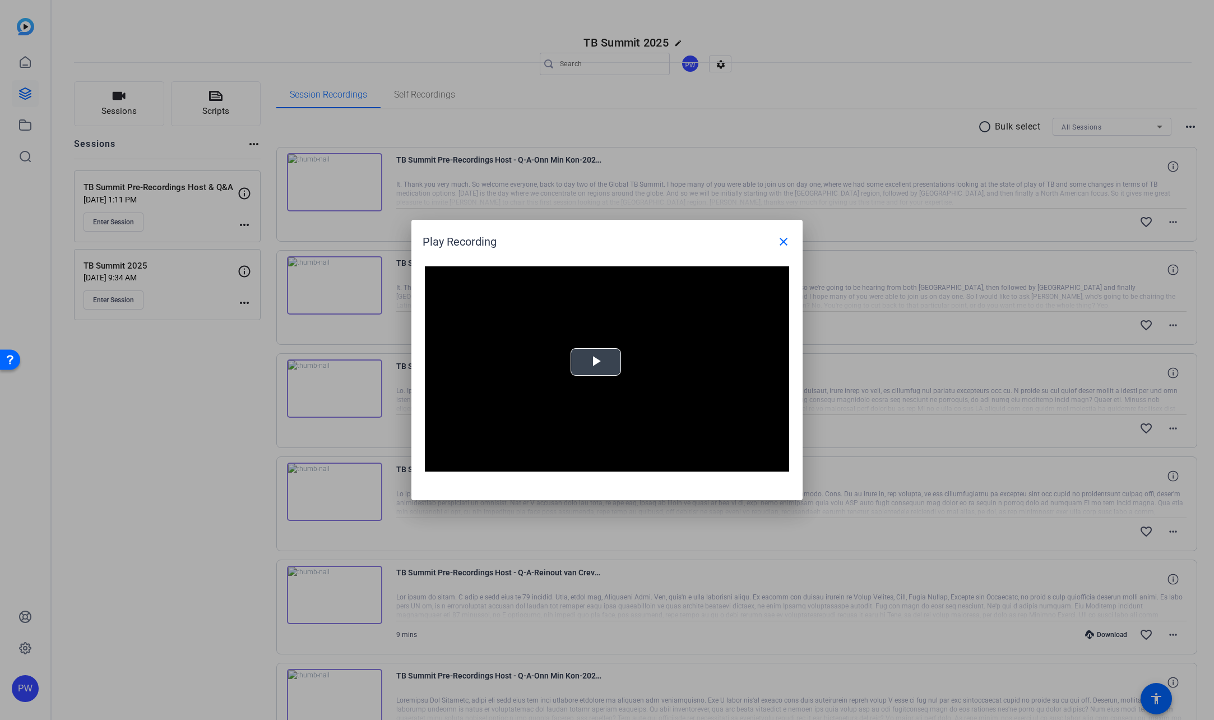
click at [596, 362] on span "Video Player" at bounding box center [596, 362] width 0 height 0
click at [512, 459] on div "Loaded : 100.00% 0:16 0:01" at bounding box center [594, 463] width 249 height 17
click at [705, 461] on div "Loaded : 100.00% 1:26 0:14" at bounding box center [594, 463] width 249 height 17
click at [691, 461] on div "Loaded : 100.00% 1:24 1:28" at bounding box center [594, 463] width 249 height 17
click at [660, 464] on div "Loaded : 100.00% 1:11 1:27" at bounding box center [594, 462] width 238 height 3
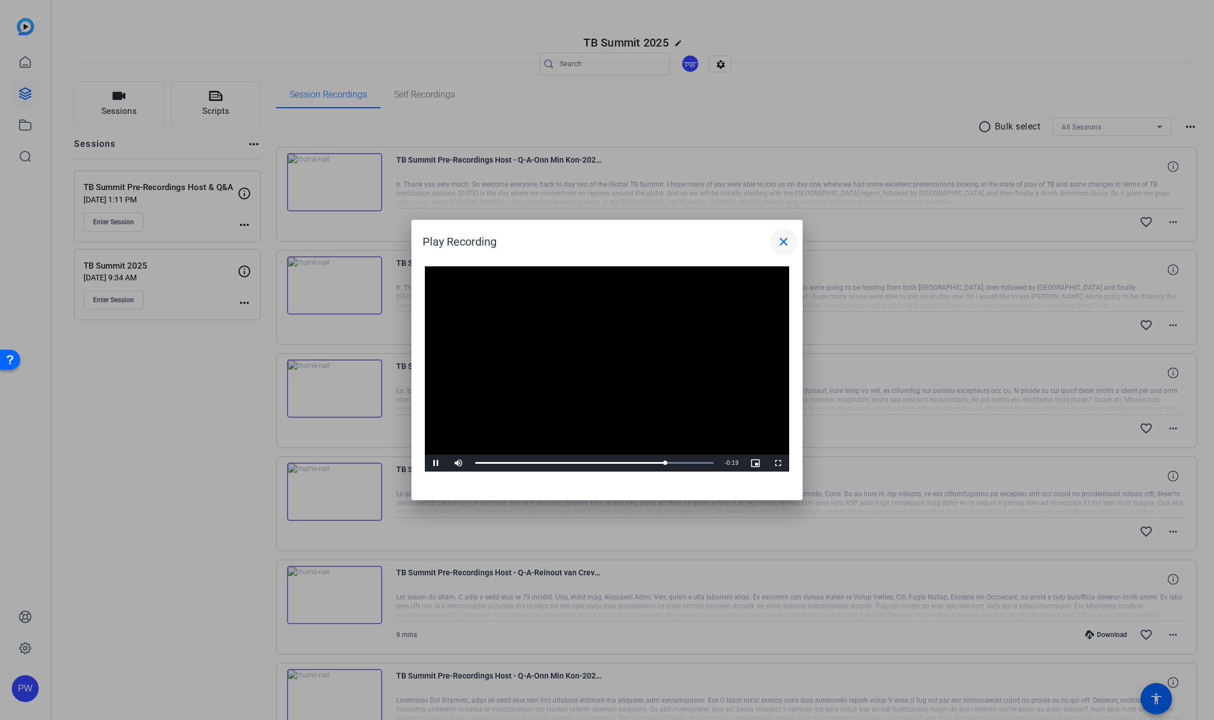
click at [782, 247] on mat-icon "close" at bounding box center [783, 241] width 13 height 13
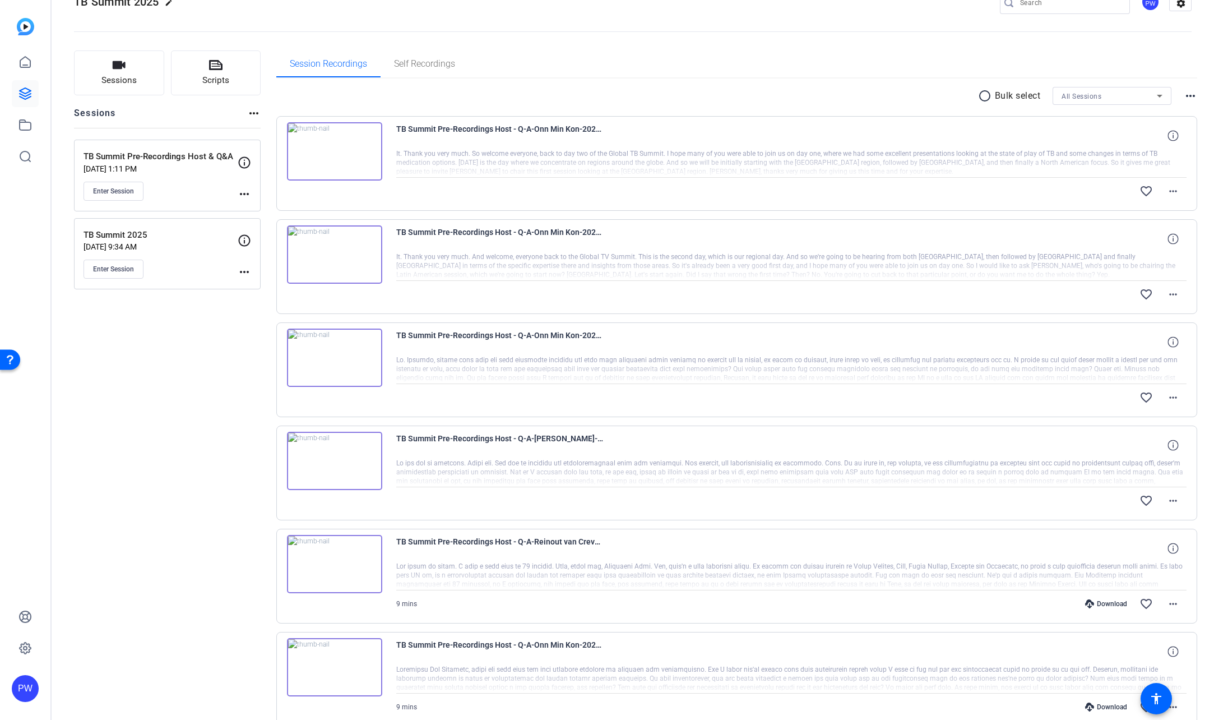
scroll to position [56, 0]
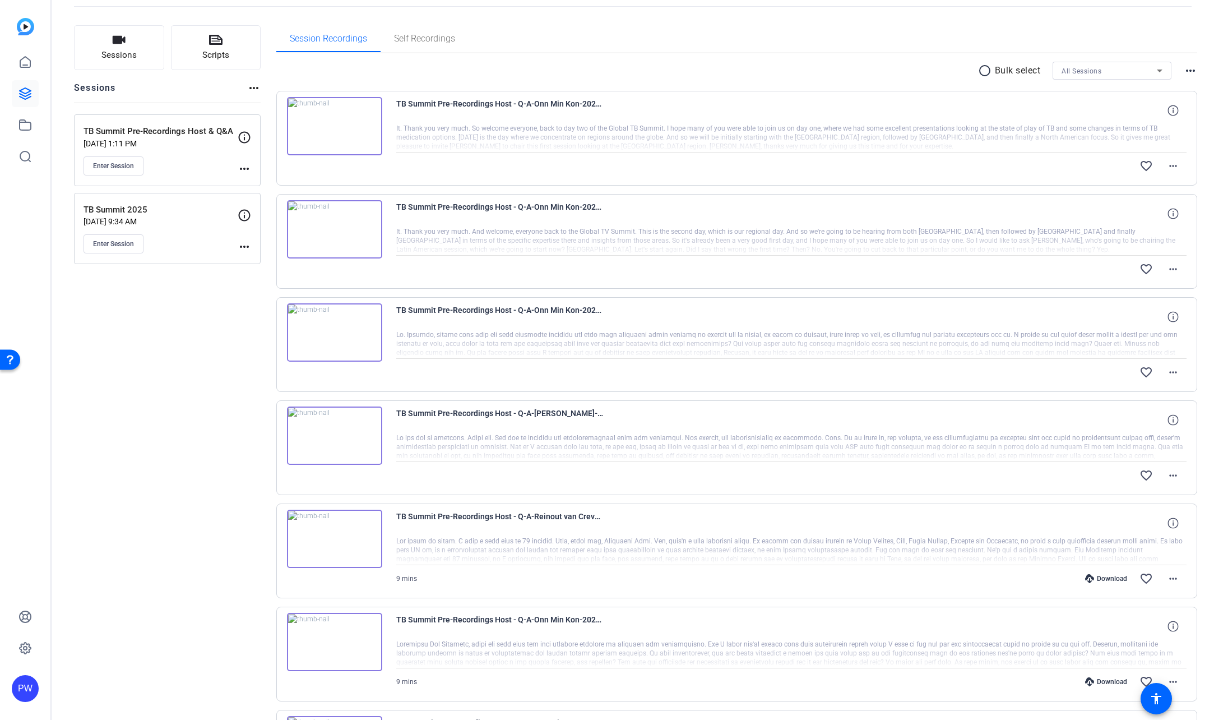
click at [339, 337] on img at bounding box center [334, 332] width 95 height 58
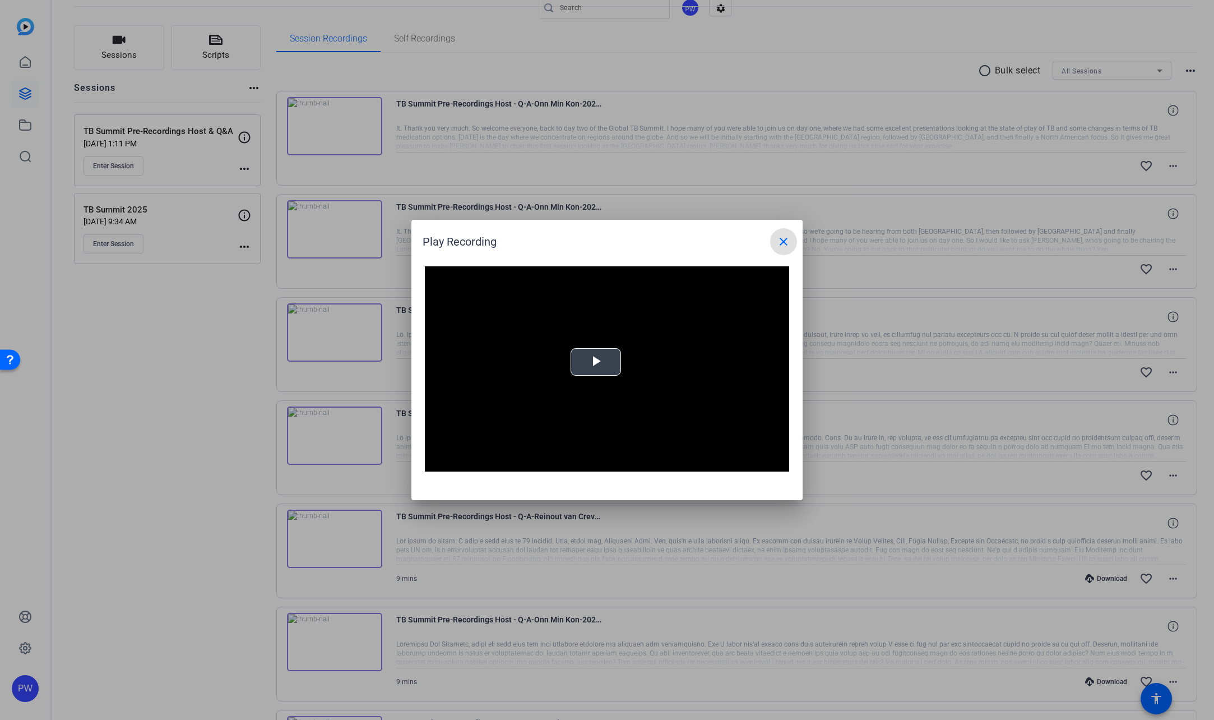
click at [596, 362] on span "Video Player" at bounding box center [596, 362] width 0 height 0
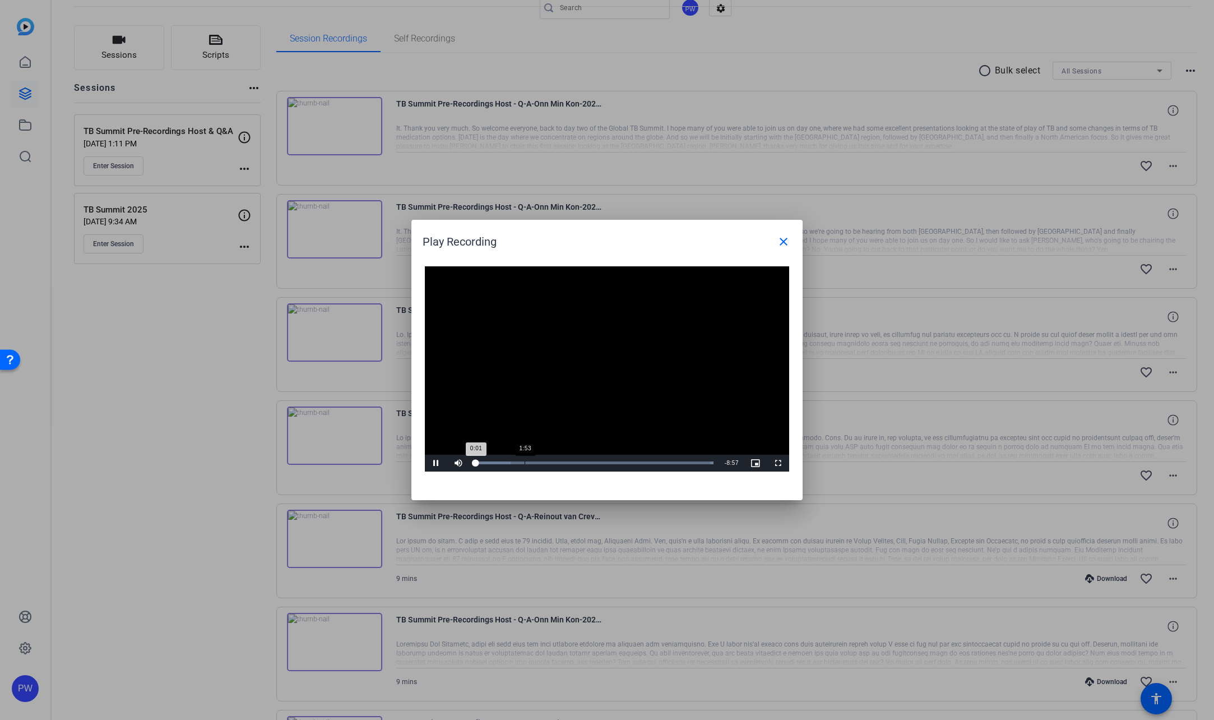
click at [528, 463] on div "Loaded : 100.00% 1:53 0:01" at bounding box center [594, 462] width 238 height 3
click at [788, 244] on mat-icon "close" at bounding box center [783, 241] width 13 height 13
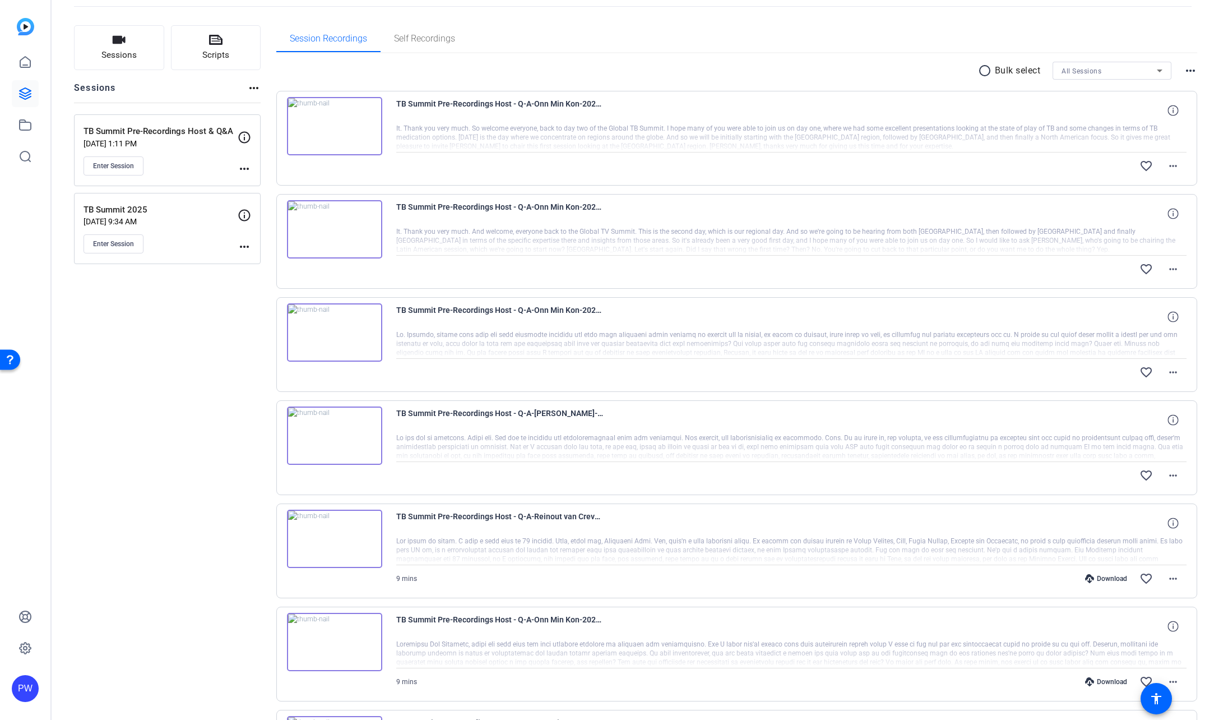
click at [658, 241] on div at bounding box center [791, 241] width 791 height 28
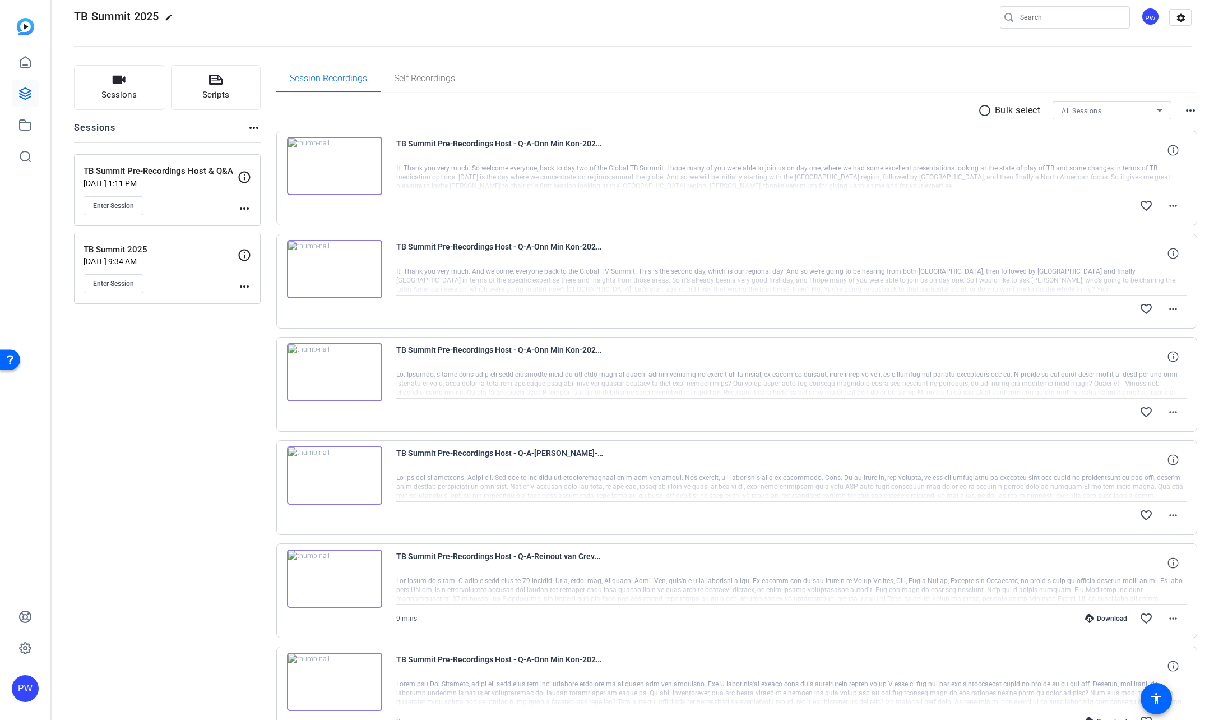
scroll to position [0, 0]
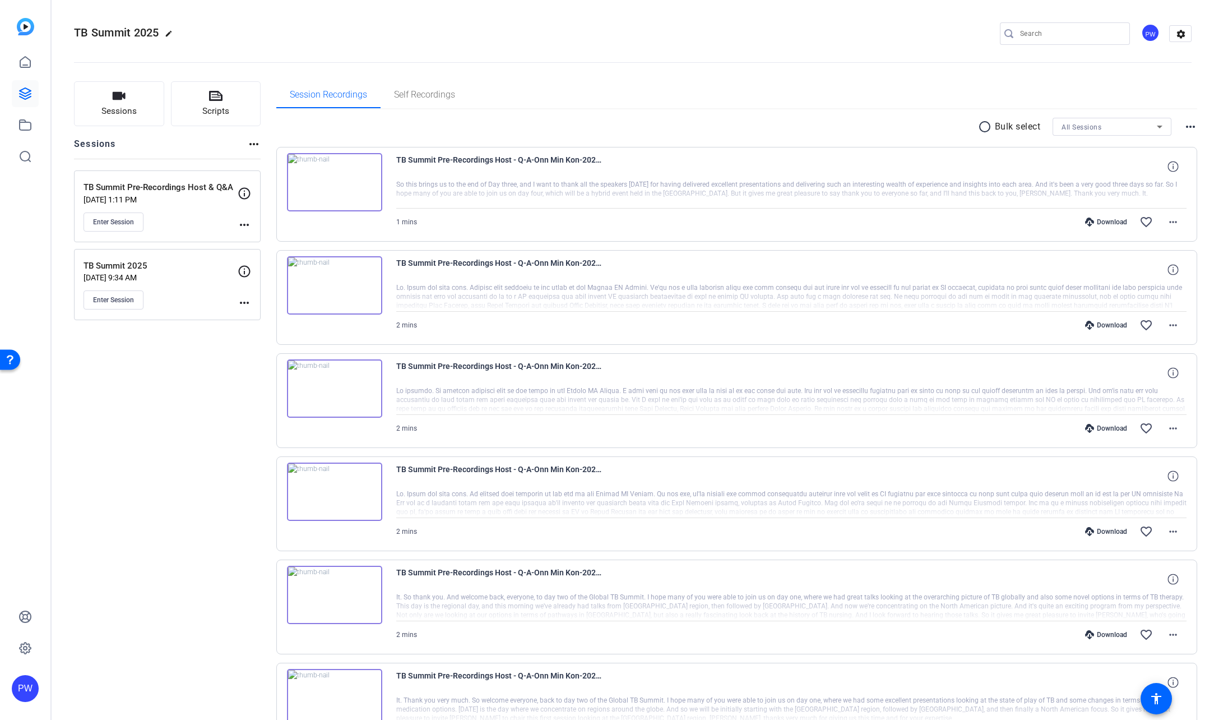
click at [336, 180] on img at bounding box center [334, 182] width 95 height 58
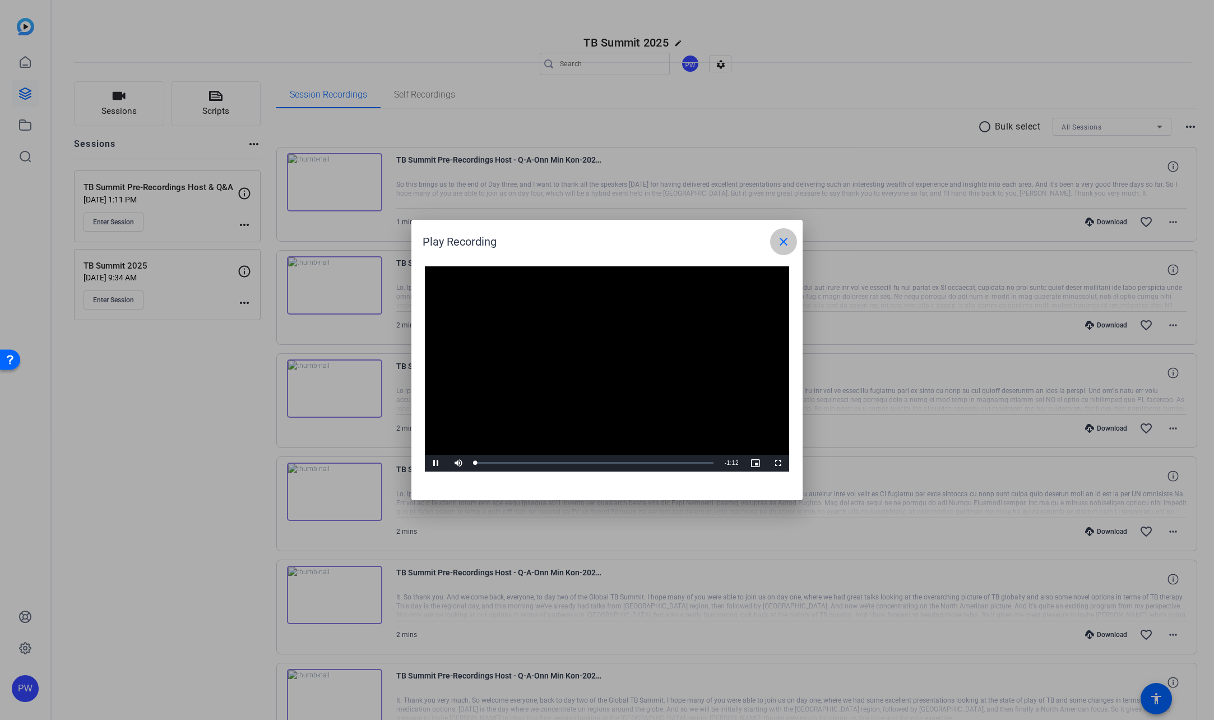
click at [779, 244] on mat-icon "close" at bounding box center [783, 241] width 13 height 13
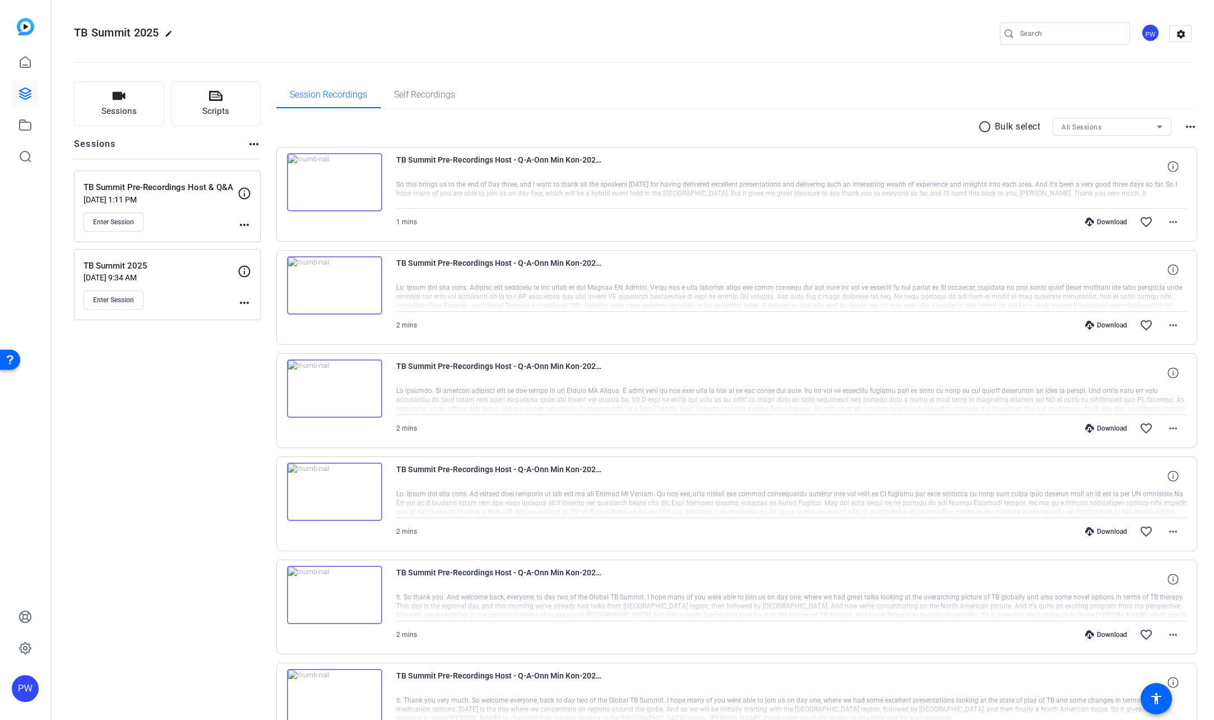
click at [659, 289] on div at bounding box center [791, 297] width 791 height 28
click at [659, 296] on div at bounding box center [791, 297] width 791 height 28
click at [416, 260] on span "TB Summit Pre-Recordings Host - Q-A-Onn Min Kon-2025-10-06-10-11-54-103-0" at bounding box center [499, 269] width 207 height 27
click at [334, 280] on img at bounding box center [334, 285] width 95 height 58
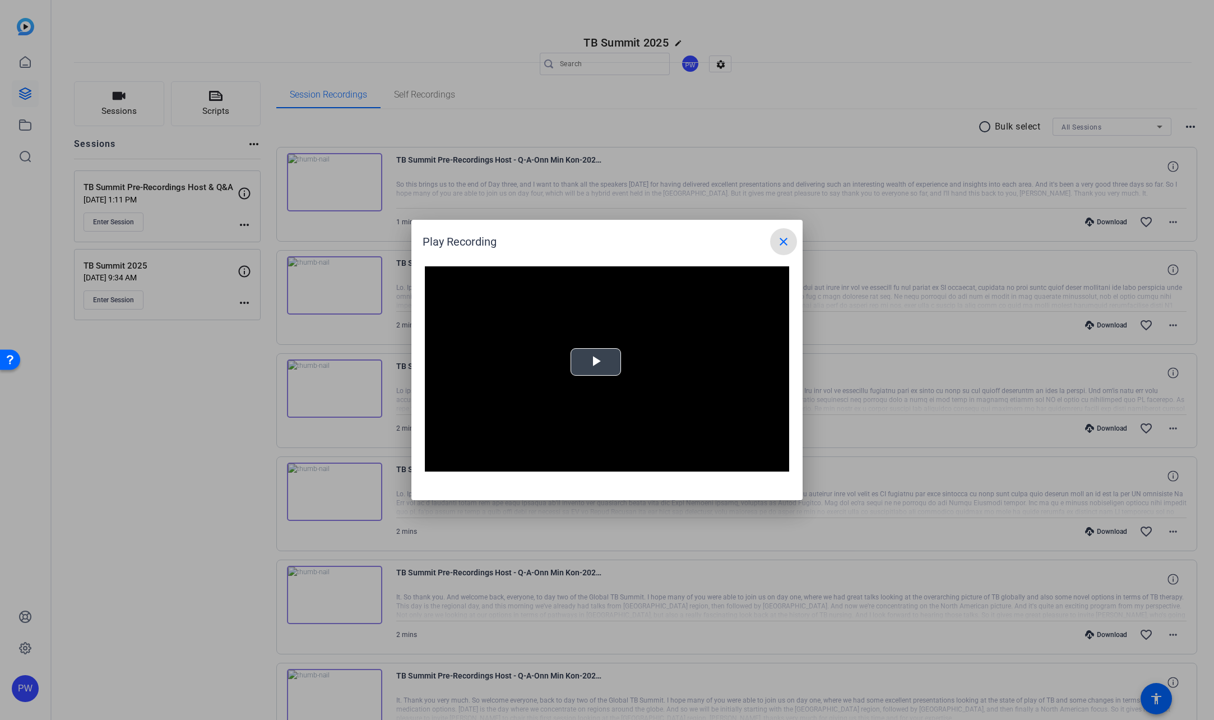
click at [623, 365] on video "Video Player" at bounding box center [607, 368] width 364 height 205
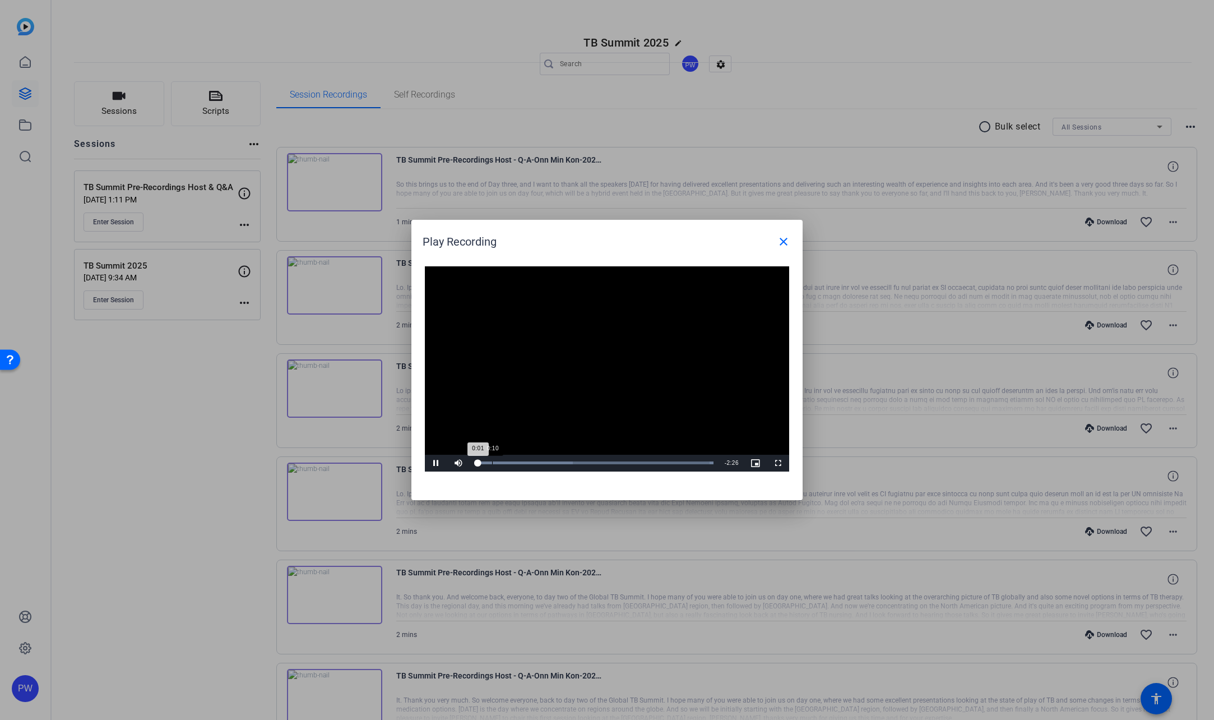
click at [492, 461] on div "Loaded : 100.00% 0:10 0:01" at bounding box center [594, 463] width 249 height 17
click at [692, 462] on div "Loaded : 100.00% 2:09 0:11" at bounding box center [594, 462] width 238 height 3
click at [782, 244] on mat-icon "close" at bounding box center [783, 241] width 13 height 13
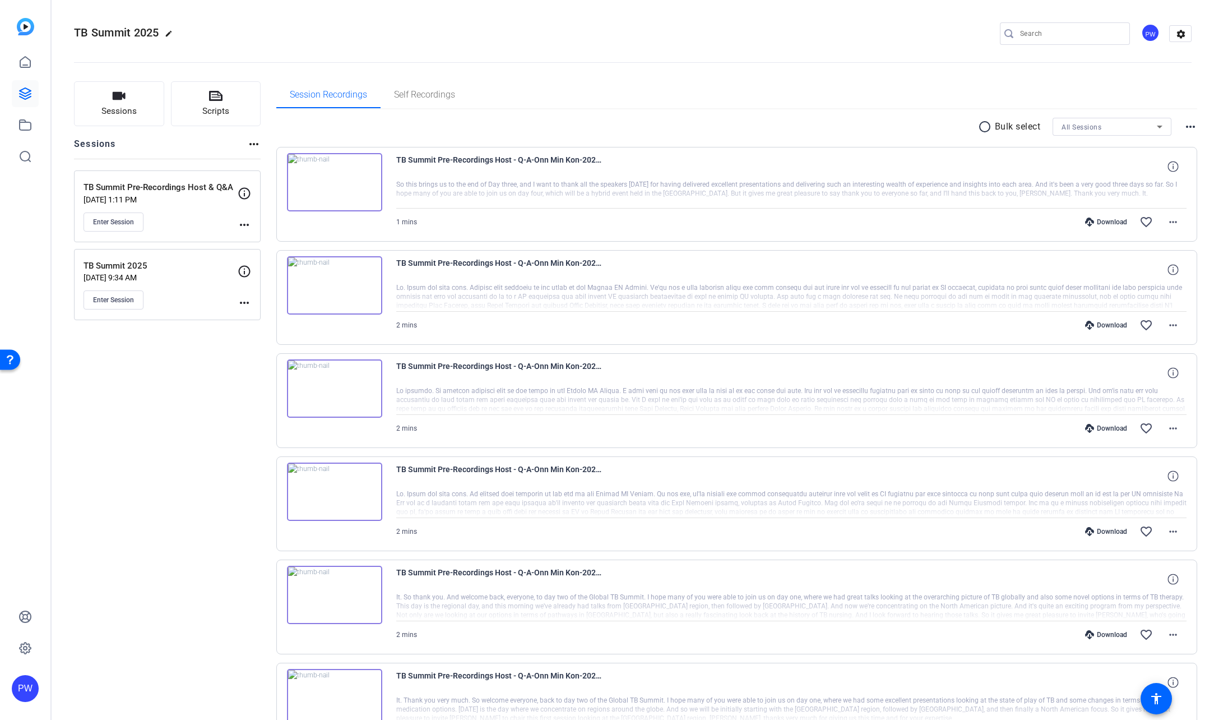
click at [333, 390] on img at bounding box center [334, 388] width 95 height 58
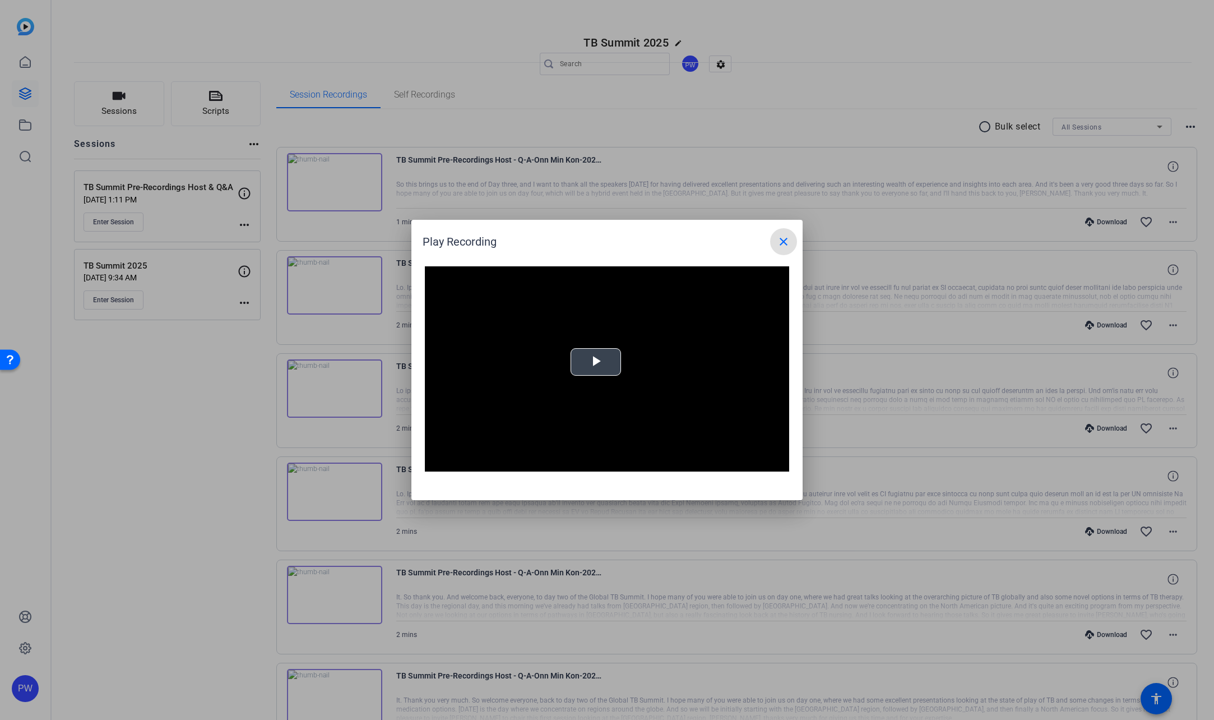
click at [615, 348] on button "Play Video" at bounding box center [596, 361] width 50 height 27
click at [686, 462] on div "Loaded : 100.00% 1:56 0:00" at bounding box center [594, 462] width 238 height 3
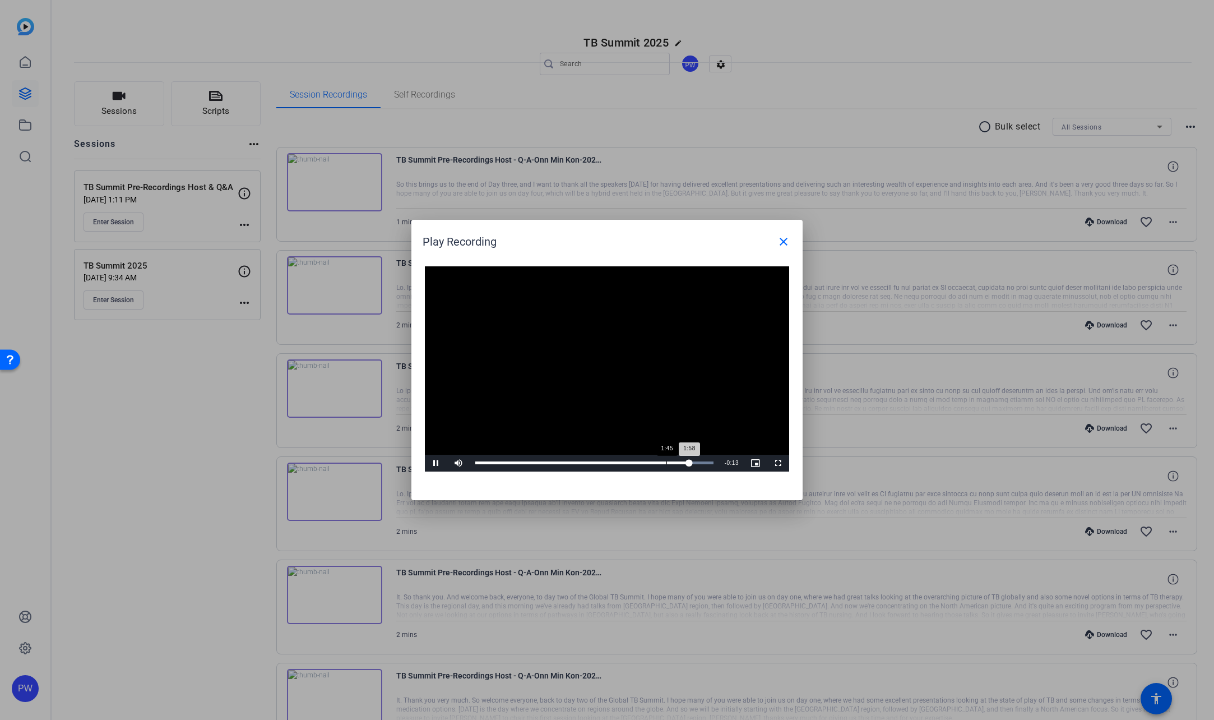
click at [665, 460] on div "Loaded : 100.00% 1:45 1:58" at bounding box center [594, 463] width 249 height 17
click at [646, 459] on div "Loaded : 100.00% 1:34 1:34" at bounding box center [594, 463] width 249 height 17
click at [780, 241] on mat-icon "close" at bounding box center [783, 241] width 13 height 13
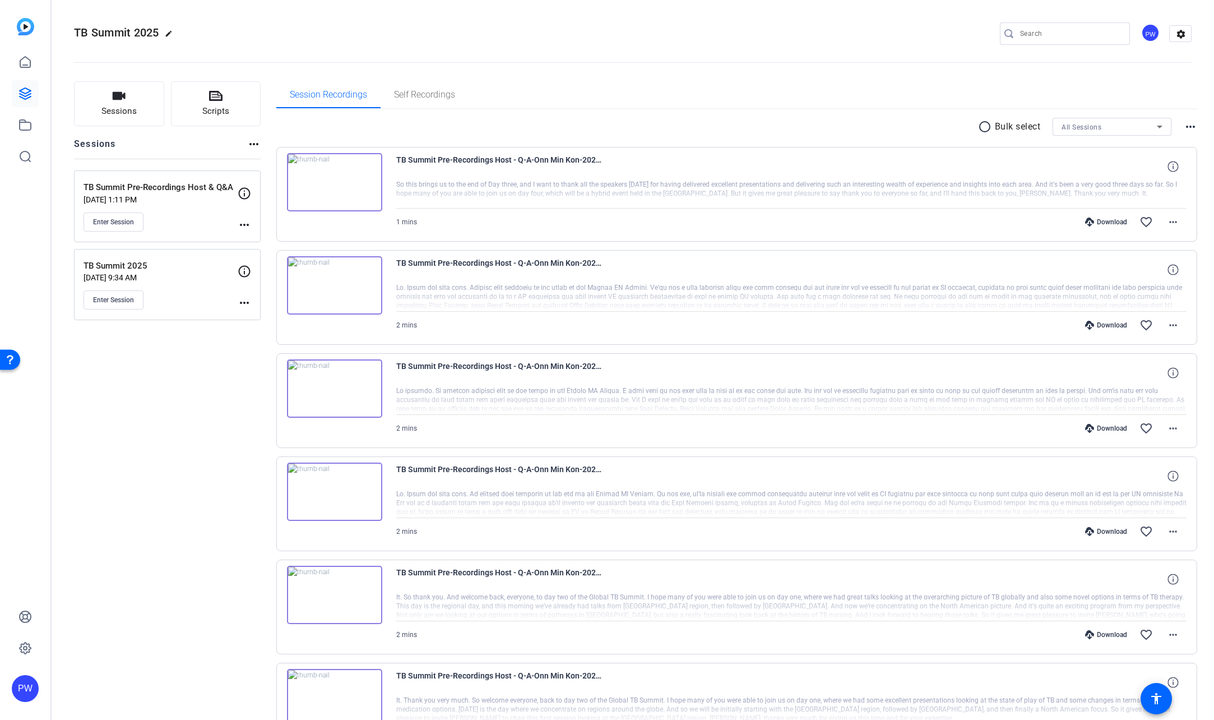
click at [344, 276] on img at bounding box center [334, 285] width 95 height 58
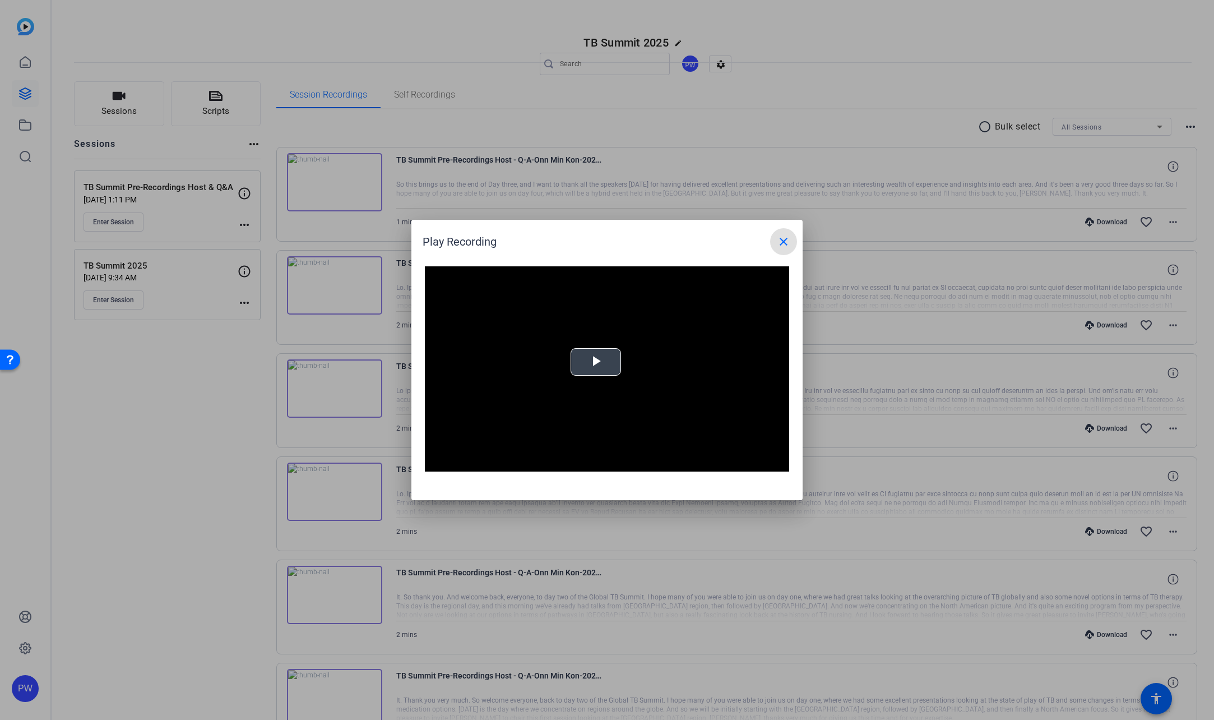
click at [612, 339] on video "Video Player" at bounding box center [607, 368] width 364 height 205
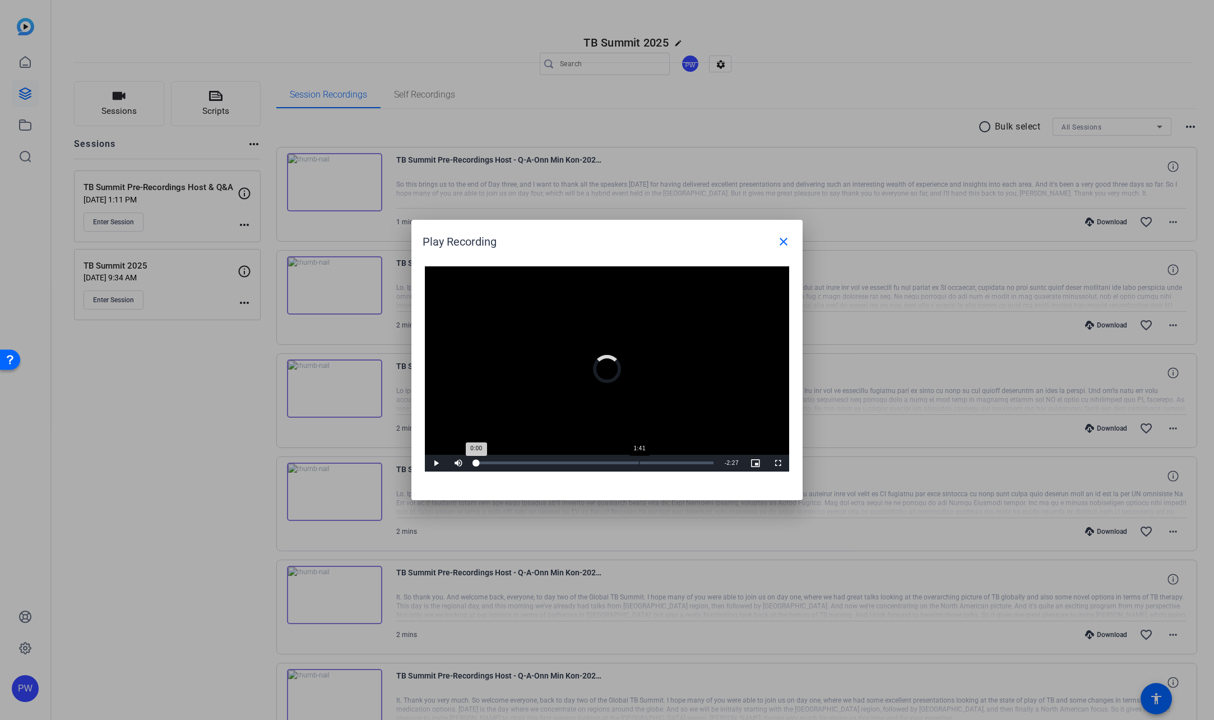
click at [639, 459] on div "Loaded : 0% 1:41 0:00" at bounding box center [594, 463] width 249 height 17
click at [783, 242] on mat-icon "close" at bounding box center [783, 241] width 13 height 13
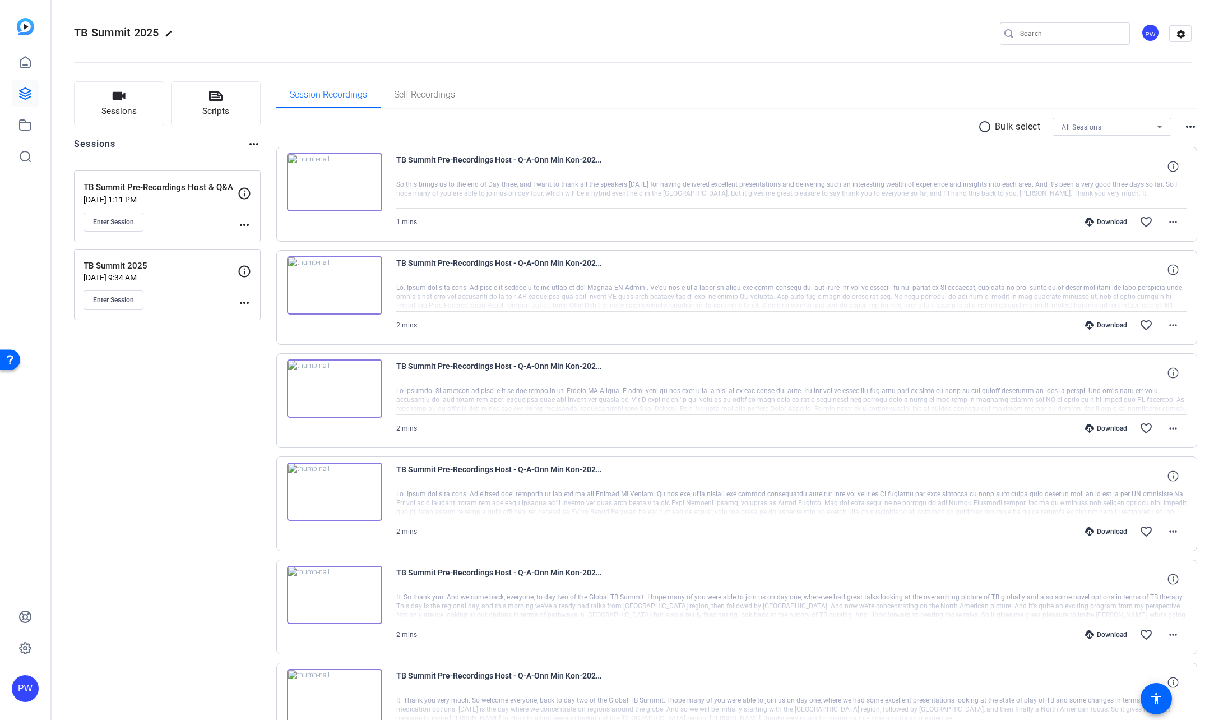
click at [491, 506] on div at bounding box center [791, 503] width 791 height 28
click at [336, 592] on img at bounding box center [334, 595] width 95 height 58
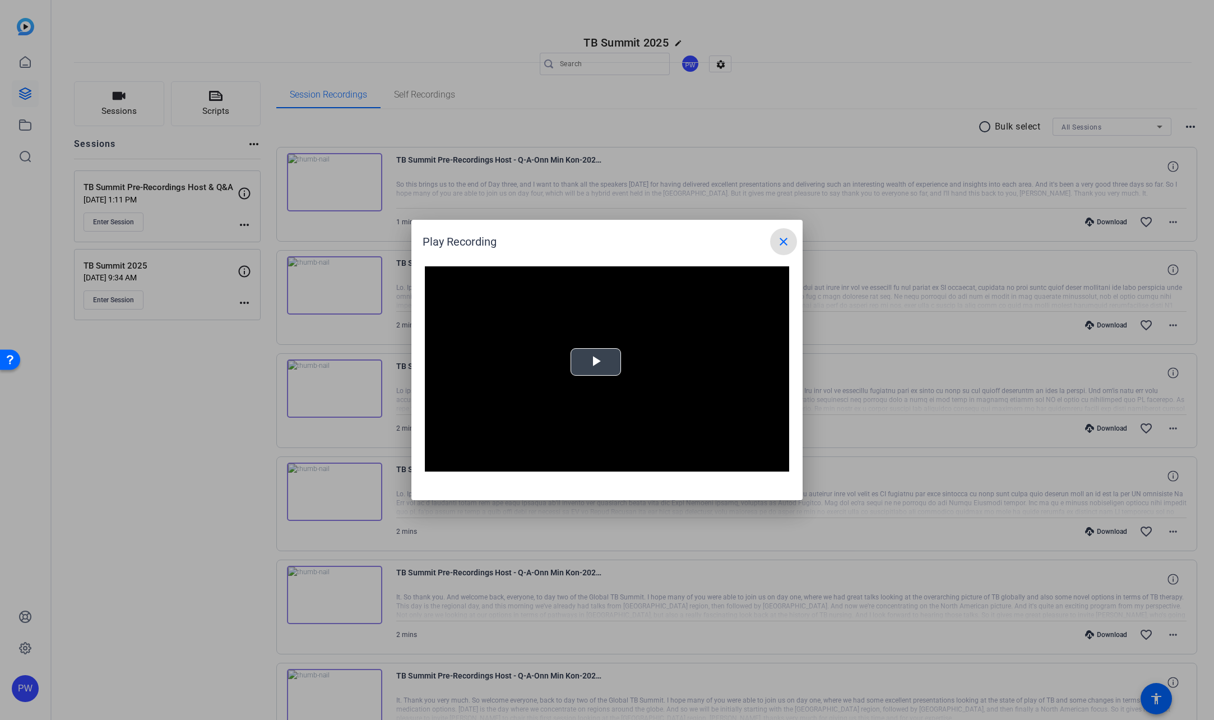
click at [596, 362] on span "Video Player" at bounding box center [596, 362] width 0 height 0
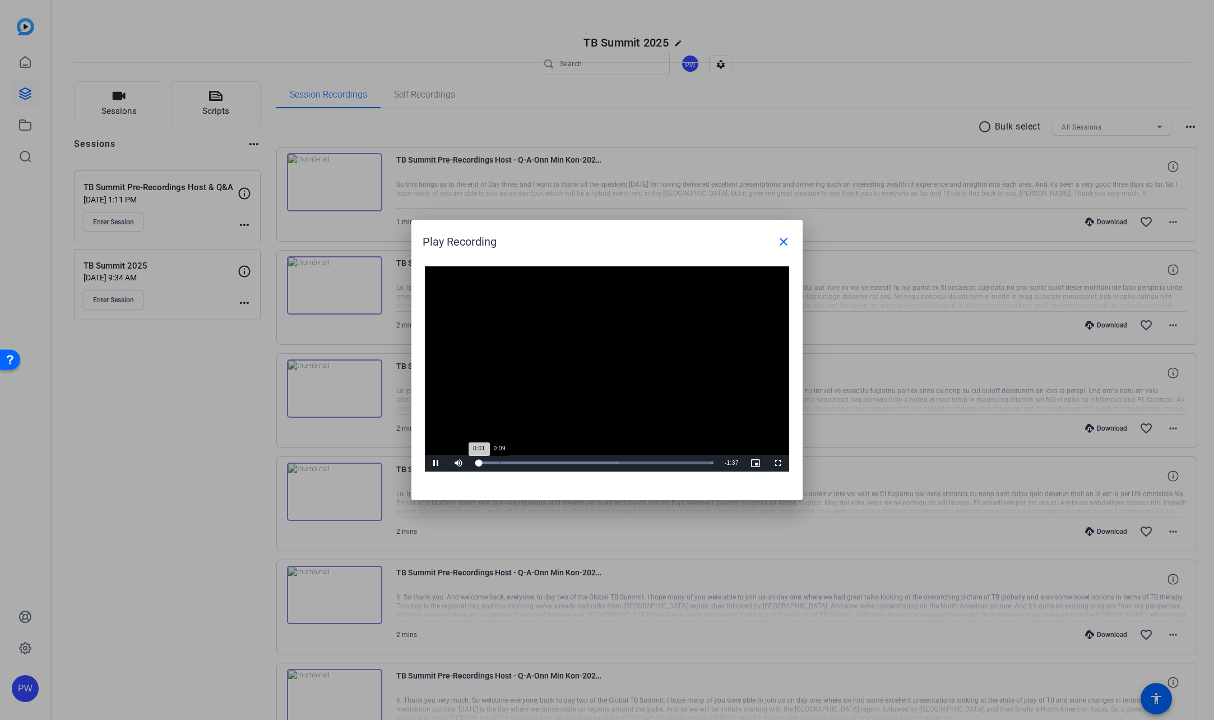
click at [506, 462] on div "Loaded : 100.00% 0:09 0:01" at bounding box center [594, 462] width 238 height 3
click at [558, 456] on div "Loaded : 100.00% 0:33 0:13" at bounding box center [594, 463] width 249 height 17
click at [658, 460] on div "Loaded : 100.00% 1:15 0:41" at bounding box center [594, 463] width 249 height 17
click at [786, 241] on mat-icon "close" at bounding box center [783, 241] width 13 height 13
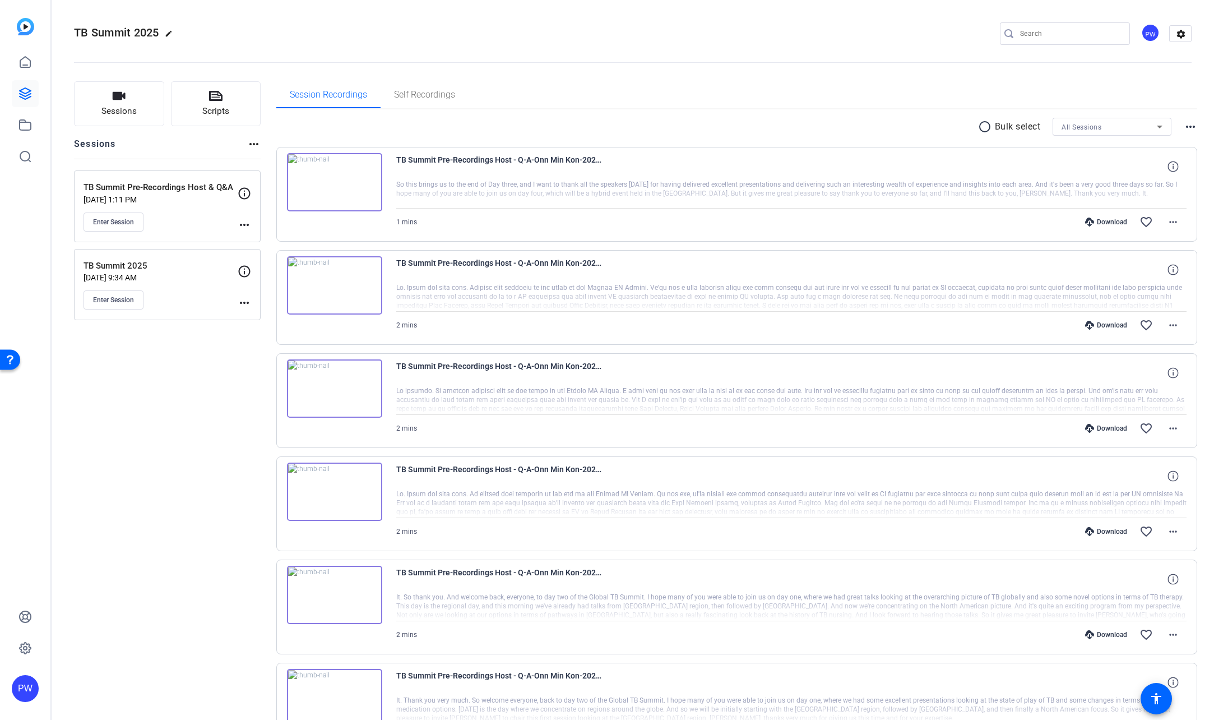
click at [337, 490] on img at bounding box center [334, 491] width 95 height 58
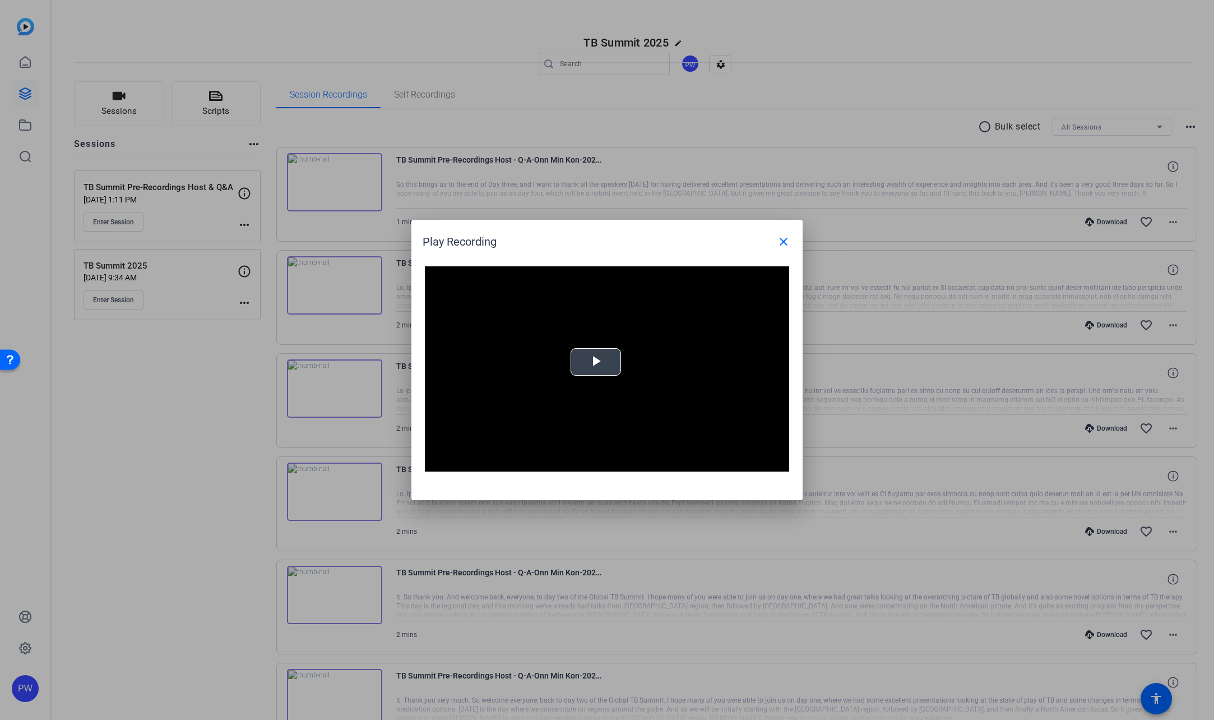
click at [596, 362] on span "Video Player" at bounding box center [596, 362] width 0 height 0
click at [522, 462] on div "Loaded : 100.00% 0:09 0:18" at bounding box center [594, 462] width 238 height 3
click at [560, 460] on div "Loaded : 100.00% 0:36 0:18" at bounding box center [594, 463] width 249 height 17
click at [595, 457] on div "Loaded : 100.00% 0:52 0:39" at bounding box center [594, 463] width 249 height 17
click at [621, 461] on div "Loaded : 100.00% 1:03 0:54" at bounding box center [594, 463] width 249 height 17
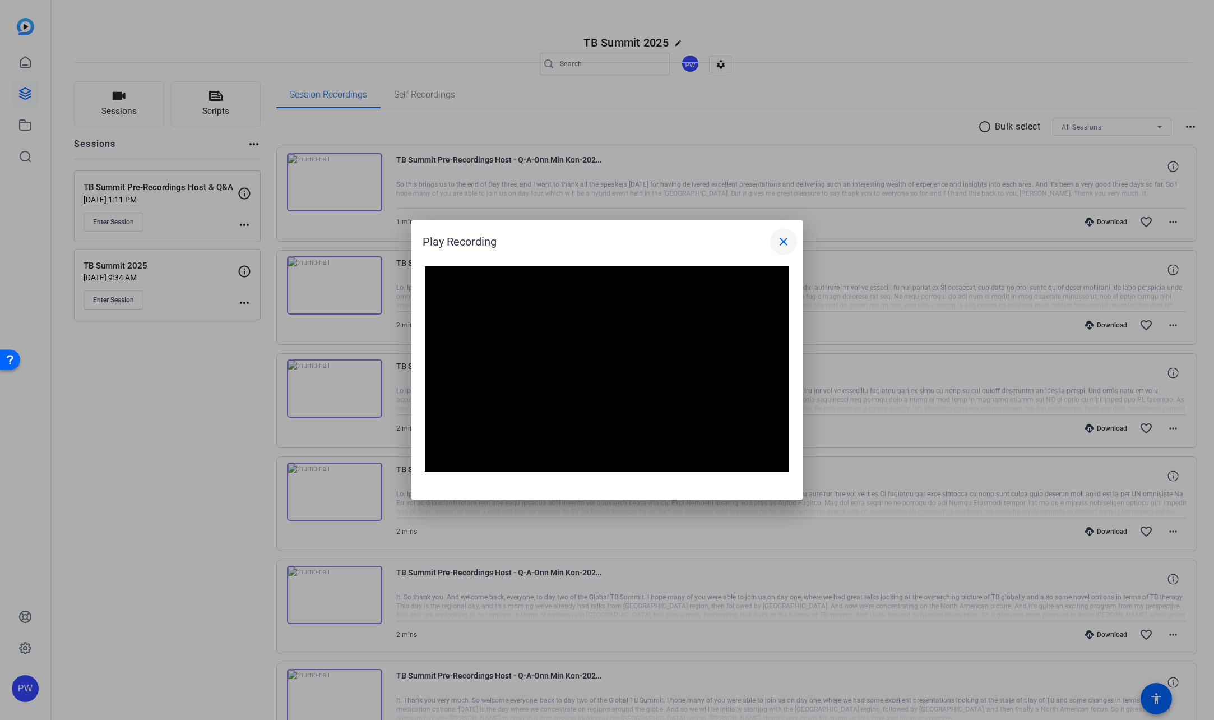
click at [781, 243] on mat-icon "close" at bounding box center [783, 241] width 13 height 13
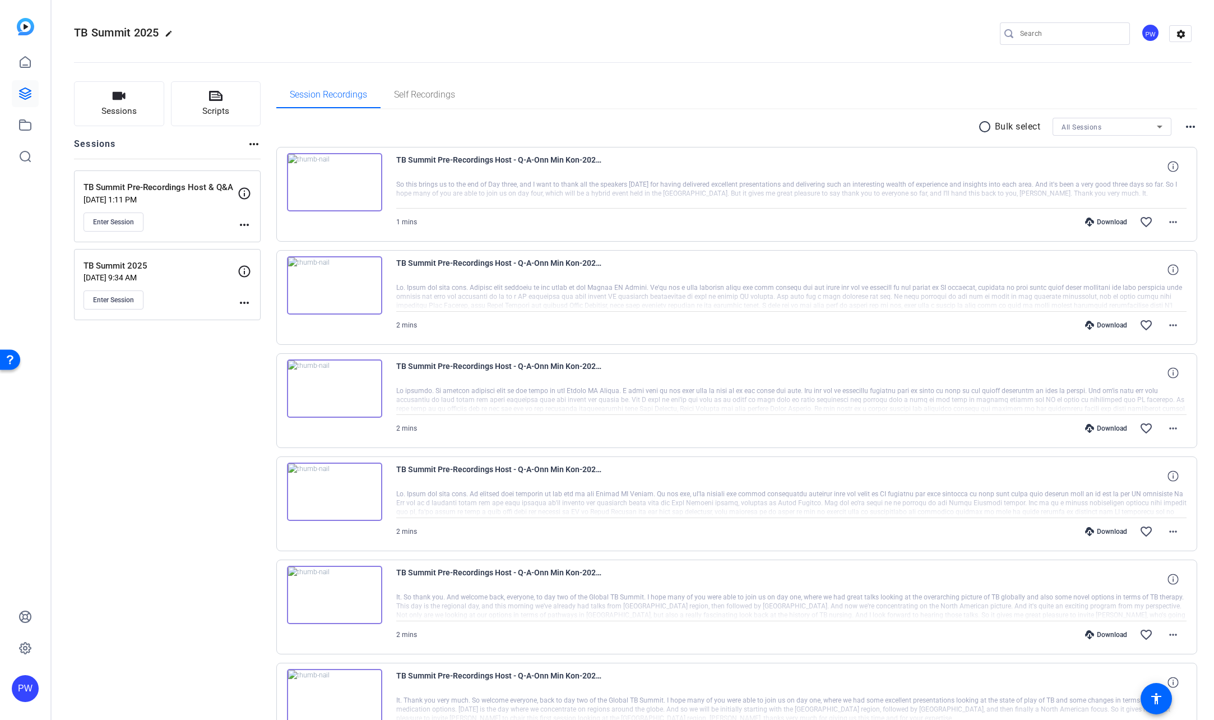
click at [344, 489] on img at bounding box center [334, 491] width 95 height 58
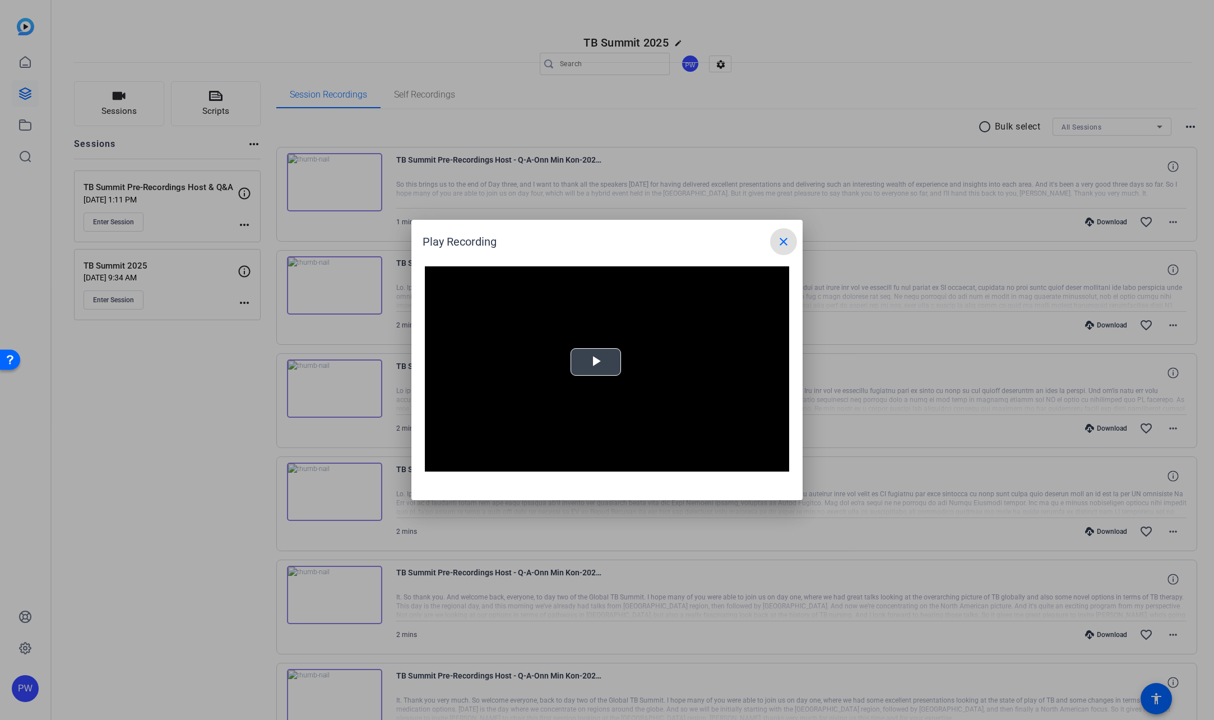
click at [596, 362] on span "Video Player" at bounding box center [596, 362] width 0 height 0
click at [698, 460] on div "Loaded : 0%" at bounding box center [594, 463] width 249 height 17
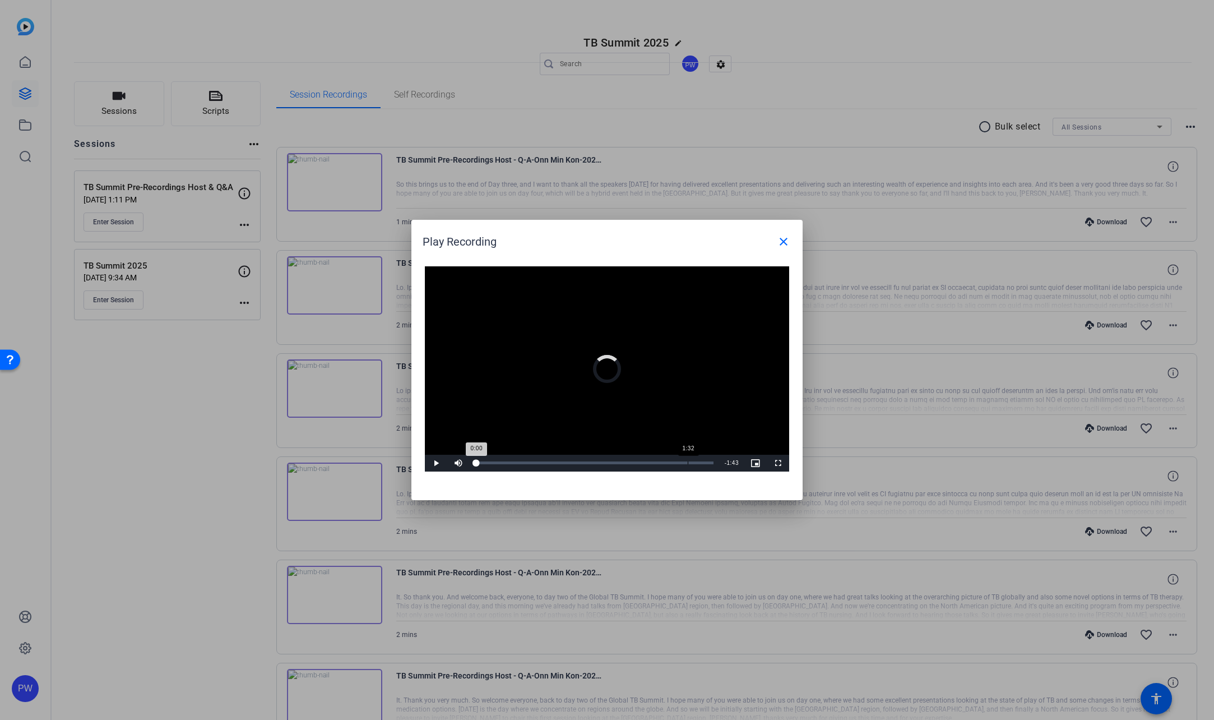
click at [688, 461] on div "1:32" at bounding box center [688, 462] width 1 height 3
click at [785, 242] on mat-icon "close" at bounding box center [783, 241] width 13 height 13
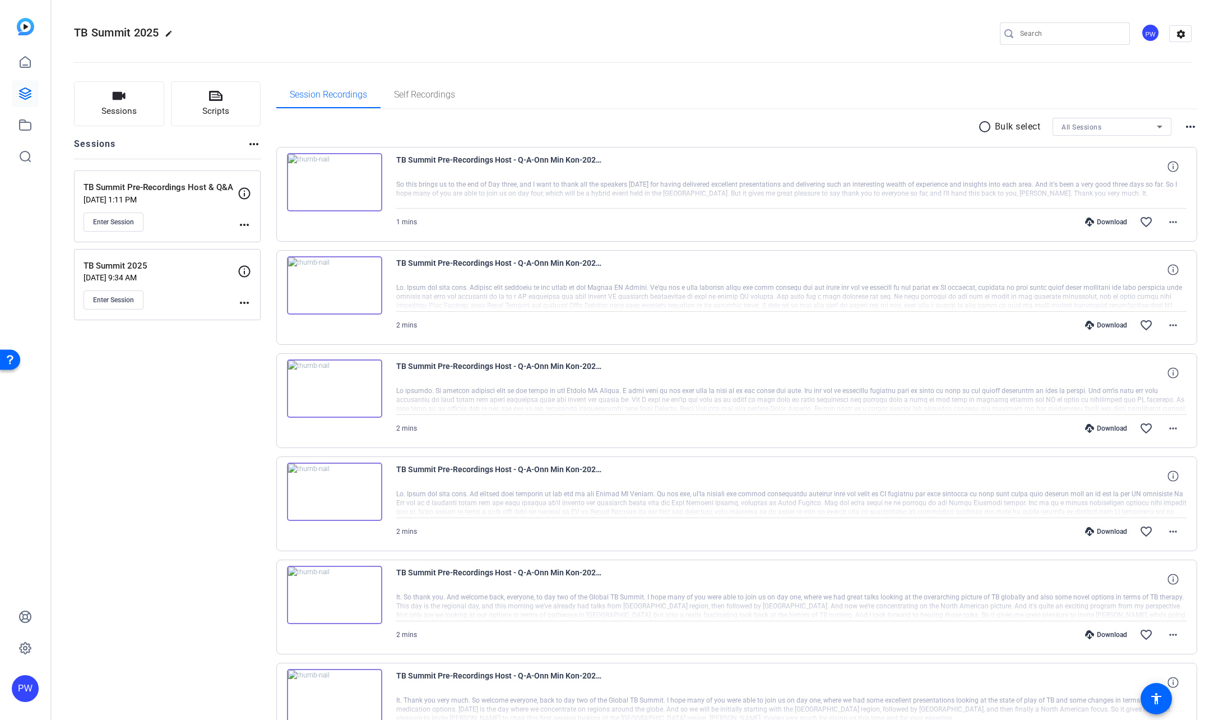
click at [332, 490] on img at bounding box center [334, 491] width 95 height 58
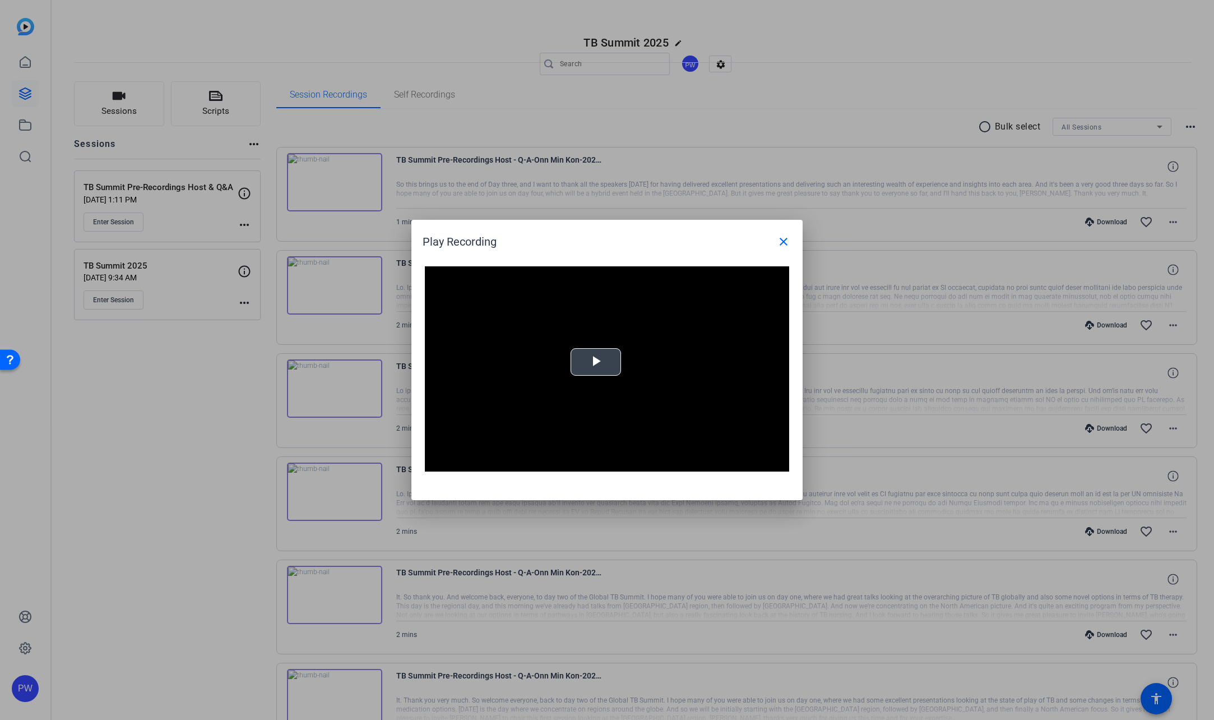
drag, startPoint x: 585, startPoint y: 351, endPoint x: 591, endPoint y: 349, distance: 6.4
click at [596, 362] on span "Video Player" at bounding box center [596, 362] width 0 height 0
click at [677, 464] on div "Loaded : 100.00% 1:31 0:00" at bounding box center [594, 462] width 238 height 3
click at [785, 241] on mat-icon "close" at bounding box center [783, 241] width 13 height 13
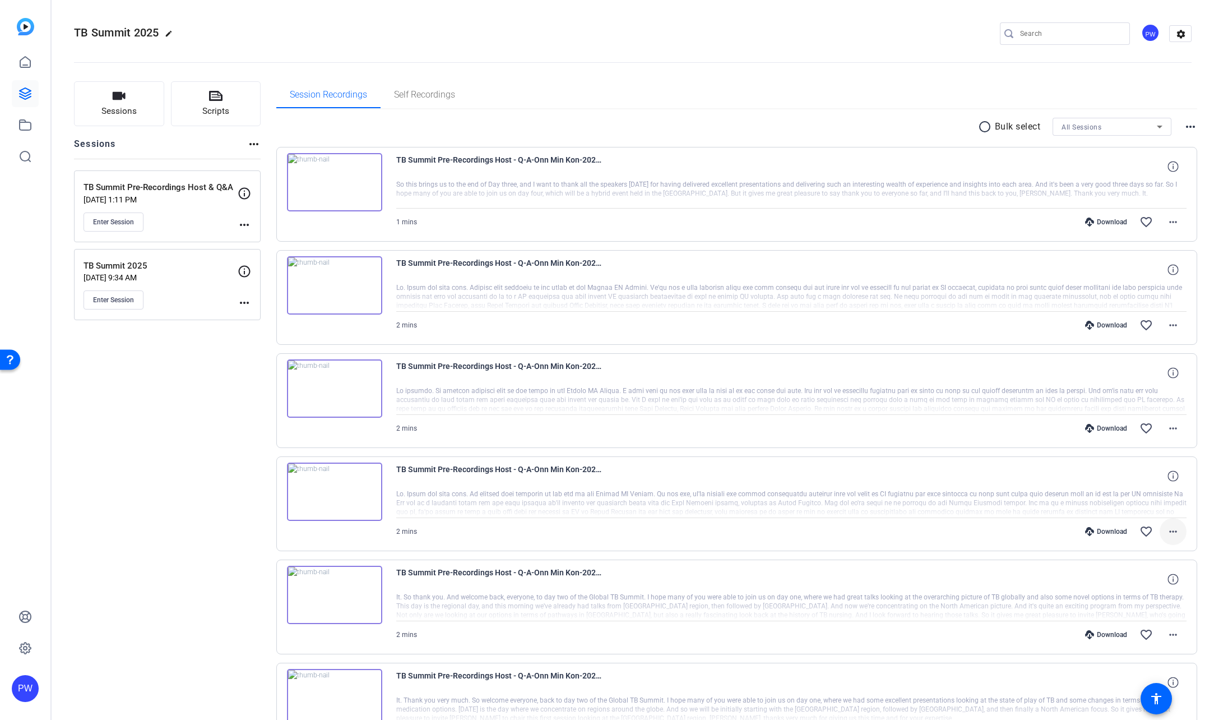
click at [1172, 535] on mat-icon "more_horiz" at bounding box center [1172, 531] width 13 height 13
click at [1161, 582] on span "Download MP4" at bounding box center [1138, 582] width 67 height 13
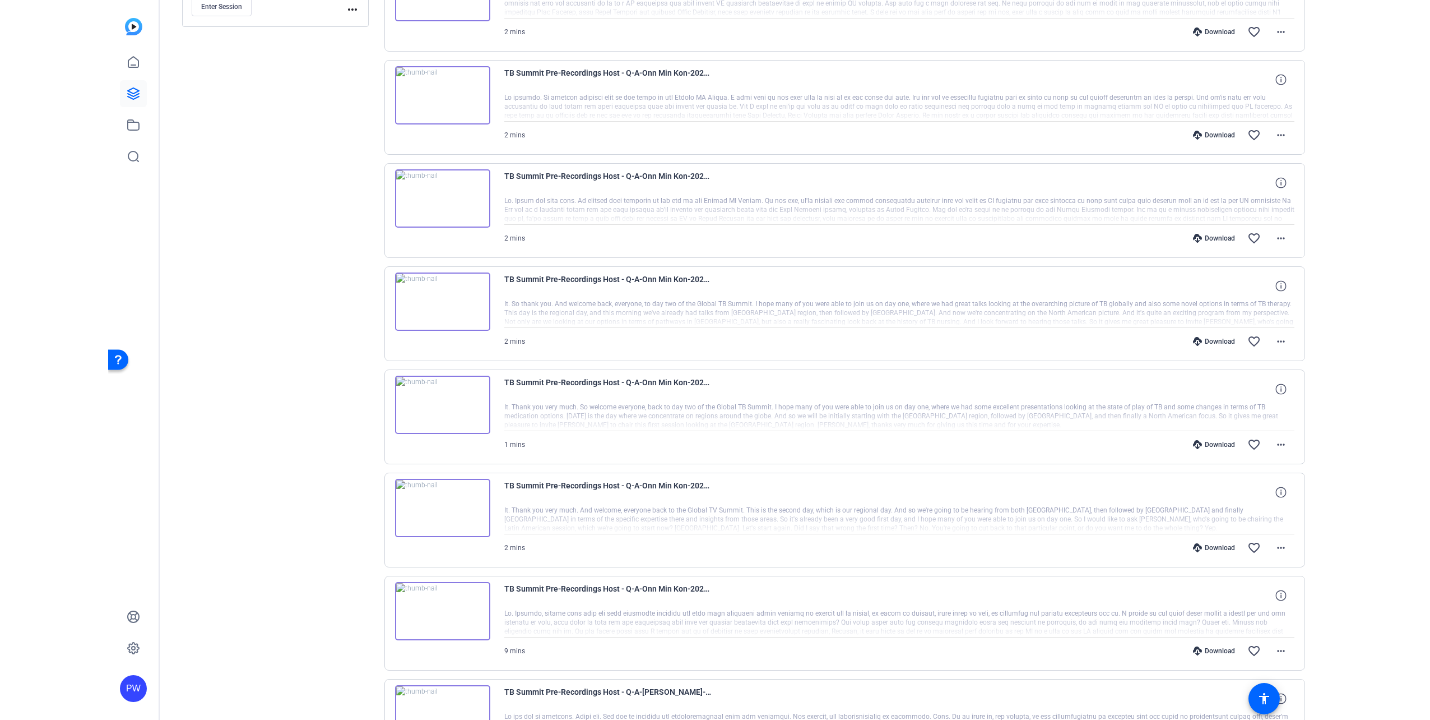
scroll to position [448, 0]
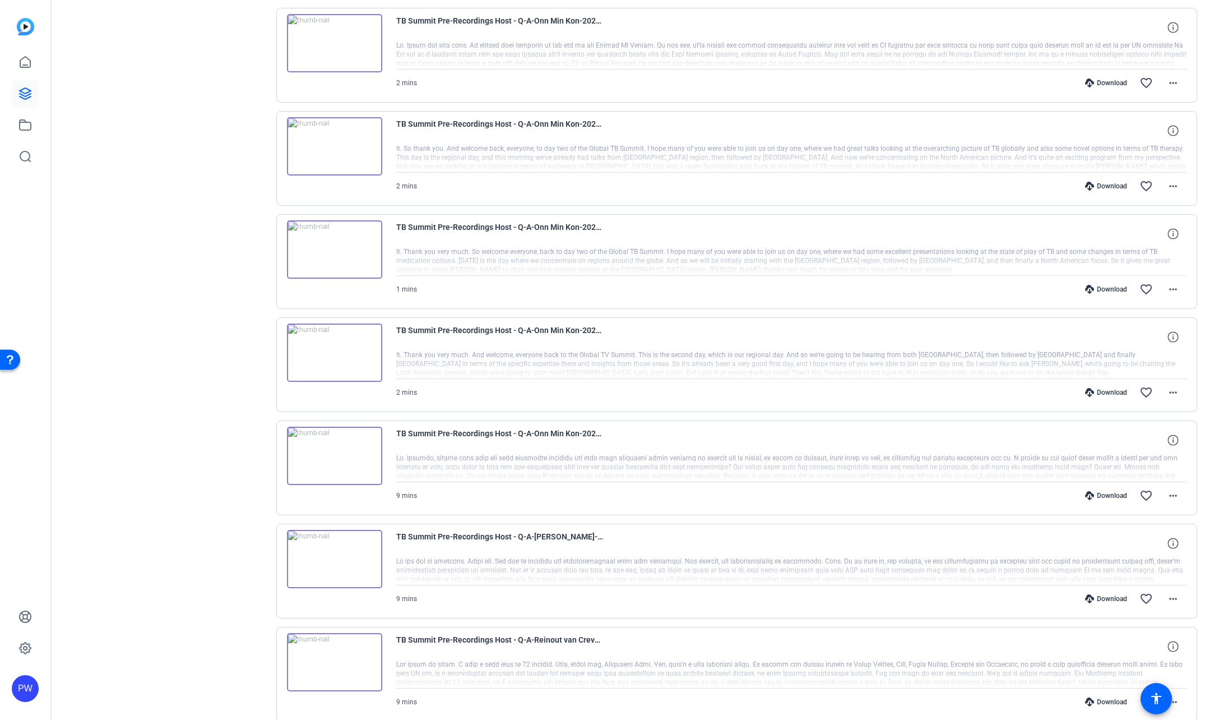
click at [331, 356] on img at bounding box center [334, 352] width 95 height 58
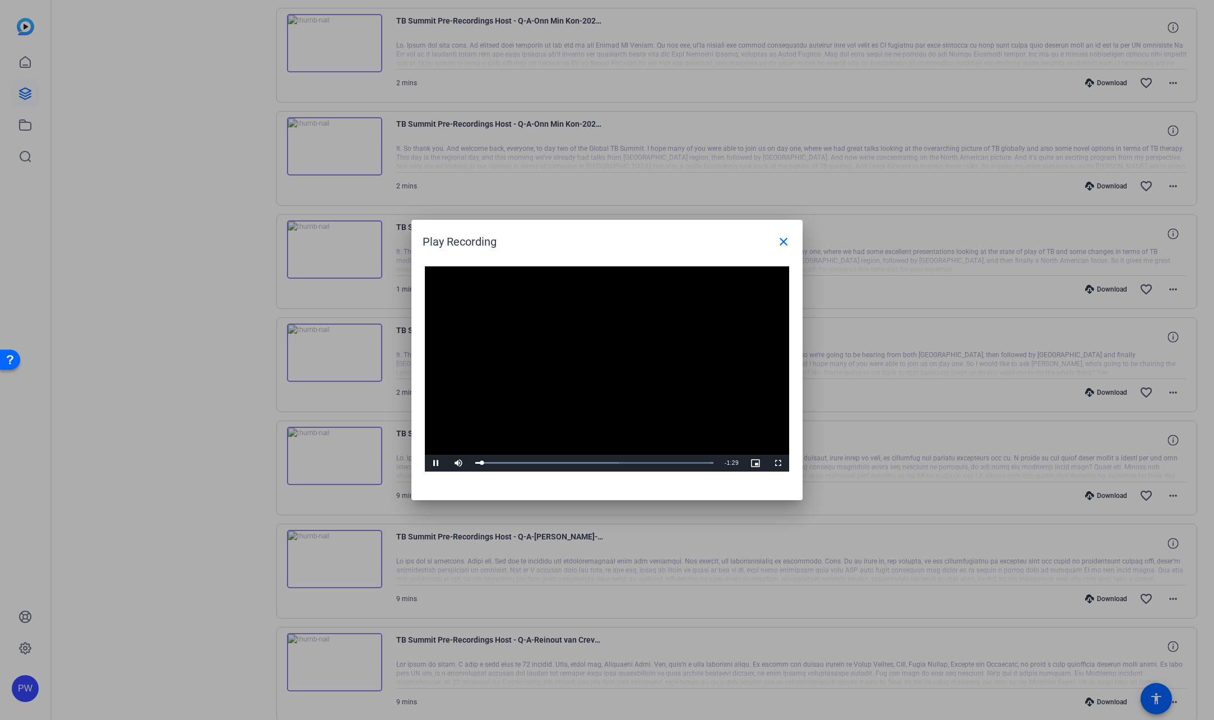
click at [595, 363] on video "Video Player" at bounding box center [607, 368] width 364 height 205
click at [441, 463] on span "Video Player" at bounding box center [436, 463] width 22 height 0
click at [530, 465] on div "Loaded : 100.00% 0:20 0:04" at bounding box center [594, 463] width 249 height 17
click at [561, 464] on div "Loaded : 100.00% 0:32 0:21" at bounding box center [594, 462] width 238 height 3
click at [786, 239] on mat-icon "close" at bounding box center [783, 241] width 13 height 13
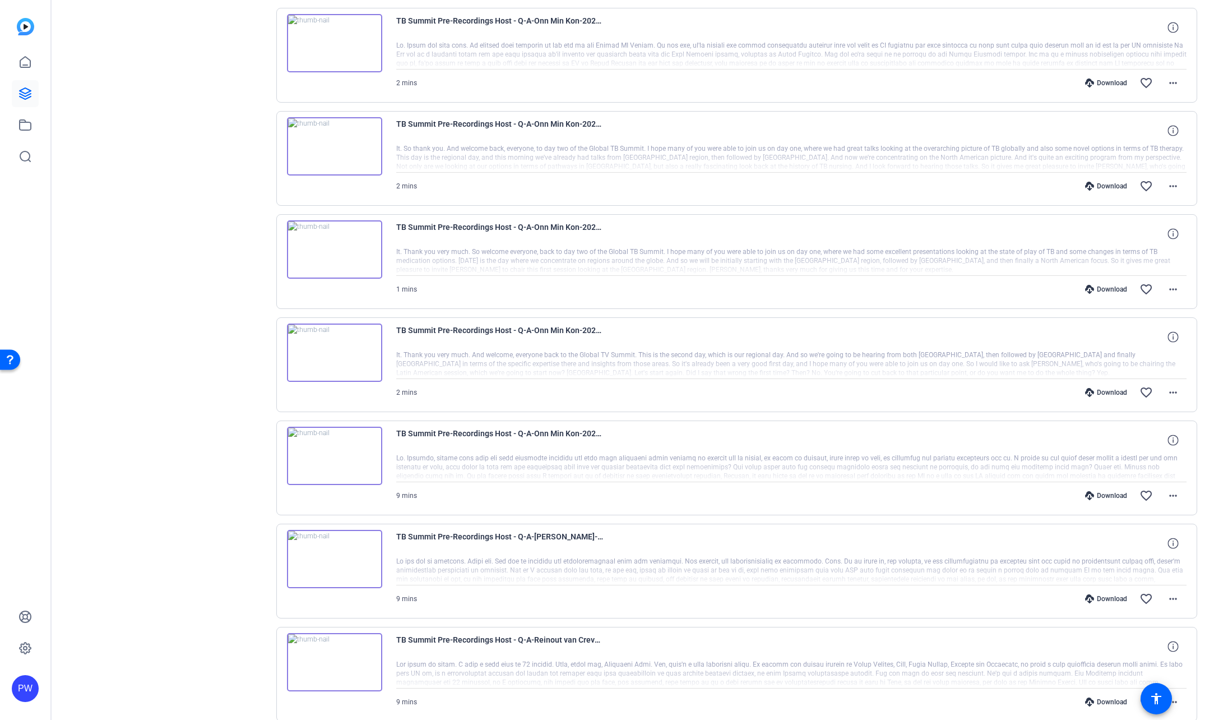
click at [340, 249] on img at bounding box center [334, 249] width 95 height 58
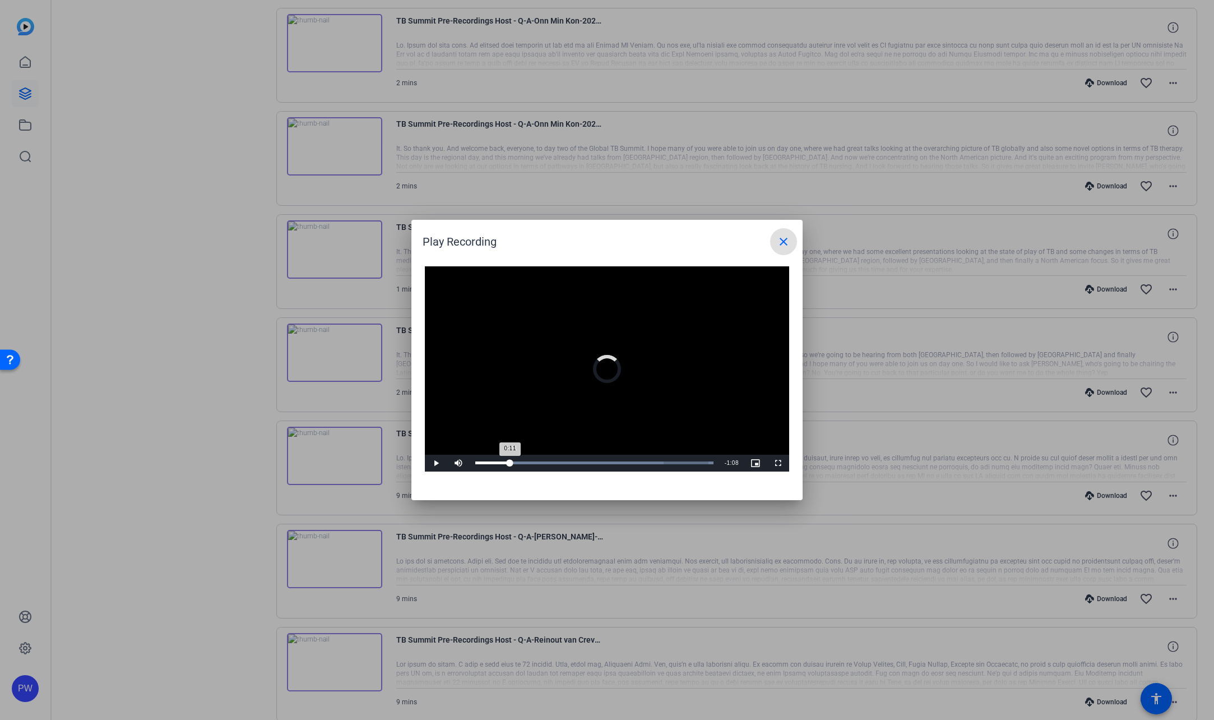
click at [511, 464] on div "Loaded : 100.00% 0:11 0:11" at bounding box center [594, 463] width 249 height 17
click at [531, 462] on div "0:18" at bounding box center [531, 462] width 1 height 3
click at [784, 244] on mat-icon "close" at bounding box center [783, 241] width 13 height 13
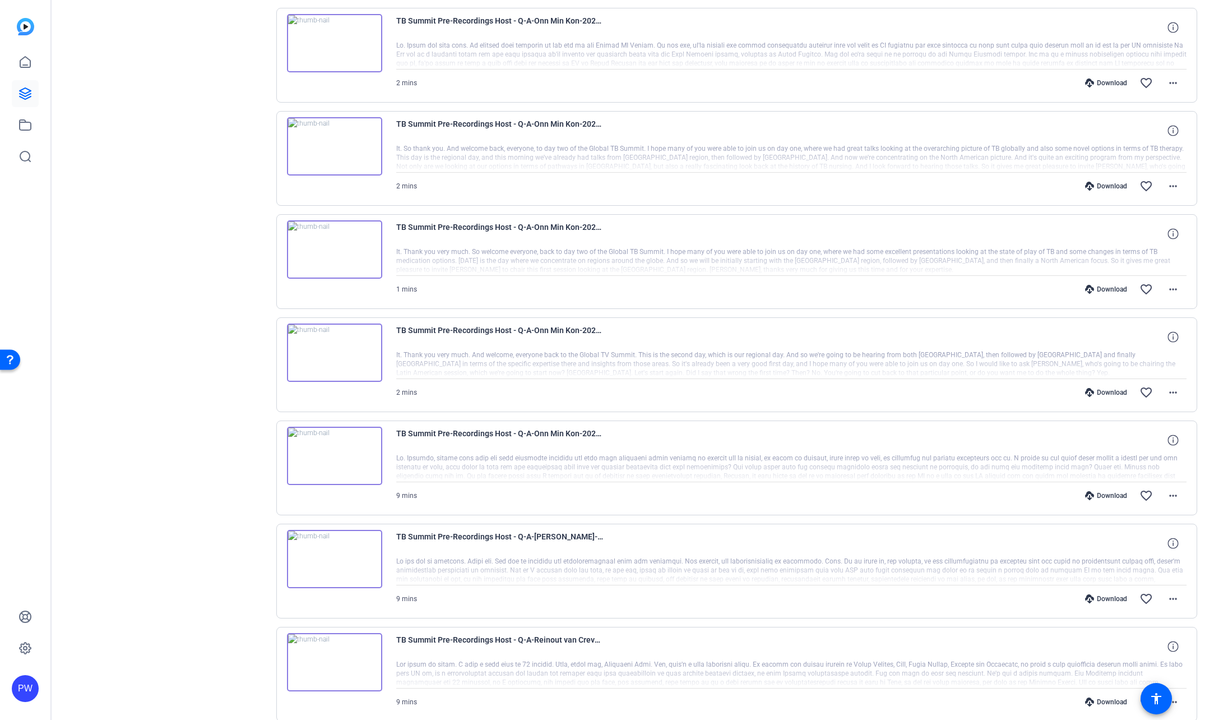
click at [348, 249] on img at bounding box center [334, 249] width 95 height 58
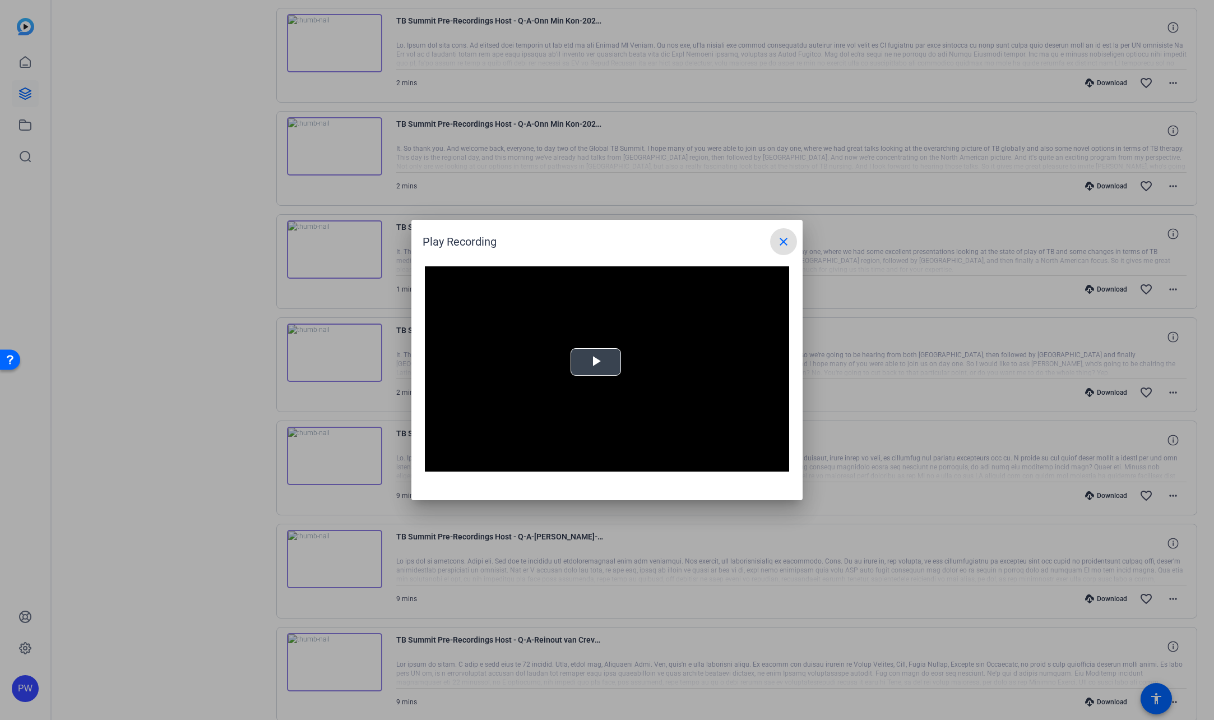
click at [596, 362] on span "Video Player" at bounding box center [596, 362] width 0 height 0
click at [671, 461] on div "Loaded : 0% -:- 0:00" at bounding box center [594, 463] width 249 height 17
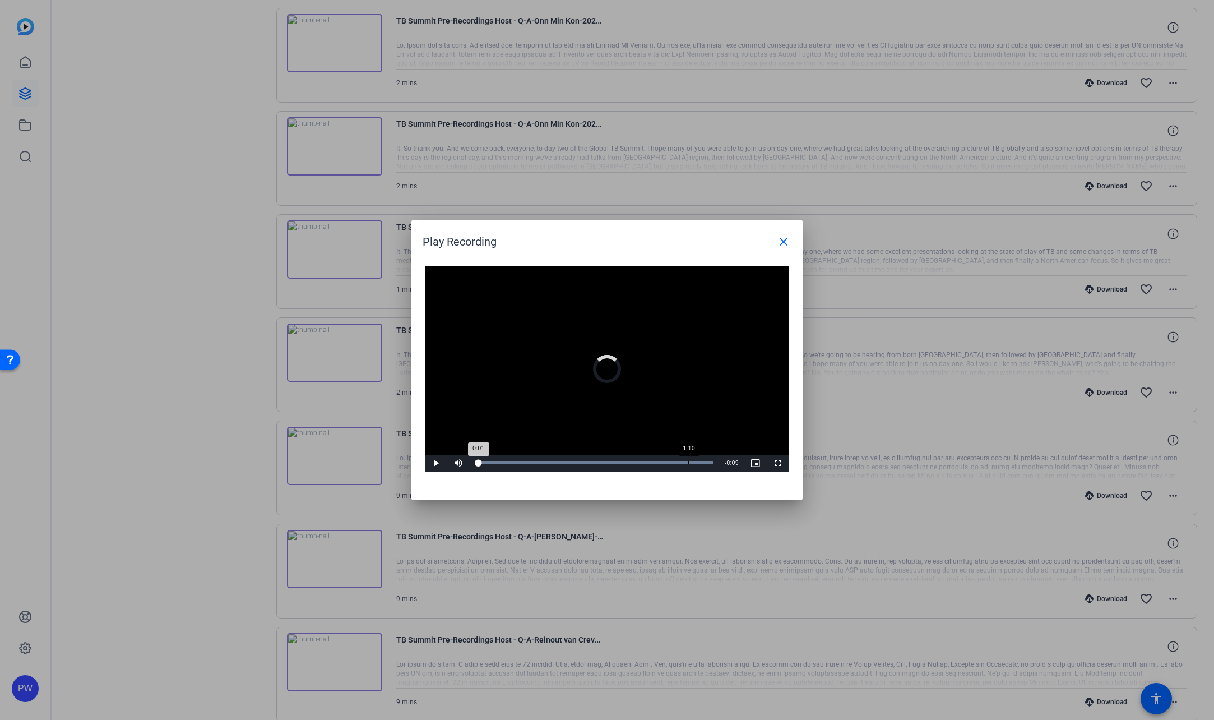
click at [688, 465] on div "Loaded : 100.00% 1:10 0:01" at bounding box center [594, 463] width 249 height 17
click at [785, 243] on mat-icon "close" at bounding box center [783, 241] width 13 height 13
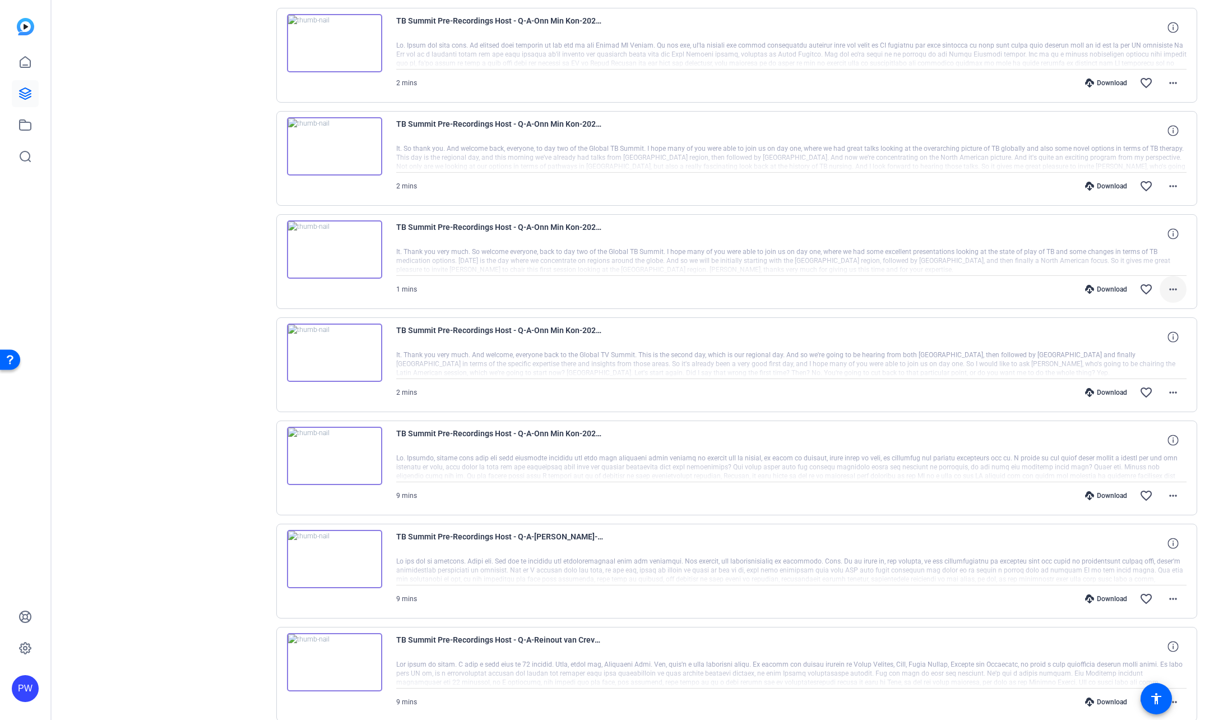
click at [1160, 291] on span at bounding box center [1173, 289] width 27 height 27
click at [1152, 342] on span "Download MP4" at bounding box center [1138, 340] width 67 height 13
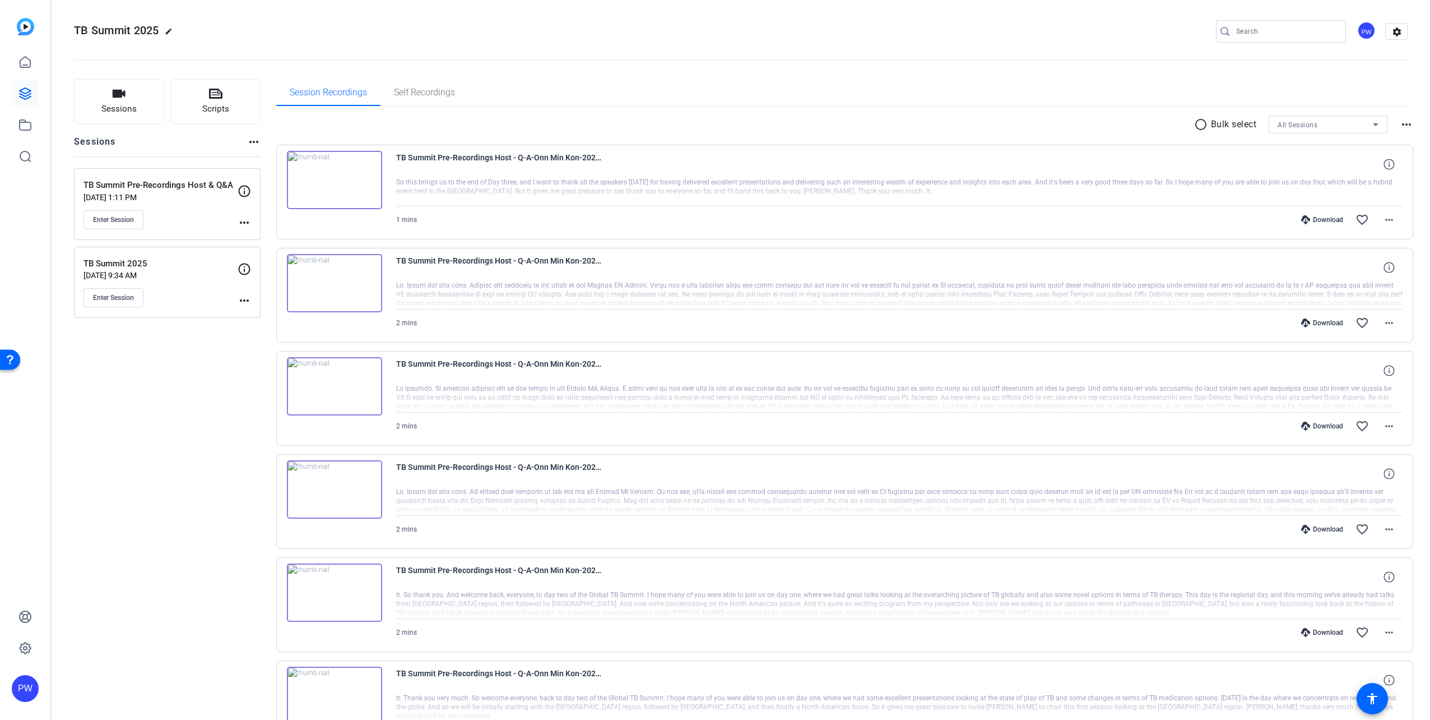
scroll to position [0, 0]
